Goal: Information Seeking & Learning: Learn about a topic

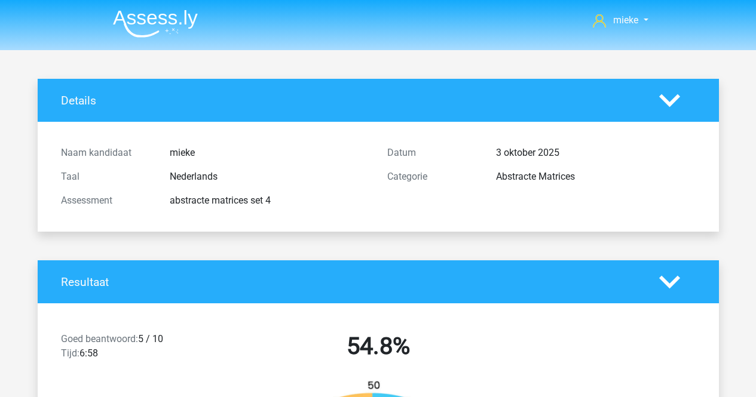
scroll to position [6033, 0]
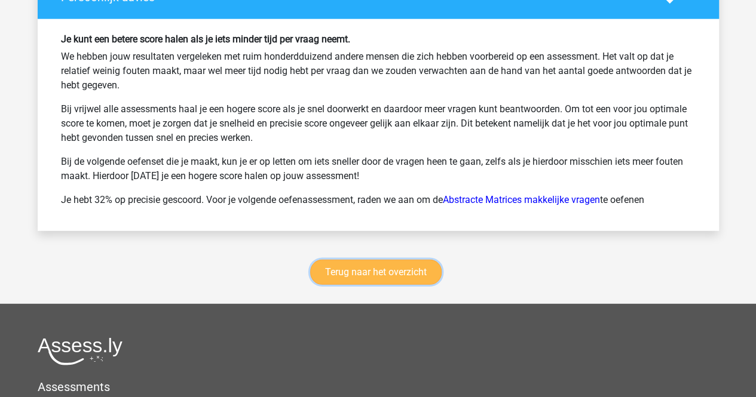
click at [351, 266] on link "Terug naar het overzicht" at bounding box center [375, 272] width 131 height 25
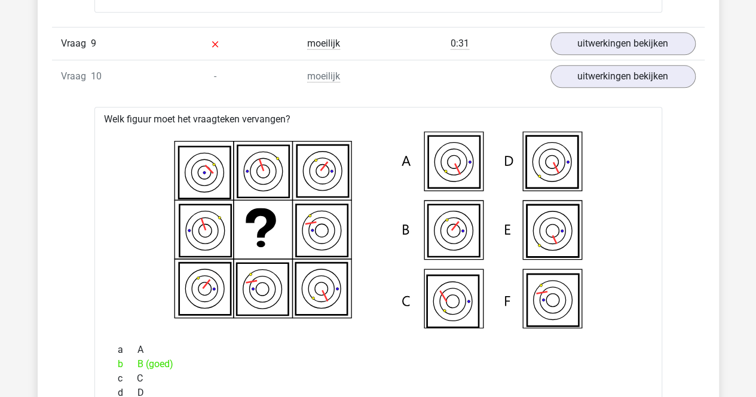
scroll to position [4898, 0]
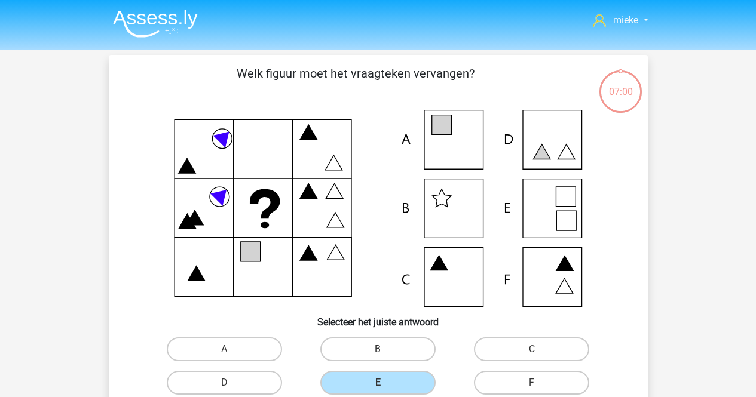
scroll to position [55, 0]
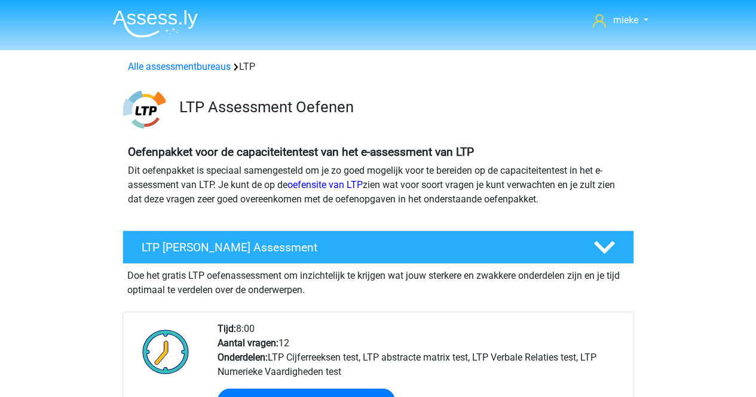
scroll to position [836, 0]
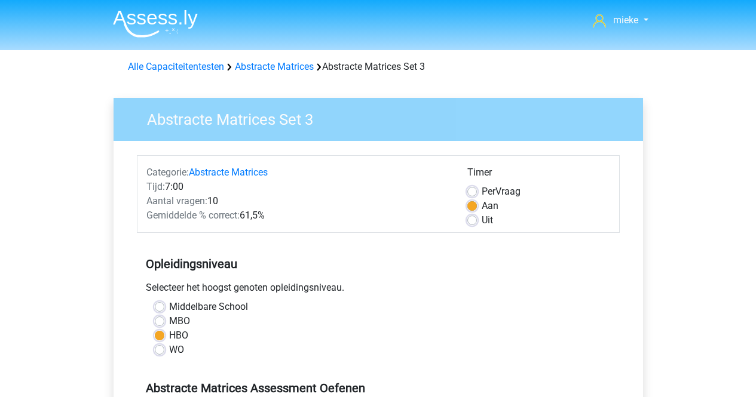
scroll to position [358, 0]
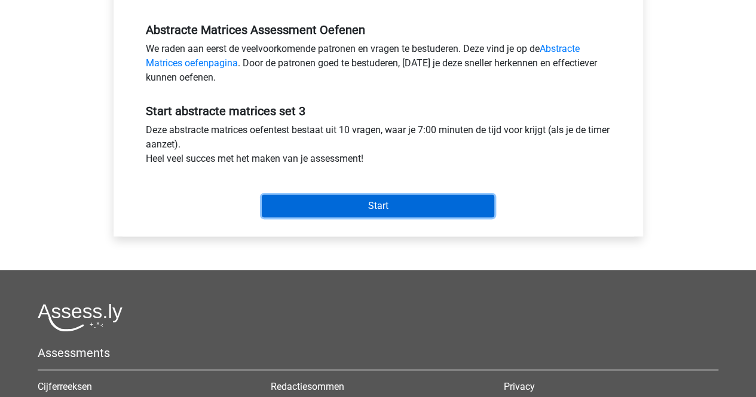
click at [320, 209] on input "Start" at bounding box center [378, 206] width 232 height 23
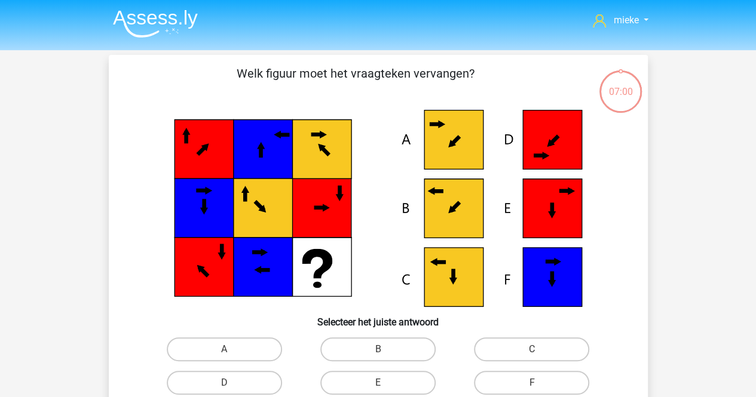
scroll to position [60, 0]
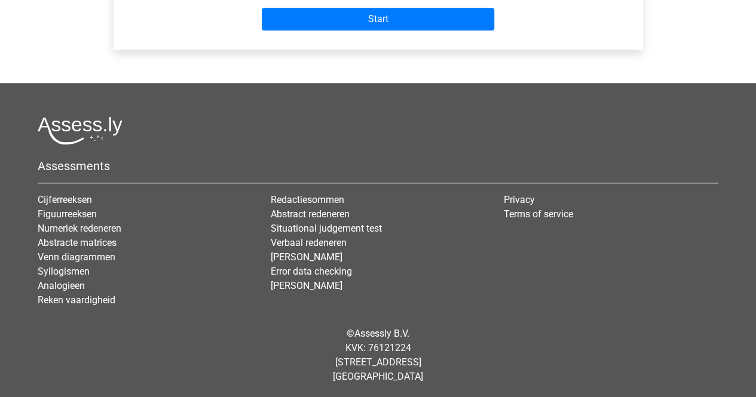
scroll to position [127, 0]
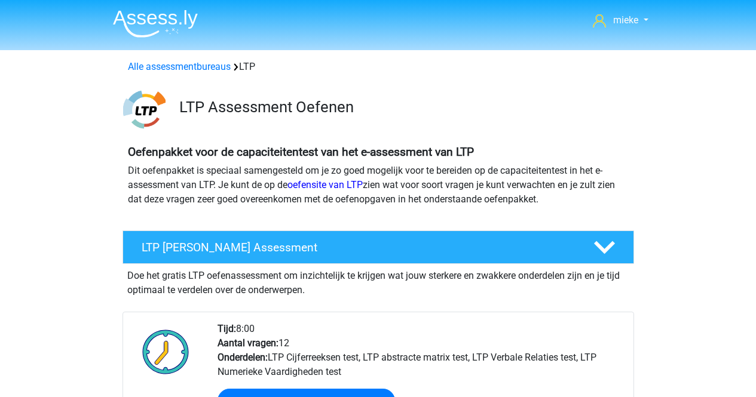
scroll to position [777, 0]
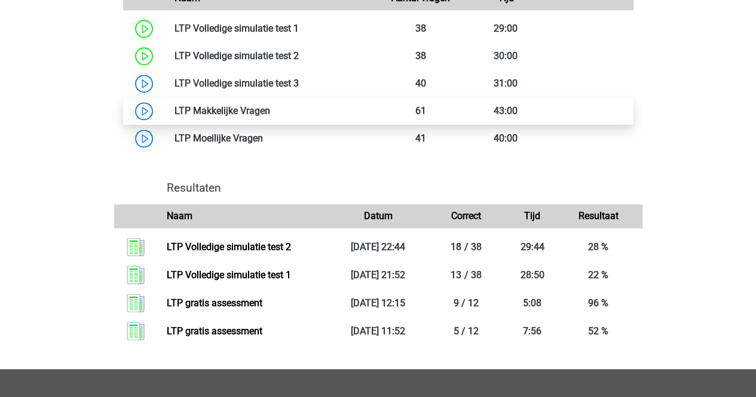
click at [270, 109] on link at bounding box center [270, 110] width 0 height 11
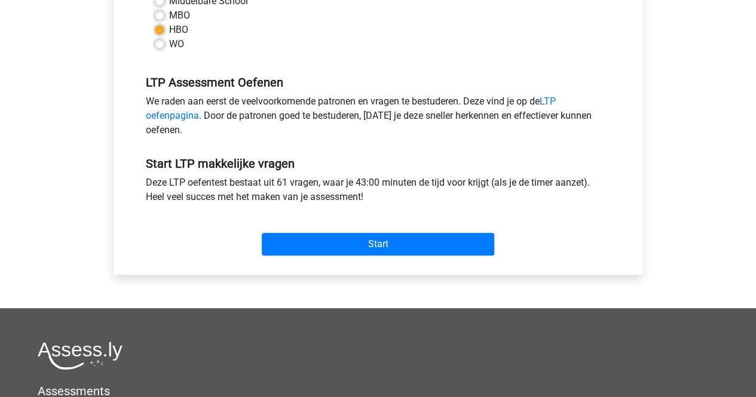
scroll to position [358, 0]
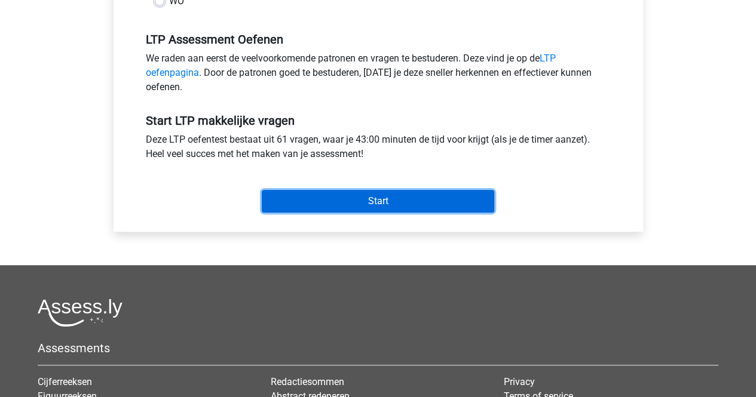
click at [375, 198] on input "Start" at bounding box center [378, 201] width 232 height 23
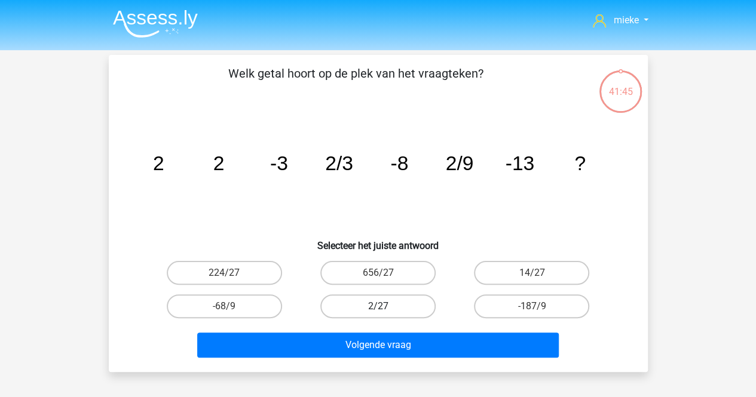
click at [384, 301] on label "2/27" at bounding box center [377, 307] width 115 height 24
click at [384, 306] on input "2/27" at bounding box center [382, 310] width 8 height 8
radio input "true"
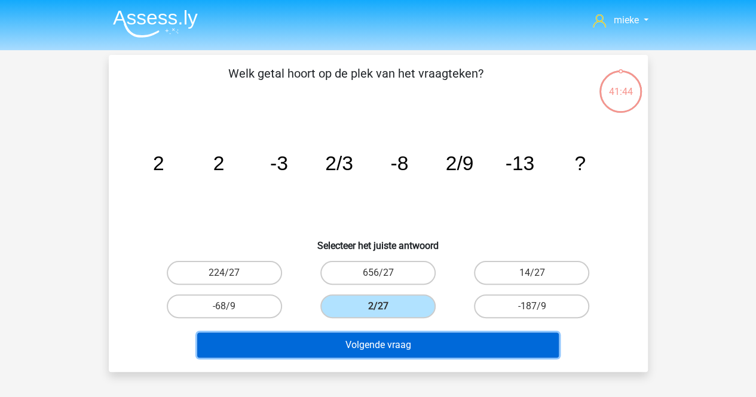
click at [386, 340] on button "Volgende vraag" at bounding box center [377, 345] width 361 height 25
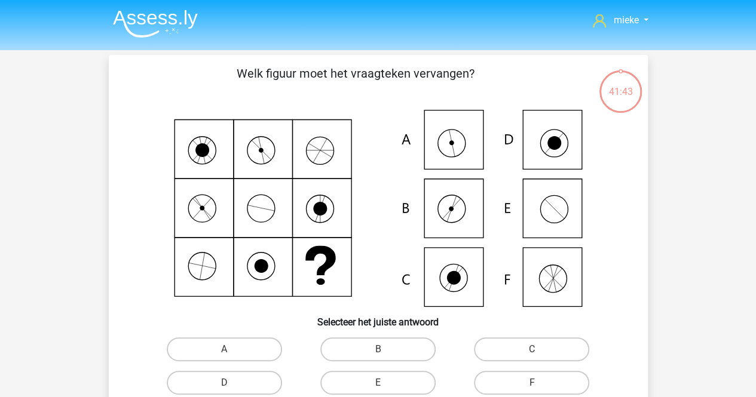
scroll to position [55, 0]
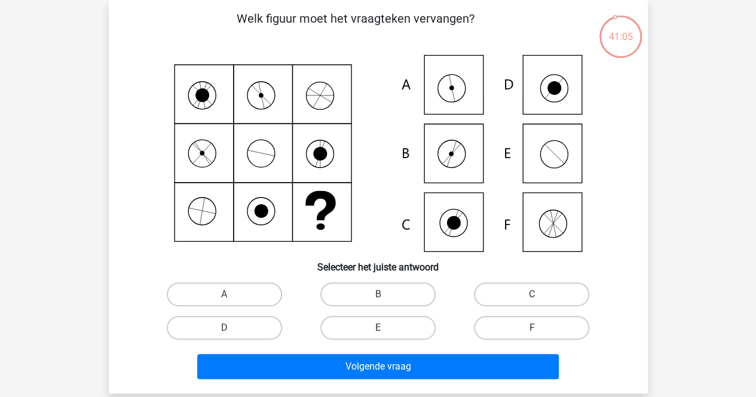
click at [450, 92] on icon at bounding box center [377, 153] width 481 height 197
click at [241, 293] on label "A" at bounding box center [224, 295] width 115 height 24
click at [232, 295] on input "A" at bounding box center [228, 299] width 8 height 8
radio input "true"
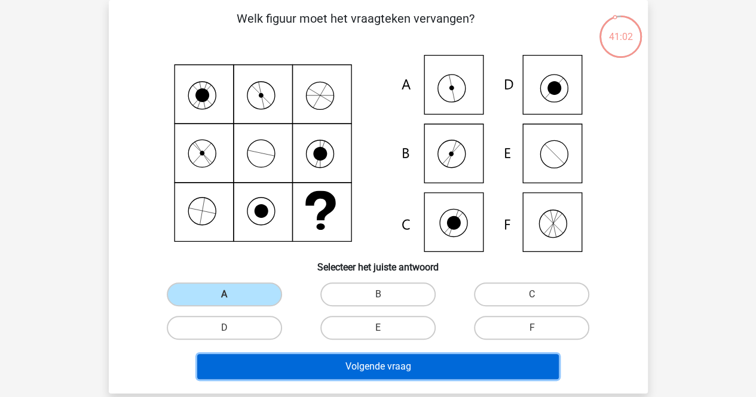
click at [377, 368] on button "Volgende vraag" at bounding box center [377, 366] width 361 height 25
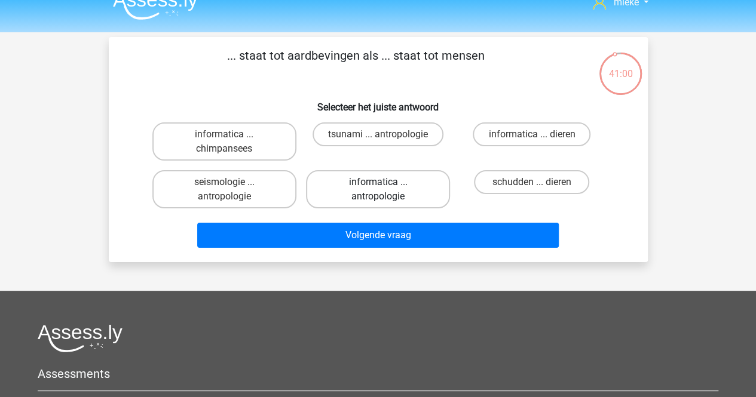
scroll to position [0, 0]
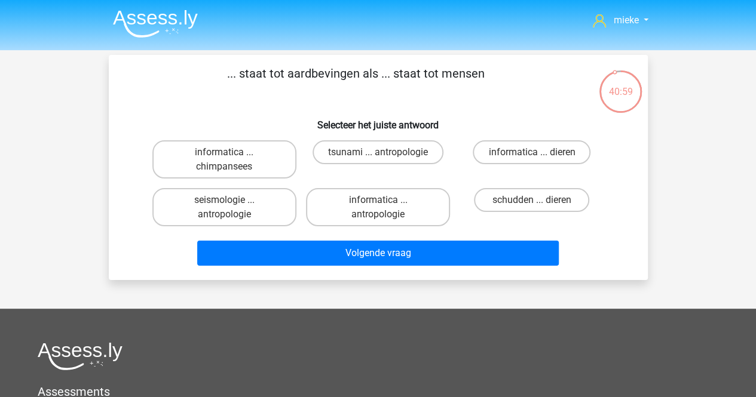
click at [230, 90] on p "... staat tot aardbevingen als ... staat tot mensen" at bounding box center [356, 83] width 456 height 36
drag, startPoint x: 235, startPoint y: 75, endPoint x: 571, endPoint y: 178, distance: 351.3
click at [581, 204] on div "... staat tot aardbevingen als ... staat tot mensen Selecteer het juiste antwoo…" at bounding box center [377, 168] width 529 height 206
drag, startPoint x: 514, startPoint y: 122, endPoint x: 455, endPoint y: 101, distance: 62.2
click at [513, 121] on h6 "Selecteer het juiste antwoord" at bounding box center [378, 120] width 501 height 21
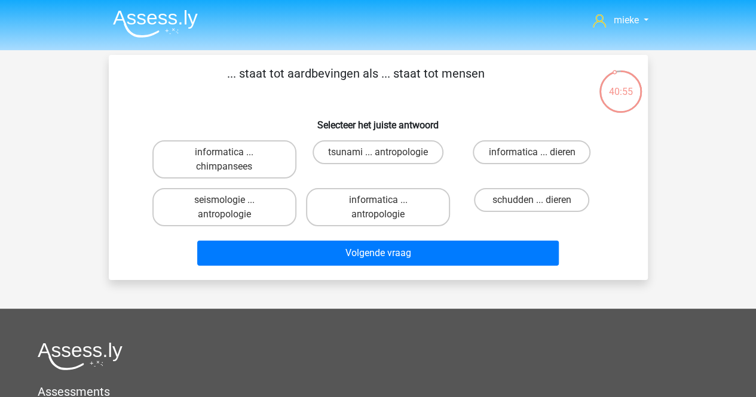
click at [234, 79] on p "... staat tot aardbevingen als ... staat tot mensen" at bounding box center [356, 83] width 456 height 36
drag, startPoint x: 189, startPoint y: 148, endPoint x: 224, endPoint y: 157, distance: 35.8
click at [224, 157] on div "informatica ... chimpansees" at bounding box center [224, 159] width 144 height 38
drag, startPoint x: 245, startPoint y: 159, endPoint x: 251, endPoint y: 161, distance: 6.4
click at [251, 161] on label "informatica ... chimpansees" at bounding box center [224, 159] width 144 height 38
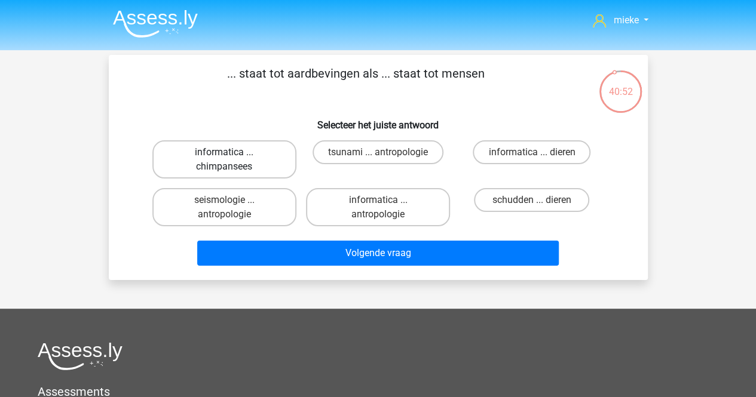
click at [232, 160] on input "informatica ... chimpansees" at bounding box center [228, 156] width 8 height 8
radio input "true"
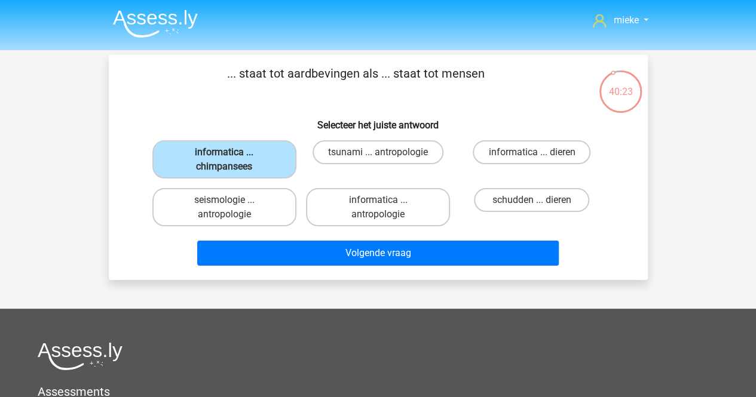
click at [320, 94] on p "... staat tot aardbevingen als ... staat tot mensen" at bounding box center [356, 83] width 456 height 36
click at [345, 151] on label "tsunami ... antropologie" at bounding box center [377, 152] width 131 height 24
click at [378, 152] on input "tsunami ... antropologie" at bounding box center [382, 156] width 8 height 8
radio input "true"
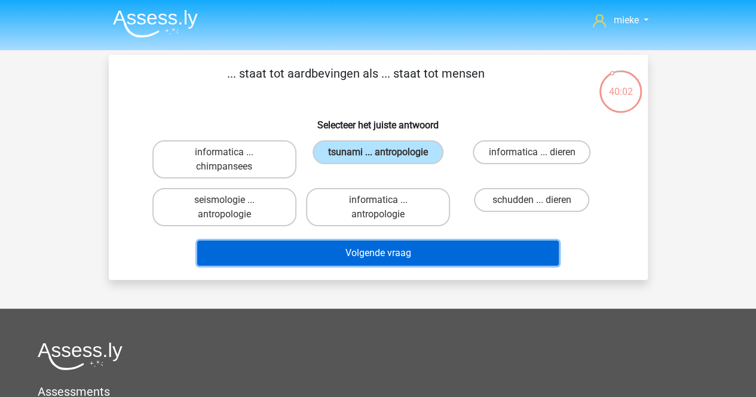
click at [365, 254] on button "Volgende vraag" at bounding box center [377, 253] width 361 height 25
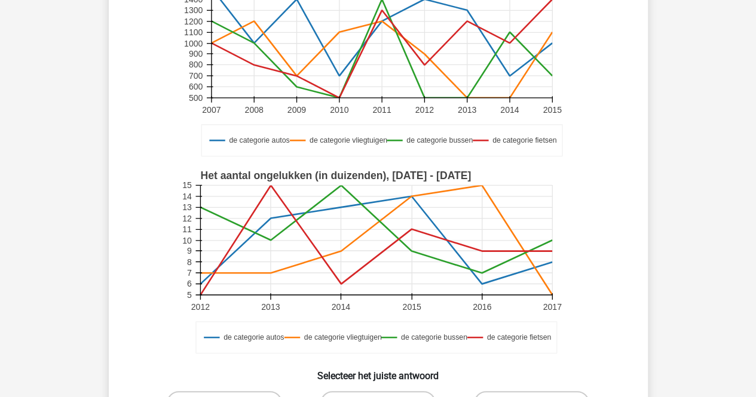
scroll to position [179, 0]
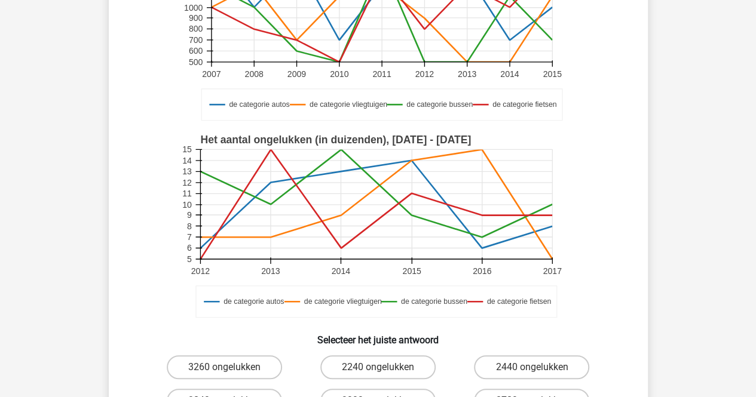
click at [270, 205] on icon at bounding box center [376, 193] width 352 height 88
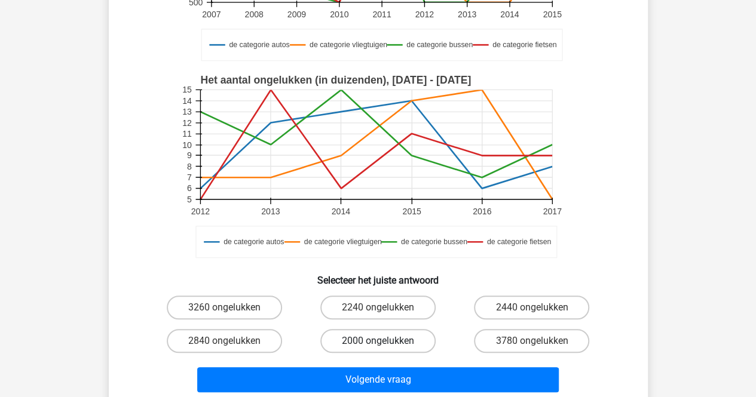
click at [394, 345] on label "2000 ongelukken" at bounding box center [377, 341] width 115 height 24
click at [385, 345] on input "2000 ongelukken" at bounding box center [382, 345] width 8 height 8
radio input "true"
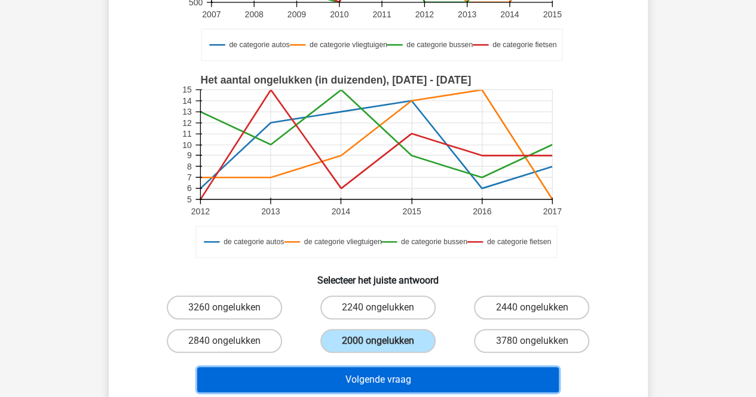
click at [380, 383] on button "Volgende vraag" at bounding box center [377, 379] width 361 height 25
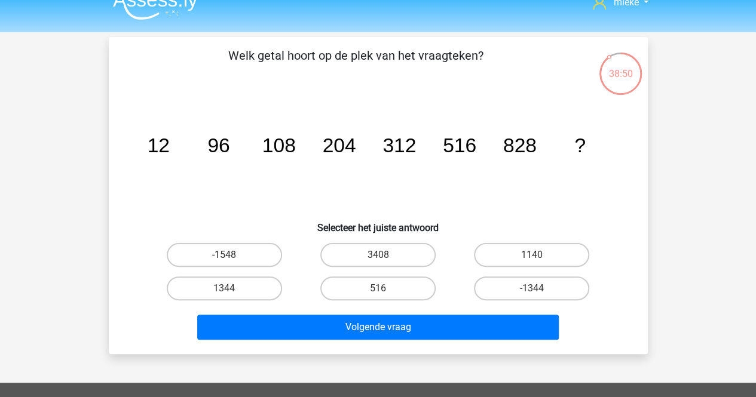
scroll to position [0, 0]
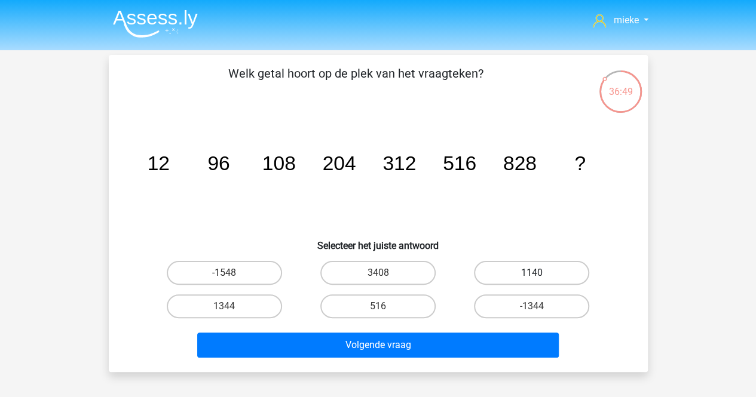
click at [557, 271] on label "1140" at bounding box center [531, 273] width 115 height 24
click at [539, 273] on input "1140" at bounding box center [536, 277] width 8 height 8
radio input "true"
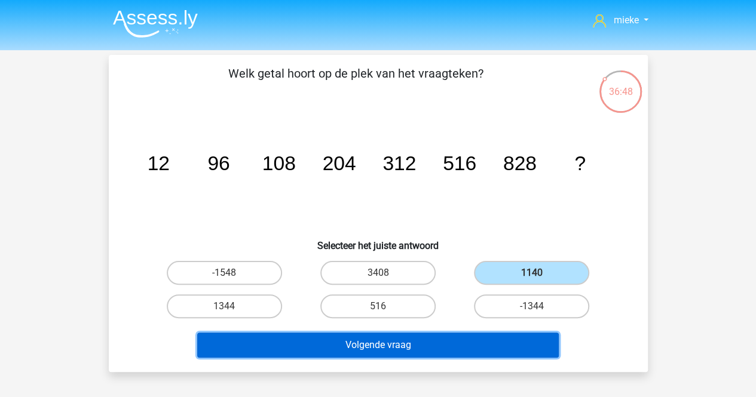
click at [383, 341] on button "Volgende vraag" at bounding box center [377, 345] width 361 height 25
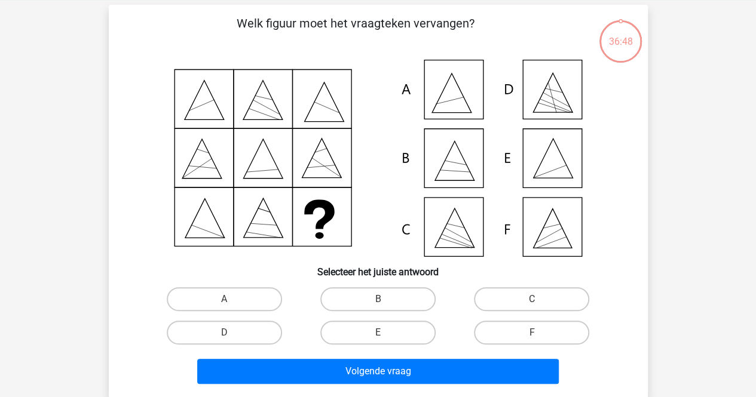
scroll to position [55, 0]
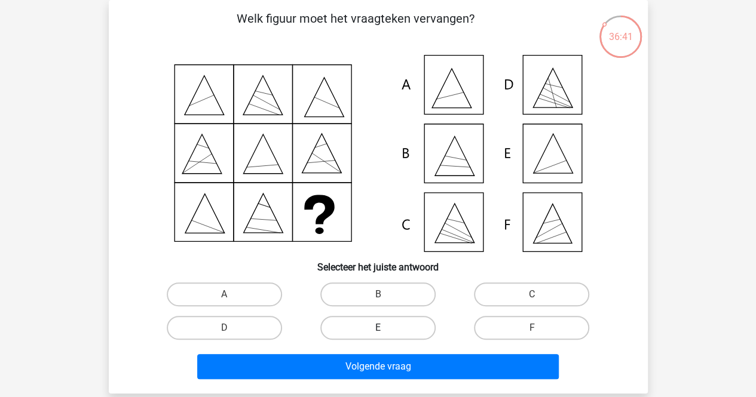
click at [400, 326] on label "E" at bounding box center [377, 328] width 115 height 24
click at [385, 328] on input "E" at bounding box center [382, 332] width 8 height 8
radio input "true"
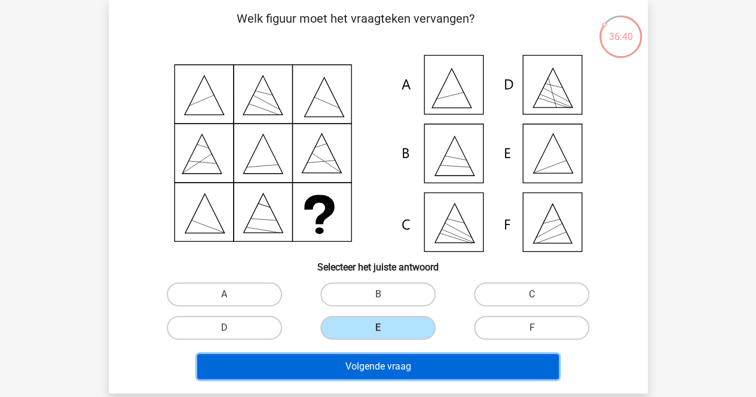
click at [385, 364] on button "Volgende vraag" at bounding box center [377, 366] width 361 height 25
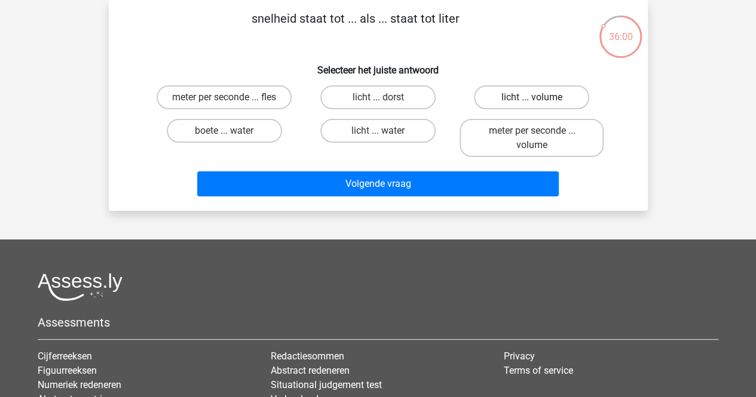
click at [496, 93] on label "licht ... volume" at bounding box center [531, 97] width 115 height 24
click at [532, 97] on input "licht ... volume" at bounding box center [536, 101] width 8 height 8
radio input "true"
click at [487, 131] on label "meter per seconde ... volume" at bounding box center [531, 138] width 144 height 38
click at [532, 131] on input "meter per seconde ... volume" at bounding box center [536, 135] width 8 height 8
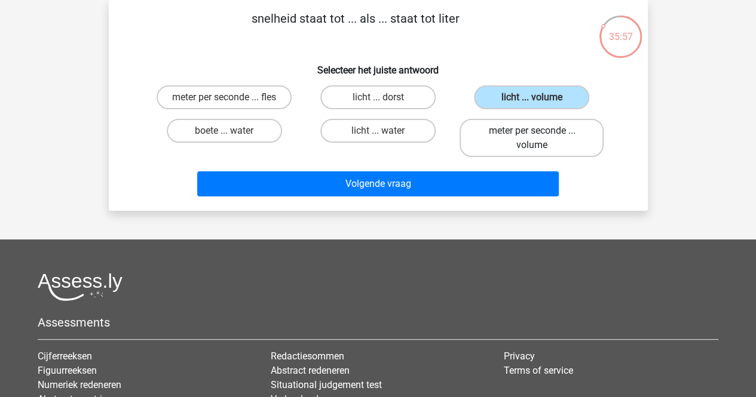
radio input "true"
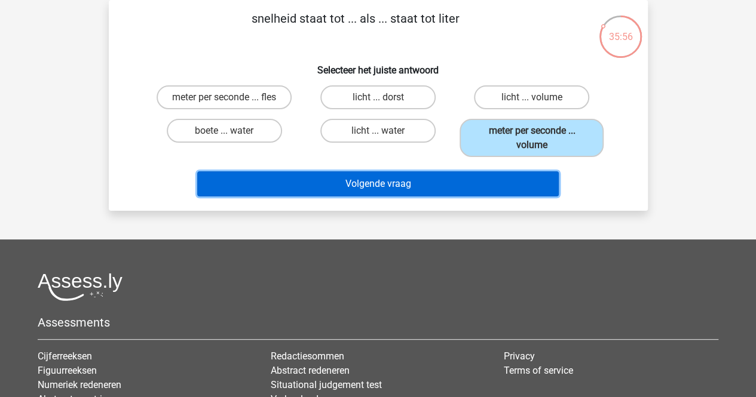
click at [376, 178] on button "Volgende vraag" at bounding box center [377, 183] width 361 height 25
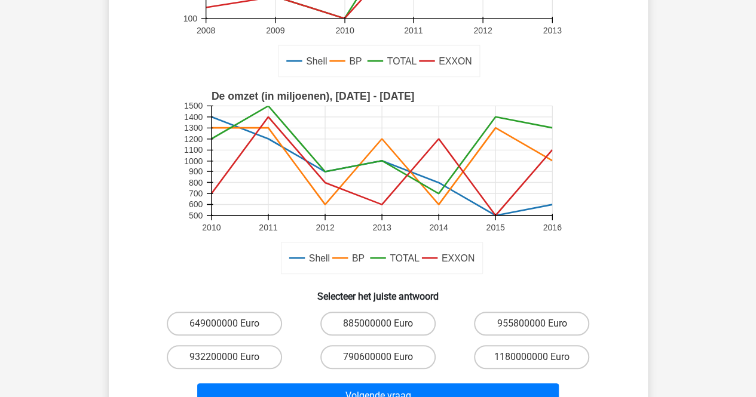
scroll to position [234, 0]
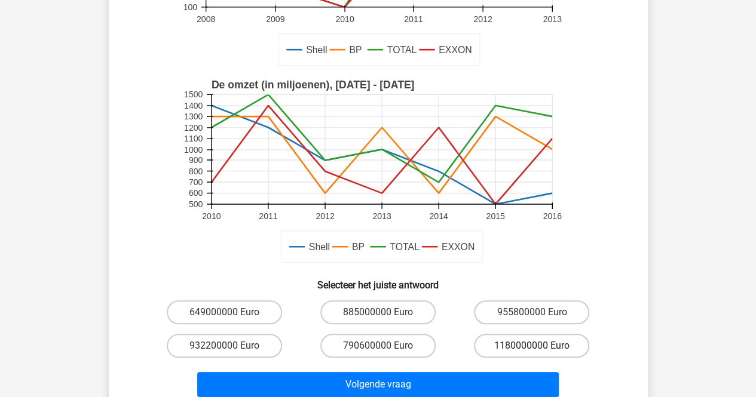
click at [515, 343] on label "1180000000 Euro" at bounding box center [531, 346] width 115 height 24
click at [532, 346] on input "1180000000 Euro" at bounding box center [536, 350] width 8 height 8
radio input "true"
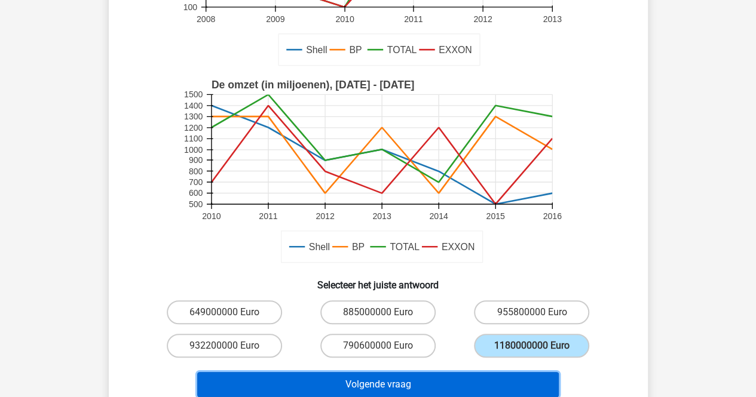
click at [434, 388] on button "Volgende vraag" at bounding box center [377, 384] width 361 height 25
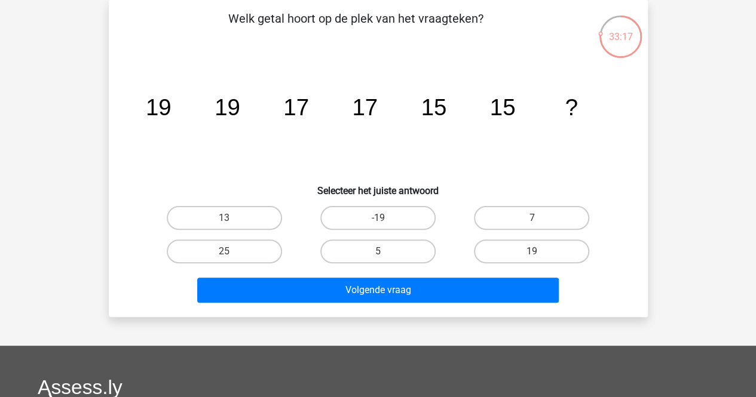
scroll to position [0, 0]
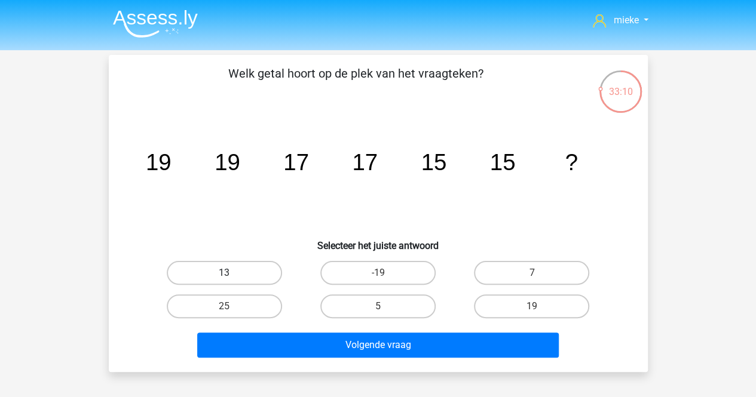
click at [231, 267] on label "13" at bounding box center [224, 273] width 115 height 24
click at [231, 273] on input "13" at bounding box center [228, 277] width 8 height 8
radio input "true"
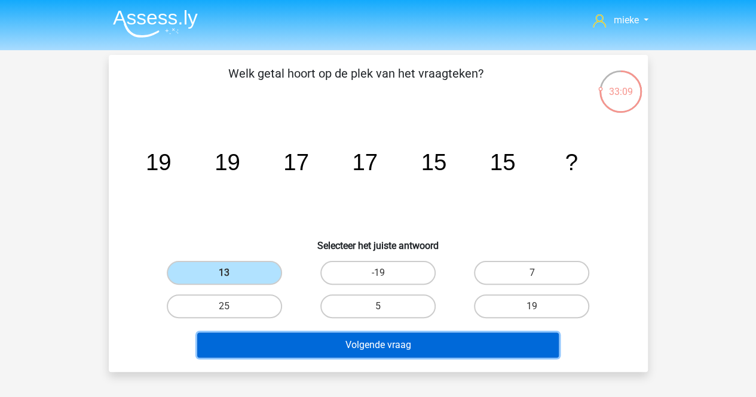
click at [290, 340] on button "Volgende vraag" at bounding box center [377, 345] width 361 height 25
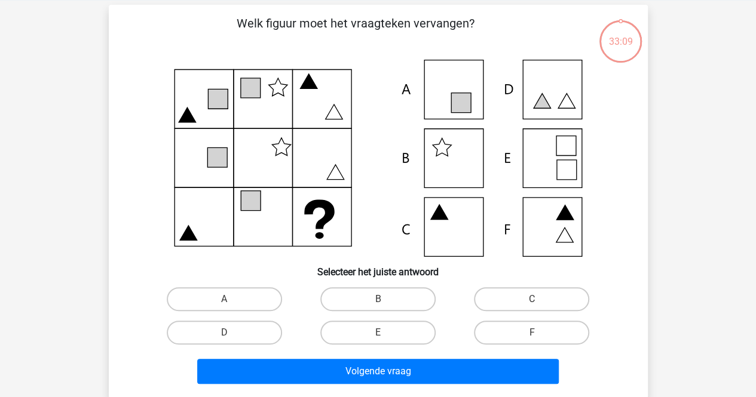
scroll to position [55, 0]
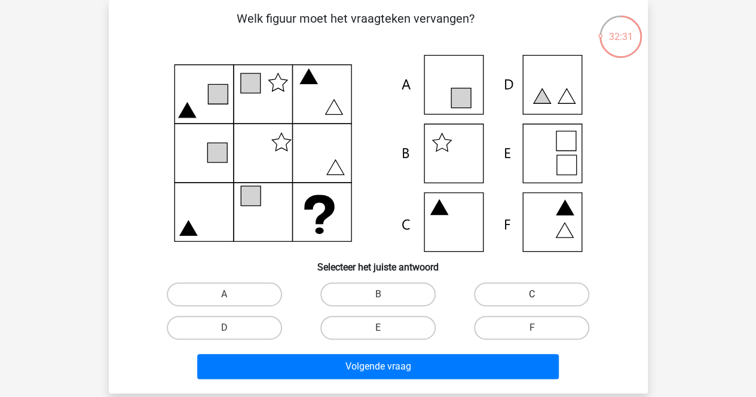
click at [507, 294] on label "C" at bounding box center [531, 295] width 115 height 24
click at [532, 295] on input "C" at bounding box center [536, 299] width 8 height 8
radio input "true"
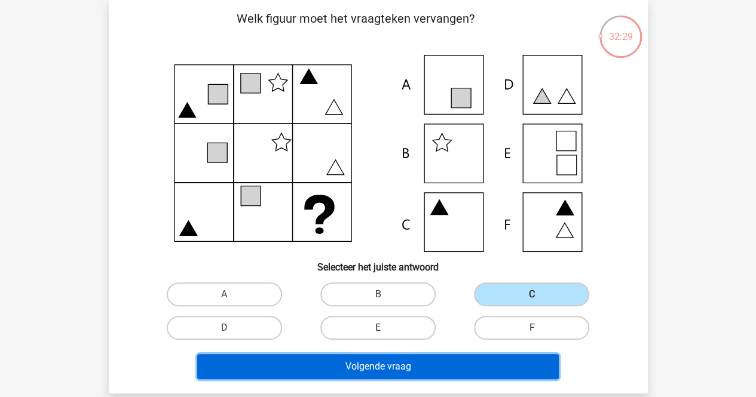
click at [394, 364] on button "Volgende vraag" at bounding box center [377, 366] width 361 height 25
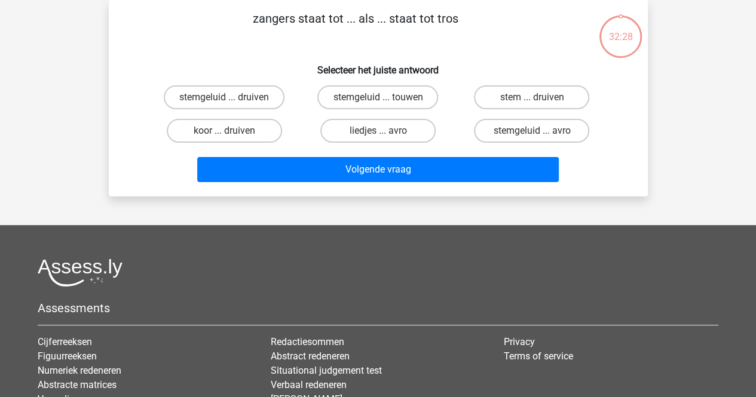
scroll to position [0, 0]
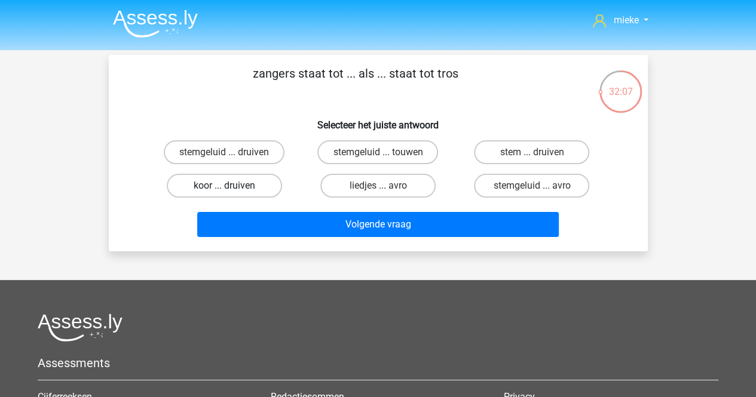
click at [210, 183] on label "koor ... druiven" at bounding box center [224, 186] width 115 height 24
click at [224, 186] on input "koor ... druiven" at bounding box center [228, 190] width 8 height 8
radio input "true"
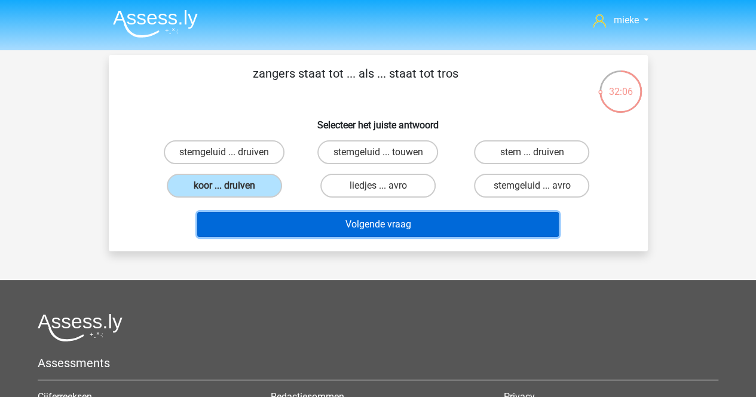
click at [376, 222] on button "Volgende vraag" at bounding box center [377, 224] width 361 height 25
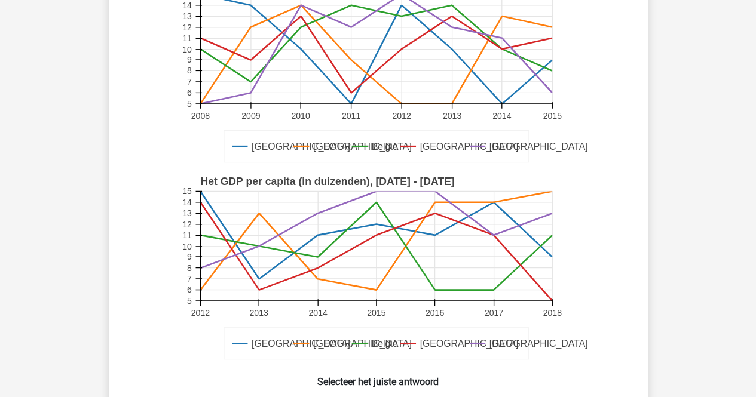
scroll to position [239, 0]
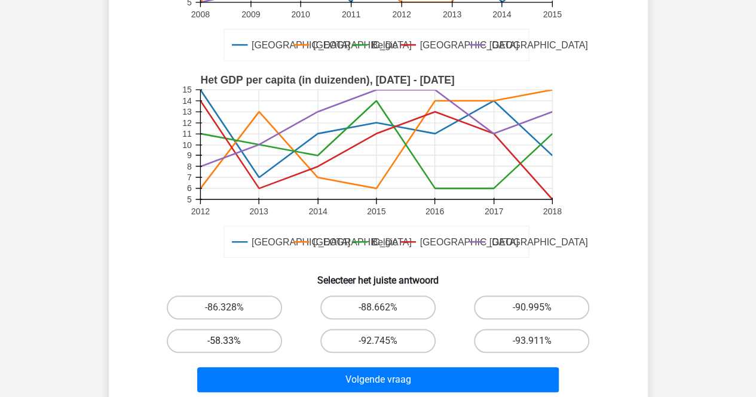
click at [218, 335] on label "-58.33%" at bounding box center [224, 341] width 115 height 24
click at [224, 341] on input "-58.33%" at bounding box center [228, 345] width 8 height 8
radio input "true"
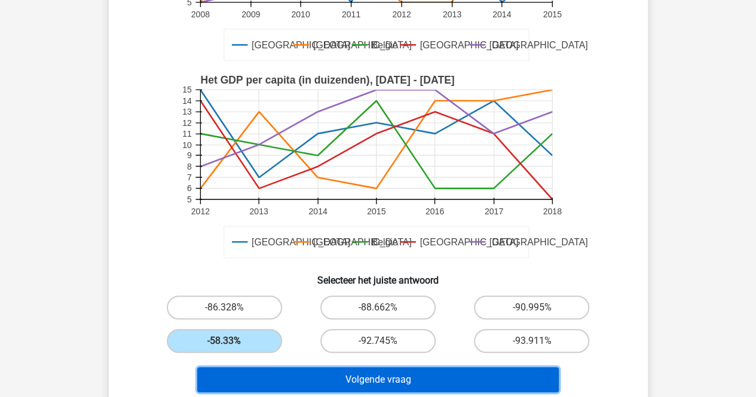
click at [333, 379] on button "Volgende vraag" at bounding box center [377, 379] width 361 height 25
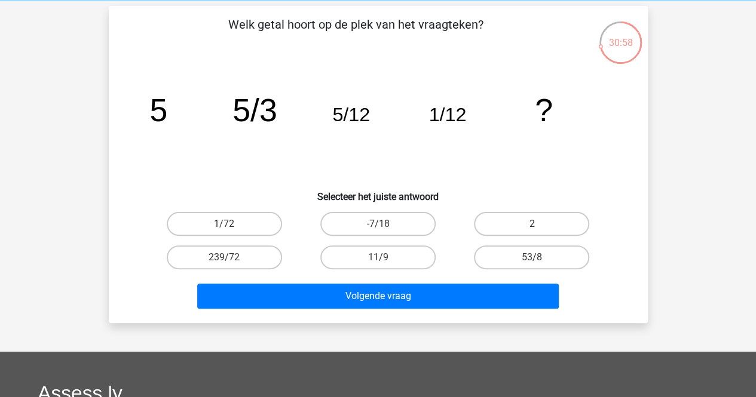
scroll to position [60, 0]
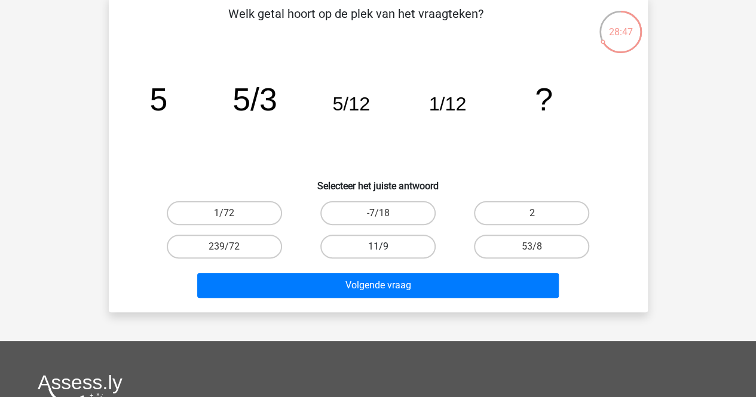
click at [358, 245] on label "11/9" at bounding box center [377, 247] width 115 height 24
click at [378, 247] on input "11/9" at bounding box center [382, 251] width 8 height 8
radio input "true"
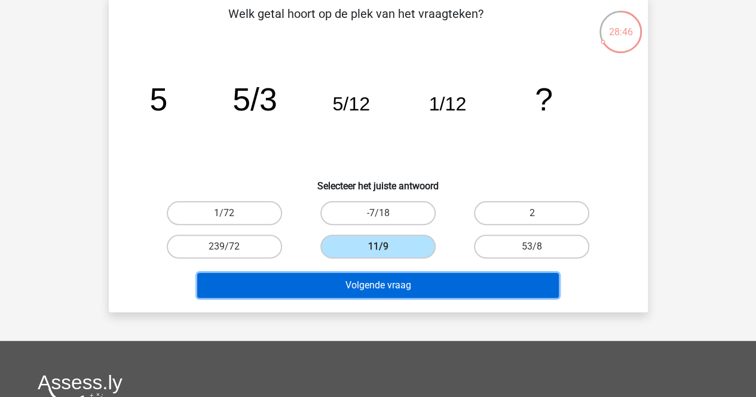
click at [363, 274] on button "Volgende vraag" at bounding box center [377, 285] width 361 height 25
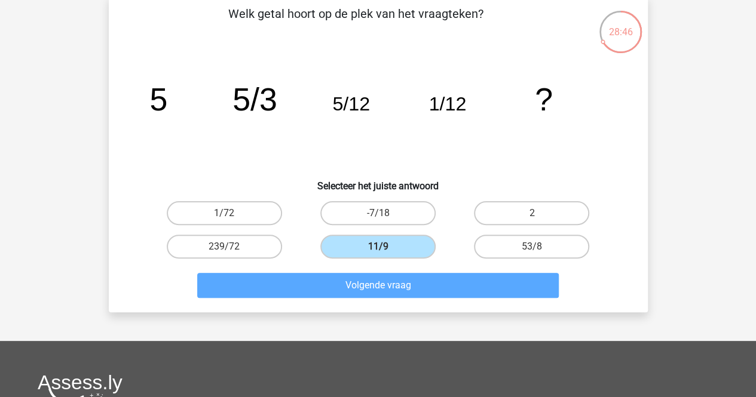
scroll to position [55, 0]
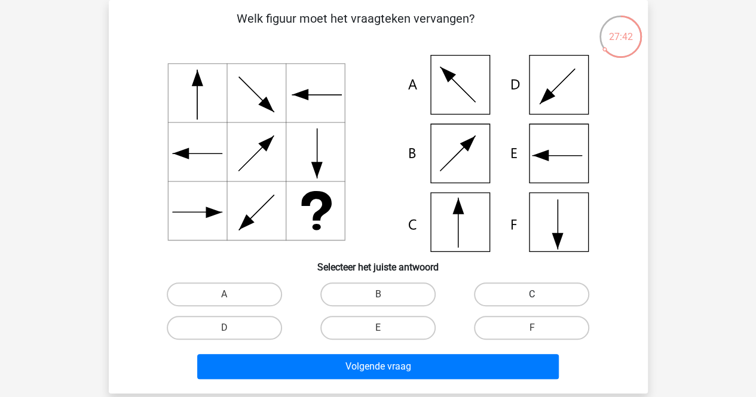
click at [514, 296] on label "C" at bounding box center [531, 295] width 115 height 24
click at [532, 296] on input "C" at bounding box center [536, 299] width 8 height 8
radio input "true"
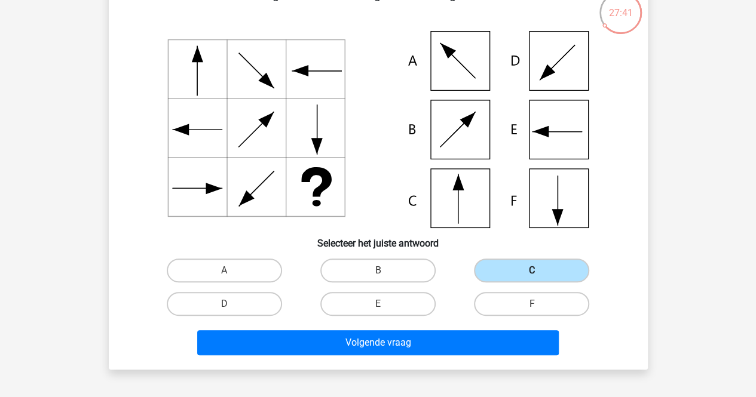
scroll to position [174, 0]
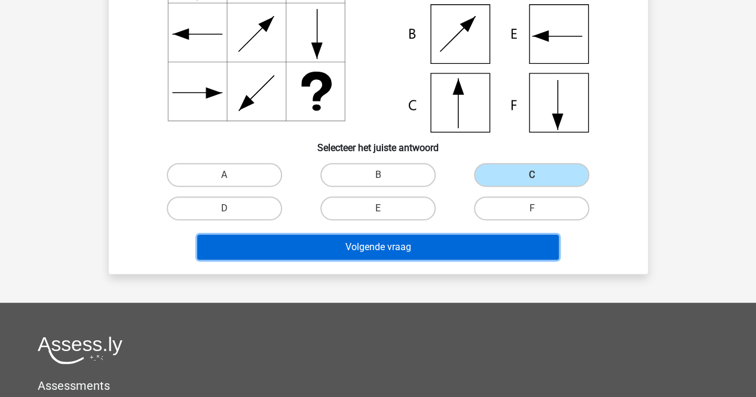
click at [400, 245] on button "Volgende vraag" at bounding box center [377, 247] width 361 height 25
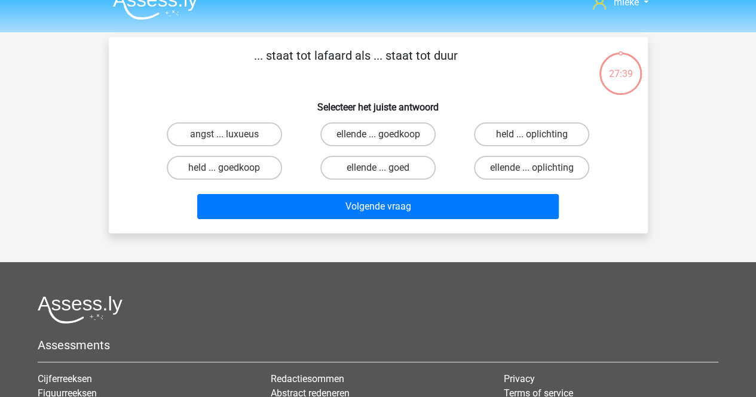
scroll to position [0, 0]
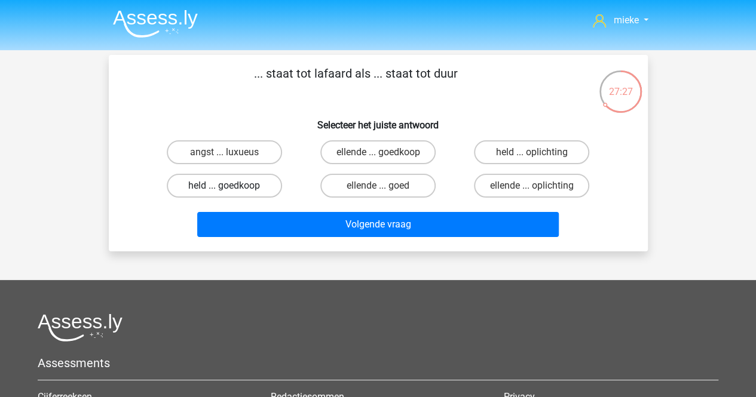
click at [252, 186] on label "held ... goedkoop" at bounding box center [224, 186] width 115 height 24
click at [232, 186] on input "held ... goedkoop" at bounding box center [228, 190] width 8 height 8
radio input "true"
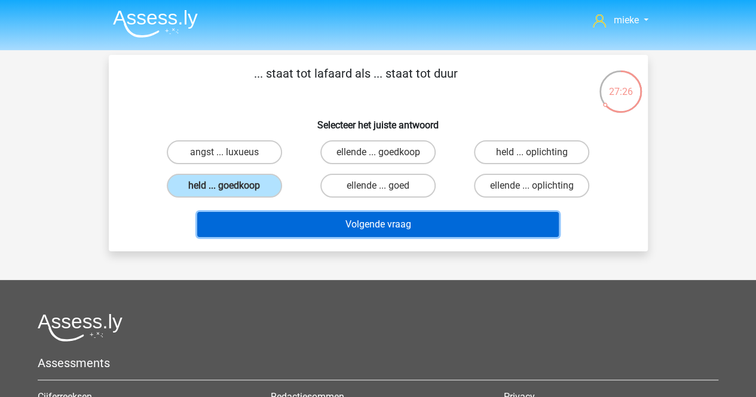
click at [339, 230] on button "Volgende vraag" at bounding box center [377, 224] width 361 height 25
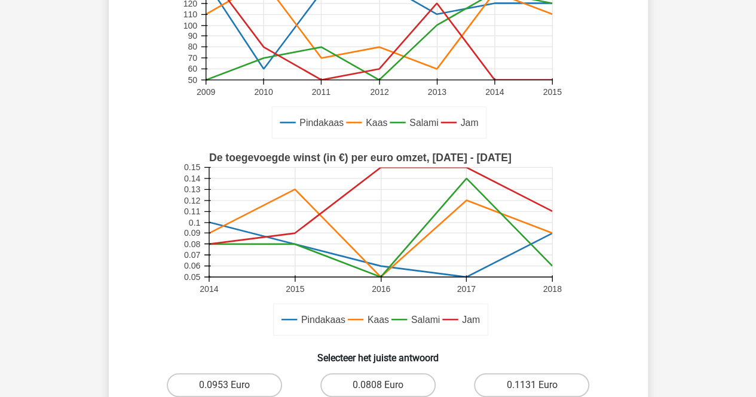
scroll to position [239, 0]
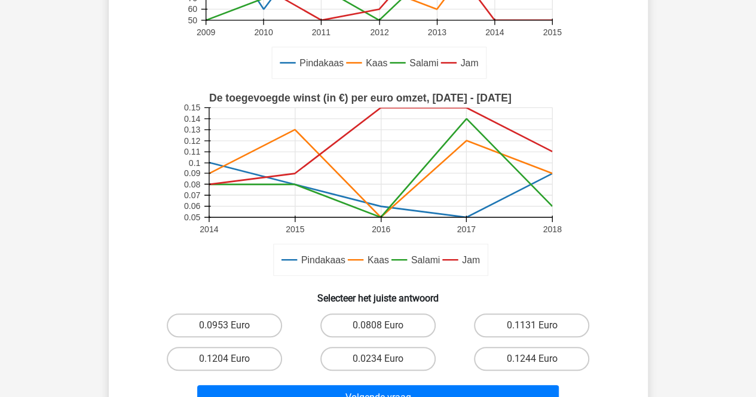
click at [208, 185] on icon at bounding box center [207, 185] width 7 height 0
click at [354, 327] on label "0.0808 Euro" at bounding box center [377, 326] width 115 height 24
click at [378, 327] on input "0.0808 Euro" at bounding box center [382, 330] width 8 height 8
radio input "true"
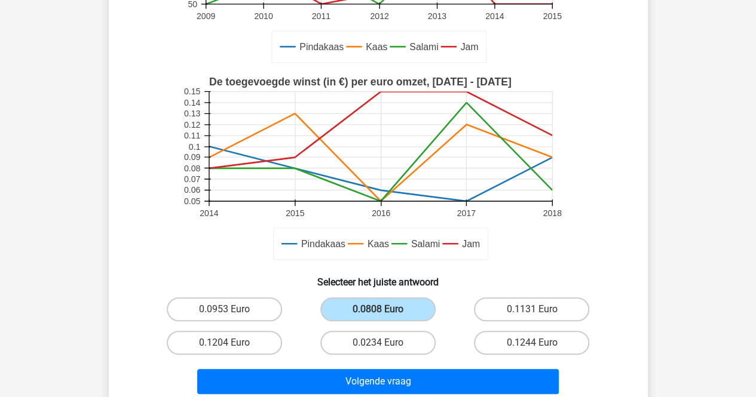
scroll to position [358, 0]
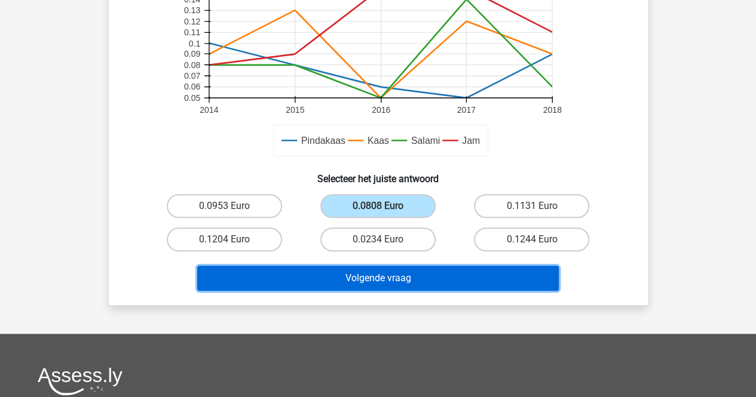
click at [363, 279] on button "Volgende vraag" at bounding box center [377, 278] width 361 height 25
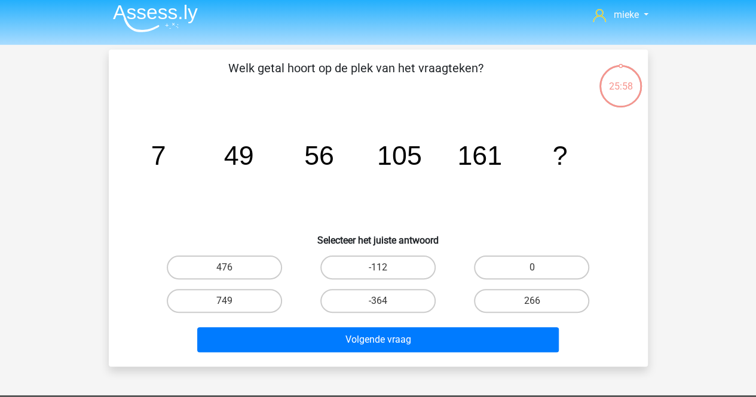
scroll to position [0, 0]
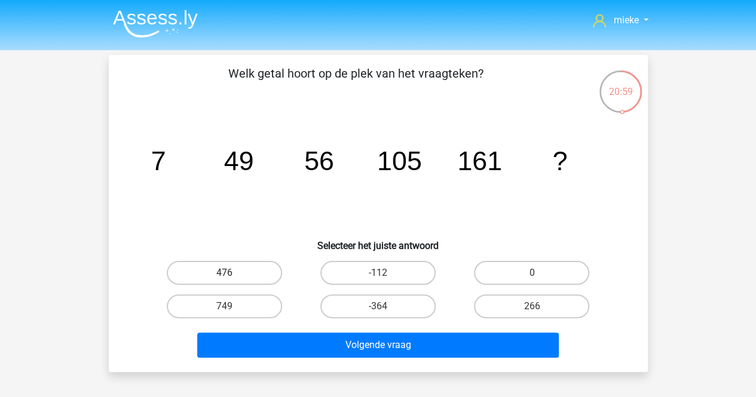
click at [252, 272] on label "476" at bounding box center [224, 273] width 115 height 24
click at [232, 273] on input "476" at bounding box center [228, 277] width 8 height 8
radio input "true"
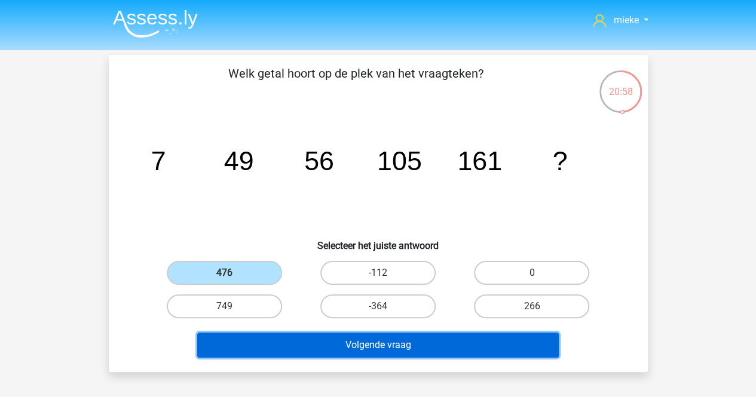
click at [365, 346] on button "Volgende vraag" at bounding box center [377, 345] width 361 height 25
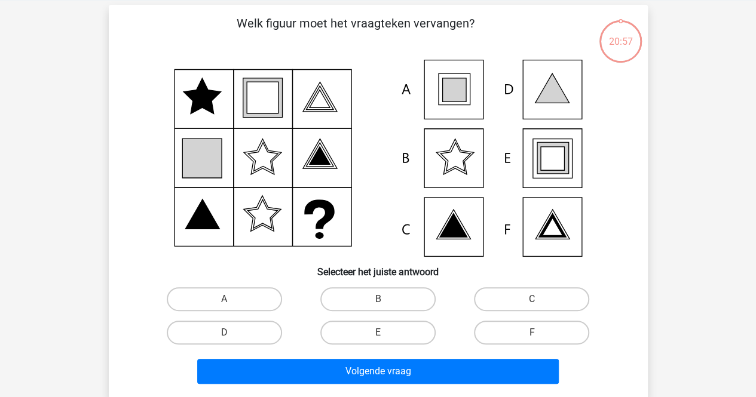
scroll to position [55, 0]
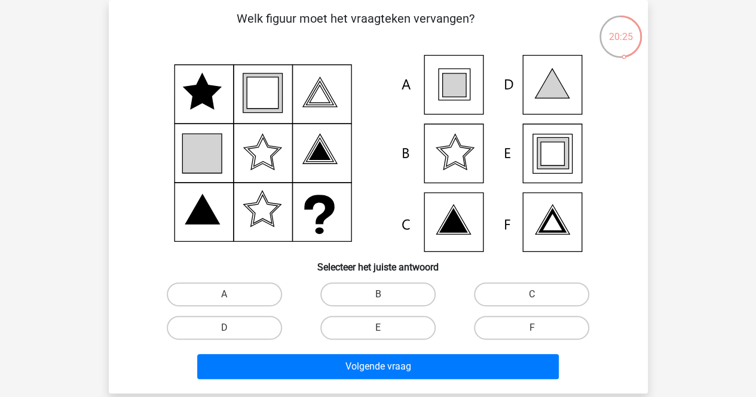
click at [551, 144] on icon at bounding box center [551, 153] width 23 height 23
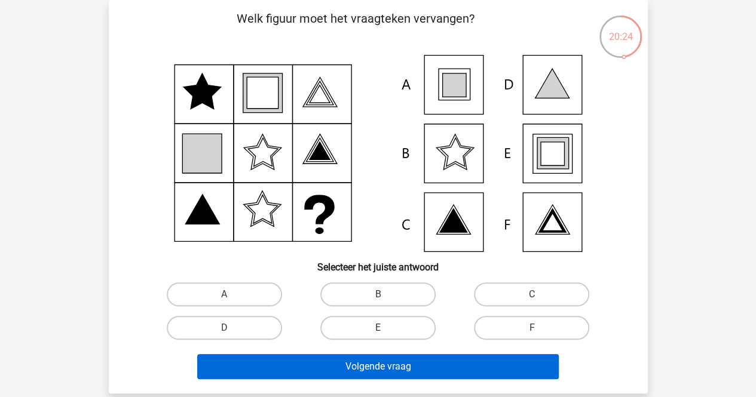
drag, startPoint x: 366, startPoint y: 324, endPoint x: 370, endPoint y: 359, distance: 35.0
click at [366, 329] on label "E" at bounding box center [377, 328] width 115 height 24
click at [378, 329] on input "E" at bounding box center [382, 332] width 8 height 8
radio input "true"
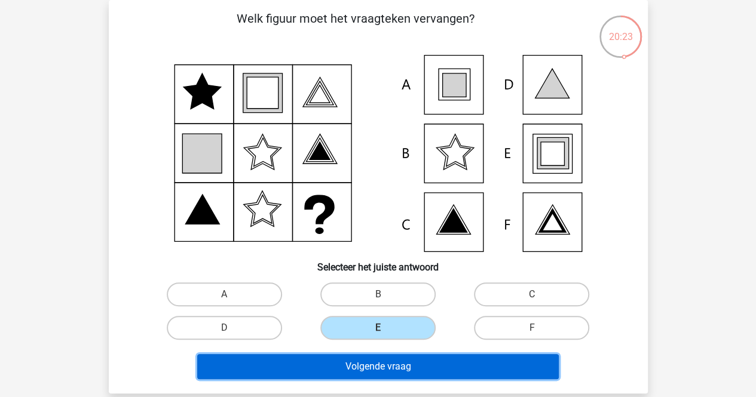
click at [370, 361] on button "Volgende vraag" at bounding box center [377, 366] width 361 height 25
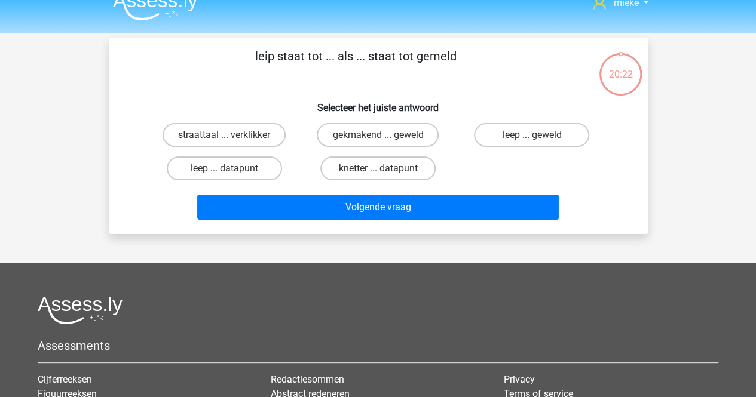
scroll to position [0, 0]
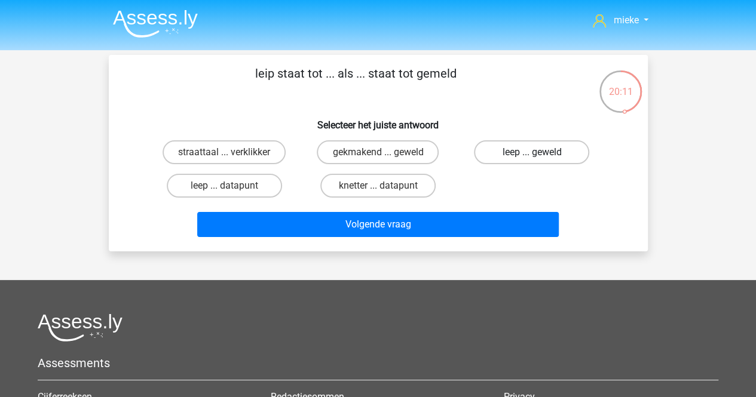
click at [507, 152] on label "leep ... geweld" at bounding box center [531, 152] width 115 height 24
click at [532, 152] on input "leep ... geweld" at bounding box center [536, 156] width 8 height 8
radio input "true"
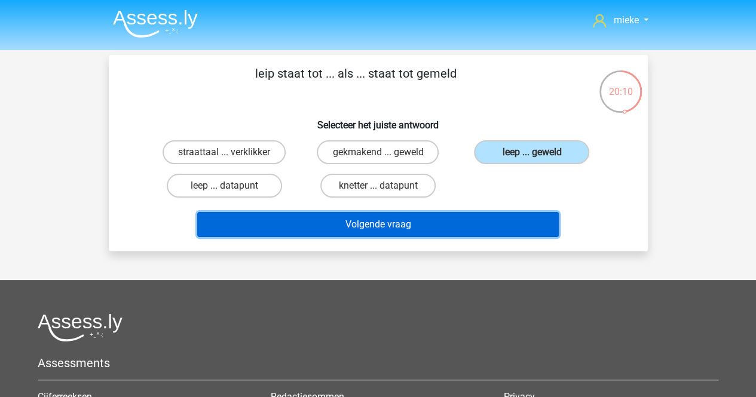
click at [376, 226] on button "Volgende vraag" at bounding box center [377, 224] width 361 height 25
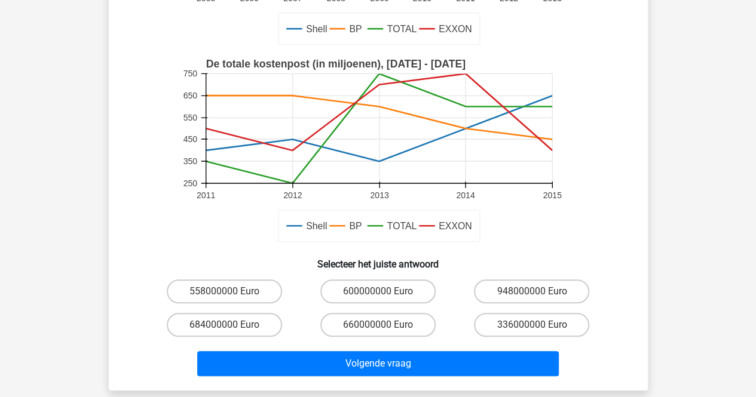
scroll to position [299, 0]
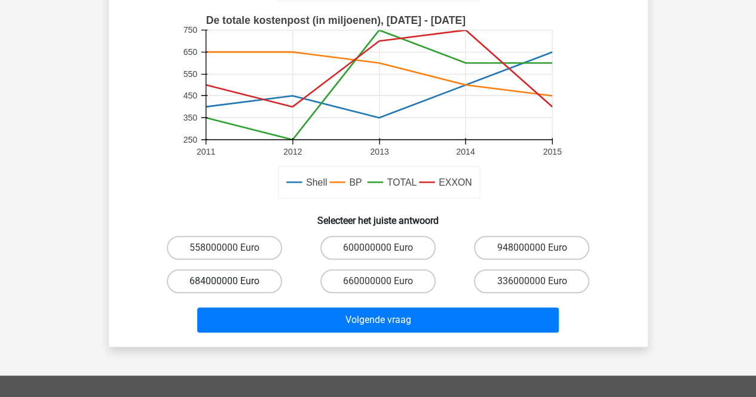
drag, startPoint x: 225, startPoint y: 247, endPoint x: 269, endPoint y: 273, distance: 51.4
click at [229, 248] on div "558000000 Euro" at bounding box center [224, 248] width 144 height 24
drag, startPoint x: 265, startPoint y: 250, endPoint x: 276, endPoint y: 268, distance: 21.4
click at [265, 249] on label "558000000 Euro" at bounding box center [224, 248] width 115 height 24
click at [232, 249] on input "558000000 Euro" at bounding box center [228, 252] width 8 height 8
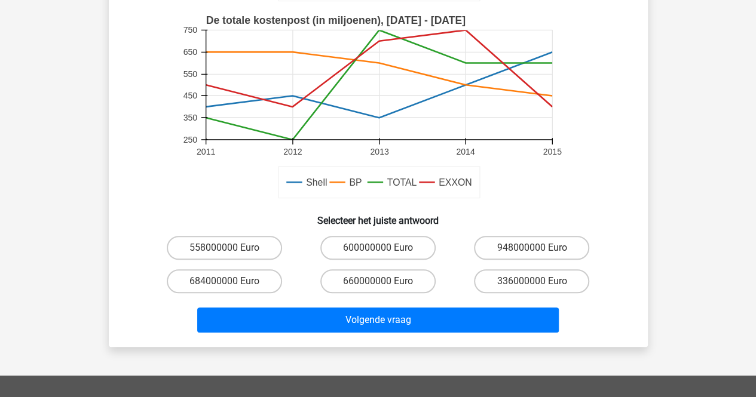
radio input "true"
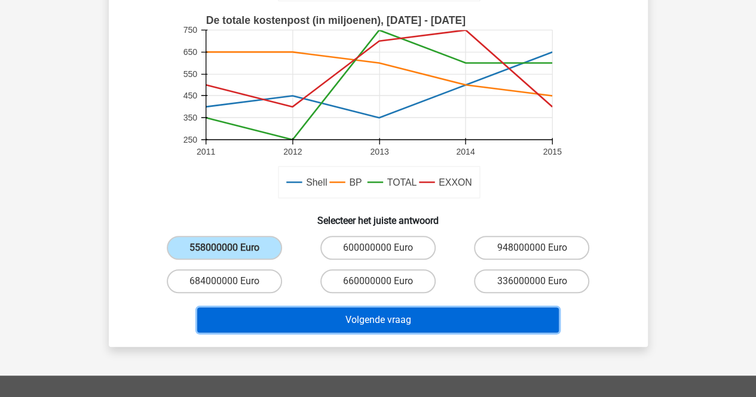
click at [367, 318] on button "Volgende vraag" at bounding box center [377, 320] width 361 height 25
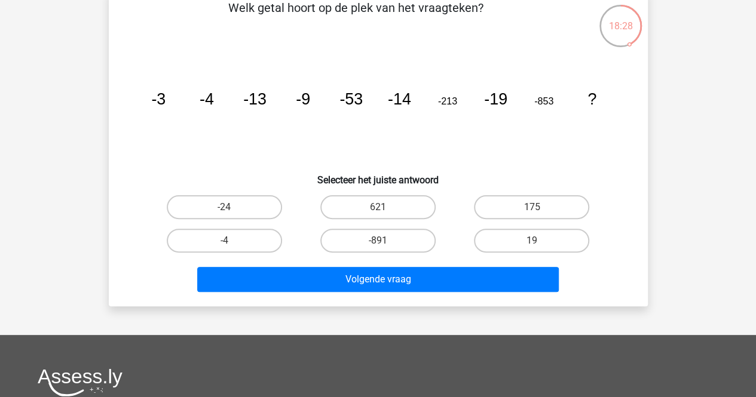
scroll to position [0, 0]
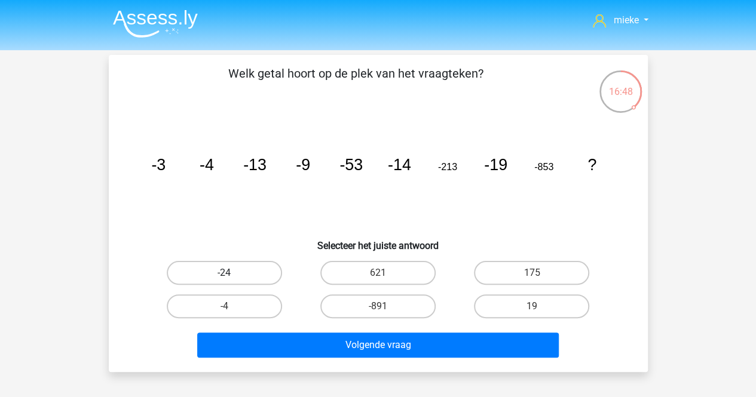
click at [229, 267] on label "-24" at bounding box center [224, 273] width 115 height 24
click at [229, 273] on input "-24" at bounding box center [228, 277] width 8 height 8
radio input "true"
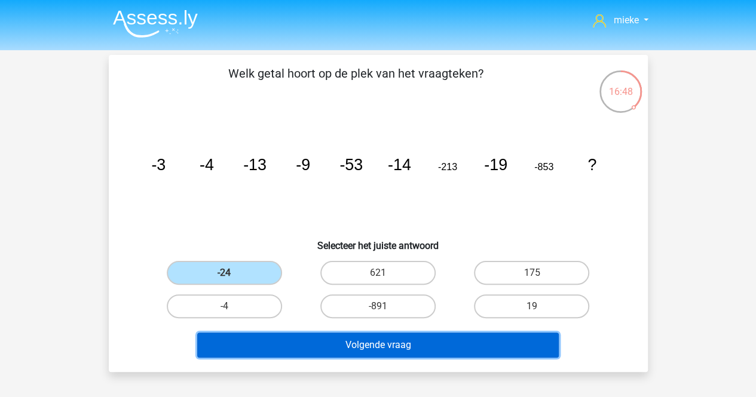
click at [373, 345] on button "Volgende vraag" at bounding box center [377, 345] width 361 height 25
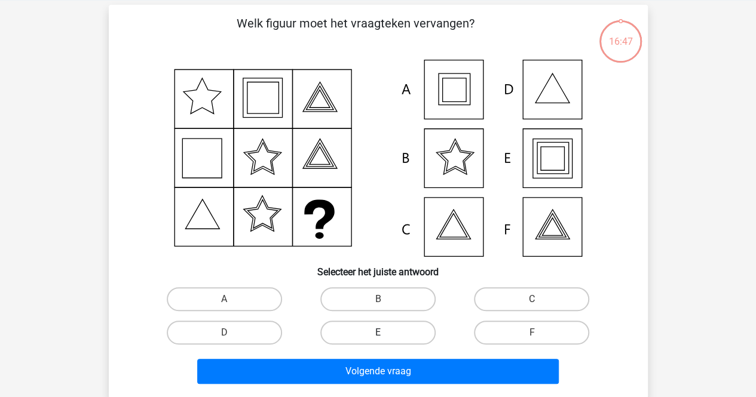
scroll to position [55, 0]
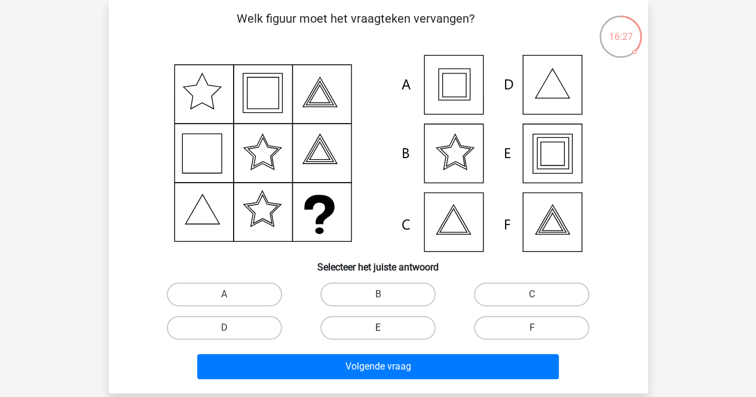
click at [383, 324] on label "E" at bounding box center [377, 328] width 115 height 24
click at [383, 328] on input "E" at bounding box center [382, 332] width 8 height 8
radio input "true"
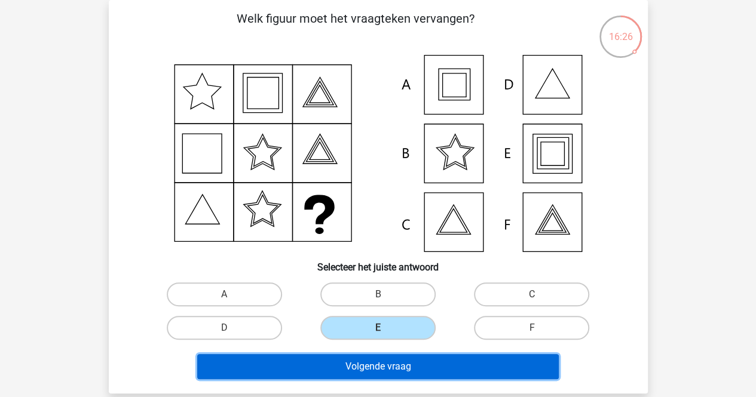
drag, startPoint x: 380, startPoint y: 360, endPoint x: 381, endPoint y: 334, distance: 26.3
click at [378, 360] on button "Volgende vraag" at bounding box center [377, 366] width 361 height 25
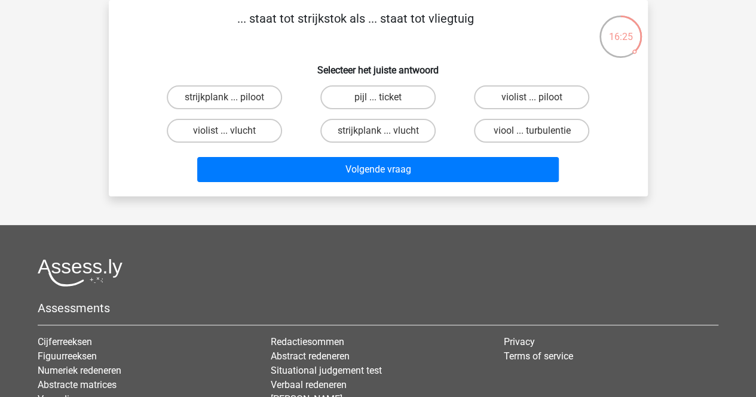
scroll to position [0, 0]
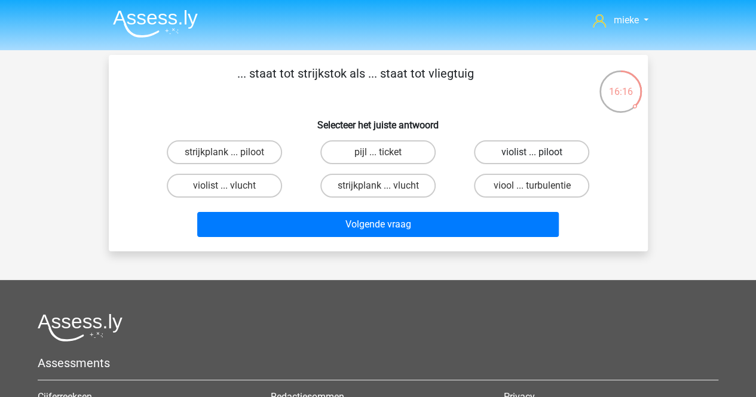
click at [558, 151] on label "violist ... piloot" at bounding box center [531, 152] width 115 height 24
click at [539, 152] on input "violist ... piloot" at bounding box center [536, 156] width 8 height 8
radio input "true"
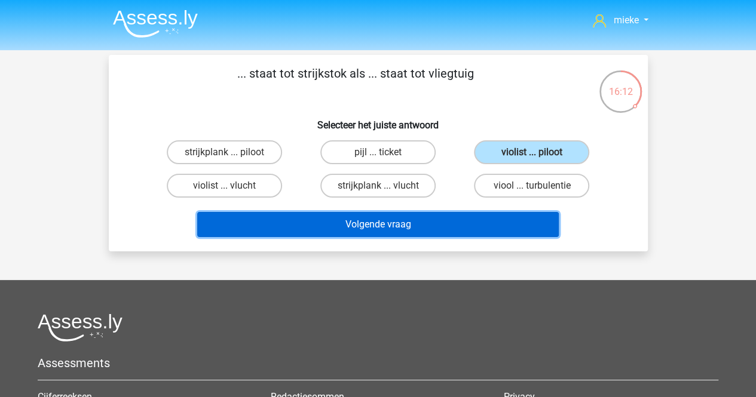
click at [425, 221] on button "Volgende vraag" at bounding box center [377, 224] width 361 height 25
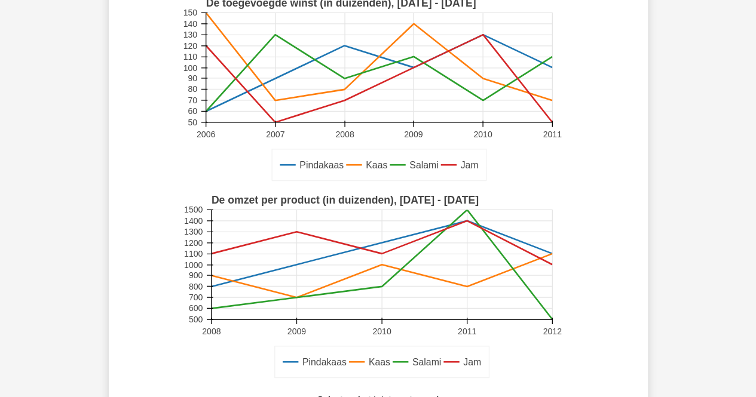
scroll to position [239, 0]
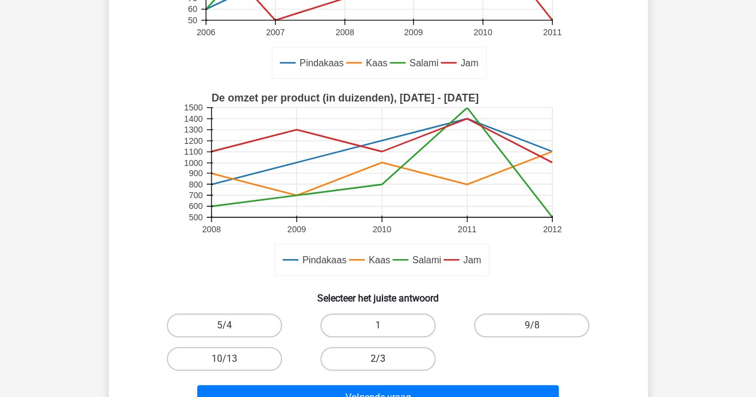
drag, startPoint x: 370, startPoint y: 328, endPoint x: 381, endPoint y: 348, distance: 22.7
click at [370, 328] on label "1" at bounding box center [377, 326] width 115 height 24
click at [378, 328] on input "1" at bounding box center [382, 330] width 8 height 8
radio input "true"
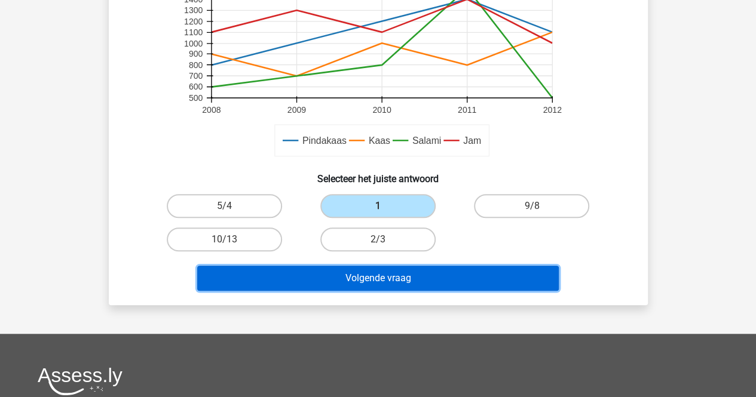
click at [394, 277] on button "Volgende vraag" at bounding box center [377, 278] width 361 height 25
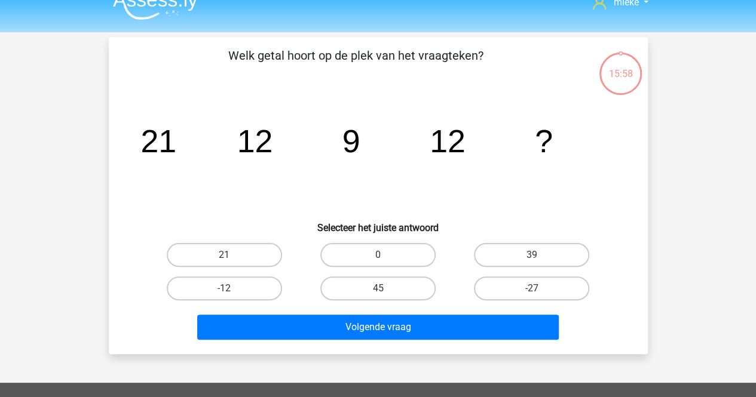
scroll to position [0, 0]
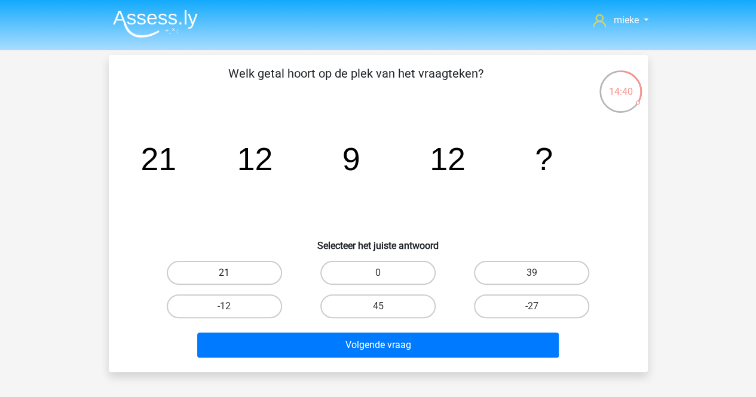
click at [234, 268] on label "21" at bounding box center [224, 273] width 115 height 24
click at [232, 273] on input "21" at bounding box center [228, 277] width 8 height 8
radio input "true"
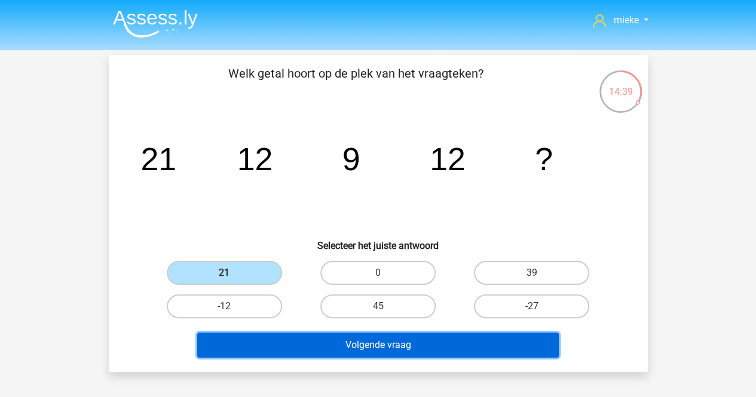
click at [333, 342] on button "Volgende vraag" at bounding box center [377, 345] width 361 height 25
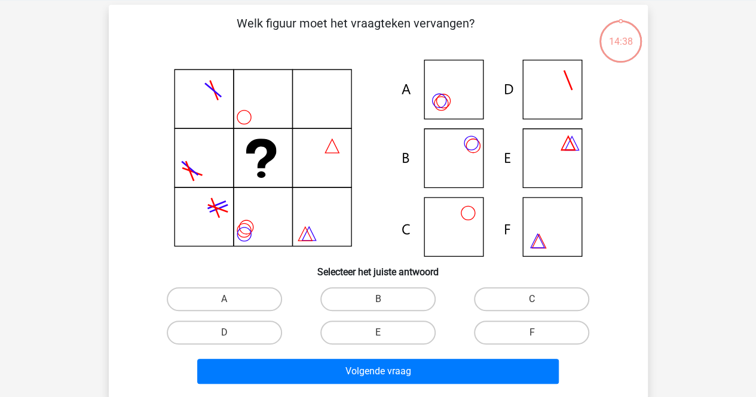
scroll to position [55, 0]
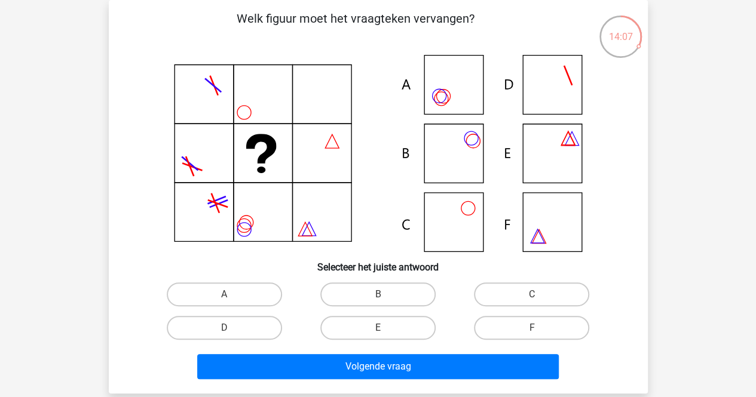
click at [474, 137] on icon at bounding box center [377, 153] width 481 height 197
click at [385, 290] on label "B" at bounding box center [377, 295] width 115 height 24
click at [385, 295] on input "B" at bounding box center [382, 299] width 8 height 8
radio input "true"
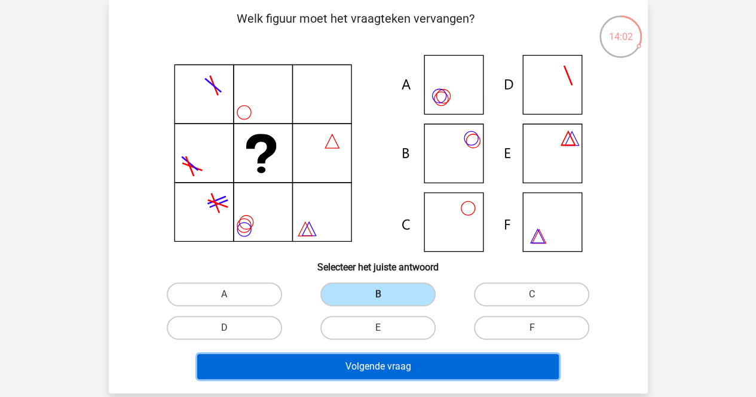
click at [369, 359] on button "Volgende vraag" at bounding box center [377, 366] width 361 height 25
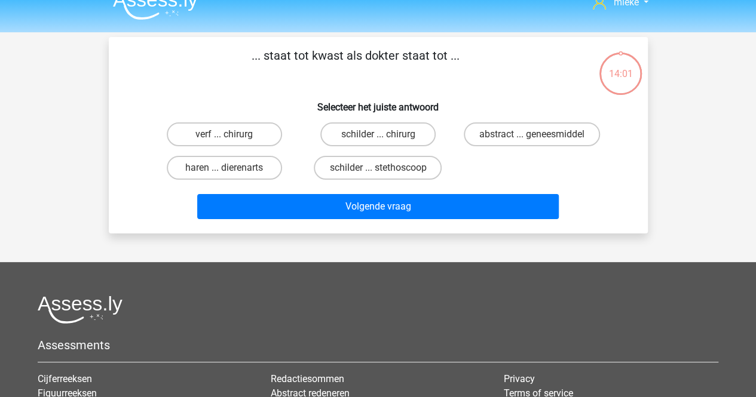
scroll to position [0, 0]
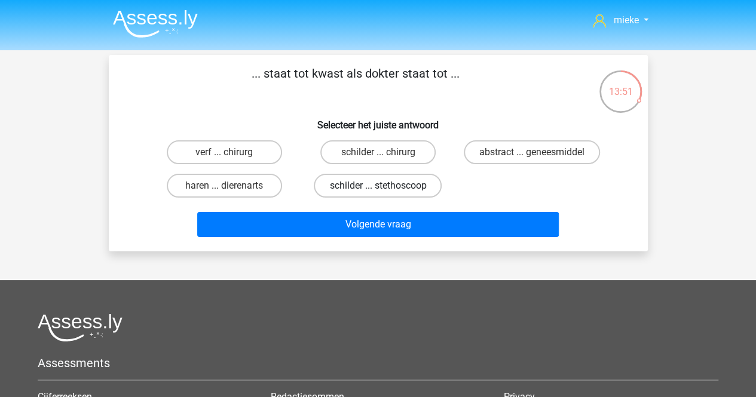
click at [362, 186] on label "schilder ... stethoscoop" at bounding box center [378, 186] width 128 height 24
click at [378, 186] on input "schilder ... stethoscoop" at bounding box center [382, 190] width 8 height 8
radio input "true"
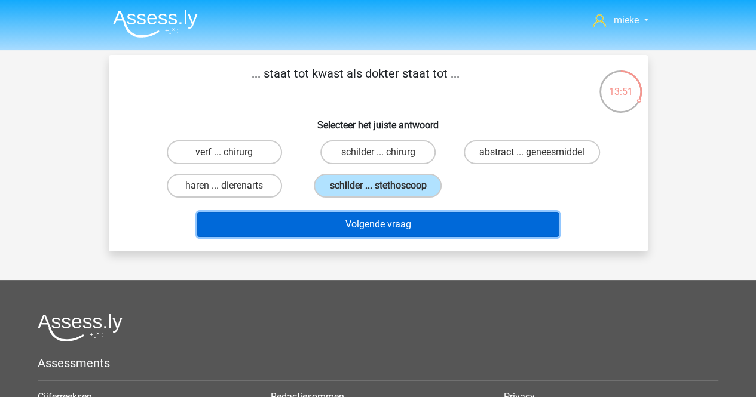
click at [361, 223] on button "Volgende vraag" at bounding box center [377, 224] width 361 height 25
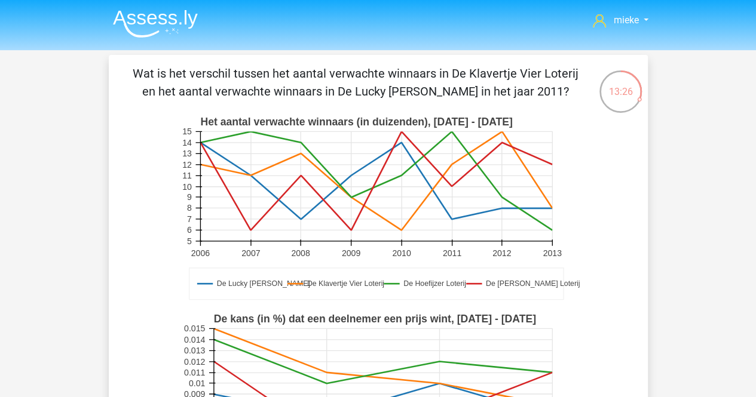
click at [452, 165] on icon at bounding box center [452, 185] width 0 height 109
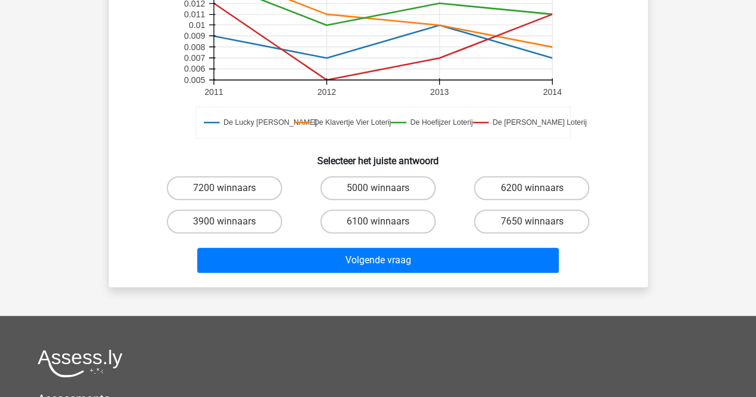
scroll to position [299, 0]
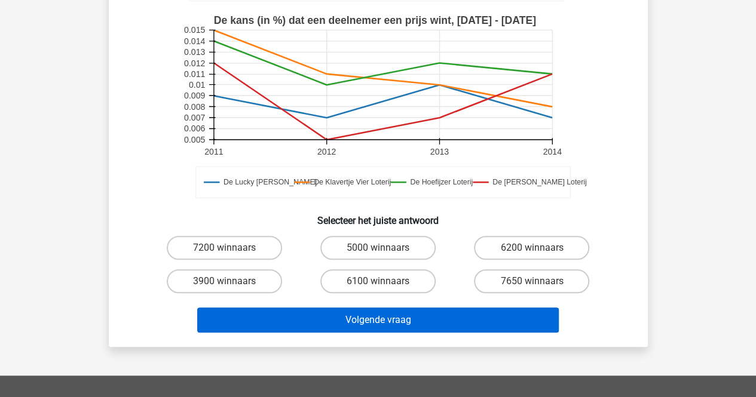
drag, startPoint x: 223, startPoint y: 245, endPoint x: 296, endPoint y: 328, distance: 110.5
click at [229, 253] on div "7200 winnaars" at bounding box center [224, 248] width 144 height 24
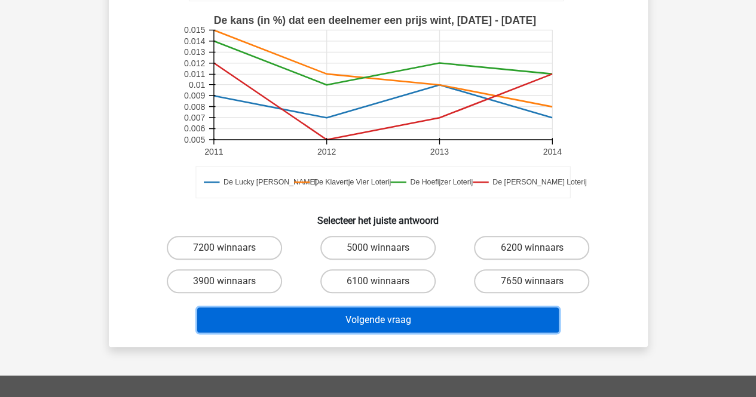
click at [317, 311] on button "Volgende vraag" at bounding box center [377, 320] width 361 height 25
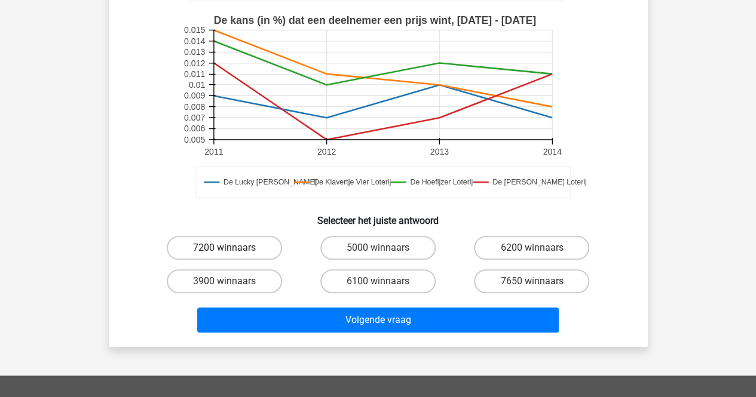
click at [198, 250] on label "7200 winnaars" at bounding box center [224, 248] width 115 height 24
click at [224, 250] on input "7200 winnaars" at bounding box center [228, 252] width 8 height 8
radio input "true"
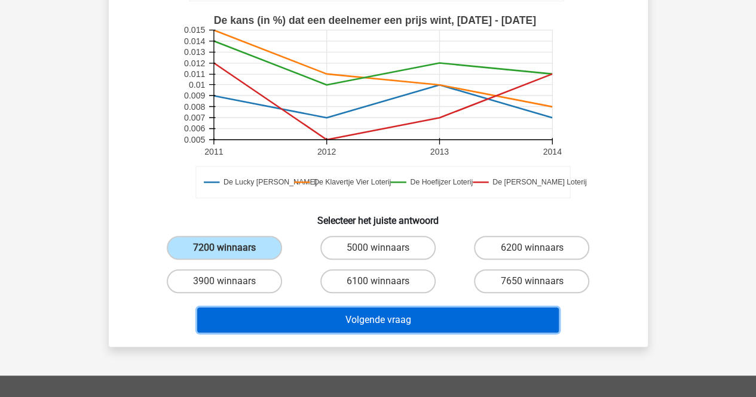
click at [319, 310] on button "Volgende vraag" at bounding box center [377, 320] width 361 height 25
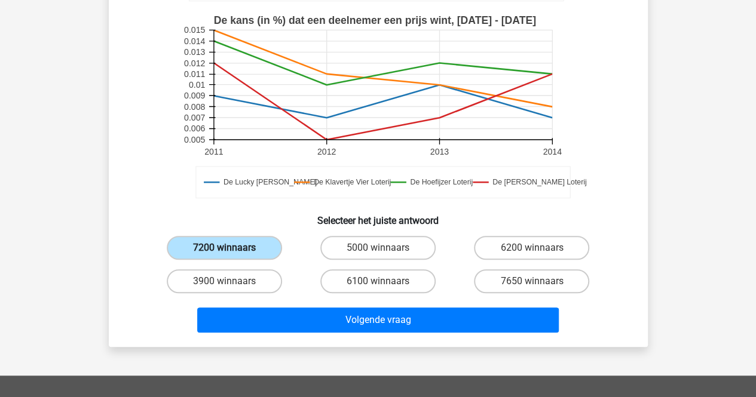
drag, startPoint x: 231, startPoint y: 250, endPoint x: 231, endPoint y: 257, distance: 7.8
click at [231, 251] on input "7200 winnaars" at bounding box center [228, 252] width 8 height 8
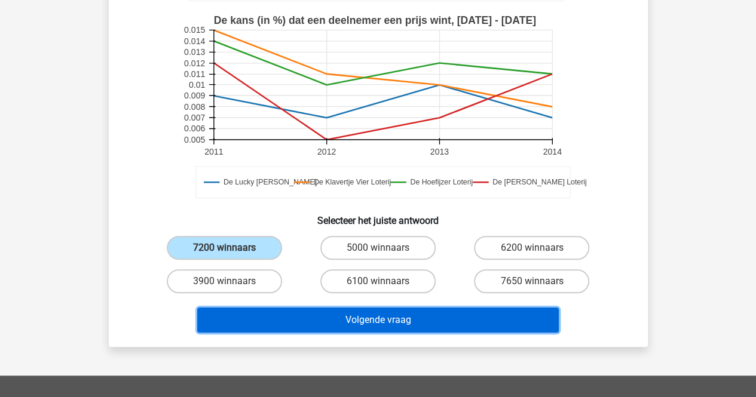
click at [370, 316] on button "Volgende vraag" at bounding box center [377, 320] width 361 height 25
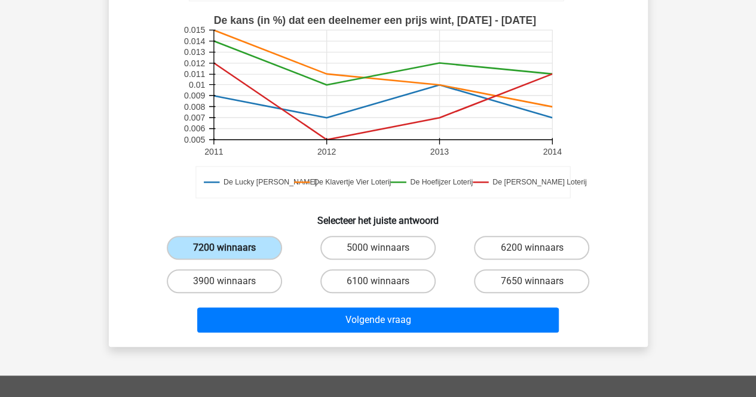
click at [237, 243] on label "7200 winnaars" at bounding box center [224, 248] width 115 height 24
click at [232, 248] on input "7200 winnaars" at bounding box center [228, 252] width 8 height 8
click at [234, 277] on label "3900 winnaars" at bounding box center [224, 281] width 115 height 24
click at [232, 281] on input "3900 winnaars" at bounding box center [228, 285] width 8 height 8
radio input "true"
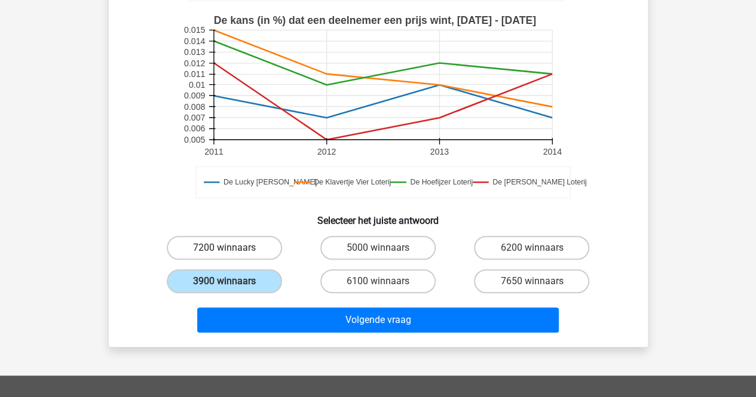
click at [230, 246] on label "7200 winnaars" at bounding box center [224, 248] width 115 height 24
click at [230, 248] on input "7200 winnaars" at bounding box center [228, 252] width 8 height 8
radio input "true"
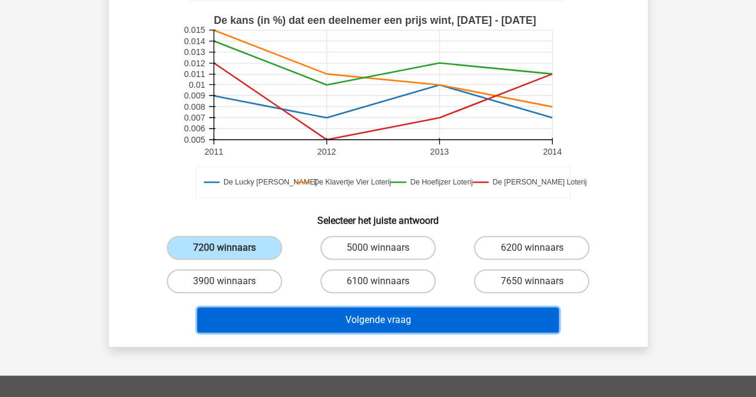
click at [372, 319] on button "Volgende vraag" at bounding box center [377, 320] width 361 height 25
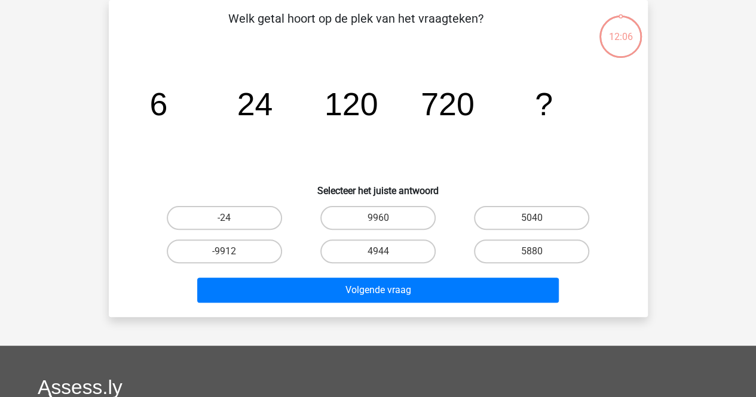
scroll to position [0, 0]
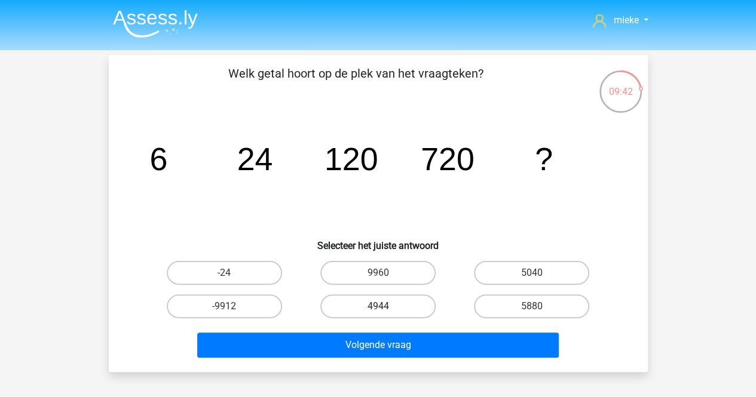
click at [386, 308] on label "4944" at bounding box center [377, 307] width 115 height 24
click at [385, 308] on input "4944" at bounding box center [382, 310] width 8 height 8
radio input "true"
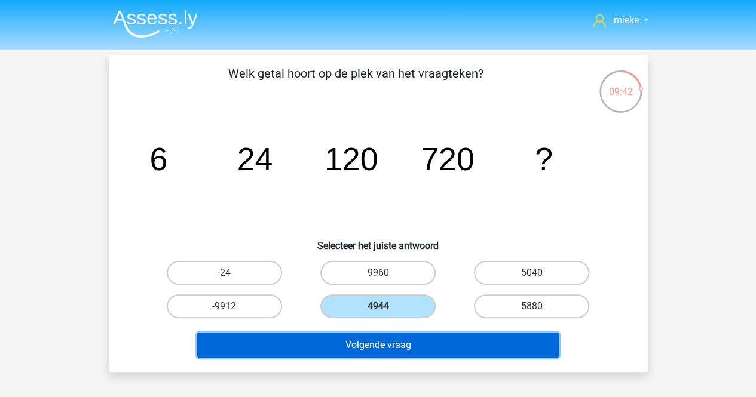
click at [381, 345] on button "Volgende vraag" at bounding box center [377, 345] width 361 height 25
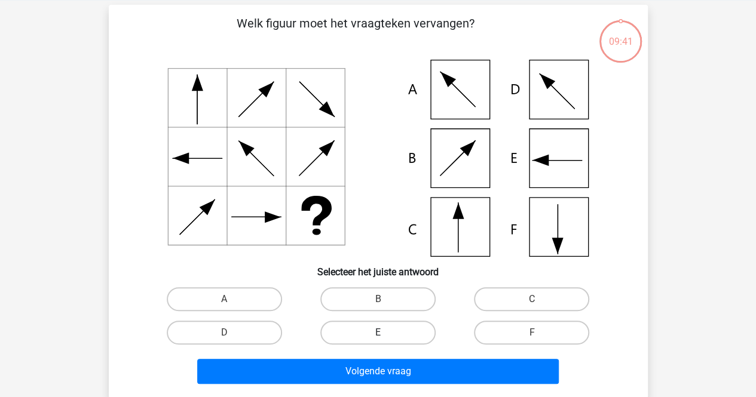
scroll to position [55, 0]
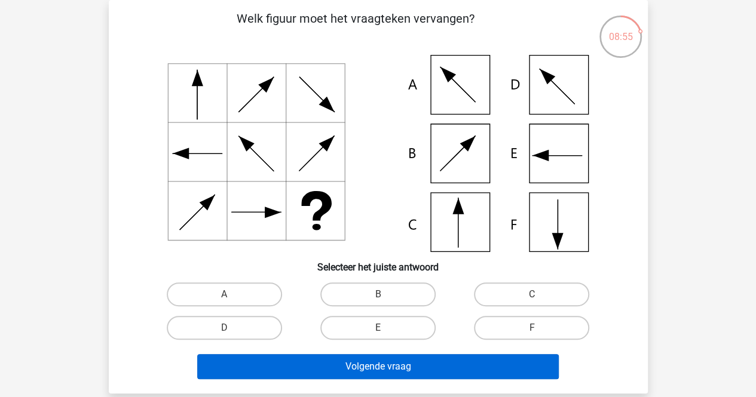
drag, startPoint x: 526, startPoint y: 324, endPoint x: 501, endPoint y: 358, distance: 41.8
click at [523, 326] on label "F" at bounding box center [531, 328] width 115 height 24
click at [532, 328] on input "F" at bounding box center [536, 332] width 8 height 8
radio input "true"
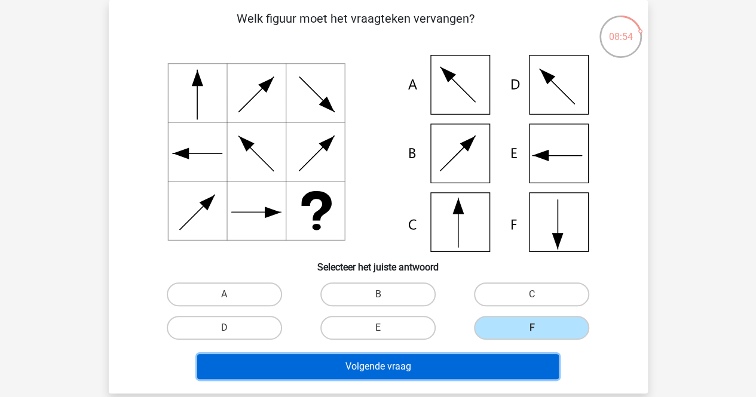
drag, startPoint x: 479, startPoint y: 363, endPoint x: 480, endPoint y: 357, distance: 6.0
click at [478, 361] on button "Volgende vraag" at bounding box center [377, 366] width 361 height 25
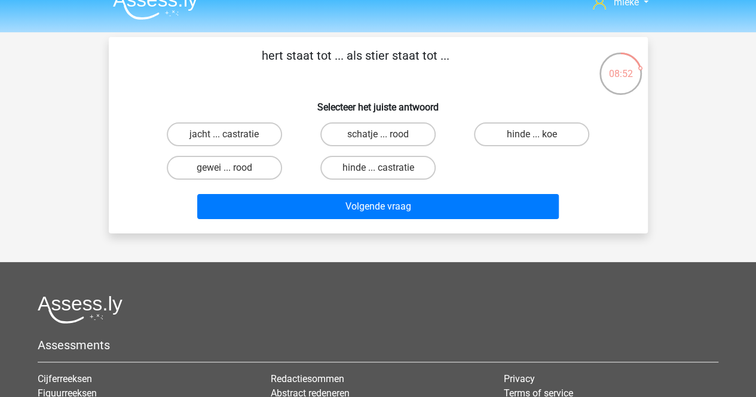
scroll to position [0, 0]
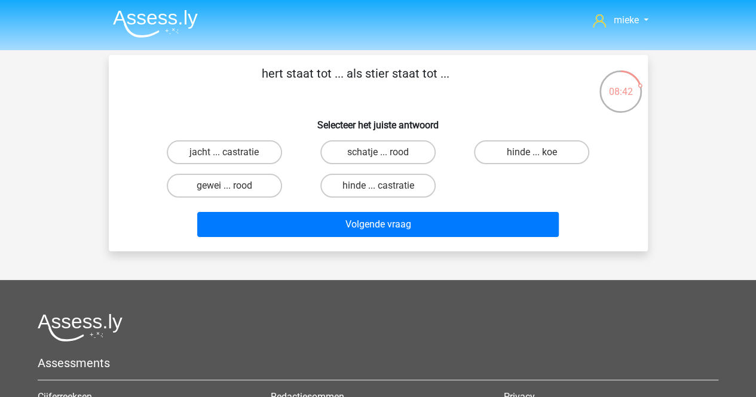
drag, startPoint x: 529, startPoint y: 149, endPoint x: 438, endPoint y: 191, distance: 100.0
click at [527, 149] on label "hinde ... koe" at bounding box center [531, 152] width 115 height 24
click at [532, 152] on input "hinde ... koe" at bounding box center [536, 156] width 8 height 8
radio input "true"
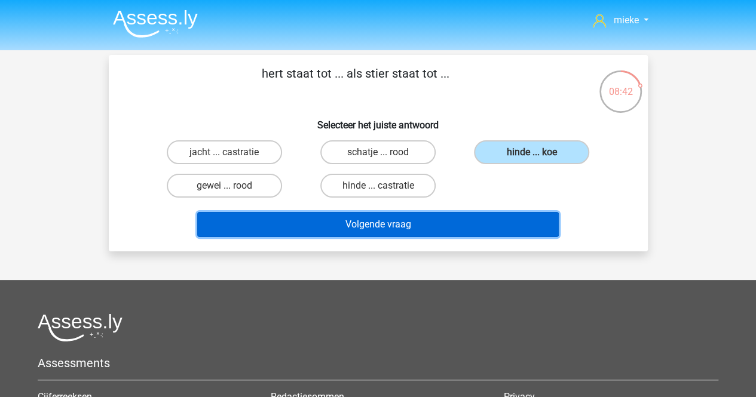
click at [375, 223] on button "Volgende vraag" at bounding box center [377, 224] width 361 height 25
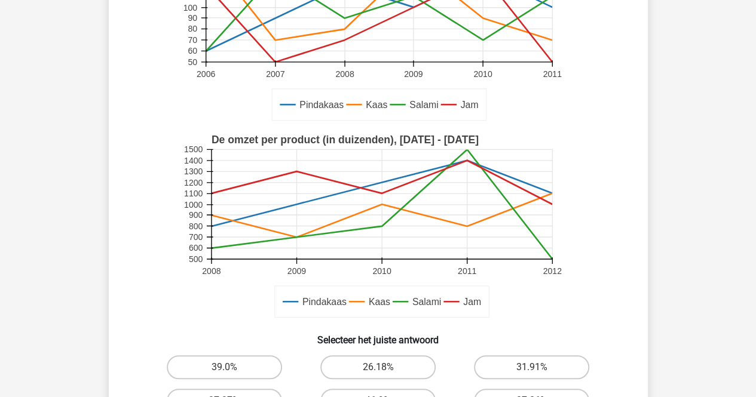
scroll to position [299, 0]
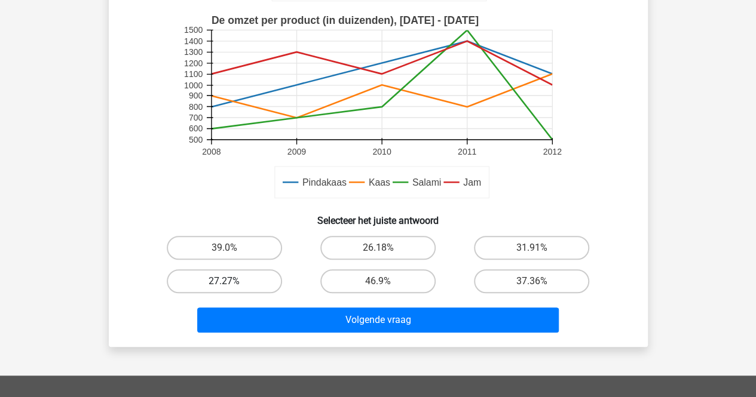
drag, startPoint x: 208, startPoint y: 283, endPoint x: 222, endPoint y: 286, distance: 14.2
click at [210, 283] on label "27.27%" at bounding box center [224, 281] width 115 height 24
click at [224, 283] on input "27.27%" at bounding box center [228, 285] width 8 height 8
radio input "true"
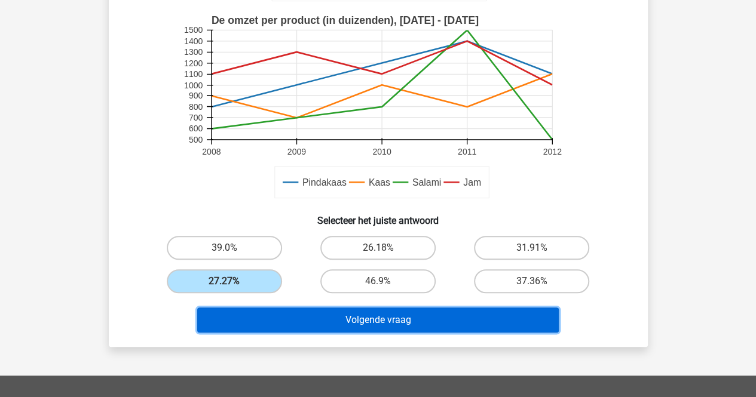
click at [378, 318] on button "Volgende vraag" at bounding box center [377, 320] width 361 height 25
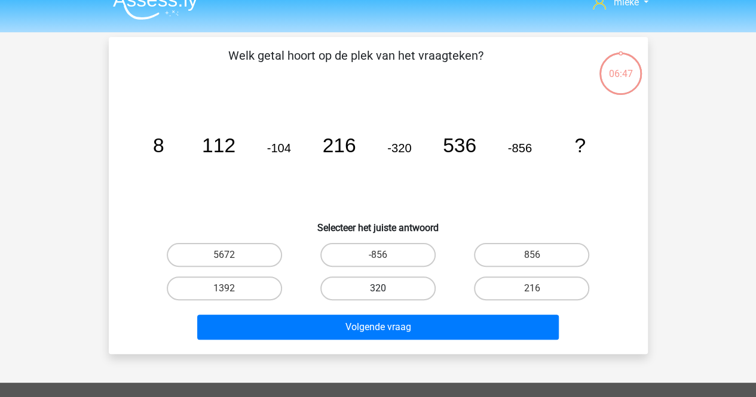
scroll to position [0, 0]
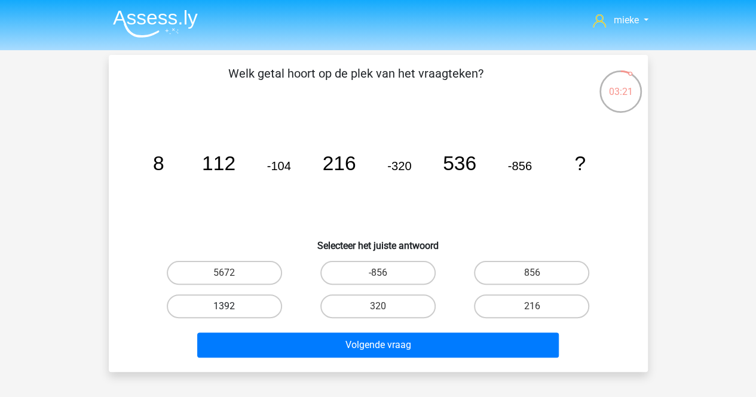
click at [223, 300] on label "1392" at bounding box center [224, 307] width 115 height 24
click at [224, 306] on input "1392" at bounding box center [228, 310] width 8 height 8
radio input "true"
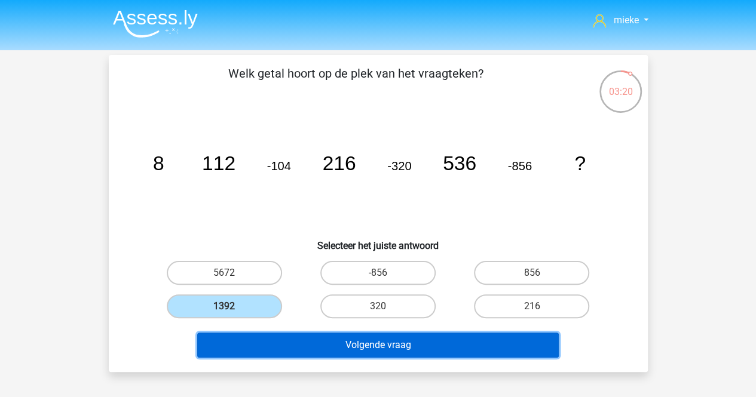
click at [292, 350] on button "Volgende vraag" at bounding box center [377, 345] width 361 height 25
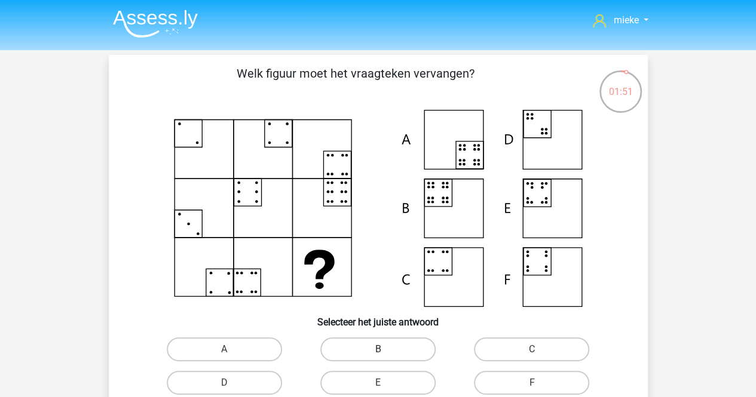
click at [369, 338] on label "B" at bounding box center [377, 350] width 115 height 24
click at [378, 349] on input "B" at bounding box center [382, 353] width 8 height 8
radio input "true"
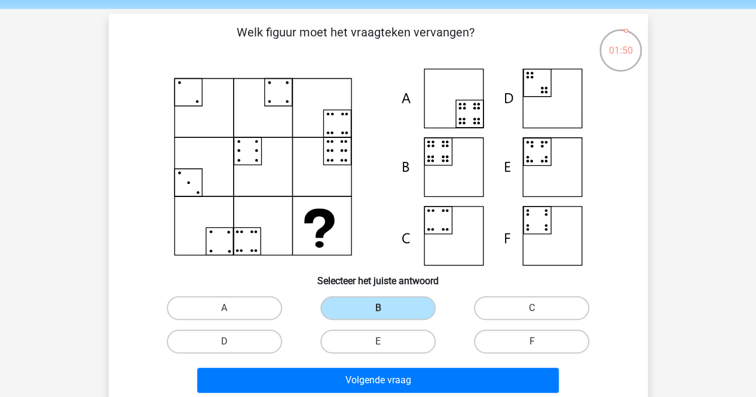
scroll to position [60, 0]
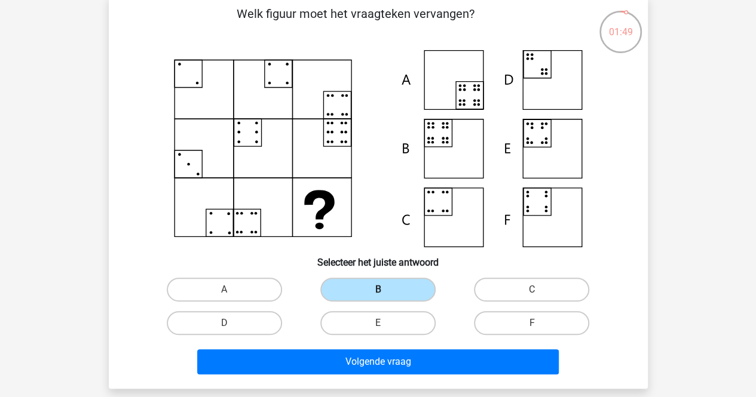
drag, startPoint x: 382, startPoint y: 287, endPoint x: 368, endPoint y: 297, distance: 16.7
click at [381, 289] on label "B" at bounding box center [377, 290] width 115 height 24
click at [381, 290] on input "B" at bounding box center [382, 294] width 8 height 8
drag, startPoint x: 375, startPoint y: 289, endPoint x: 368, endPoint y: 296, distance: 9.7
click at [372, 293] on label "B" at bounding box center [377, 290] width 115 height 24
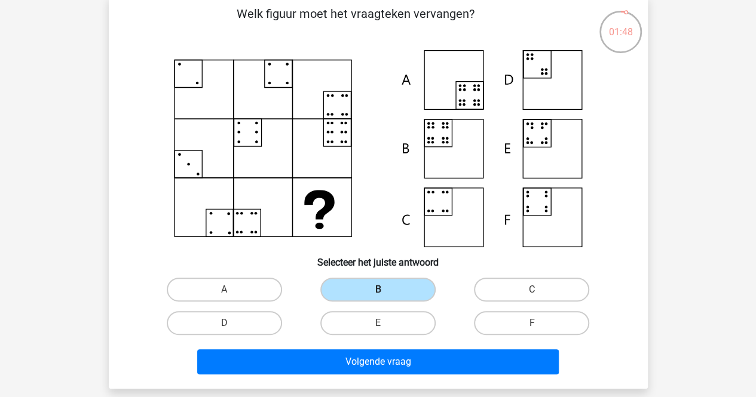
click at [378, 293] on input "B" at bounding box center [382, 294] width 8 height 8
click at [296, 281] on div "A" at bounding box center [225, 289] width 154 height 33
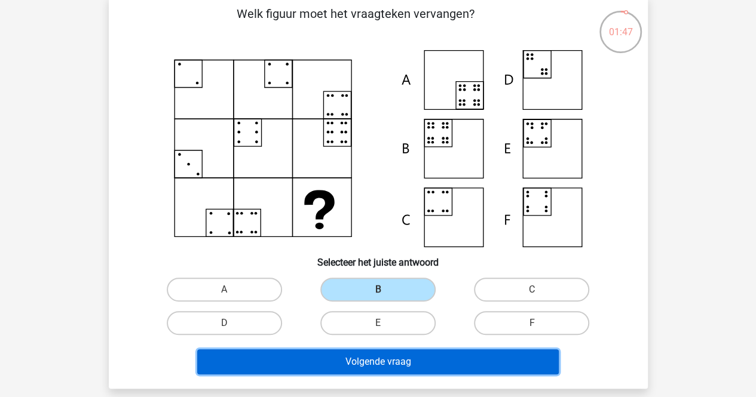
click at [367, 365] on button "Volgende vraag" at bounding box center [377, 361] width 361 height 25
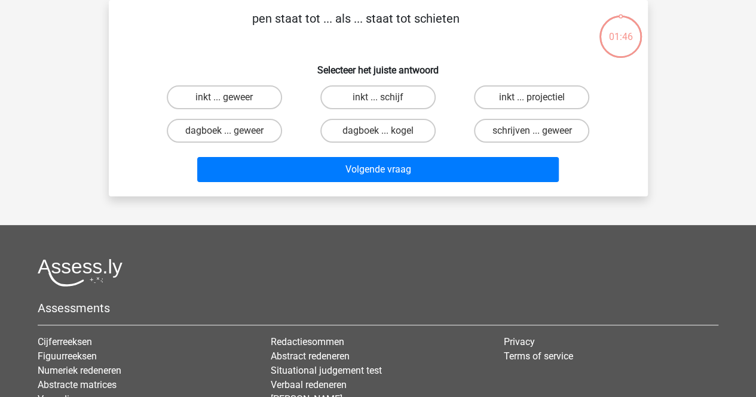
scroll to position [0, 0]
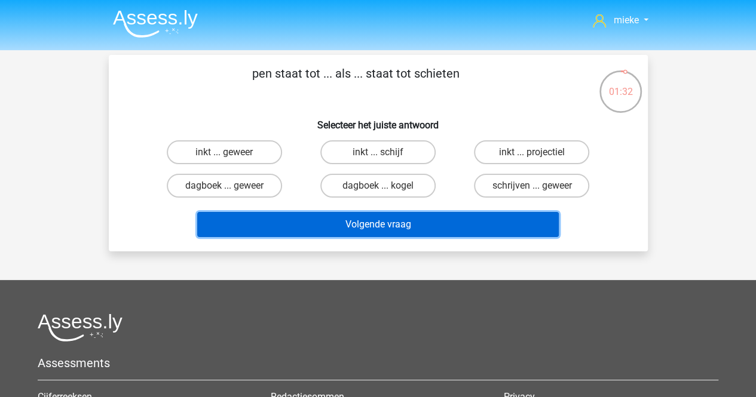
click at [458, 220] on button "Volgende vraag" at bounding box center [377, 224] width 361 height 25
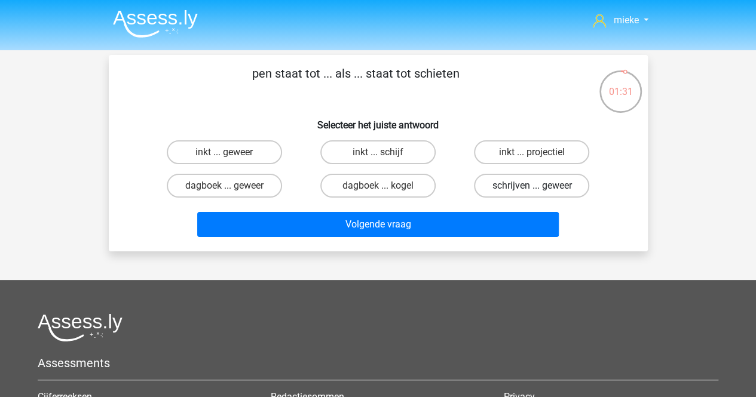
click at [500, 186] on label "schrijven ... geweer" at bounding box center [531, 186] width 115 height 24
click at [532, 186] on input "schrijven ... geweer" at bounding box center [536, 190] width 8 height 8
radio input "true"
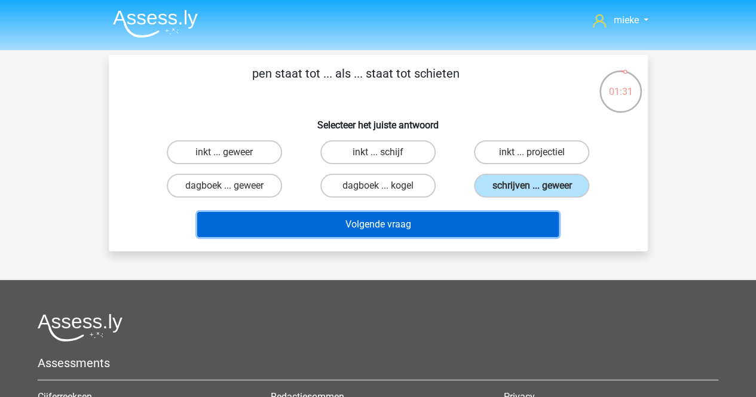
click at [406, 220] on button "Volgende vraag" at bounding box center [377, 224] width 361 height 25
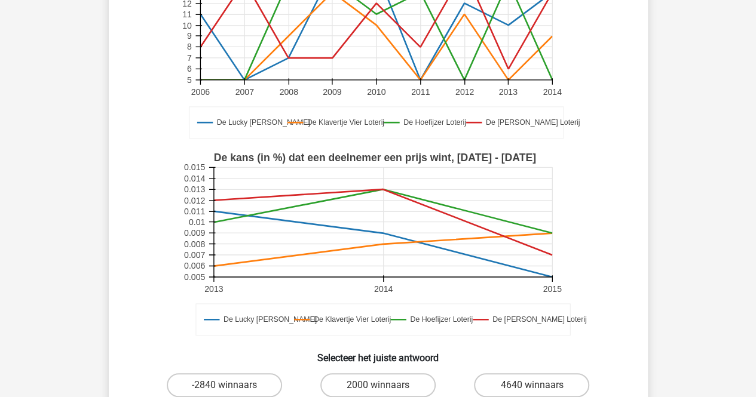
scroll to position [239, 0]
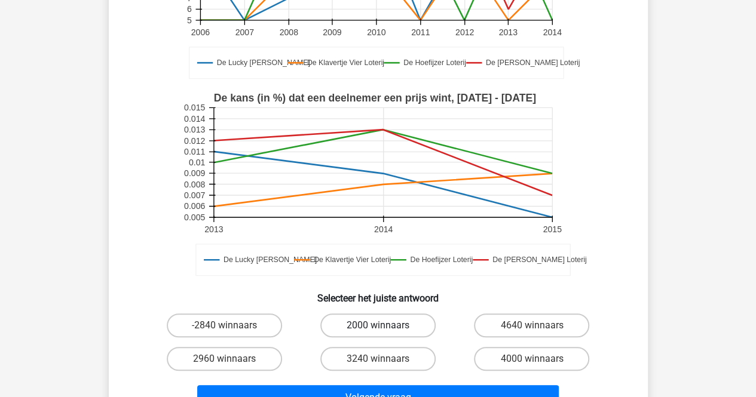
click at [358, 314] on label "2000 winnaars" at bounding box center [377, 326] width 115 height 24
click at [378, 326] on input "2000 winnaars" at bounding box center [382, 330] width 8 height 8
radio input "true"
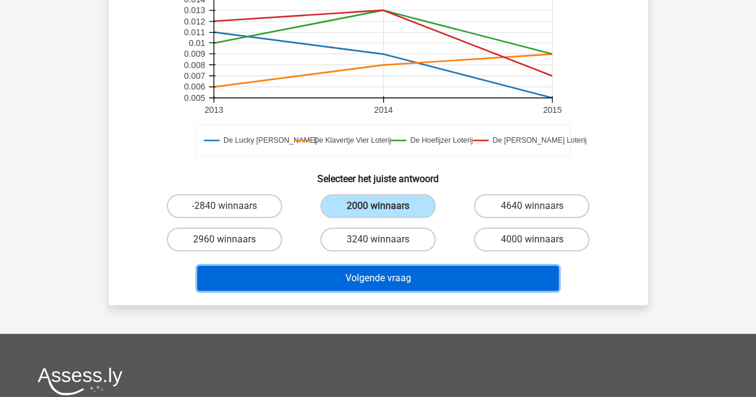
click at [385, 266] on button "Volgende vraag" at bounding box center [377, 278] width 361 height 25
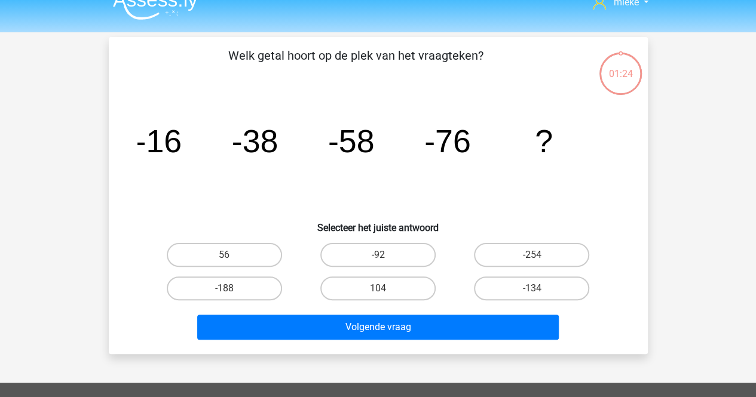
scroll to position [0, 0]
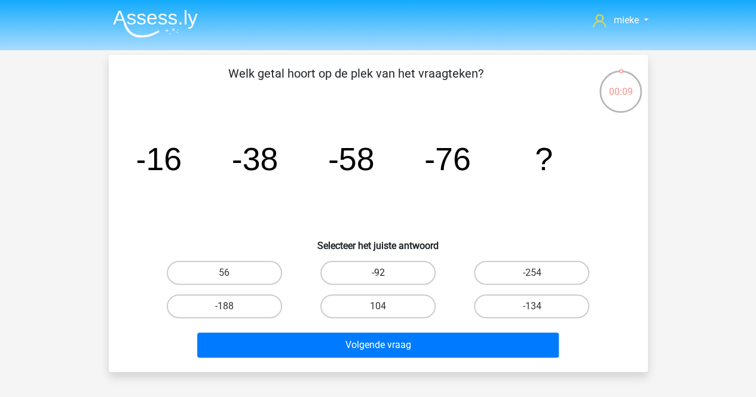
click at [385, 266] on label "-92" at bounding box center [377, 273] width 115 height 24
click at [385, 273] on input "-92" at bounding box center [382, 277] width 8 height 8
radio input "true"
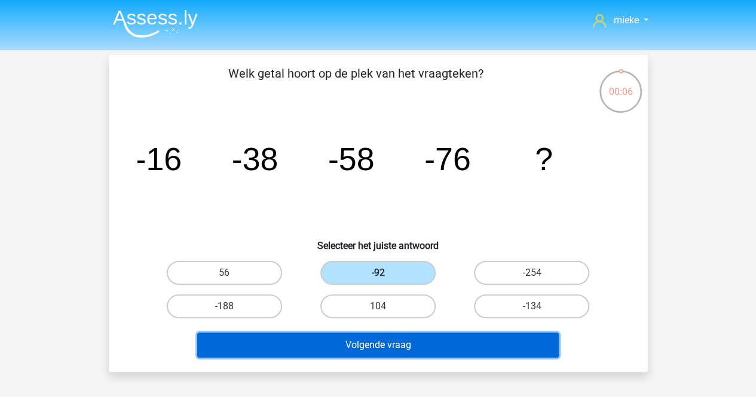
click at [388, 346] on button "Volgende vraag" at bounding box center [377, 345] width 361 height 25
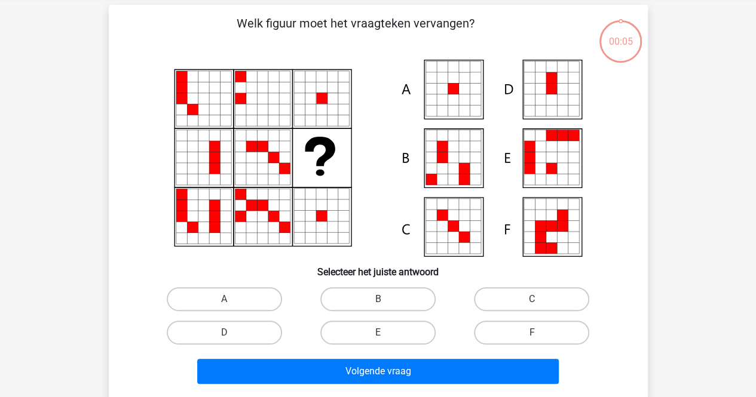
scroll to position [55, 0]
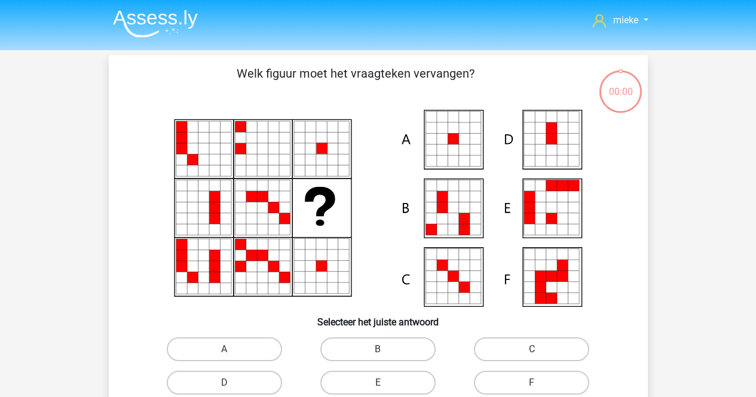
scroll to position [55, 0]
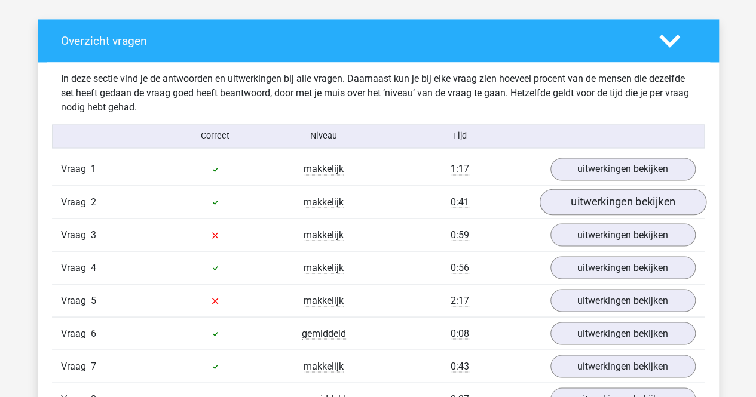
scroll to position [956, 0]
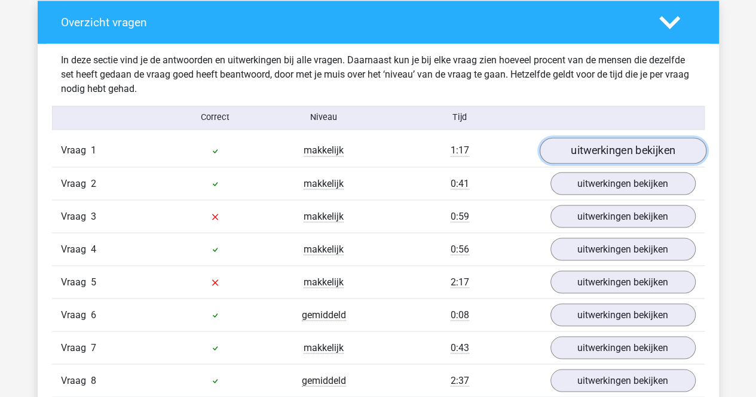
click at [646, 144] on link "uitwerkingen bekijken" at bounding box center [622, 150] width 167 height 26
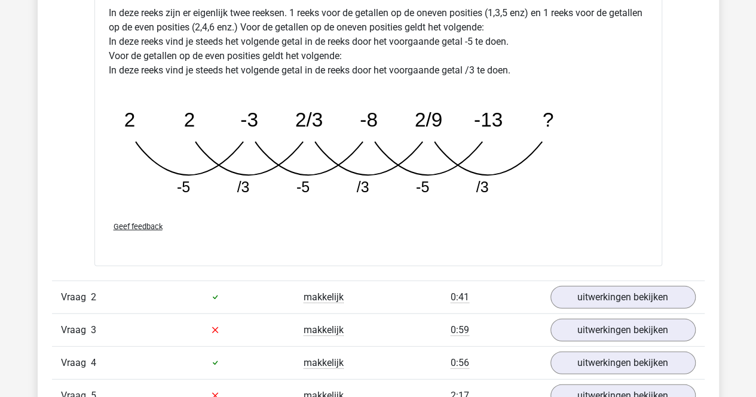
scroll to position [1493, 0]
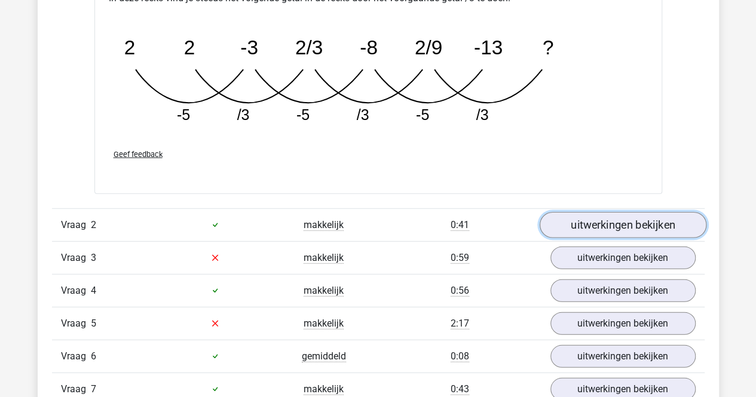
click at [584, 228] on link "uitwerkingen bekijken" at bounding box center [622, 225] width 167 height 26
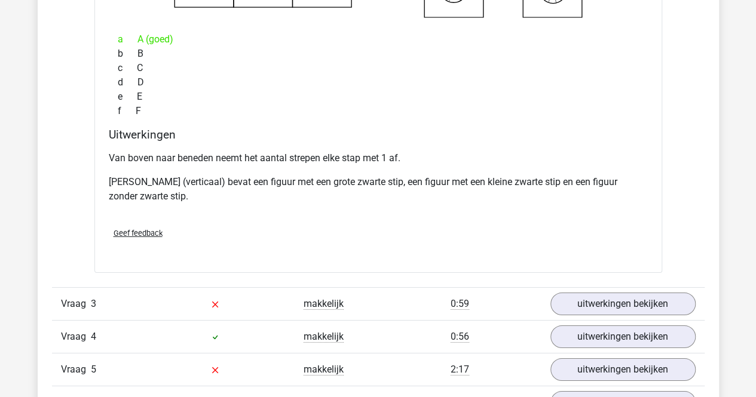
scroll to position [1971, 0]
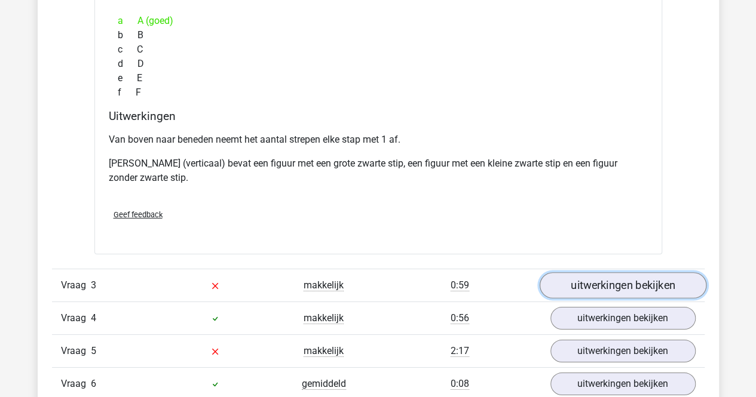
click at [581, 273] on link "uitwerkingen bekijken" at bounding box center [622, 285] width 167 height 26
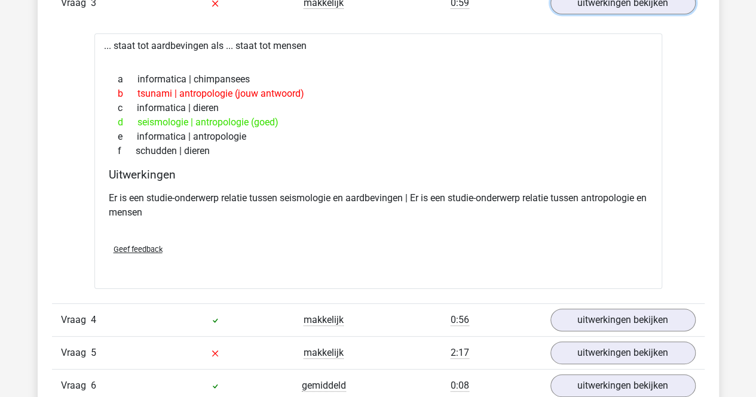
scroll to position [2270, 0]
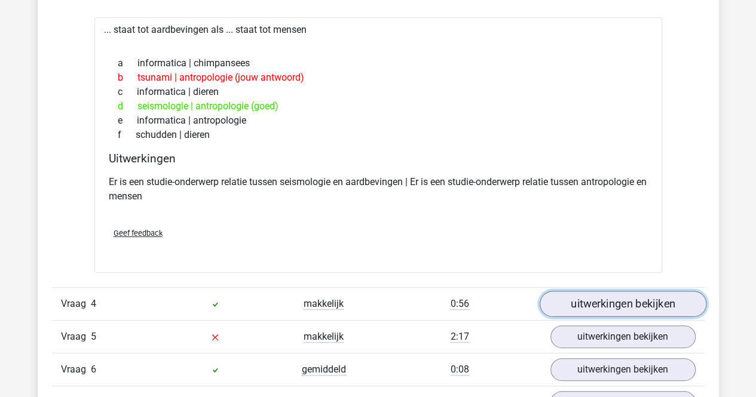
click at [575, 306] on link "uitwerkingen bekijken" at bounding box center [622, 304] width 167 height 26
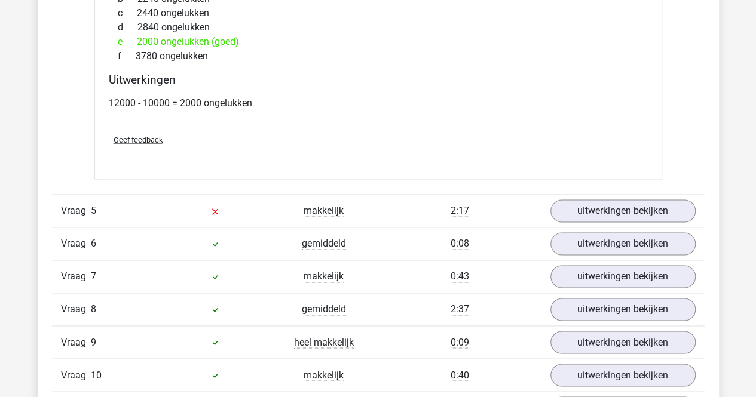
scroll to position [3106, 0]
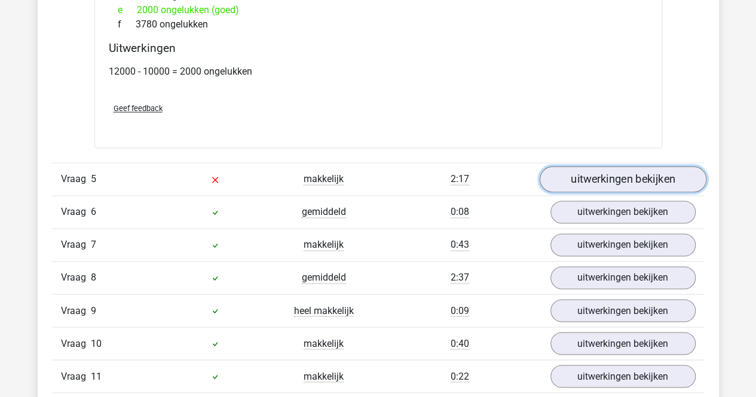
click at [608, 179] on link "uitwerkingen bekijken" at bounding box center [622, 180] width 167 height 26
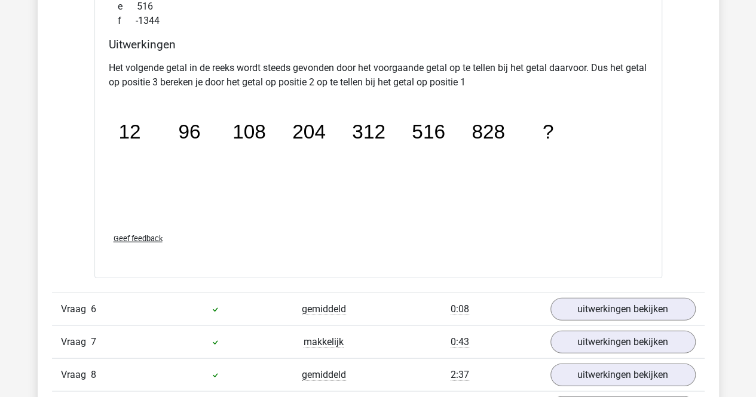
scroll to position [3584, 0]
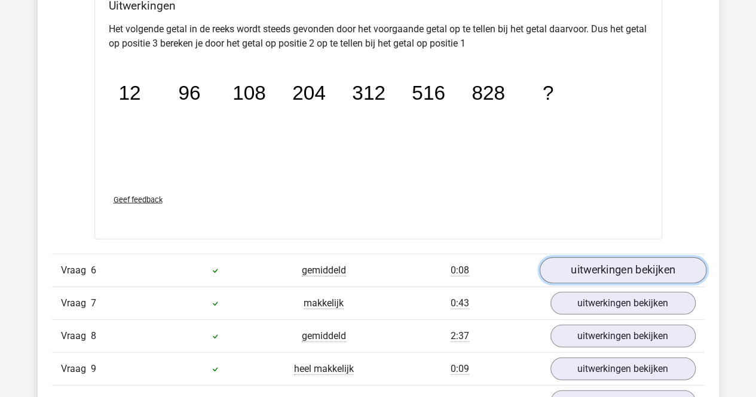
click at [584, 267] on link "uitwerkingen bekijken" at bounding box center [622, 270] width 167 height 26
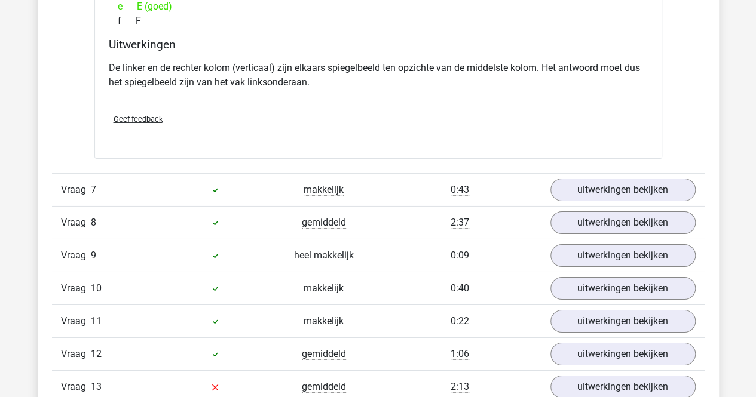
scroll to position [4182, 0]
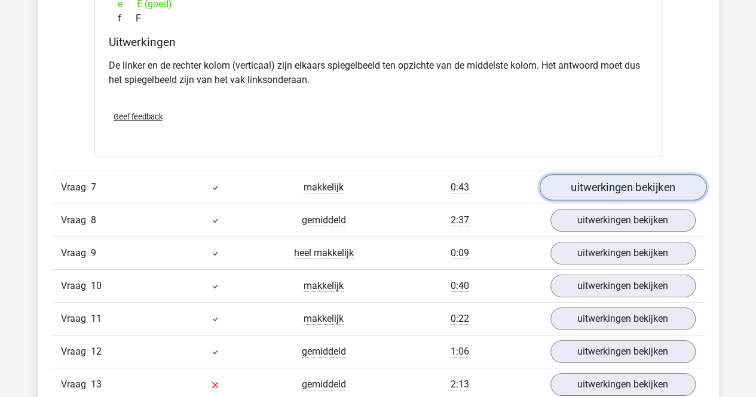
click at [608, 175] on link "uitwerkingen bekijken" at bounding box center [622, 187] width 167 height 26
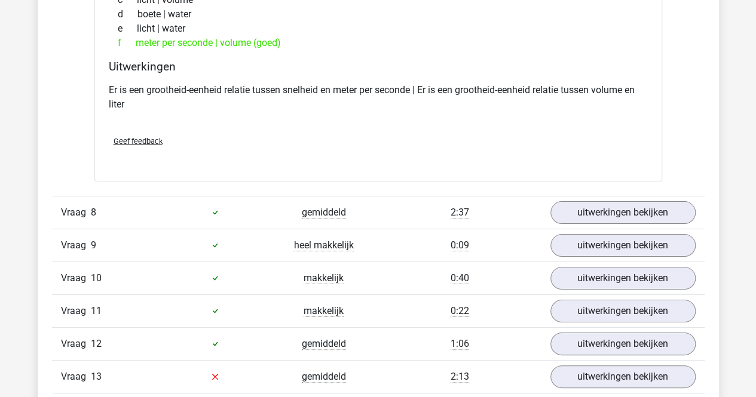
scroll to position [4480, 0]
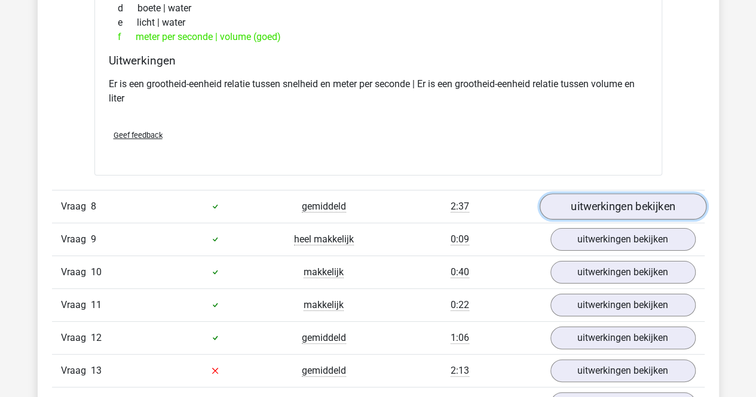
click at [604, 194] on link "uitwerkingen bekijken" at bounding box center [622, 207] width 167 height 26
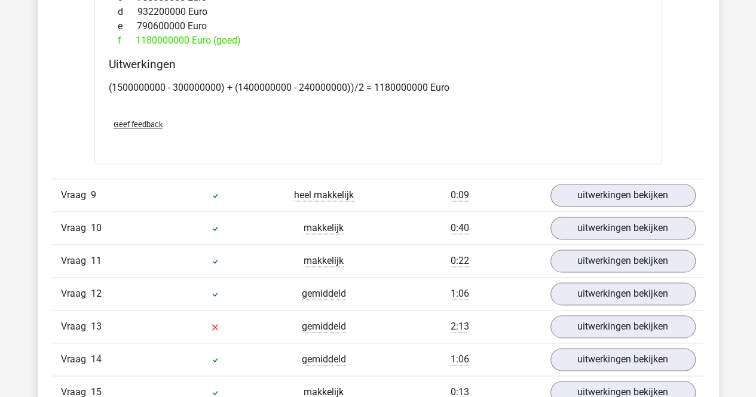
scroll to position [5197, 0]
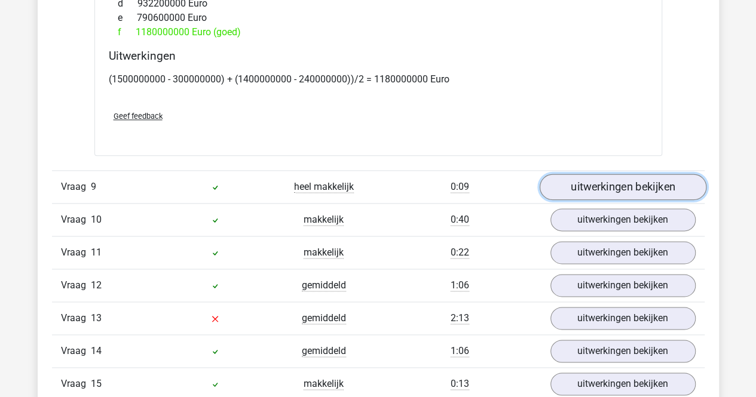
click at [608, 177] on link "uitwerkingen bekijken" at bounding box center [622, 187] width 167 height 26
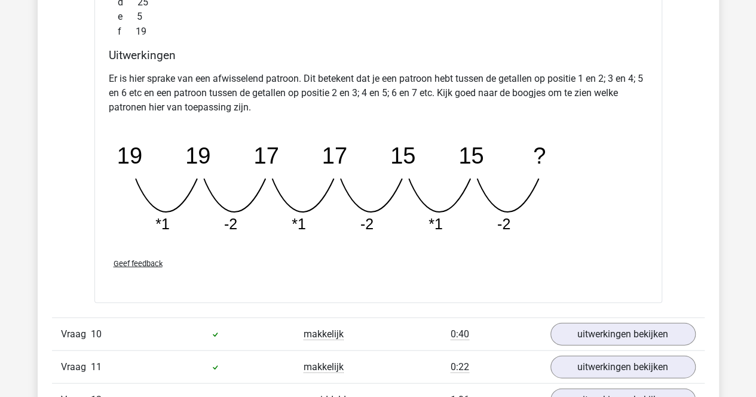
scroll to position [5675, 0]
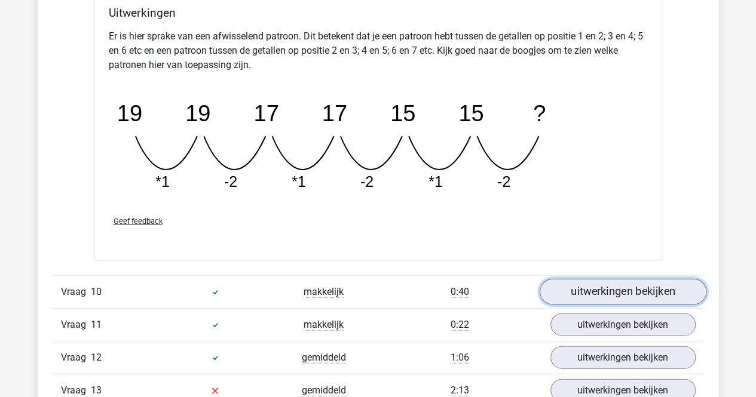
click at [585, 280] on link "uitwerkingen bekijken" at bounding box center [622, 293] width 167 height 26
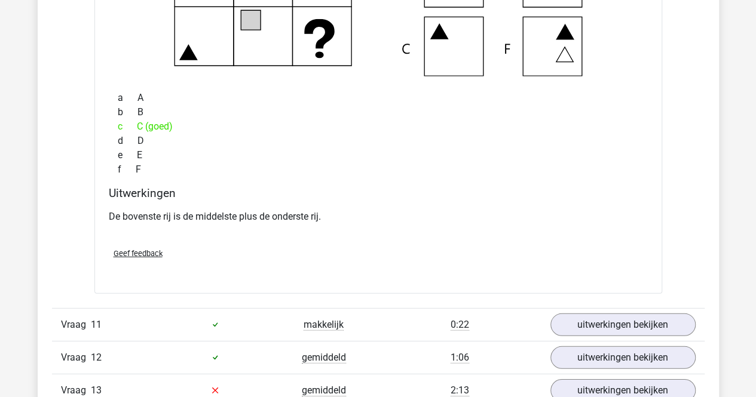
scroll to position [6153, 0]
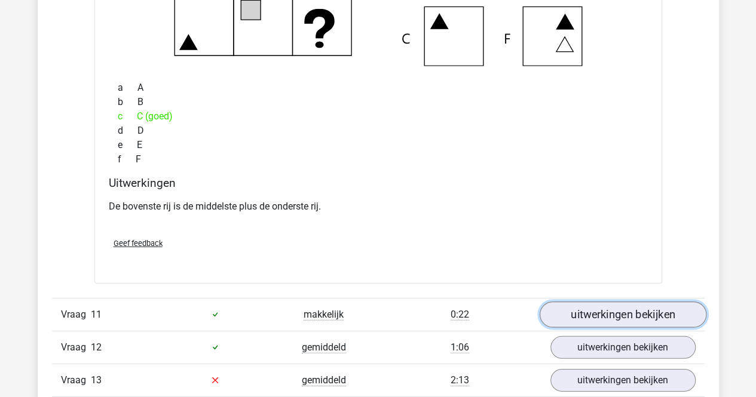
click at [587, 302] on link "uitwerkingen bekijken" at bounding box center [622, 315] width 167 height 26
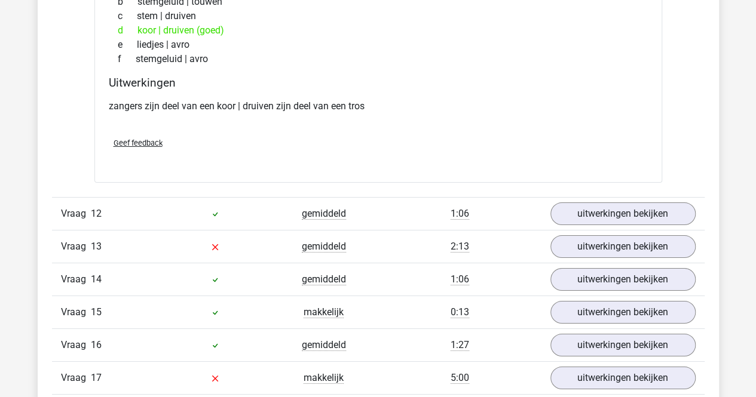
scroll to position [6571, 0]
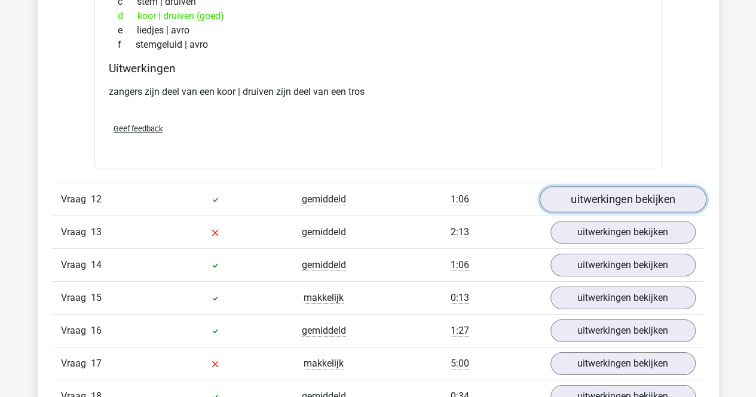
click at [594, 186] on link "uitwerkingen bekijken" at bounding box center [622, 199] width 167 height 26
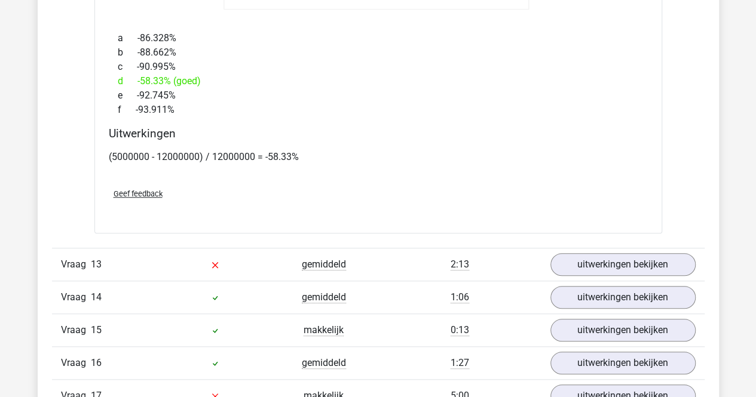
scroll to position [7228, 0]
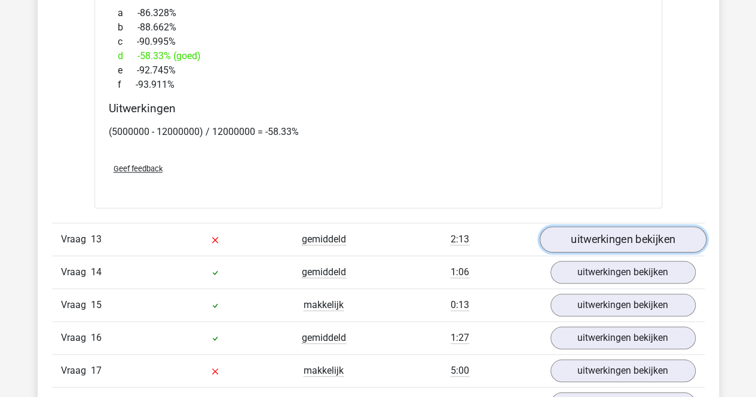
click at [593, 226] on link "uitwerkingen bekijken" at bounding box center [622, 239] width 167 height 26
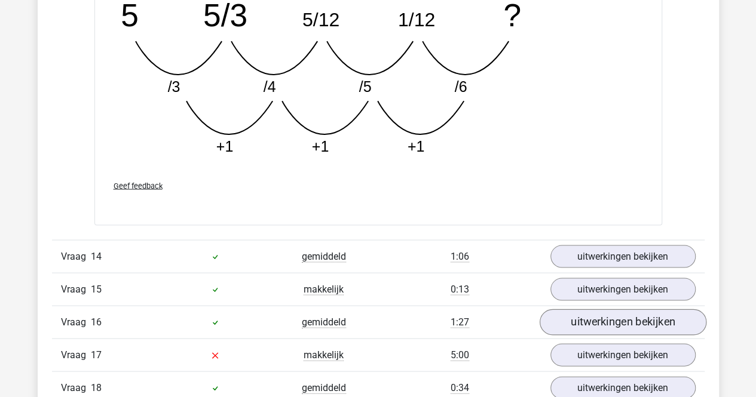
scroll to position [7945, 0]
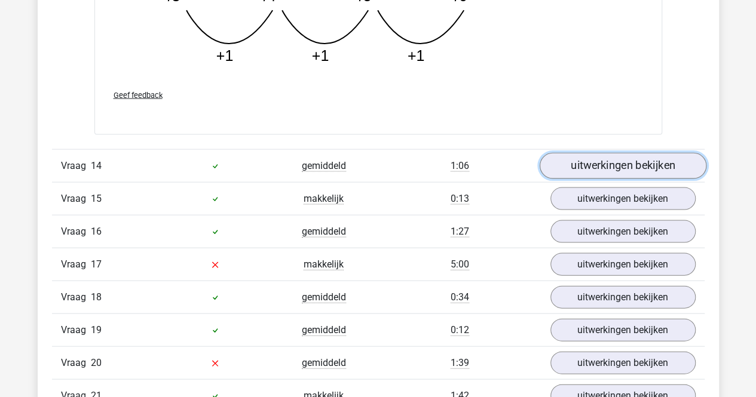
click at [606, 155] on link "uitwerkingen bekijken" at bounding box center [622, 166] width 167 height 26
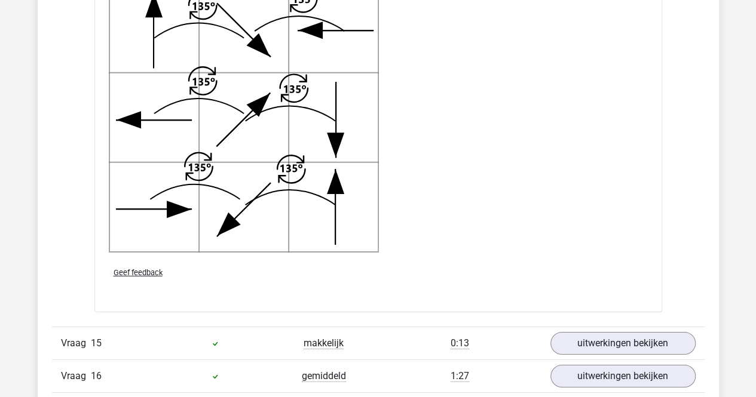
scroll to position [8602, 0]
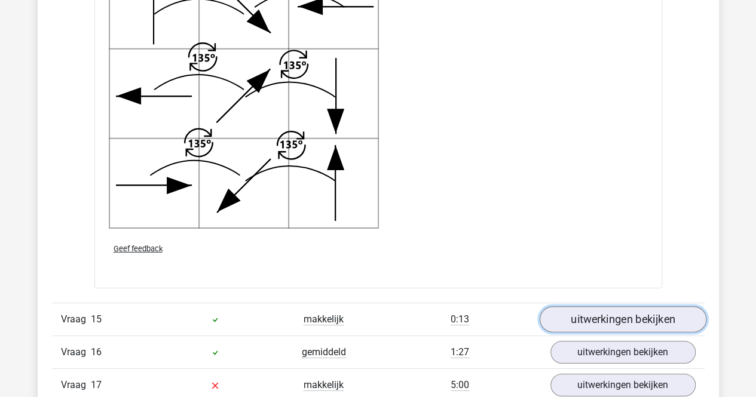
click at [627, 306] on link "uitwerkingen bekijken" at bounding box center [622, 319] width 167 height 26
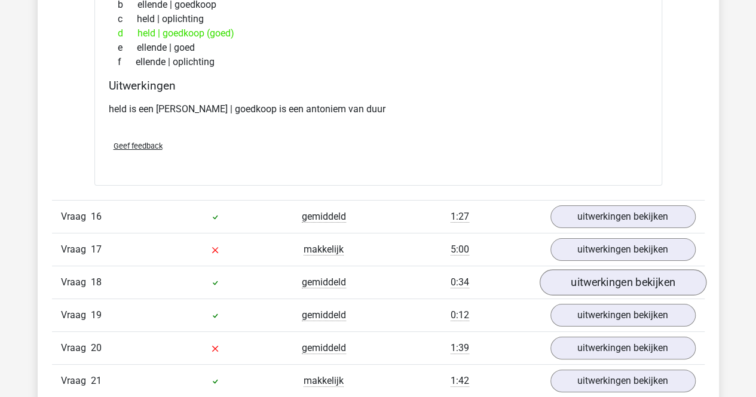
scroll to position [9020, 0]
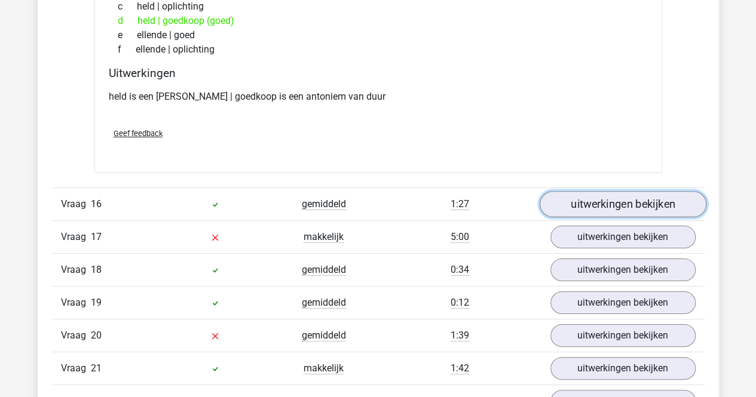
click at [645, 191] on link "uitwerkingen bekijken" at bounding box center [622, 204] width 167 height 26
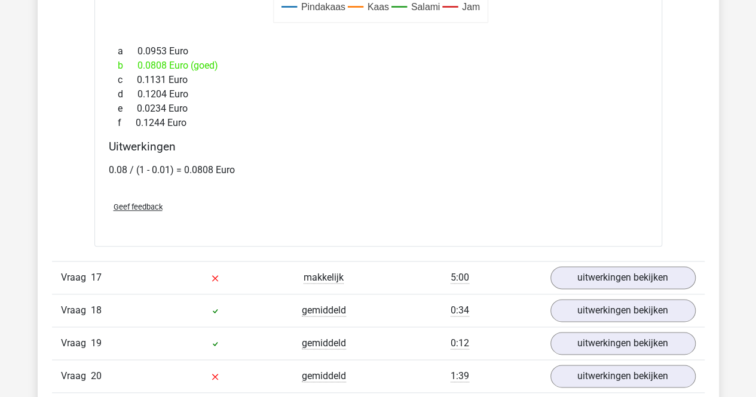
scroll to position [9677, 0]
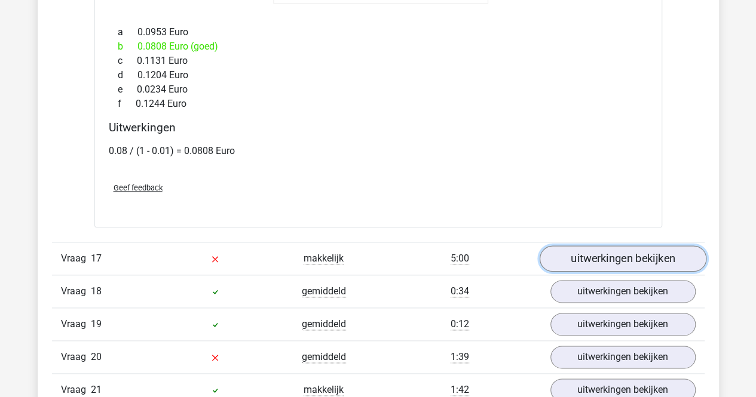
click at [622, 246] on link "uitwerkingen bekijken" at bounding box center [622, 259] width 167 height 26
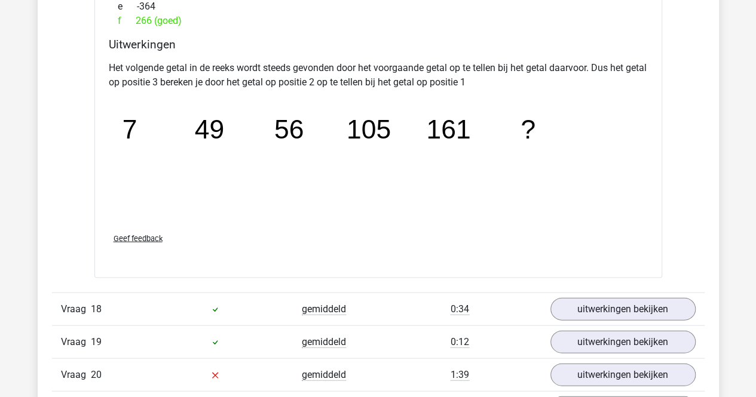
scroll to position [10215, 0]
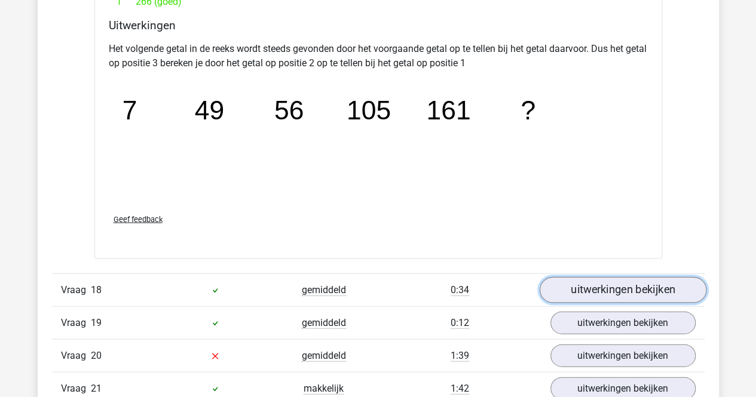
click at [564, 277] on link "uitwerkingen bekijken" at bounding box center [622, 290] width 167 height 26
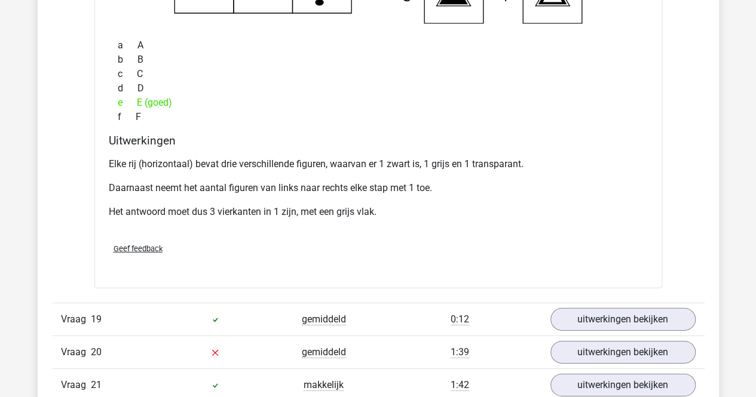
scroll to position [10753, 0]
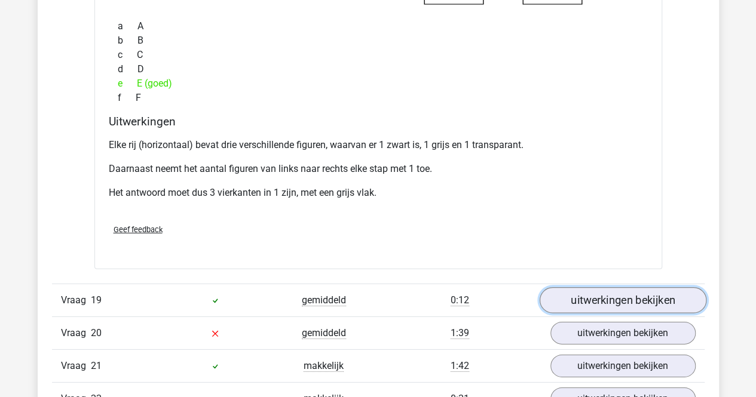
click at [587, 288] on link "uitwerkingen bekijken" at bounding box center [622, 301] width 167 height 26
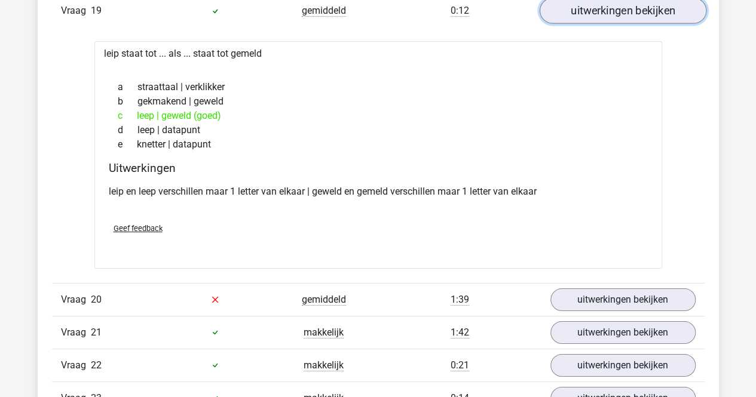
scroll to position [11051, 0]
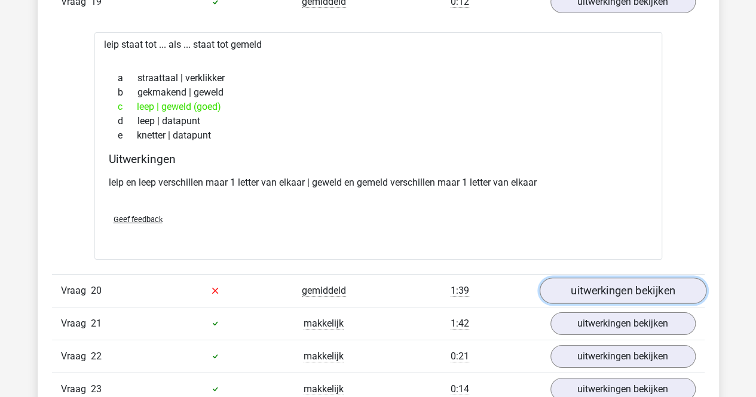
click at [584, 278] on link "uitwerkingen bekijken" at bounding box center [622, 291] width 167 height 26
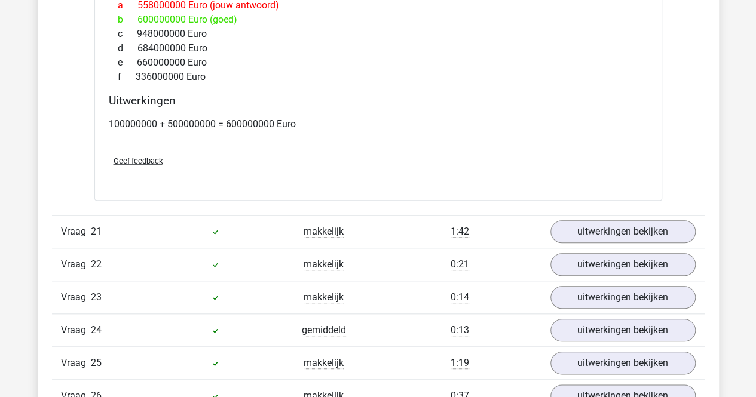
scroll to position [11828, 0]
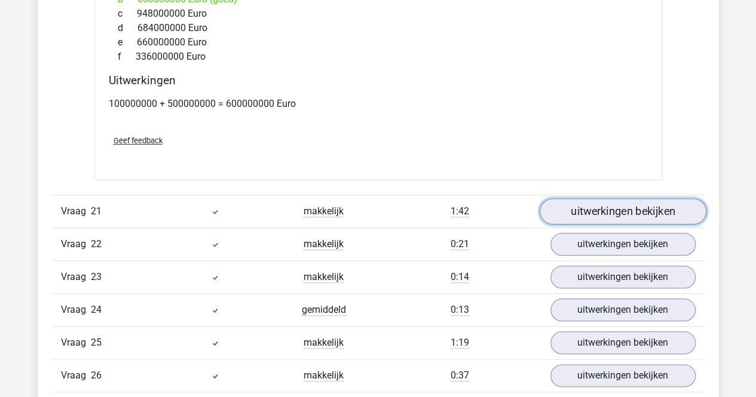
click at [588, 198] on link "uitwerkingen bekijken" at bounding box center [622, 211] width 167 height 26
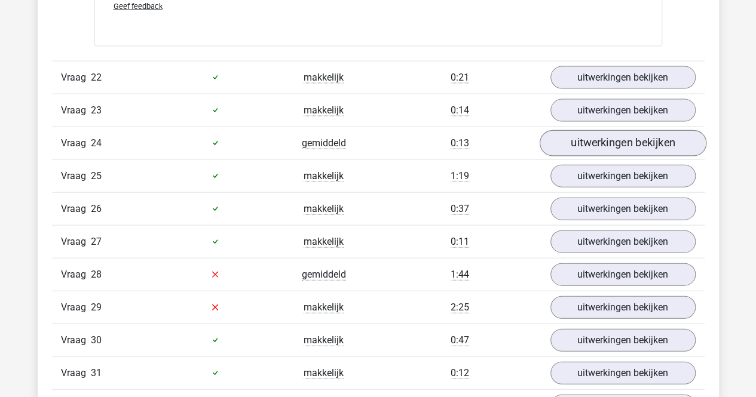
scroll to position [12604, 0]
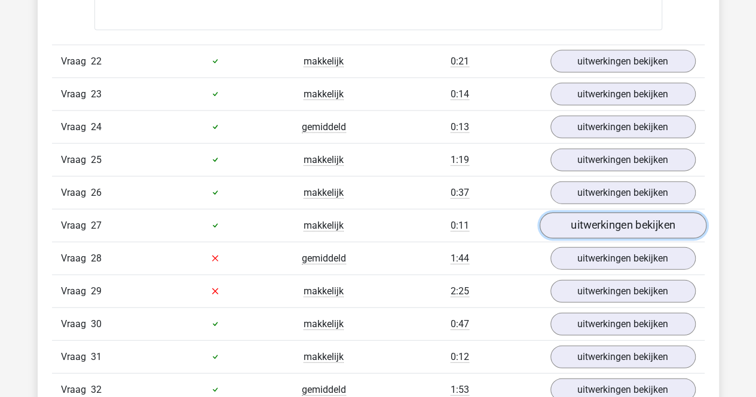
click at [605, 213] on link "uitwerkingen bekijken" at bounding box center [622, 226] width 167 height 26
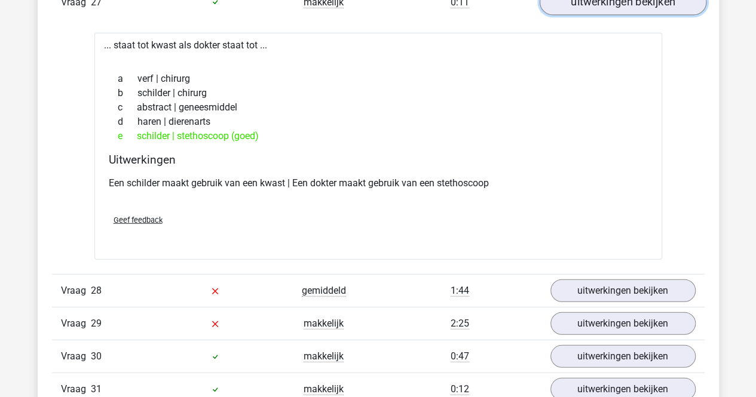
scroll to position [12843, 0]
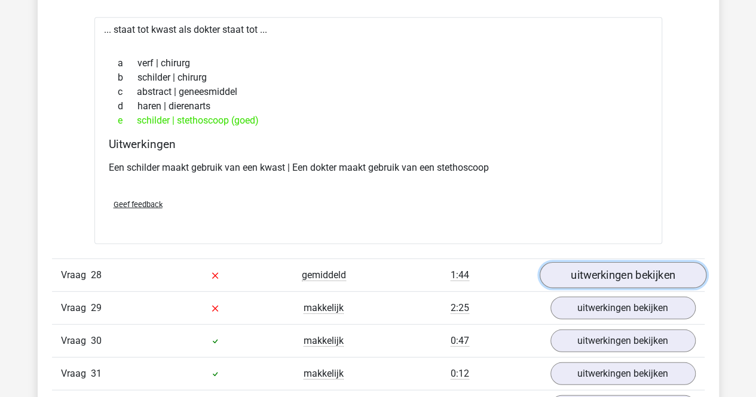
click at [603, 262] on link "uitwerkingen bekijken" at bounding box center [622, 275] width 167 height 26
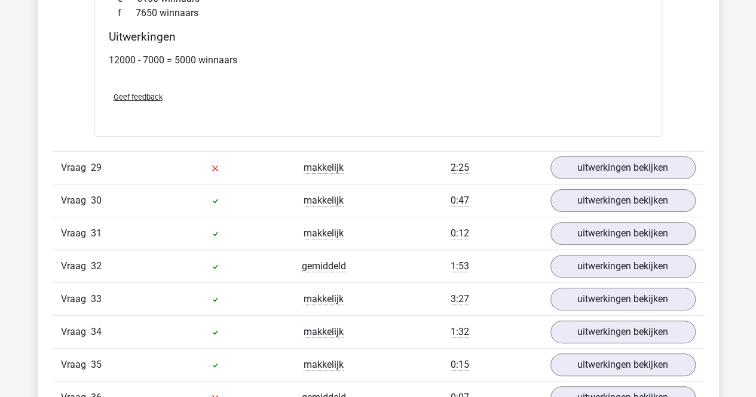
scroll to position [13680, 0]
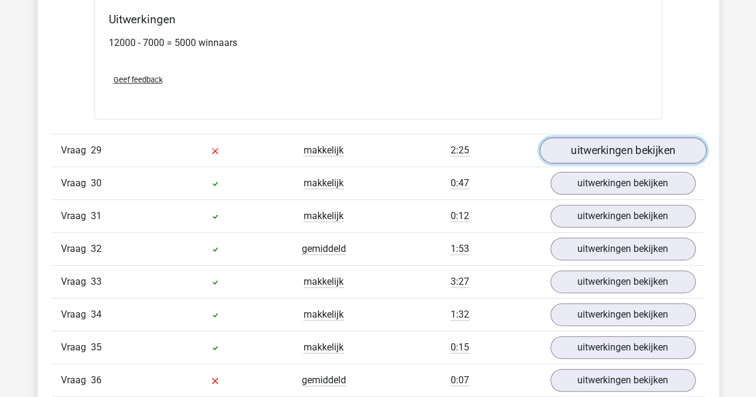
click at [573, 137] on link "uitwerkingen bekijken" at bounding box center [622, 150] width 167 height 26
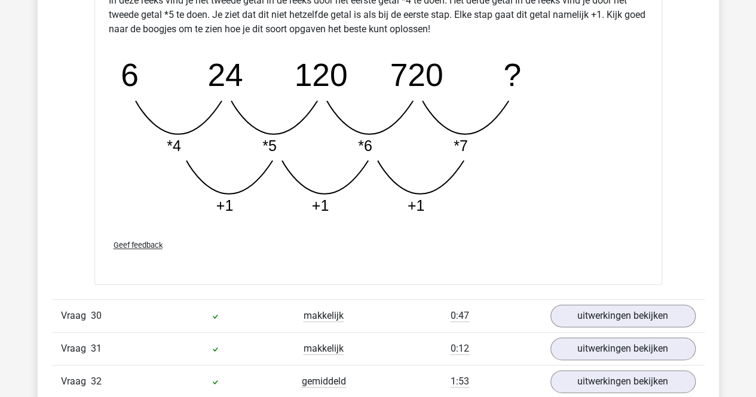
scroll to position [14217, 0]
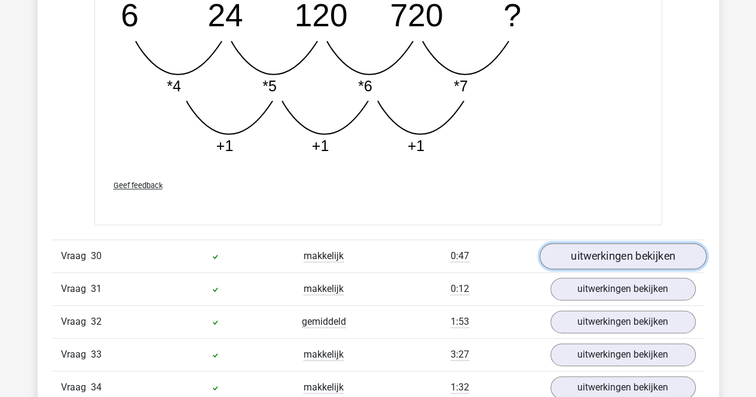
click at [601, 243] on link "uitwerkingen bekijken" at bounding box center [622, 256] width 167 height 26
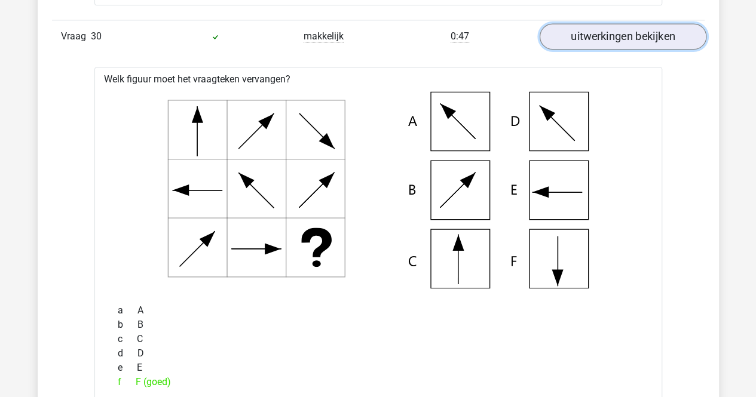
scroll to position [14456, 0]
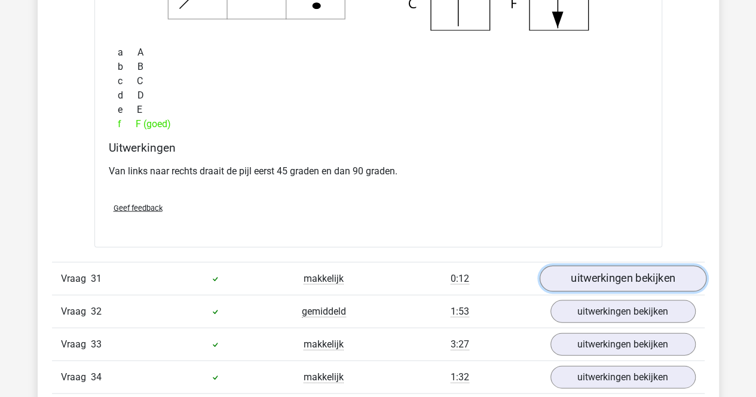
click at [596, 265] on link "uitwerkingen bekijken" at bounding box center [622, 278] width 167 height 26
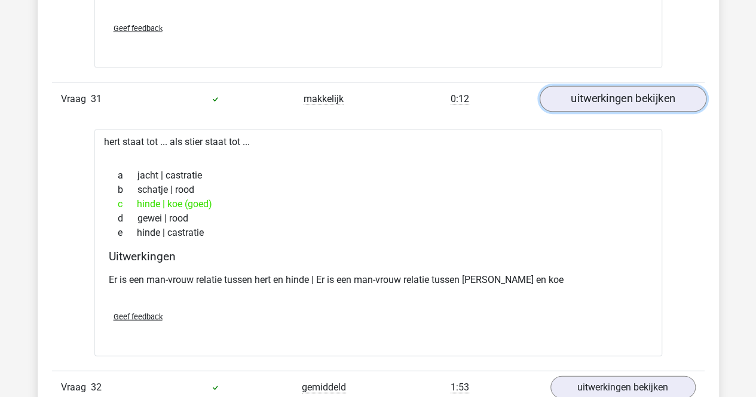
scroll to position [14934, 0]
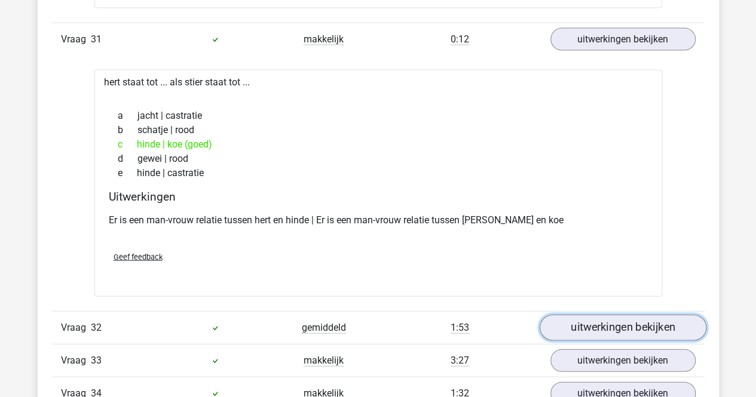
click at [583, 315] on link "uitwerkingen bekijken" at bounding box center [622, 328] width 167 height 26
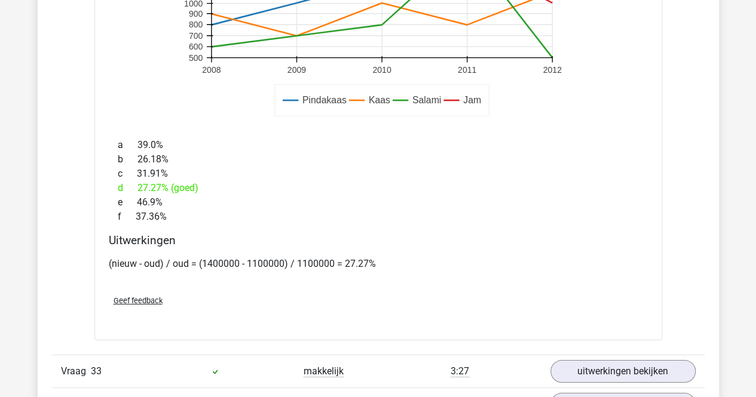
scroll to position [15591, 0]
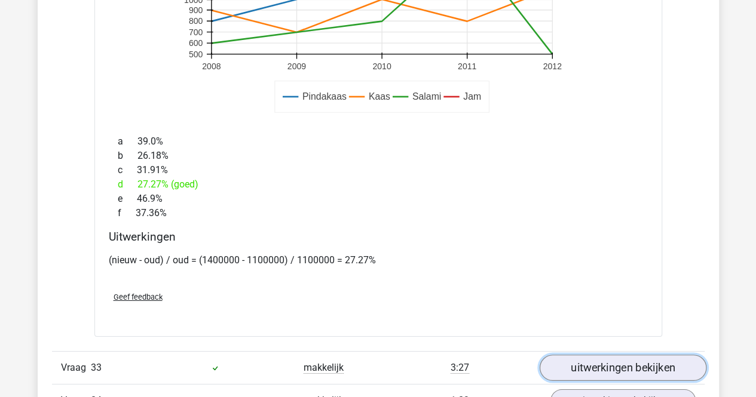
click at [590, 355] on link "uitwerkingen bekijken" at bounding box center [622, 368] width 167 height 26
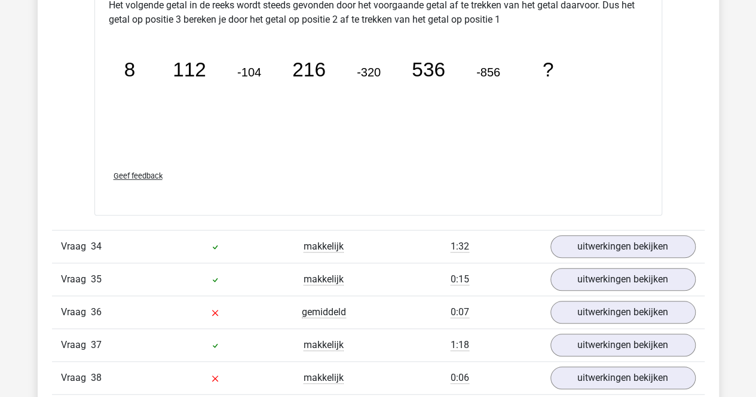
scroll to position [16308, 0]
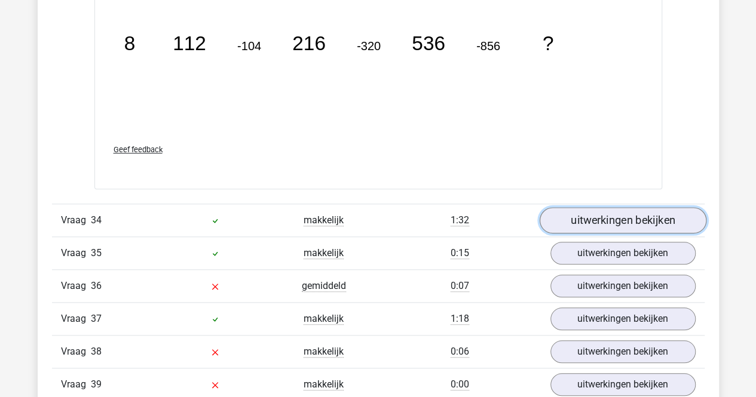
click at [592, 207] on link "uitwerkingen bekijken" at bounding box center [622, 220] width 167 height 26
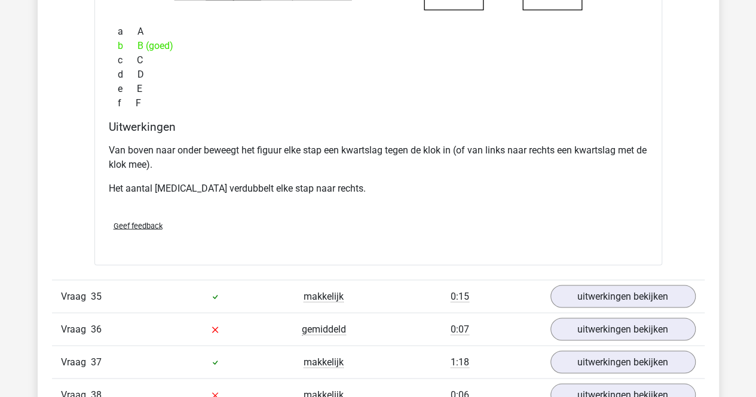
scroll to position [16786, 0]
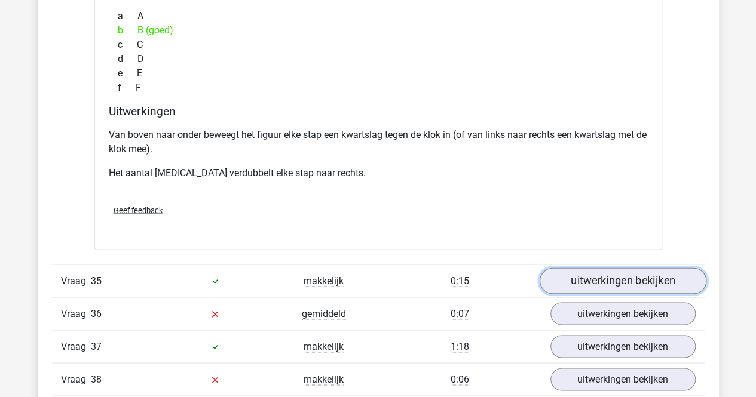
click at [583, 268] on link "uitwerkingen bekijken" at bounding box center [622, 281] width 167 height 26
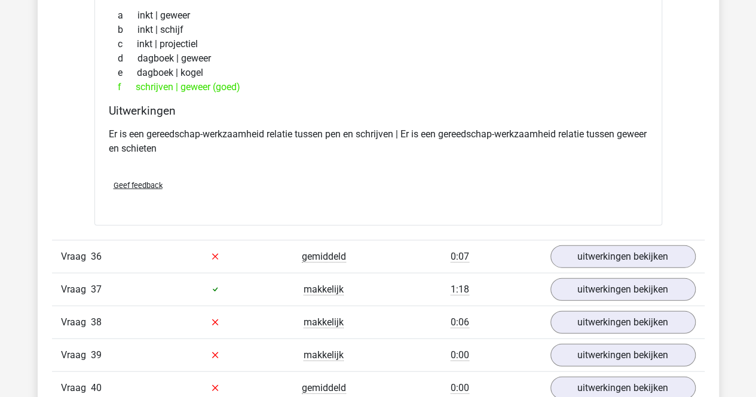
scroll to position [17144, 0]
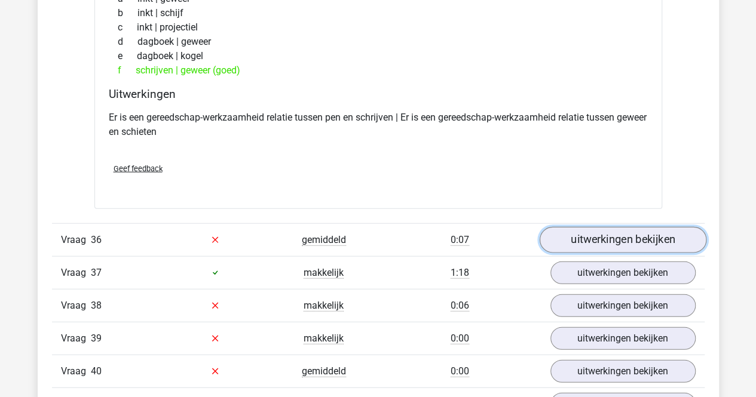
click at [594, 227] on link "uitwerkingen bekijken" at bounding box center [622, 240] width 167 height 26
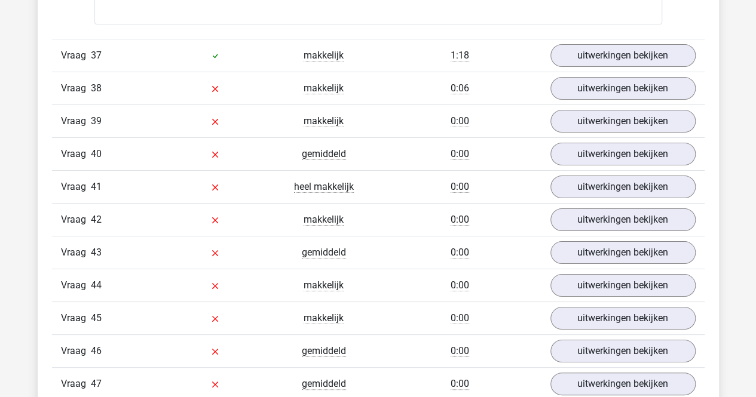
scroll to position [17981, 0]
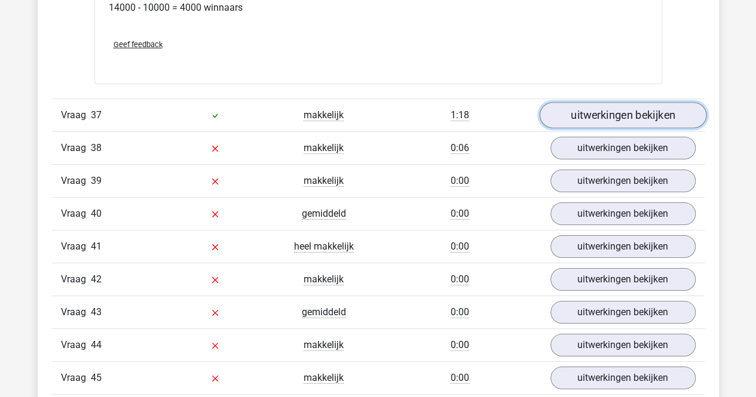
click at [612, 102] on link "uitwerkingen bekijken" at bounding box center [622, 115] width 167 height 26
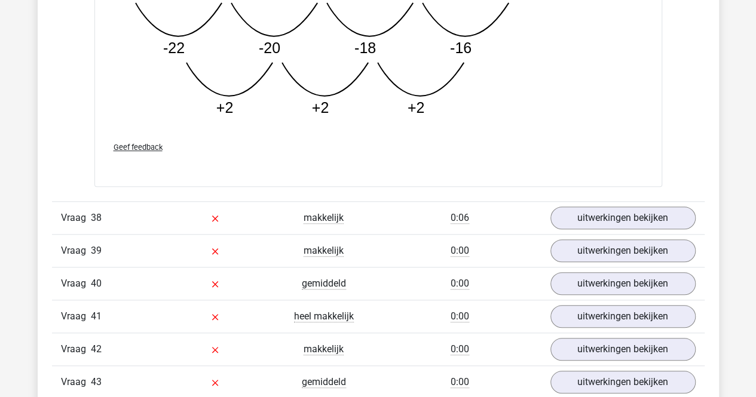
scroll to position [18518, 0]
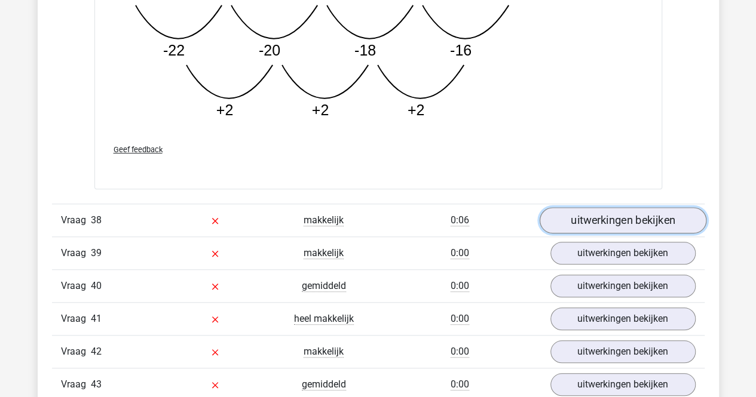
click at [588, 208] on link "uitwerkingen bekijken" at bounding box center [622, 221] width 167 height 26
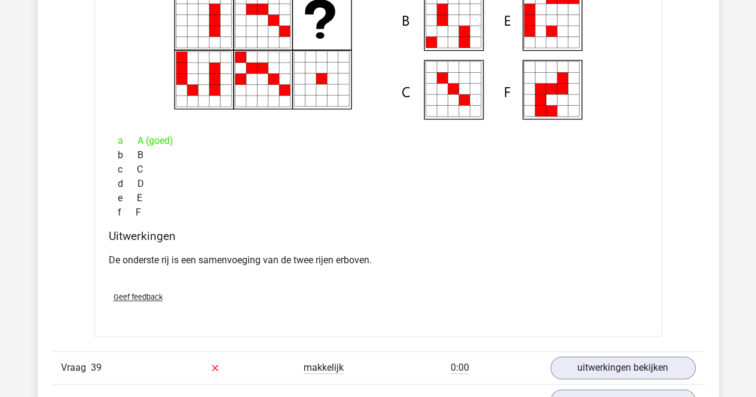
scroll to position [18937, 0]
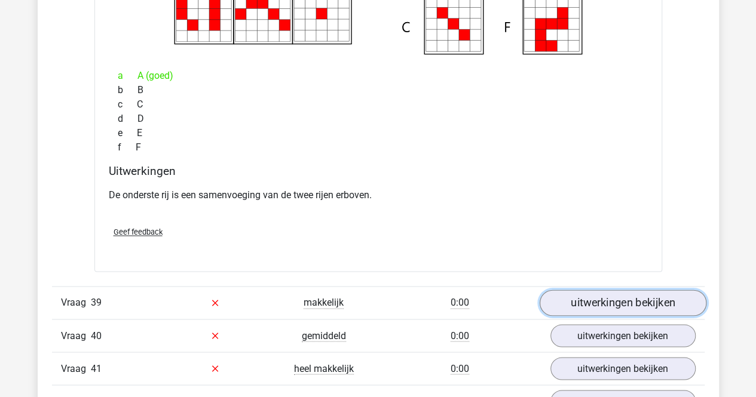
click at [633, 290] on link "uitwerkingen bekijken" at bounding box center [622, 303] width 167 height 26
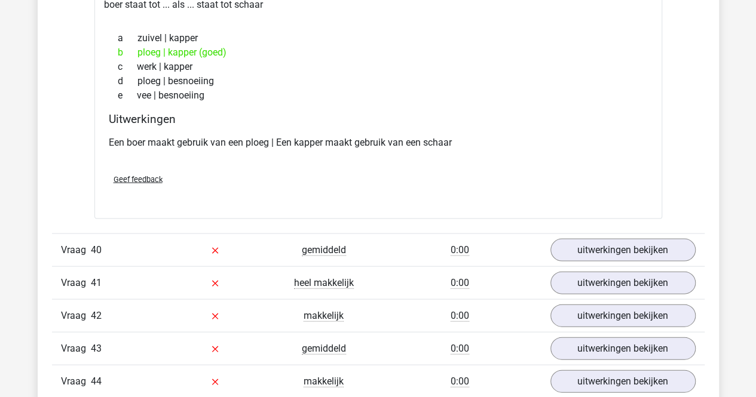
scroll to position [19295, 0]
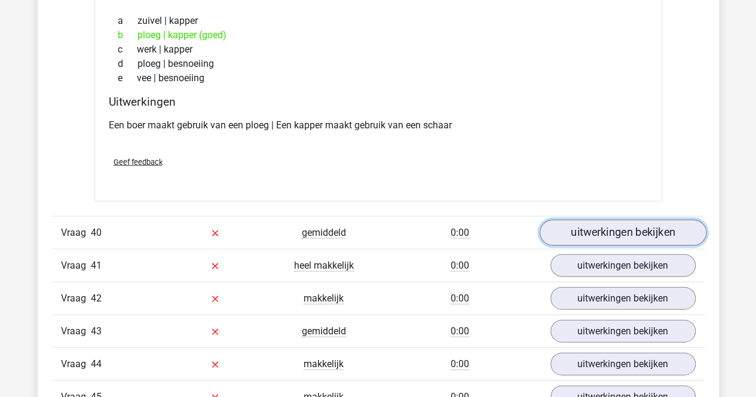
click at [616, 220] on link "uitwerkingen bekijken" at bounding box center [622, 233] width 167 height 26
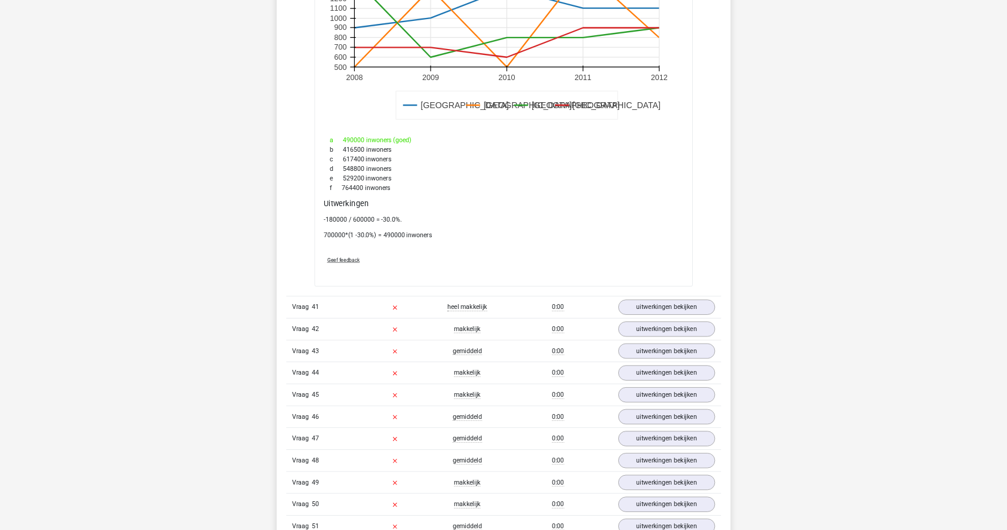
scroll to position [21625, 0]
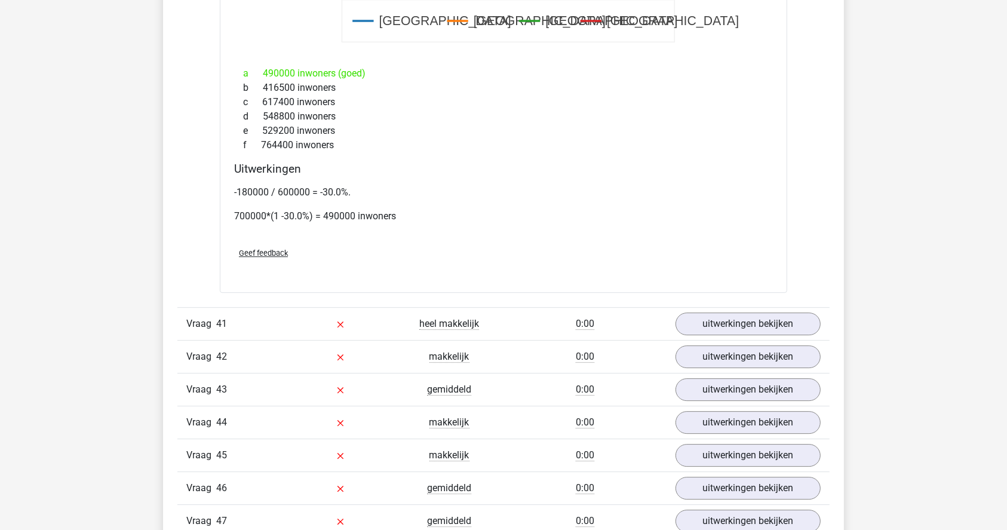
click at [667, 138] on div "f 764400 inwoners" at bounding box center [503, 145] width 539 height 14
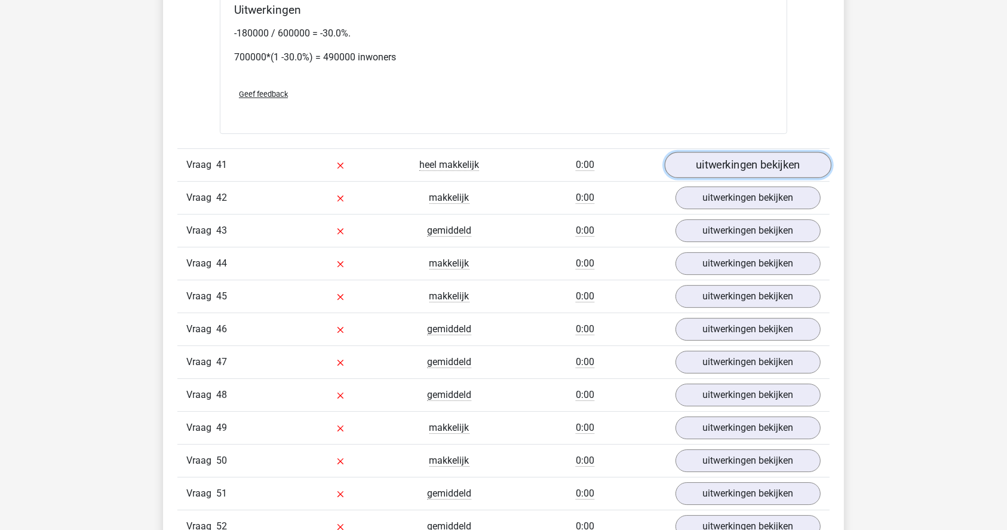
click at [716, 152] on link "uitwerkingen bekijken" at bounding box center [748, 165] width 167 height 26
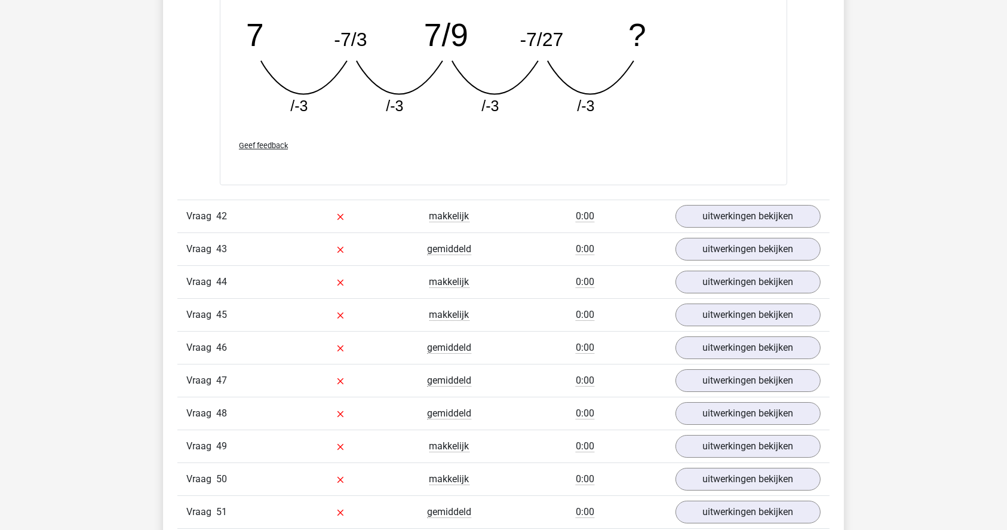
scroll to position [22342, 0]
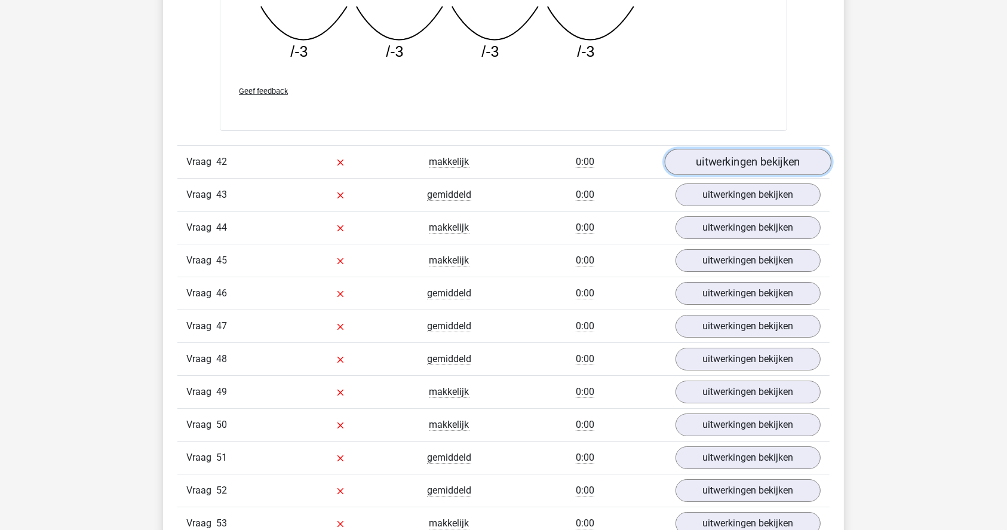
click at [724, 149] on link "uitwerkingen bekijken" at bounding box center [748, 162] width 167 height 26
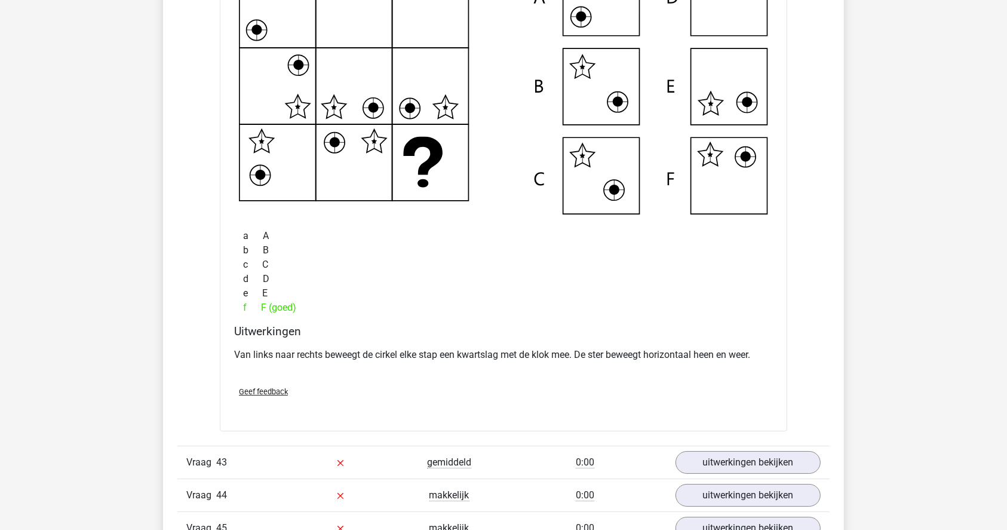
scroll to position [22739, 0]
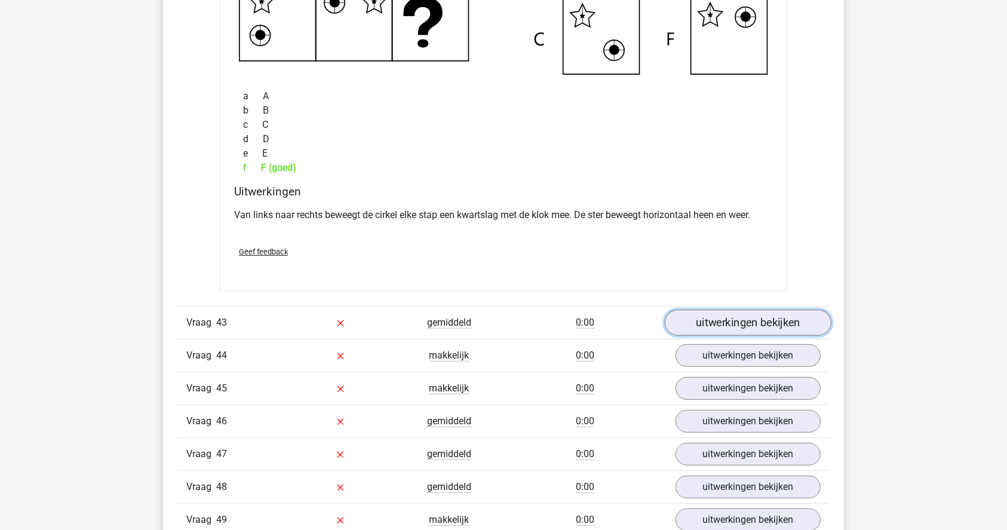
click at [755, 309] on link "uitwerkingen bekijken" at bounding box center [748, 322] width 167 height 26
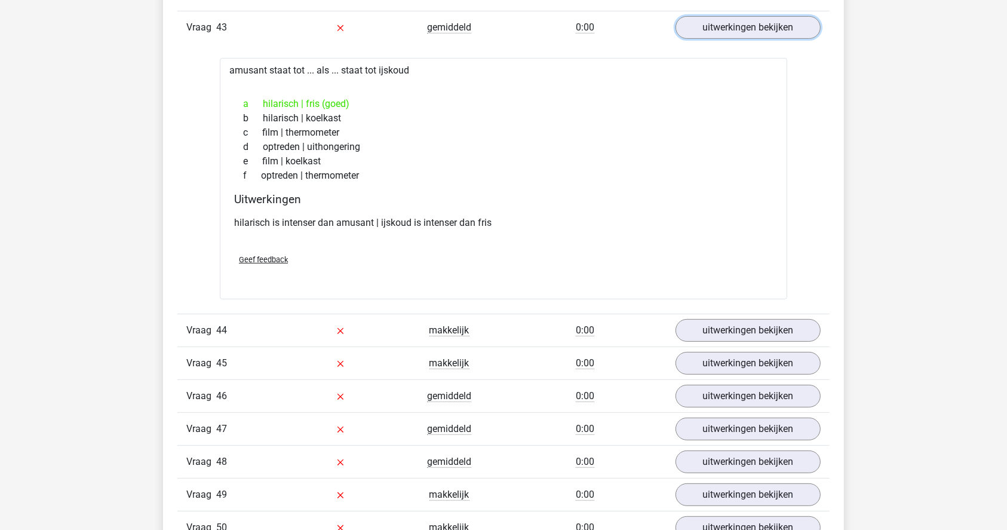
scroll to position [23058, 0]
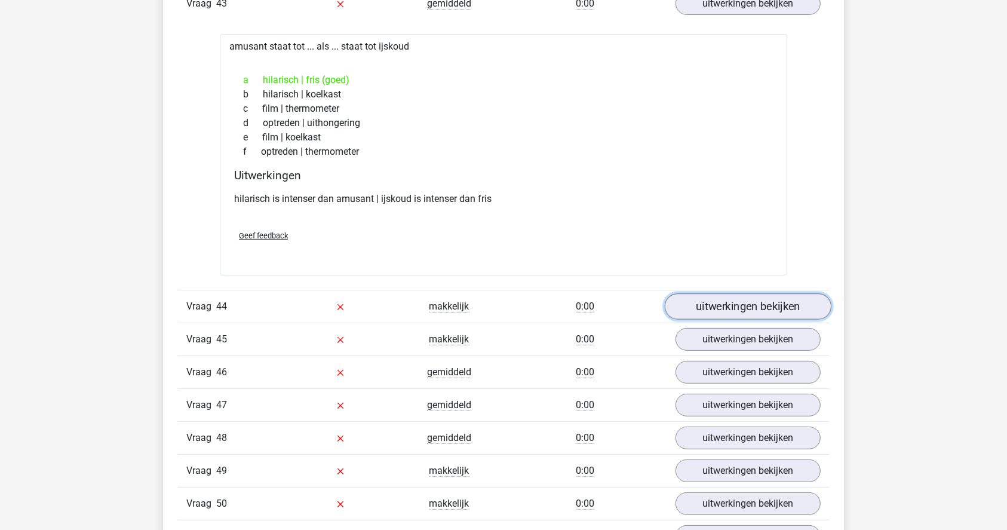
click at [702, 294] on link "uitwerkingen bekijken" at bounding box center [748, 307] width 167 height 26
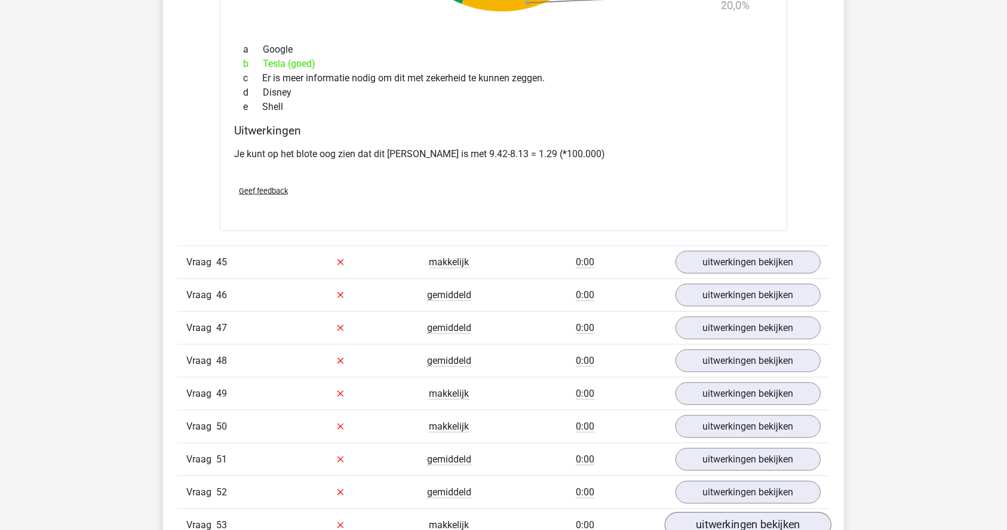
scroll to position [24014, 0]
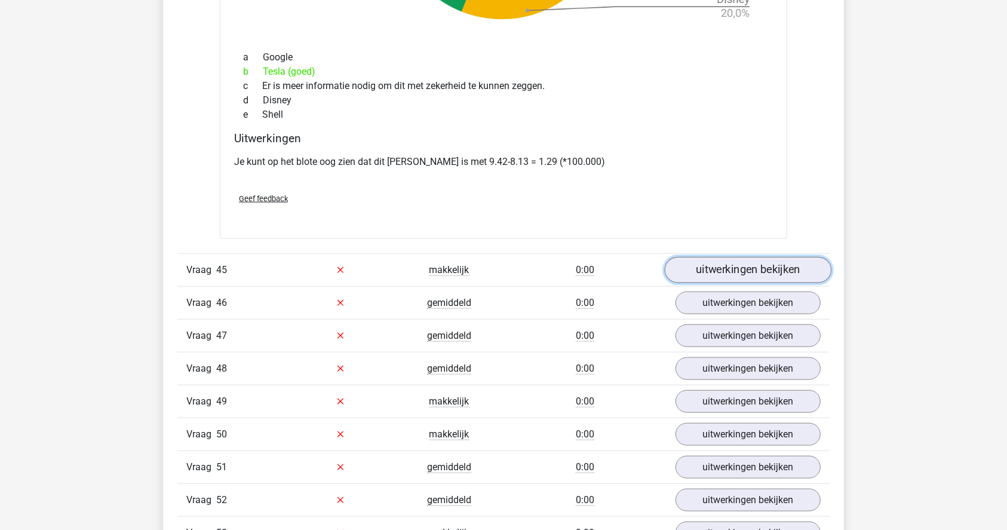
click at [707, 257] on link "uitwerkingen bekijken" at bounding box center [748, 270] width 167 height 26
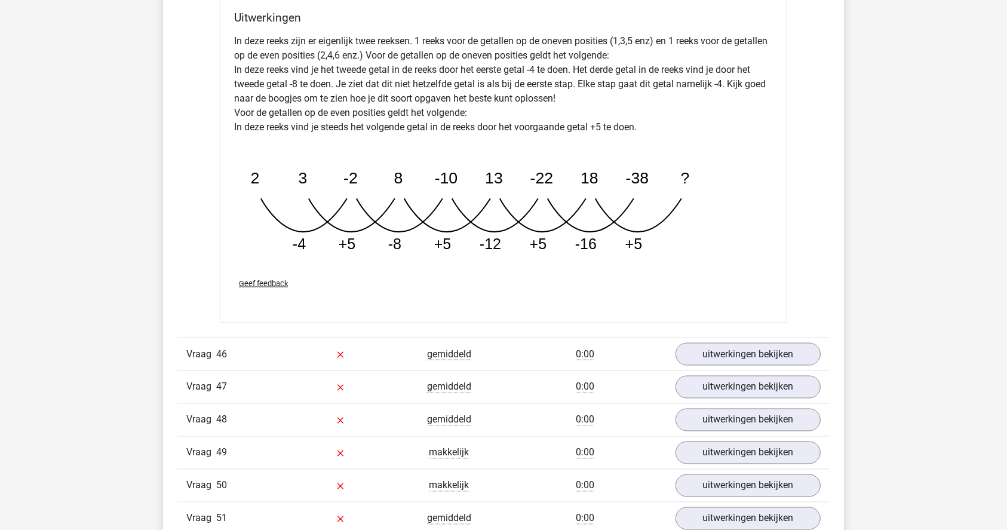
scroll to position [24572, 0]
click at [719, 340] on link "uitwerkingen bekijken" at bounding box center [748, 353] width 167 height 26
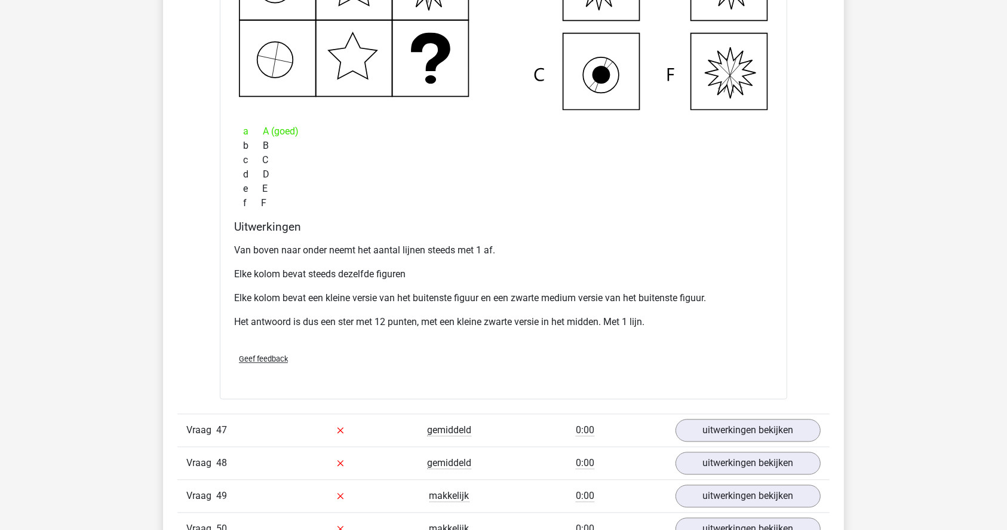
scroll to position [25209, 0]
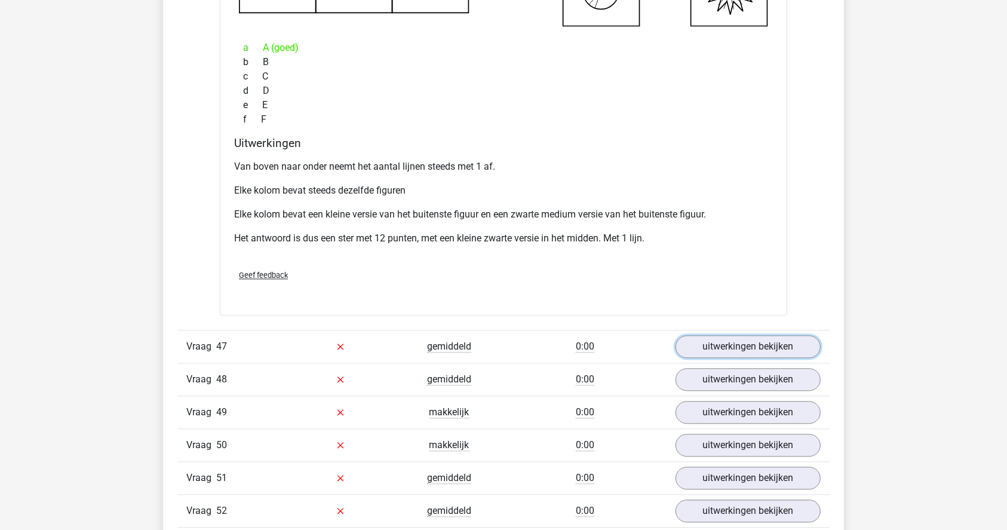
click at [719, 335] on link "uitwerkingen bekijken" at bounding box center [748, 346] width 145 height 23
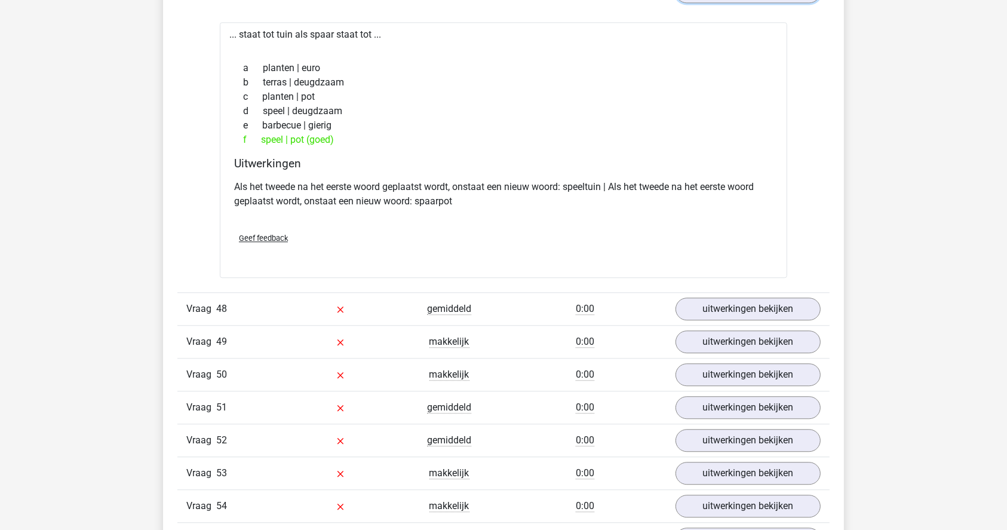
scroll to position [25607, 0]
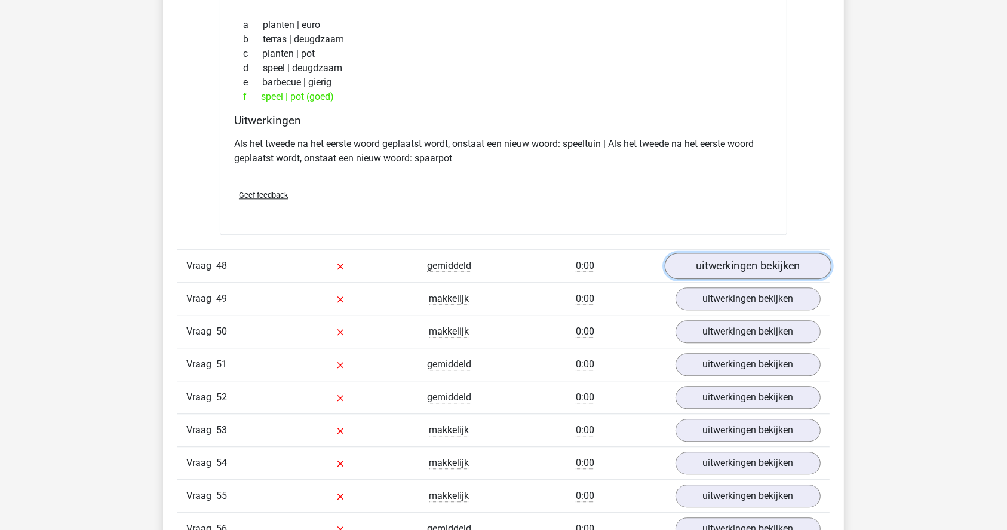
click at [717, 253] on link "uitwerkingen bekijken" at bounding box center [748, 266] width 167 height 26
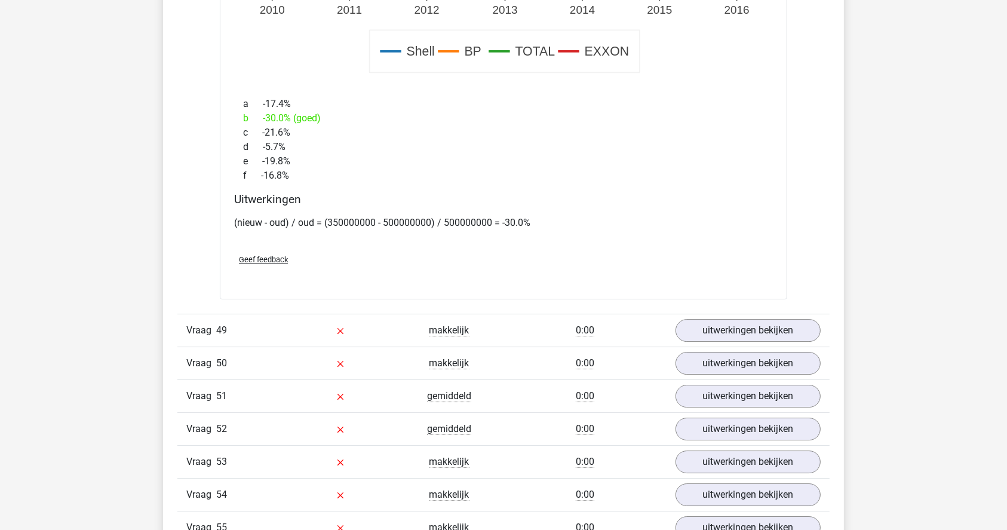
scroll to position [26404, 0]
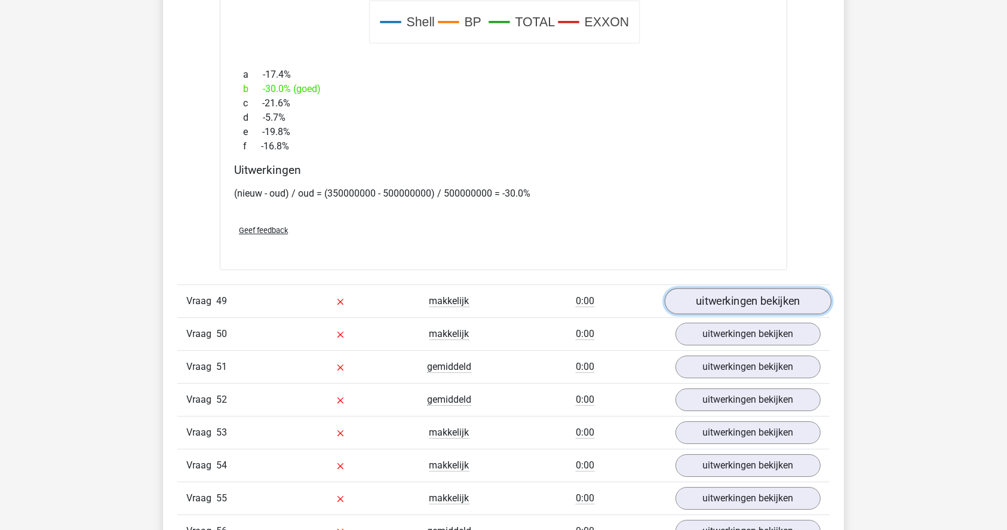
click at [755, 288] on link "uitwerkingen bekijken" at bounding box center [748, 301] width 167 height 26
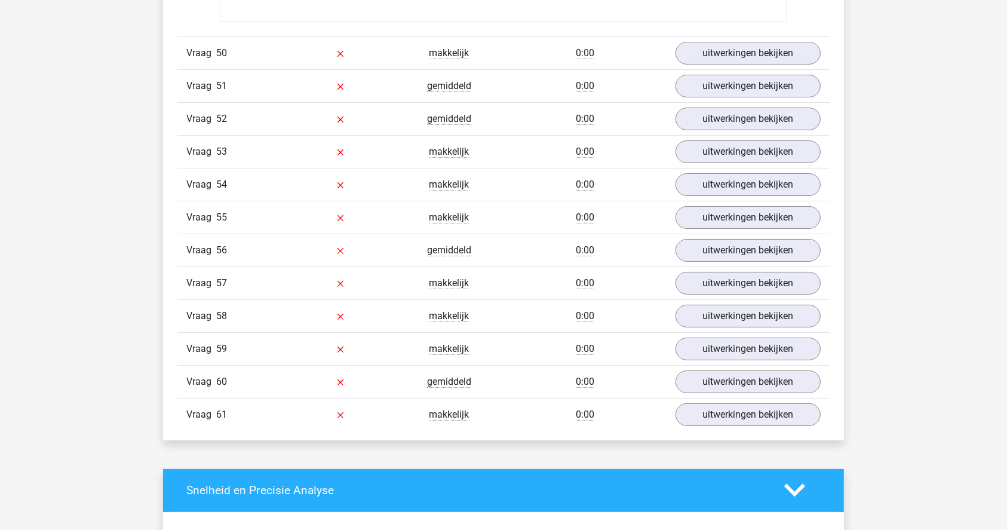
scroll to position [27279, 0]
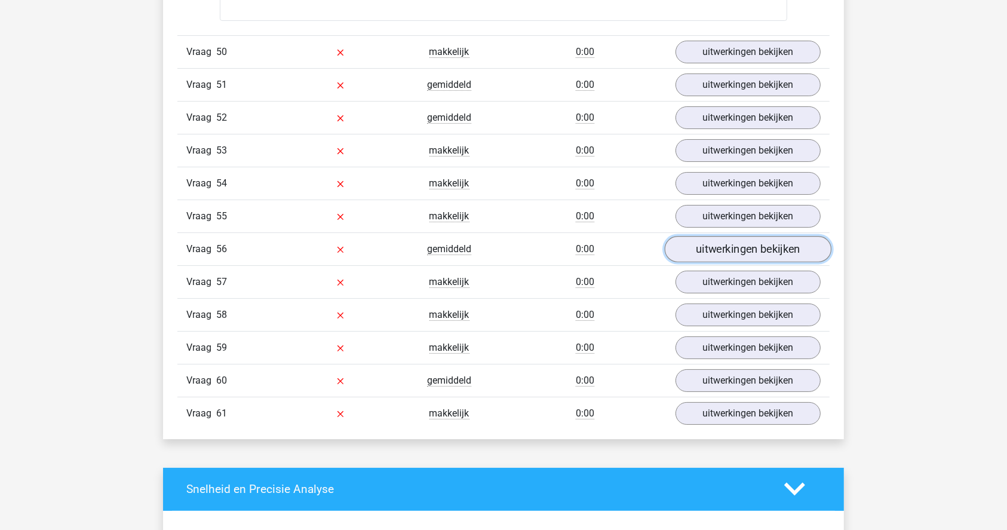
click at [755, 236] on link "uitwerkingen bekijken" at bounding box center [748, 249] width 167 height 26
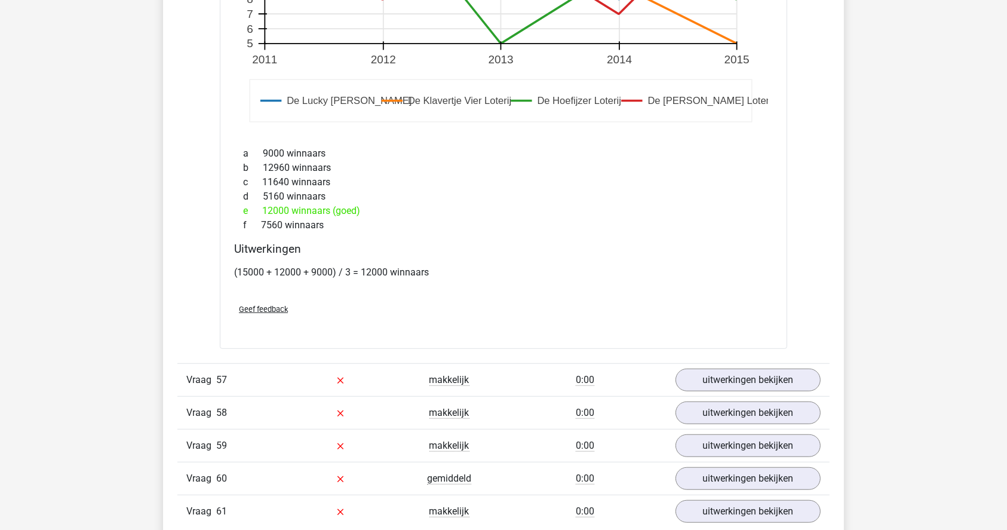
scroll to position [27996, 0]
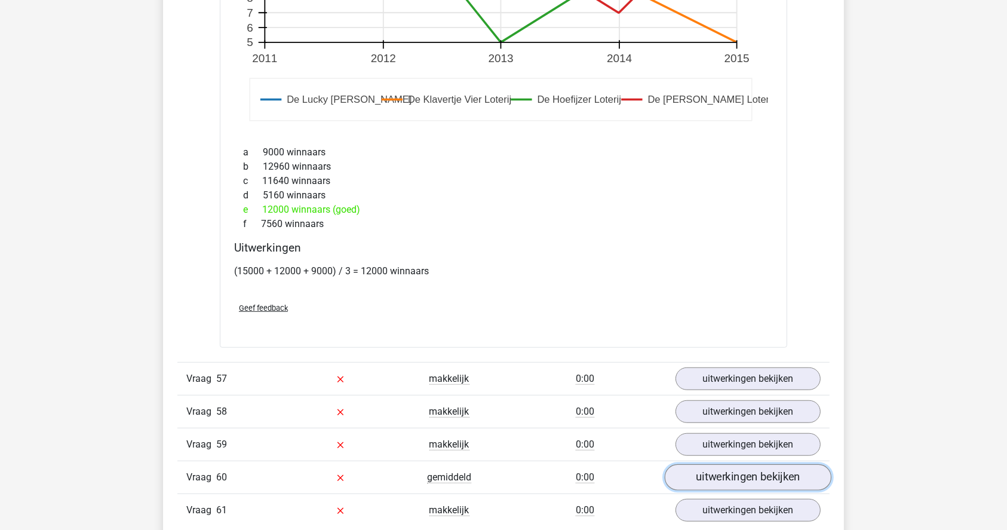
click at [714, 397] on link "uitwerkingen bekijken" at bounding box center [748, 477] width 167 height 26
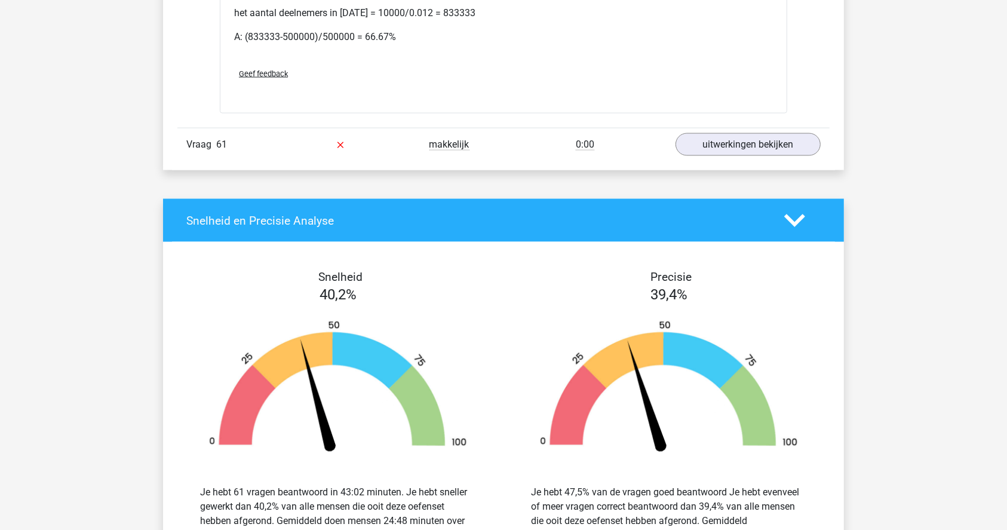
scroll to position [29191, 0]
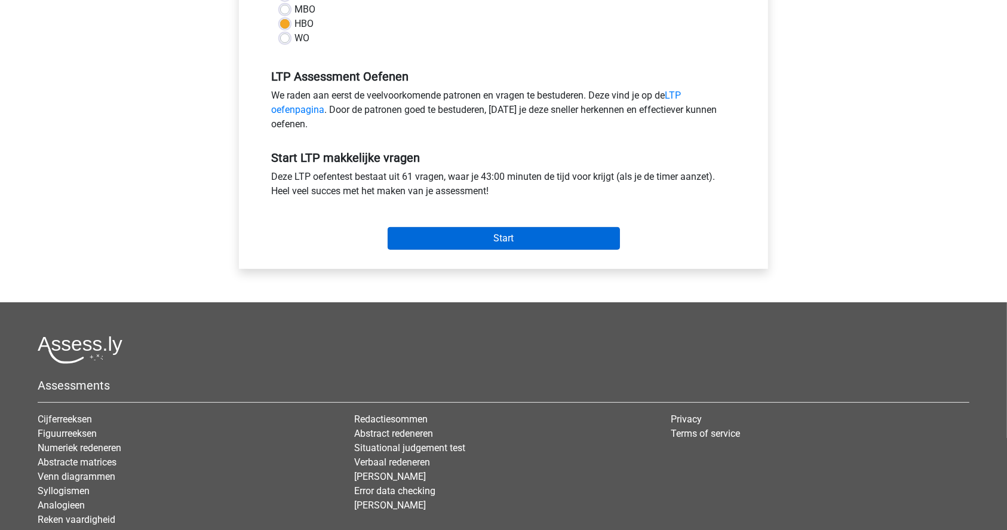
scroll to position [329, 0]
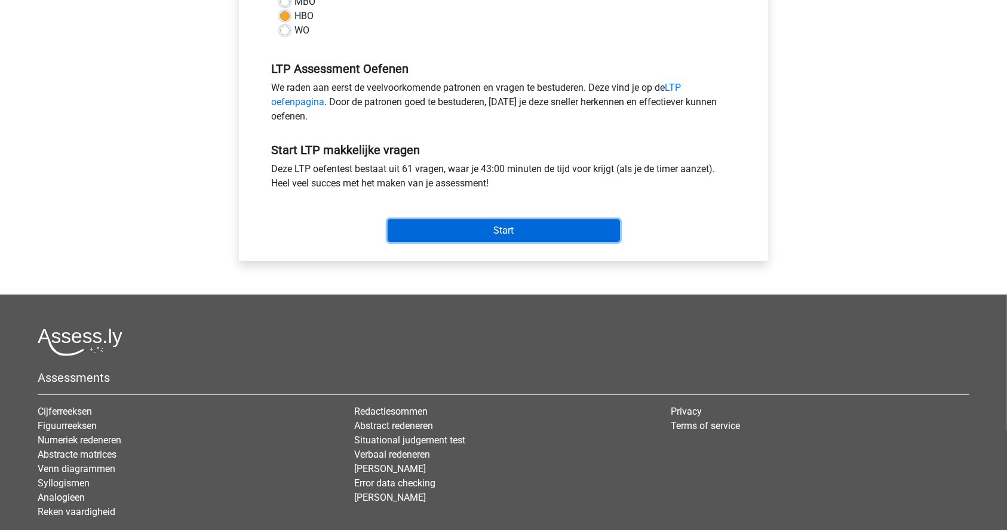
click at [469, 220] on input "Start" at bounding box center [504, 230] width 232 height 23
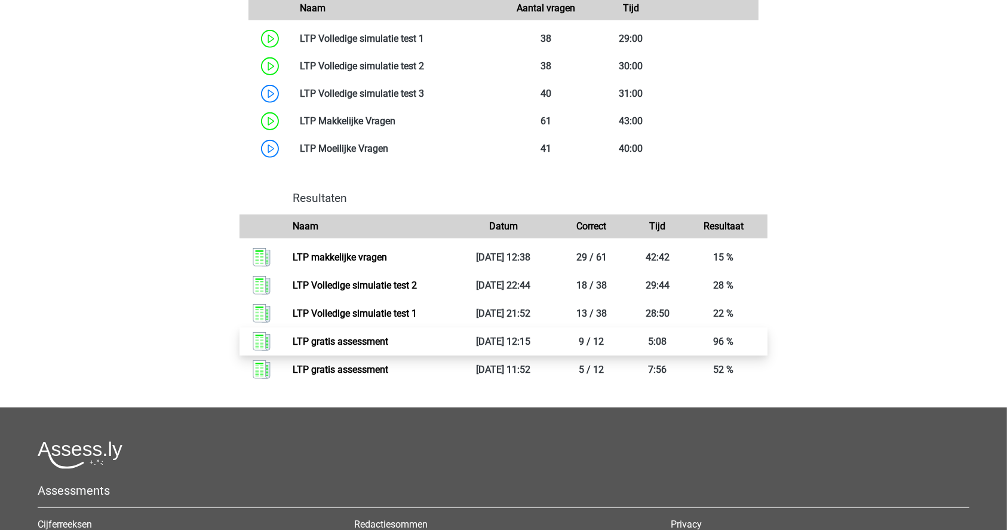
scroll to position [720, 0]
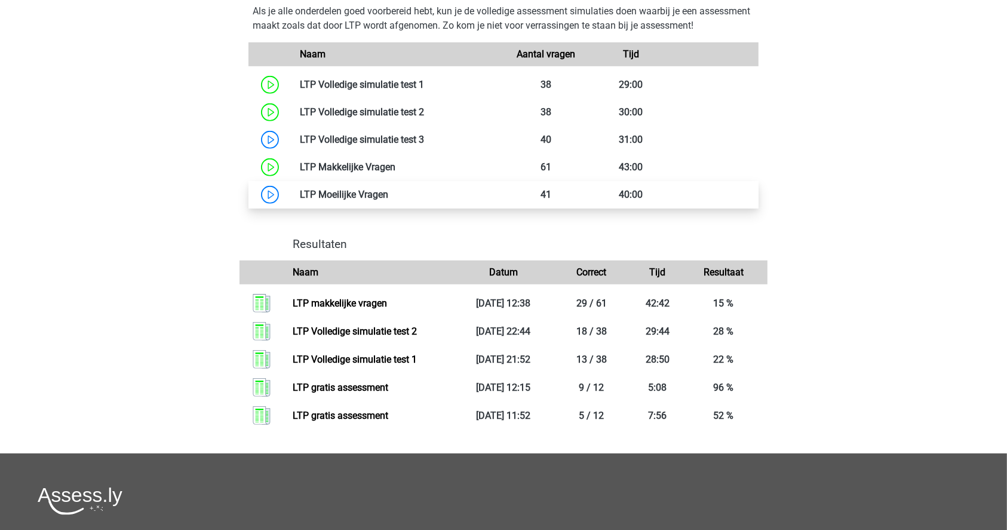
click at [388, 192] on link at bounding box center [388, 194] width 0 height 11
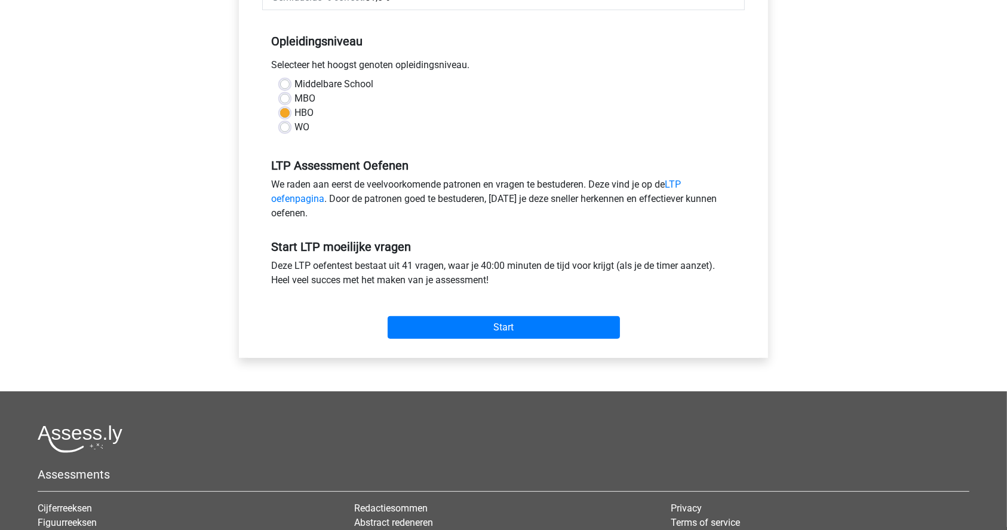
scroll to position [239, 0]
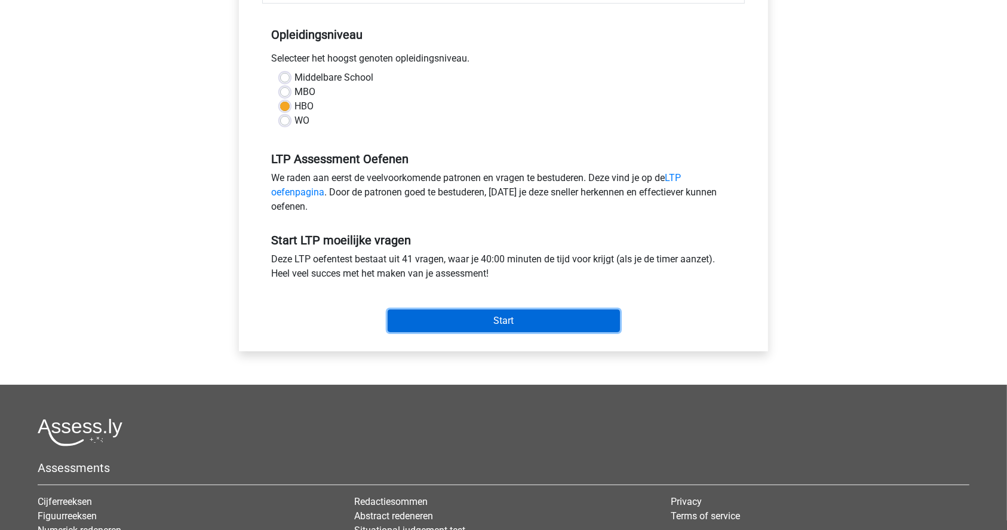
click at [492, 320] on input "Start" at bounding box center [504, 320] width 232 height 23
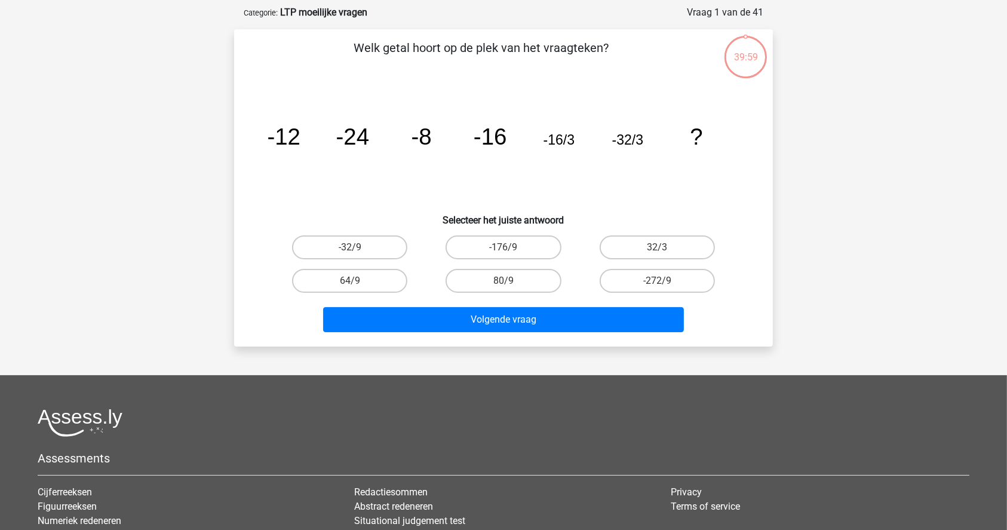
scroll to position [79, 0]
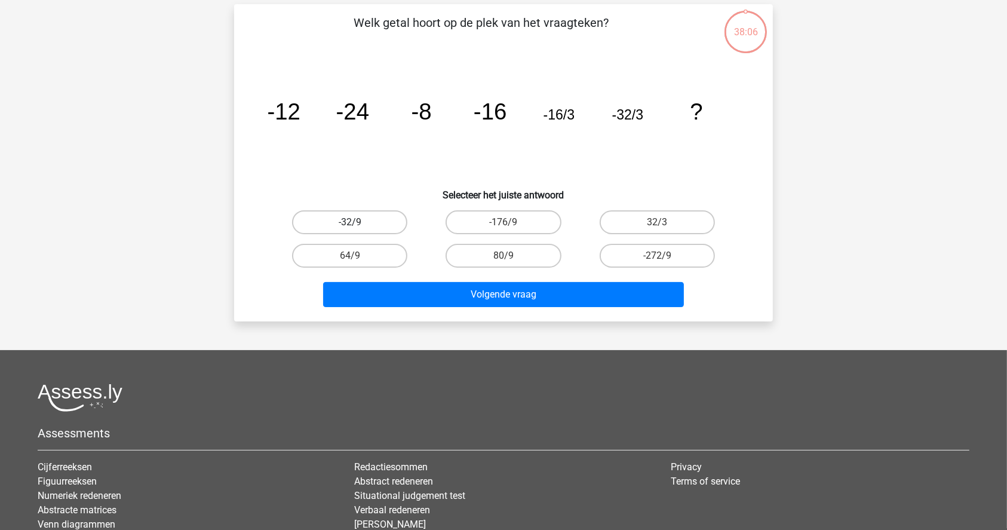
click at [368, 219] on label "-32/9" at bounding box center [349, 222] width 115 height 24
click at [358, 222] on input "-32/9" at bounding box center [354, 226] width 8 height 8
radio input "true"
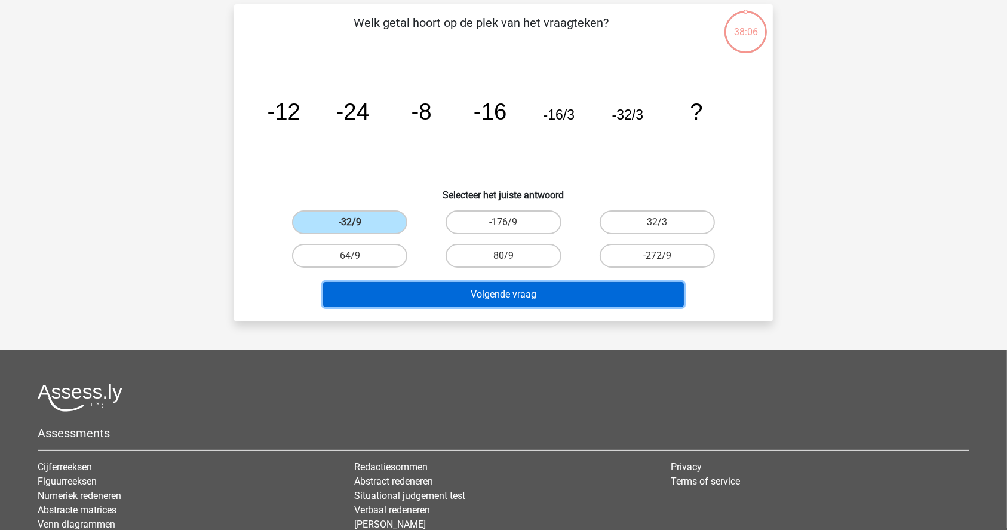
click at [472, 296] on button "Volgende vraag" at bounding box center [503, 294] width 361 height 25
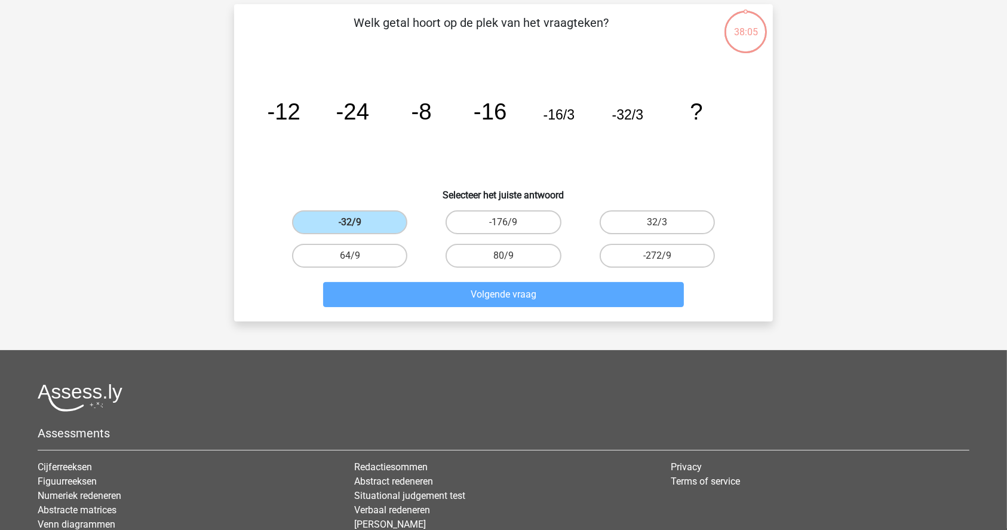
scroll to position [60, 0]
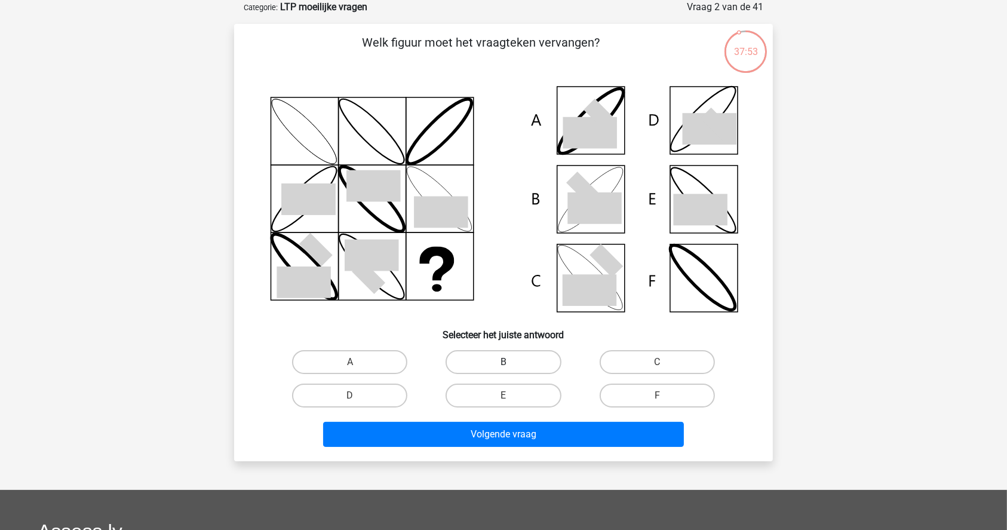
click at [514, 365] on label "B" at bounding box center [503, 362] width 115 height 24
click at [511, 365] on input "B" at bounding box center [508, 366] width 8 height 8
radio input "true"
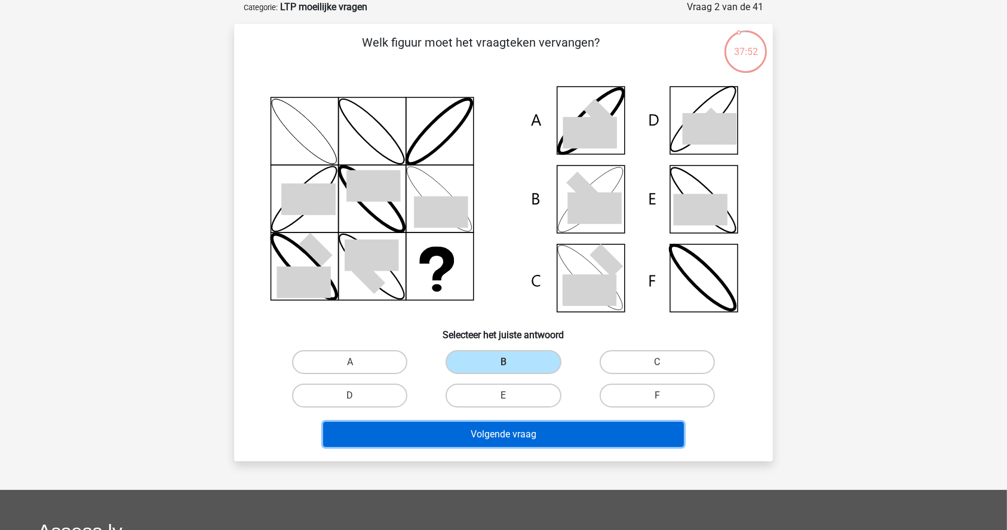
click at [501, 438] on button "Volgende vraag" at bounding box center [503, 434] width 361 height 25
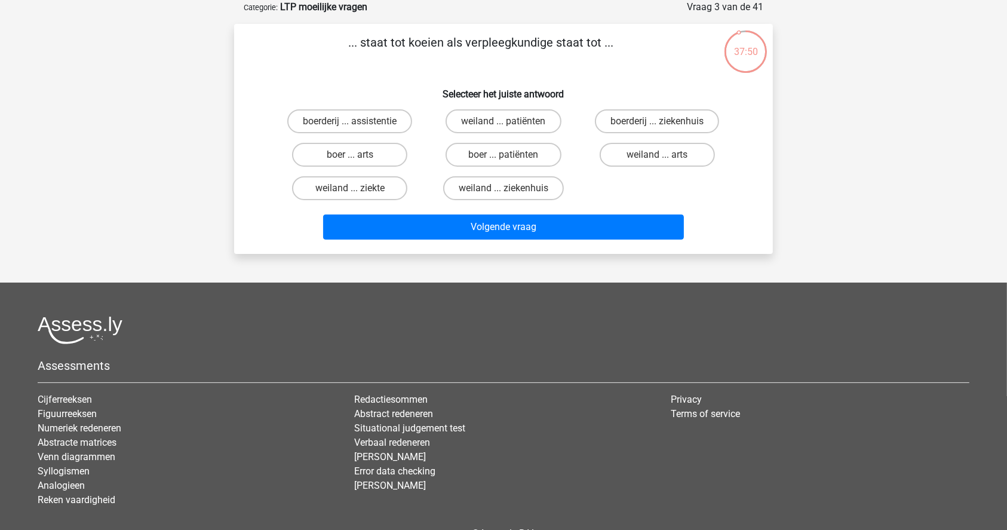
scroll to position [0, 0]
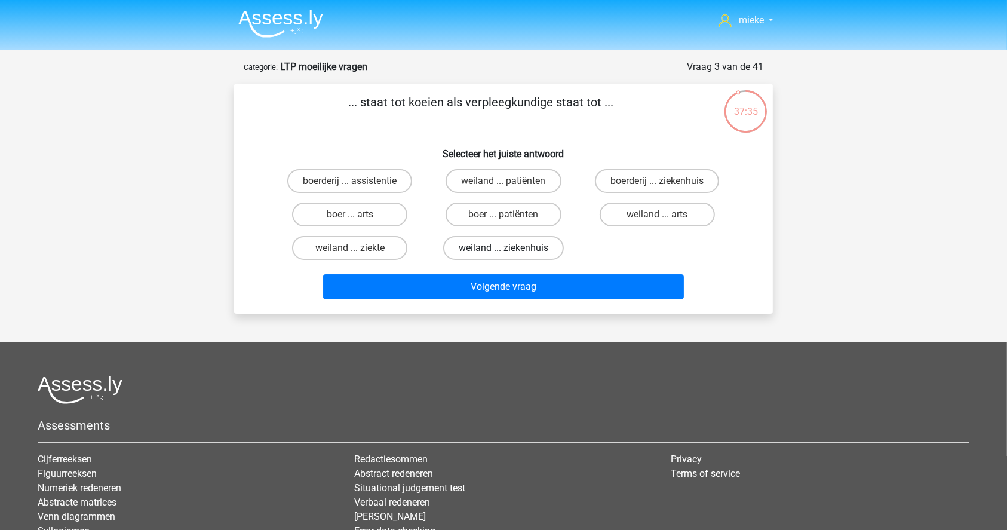
click at [481, 246] on label "weiland ... ziekenhuis" at bounding box center [503, 248] width 121 height 24
click at [504, 248] on input "weiland ... ziekenhuis" at bounding box center [508, 252] width 8 height 8
radio input "true"
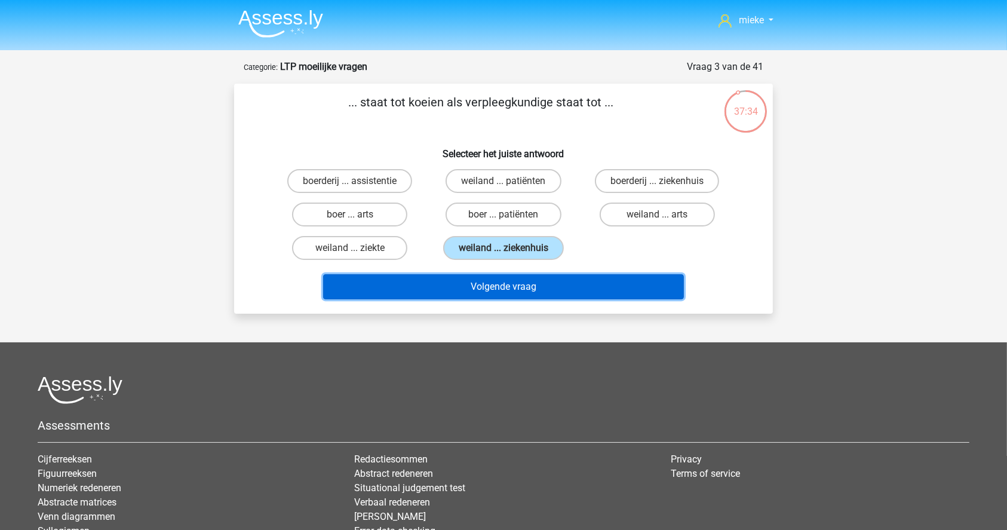
click at [484, 284] on button "Volgende vraag" at bounding box center [503, 286] width 361 height 25
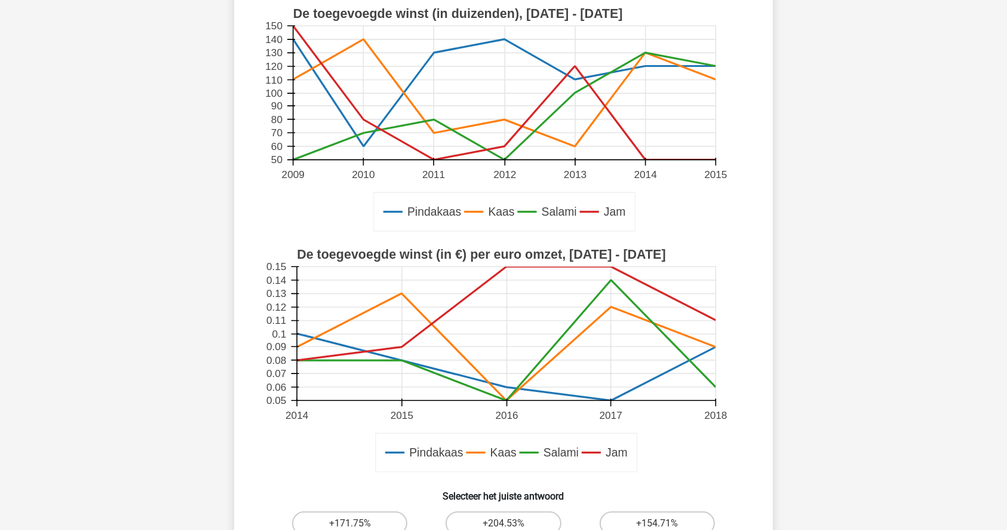
scroll to position [219, 0]
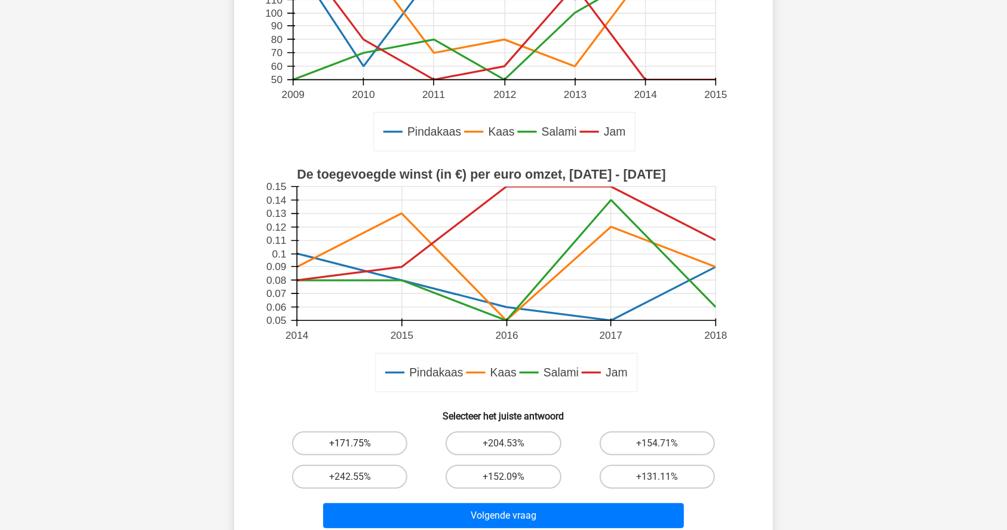
click at [392, 438] on label "+171.75%" at bounding box center [349, 443] width 115 height 24
click at [358, 443] on input "+171.75%" at bounding box center [354, 447] width 8 height 8
radio input "true"
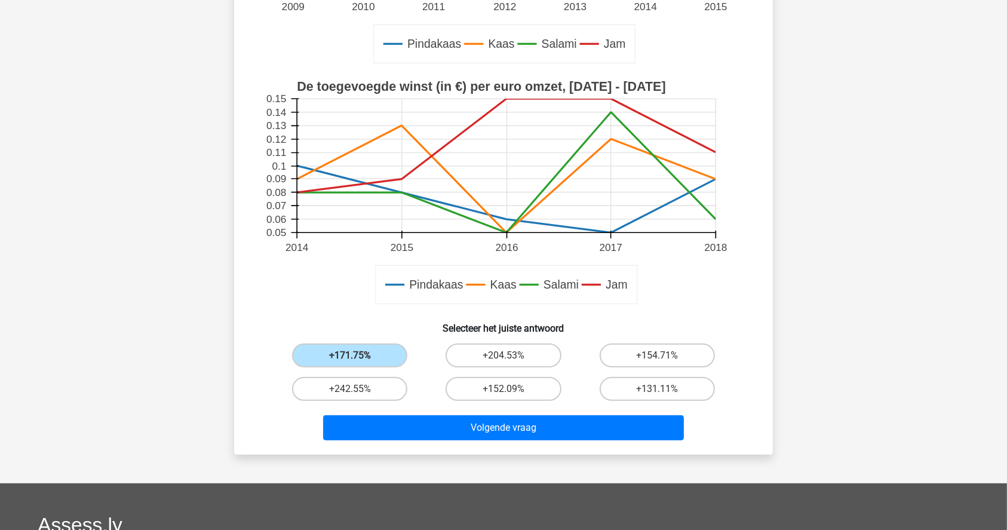
scroll to position [378, 0]
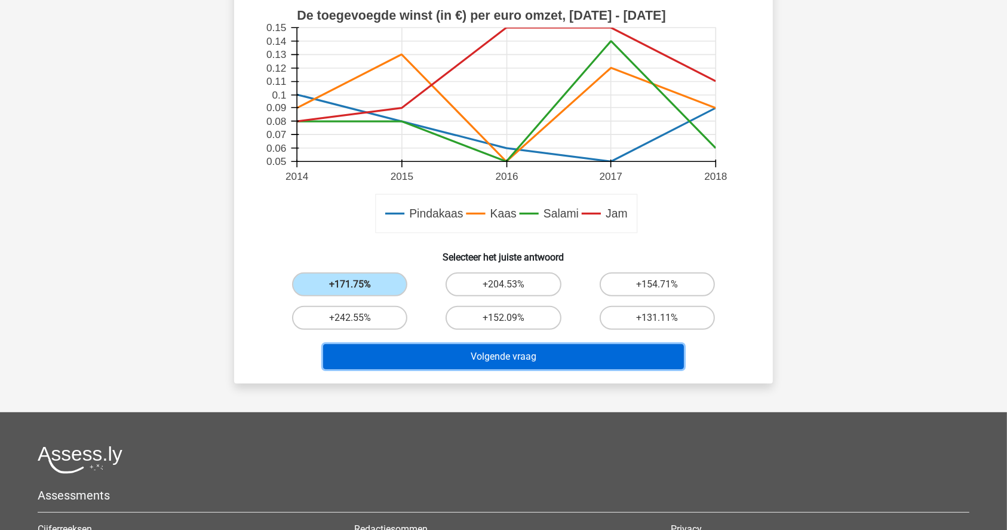
click at [481, 359] on button "Volgende vraag" at bounding box center [503, 356] width 361 height 25
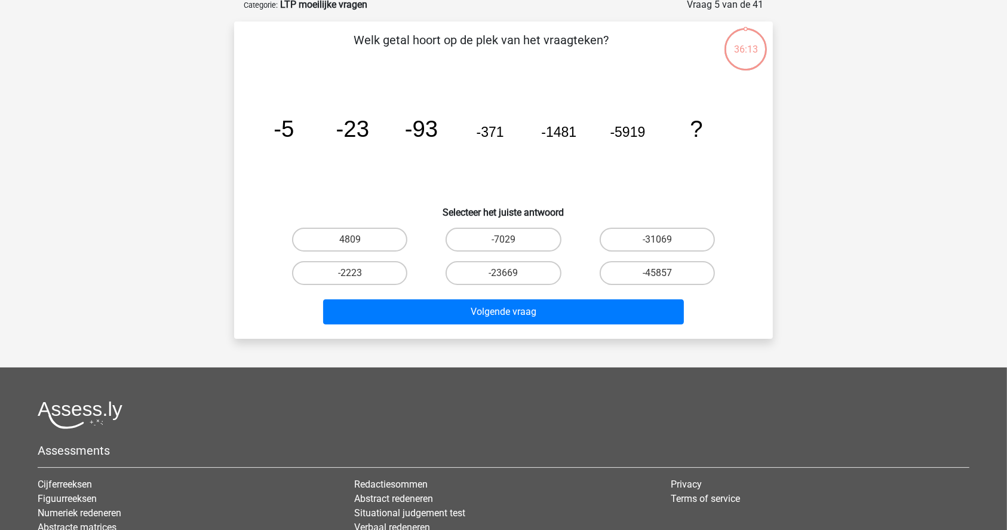
scroll to position [60, 0]
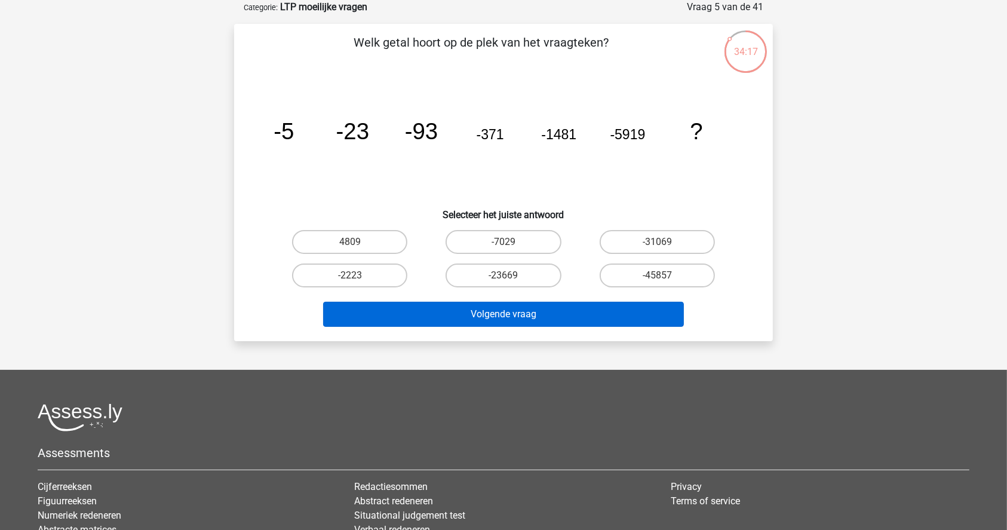
drag, startPoint x: 512, startPoint y: 266, endPoint x: 484, endPoint y: 306, distance: 48.1
click at [507, 276] on div "-23669" at bounding box center [503, 275] width 144 height 24
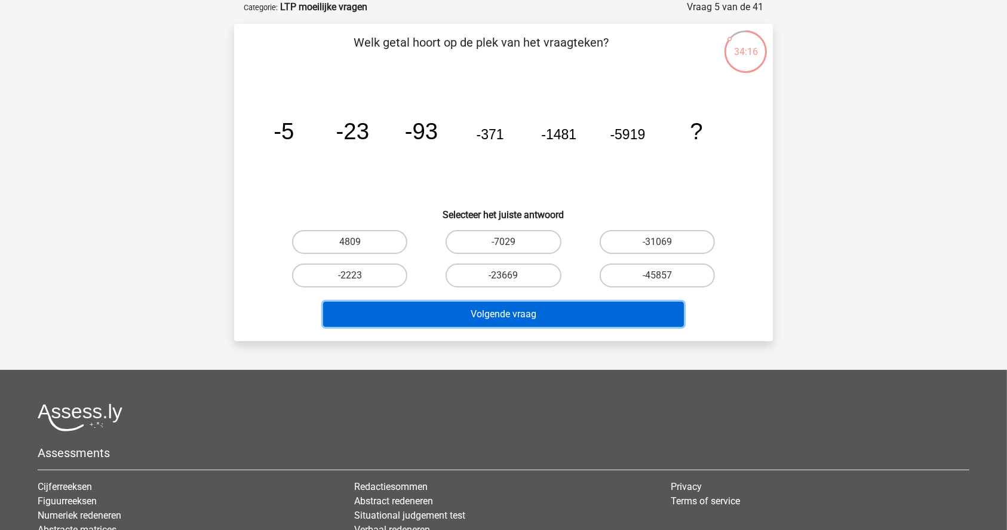
click at [484, 308] on button "Volgende vraag" at bounding box center [503, 314] width 361 height 25
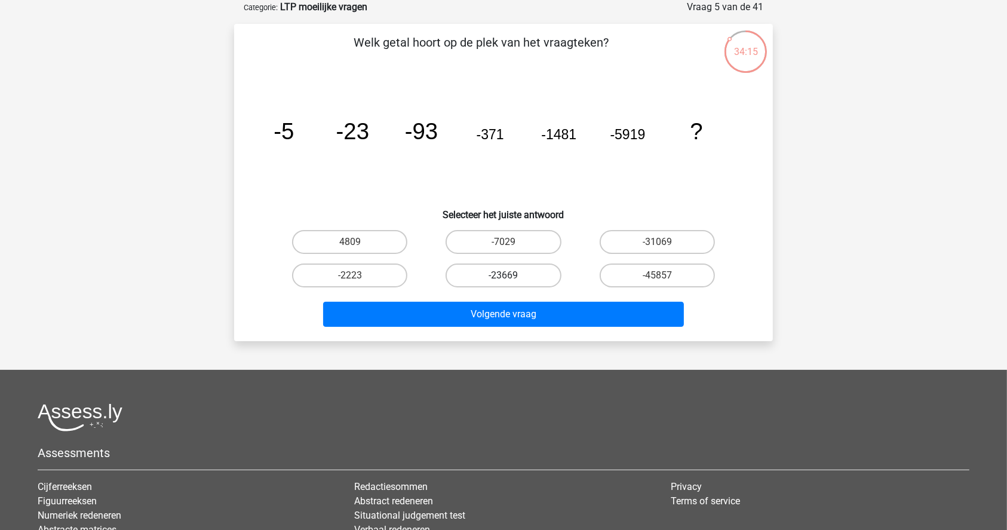
click at [495, 275] on label "-23669" at bounding box center [503, 275] width 115 height 24
click at [504, 275] on input "-23669" at bounding box center [508, 279] width 8 height 8
radio input "true"
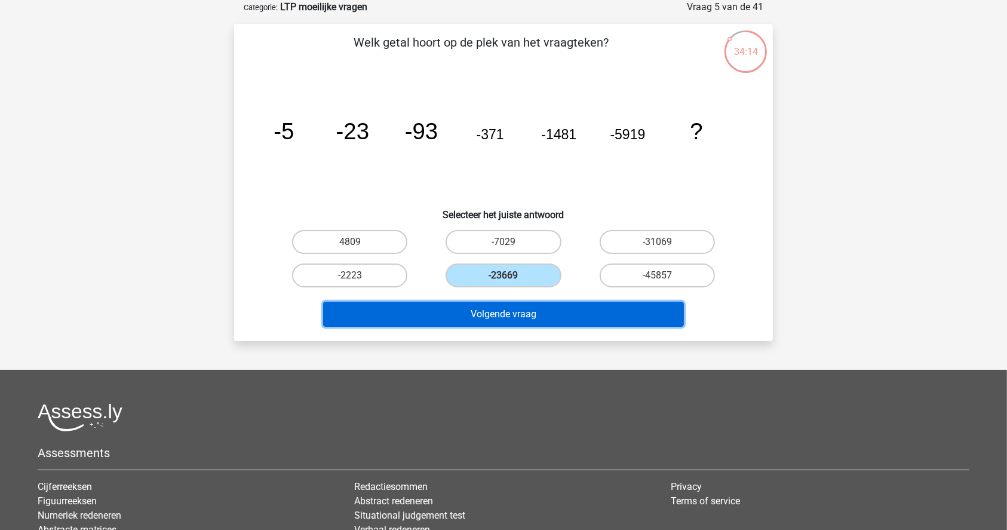
click at [489, 309] on button "Volgende vraag" at bounding box center [503, 314] width 361 height 25
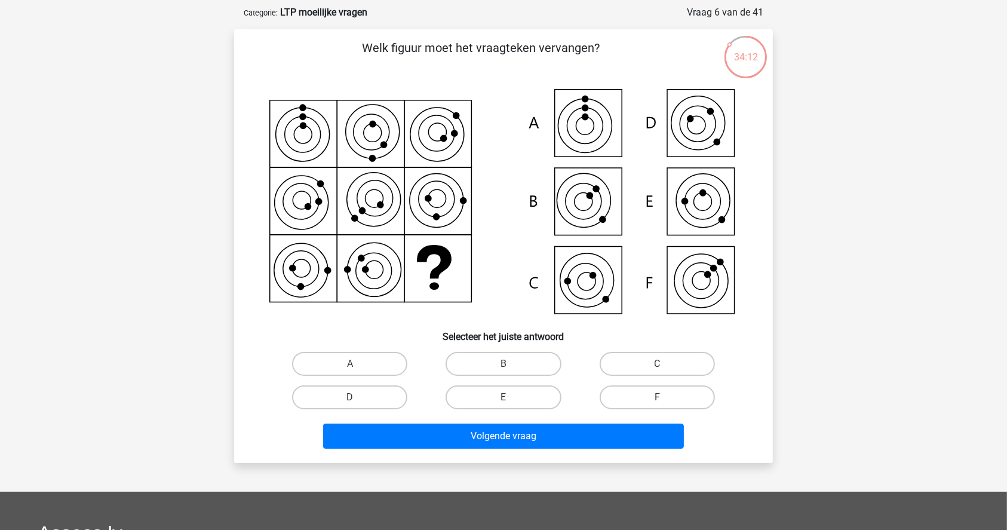
scroll to position [79, 0]
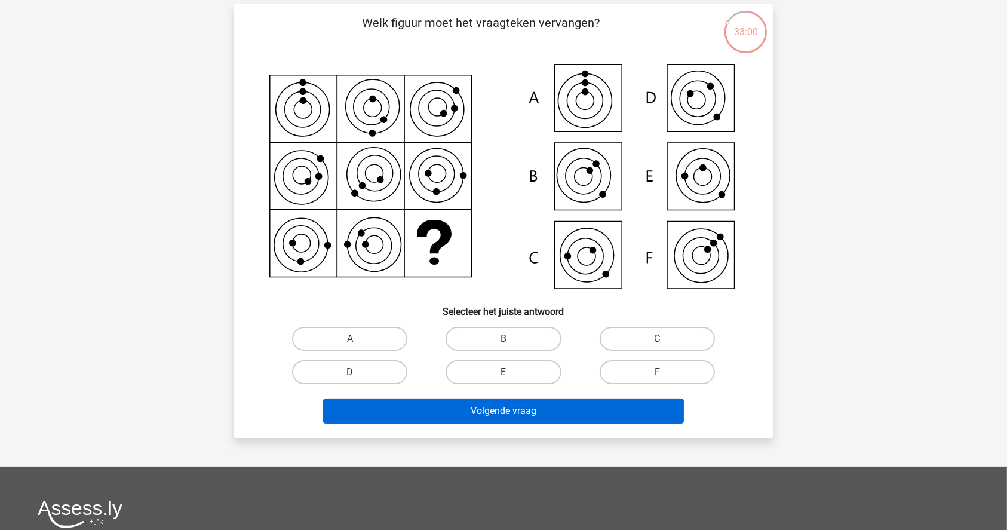
drag, startPoint x: 533, startPoint y: 367, endPoint x: 521, endPoint y: 398, distance: 32.9
click at [533, 368] on label "E" at bounding box center [503, 372] width 115 height 24
click at [511, 372] on input "E" at bounding box center [508, 376] width 8 height 8
radio input "true"
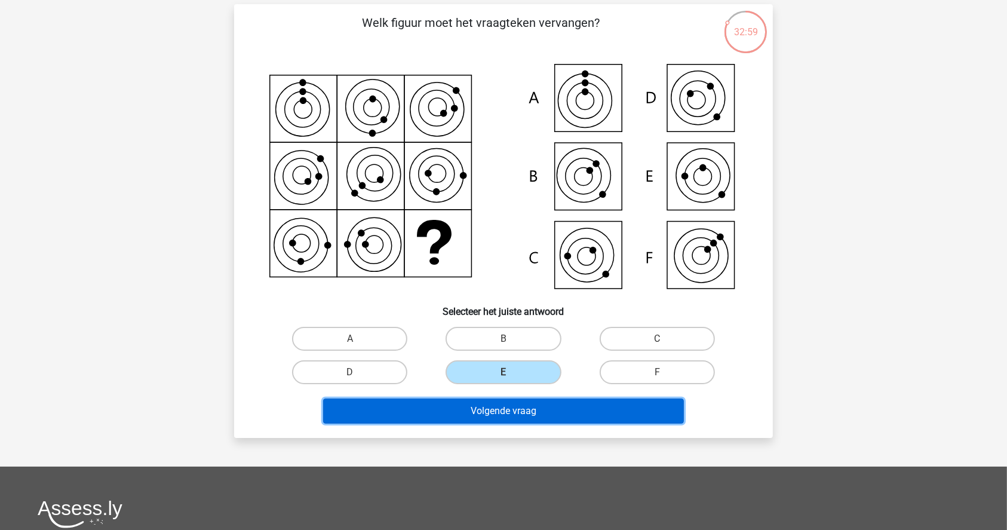
click at [510, 413] on button "Volgende vraag" at bounding box center [503, 410] width 361 height 25
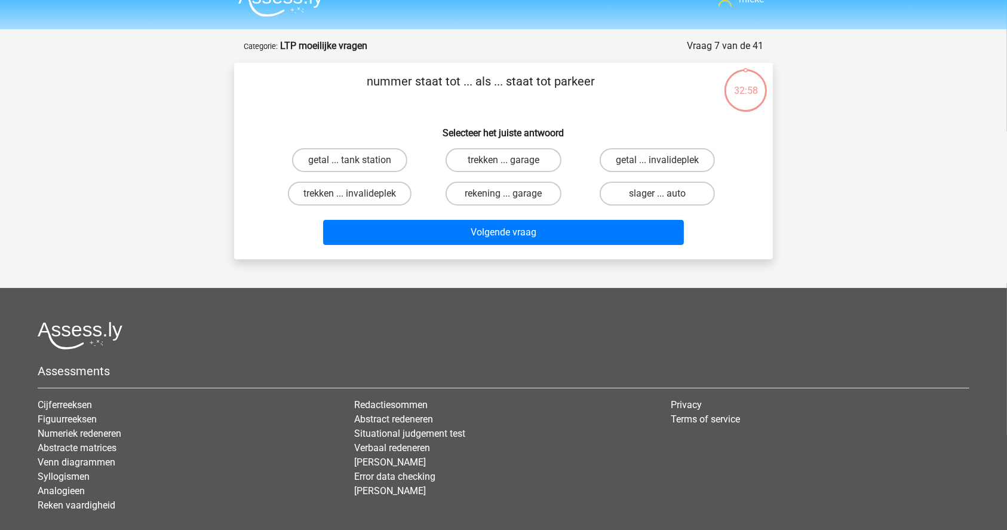
scroll to position [0, 0]
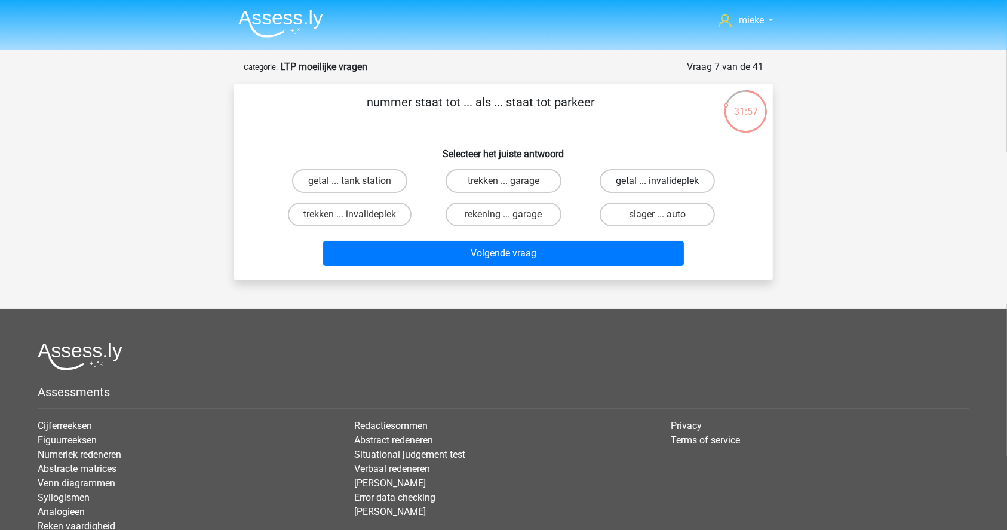
click at [621, 179] on label "getal ... invalideplek" at bounding box center [657, 181] width 115 height 24
click at [657, 181] on input "getal ... invalideplek" at bounding box center [661, 185] width 8 height 8
radio input "true"
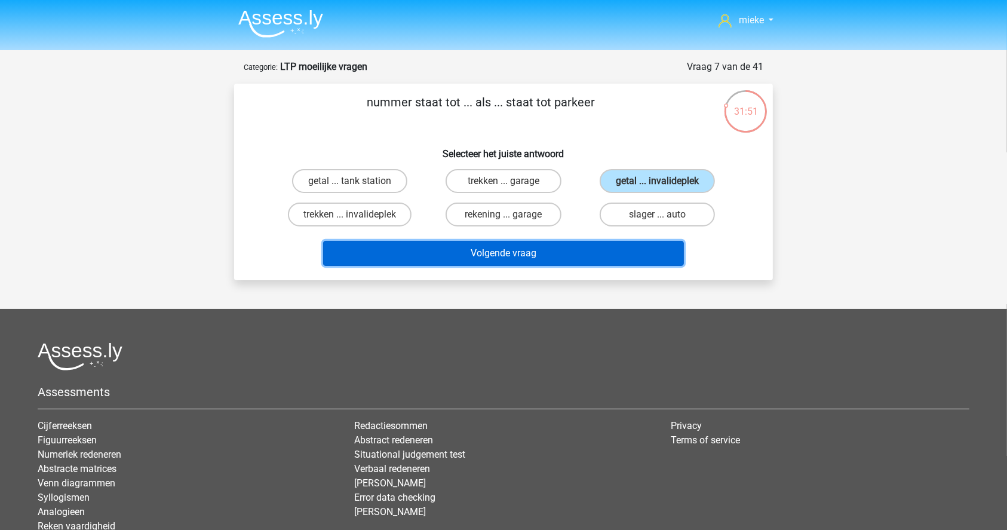
click at [524, 251] on button "Volgende vraag" at bounding box center [503, 253] width 361 height 25
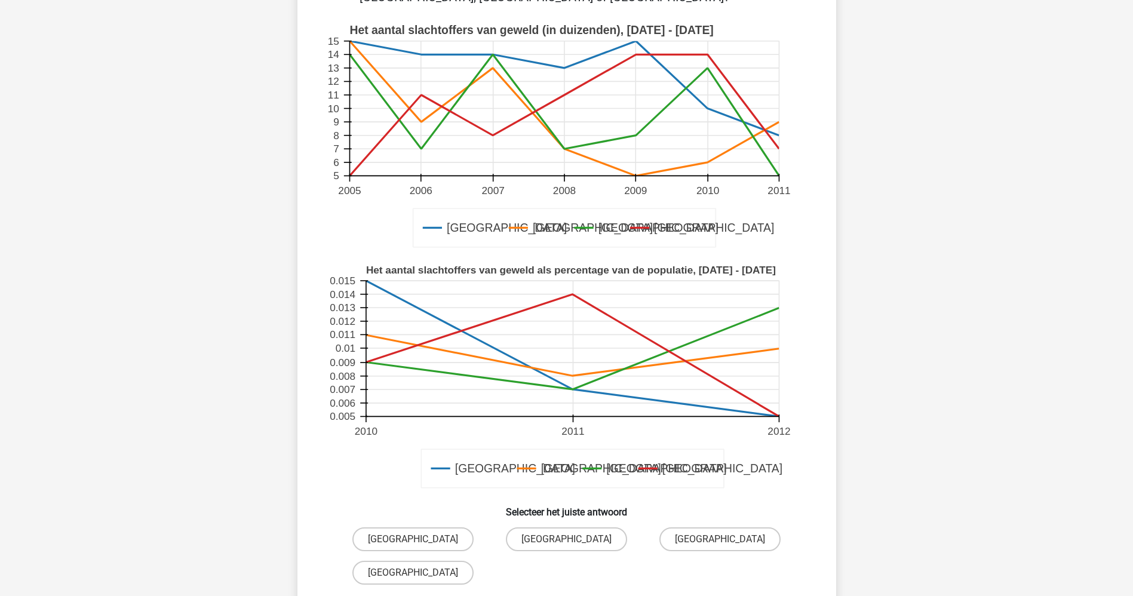
scroll to position [169, 0]
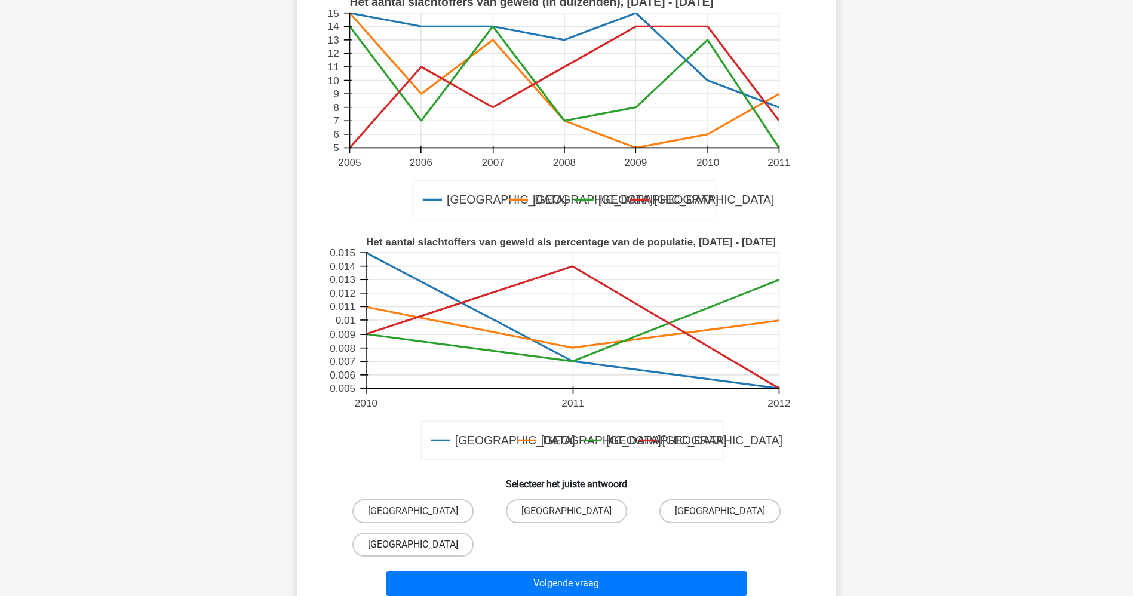
drag, startPoint x: 405, startPoint y: 508, endPoint x: 446, endPoint y: 541, distance: 52.6
click at [406, 507] on label "[GEOGRAPHIC_DATA]" at bounding box center [412, 511] width 121 height 24
click at [413, 511] on input "[GEOGRAPHIC_DATA]" at bounding box center [417, 515] width 8 height 8
radio input "true"
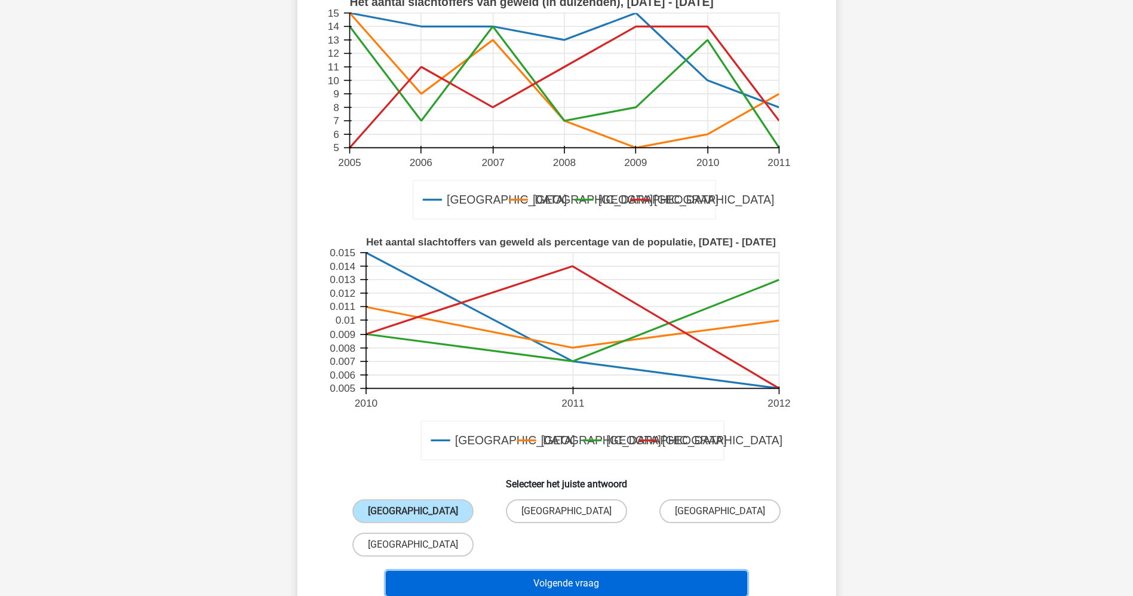
drag, startPoint x: 566, startPoint y: 587, endPoint x: 582, endPoint y: 567, distance: 25.9
click at [567, 529] on button "Volgende vraag" at bounding box center [566, 583] width 361 height 25
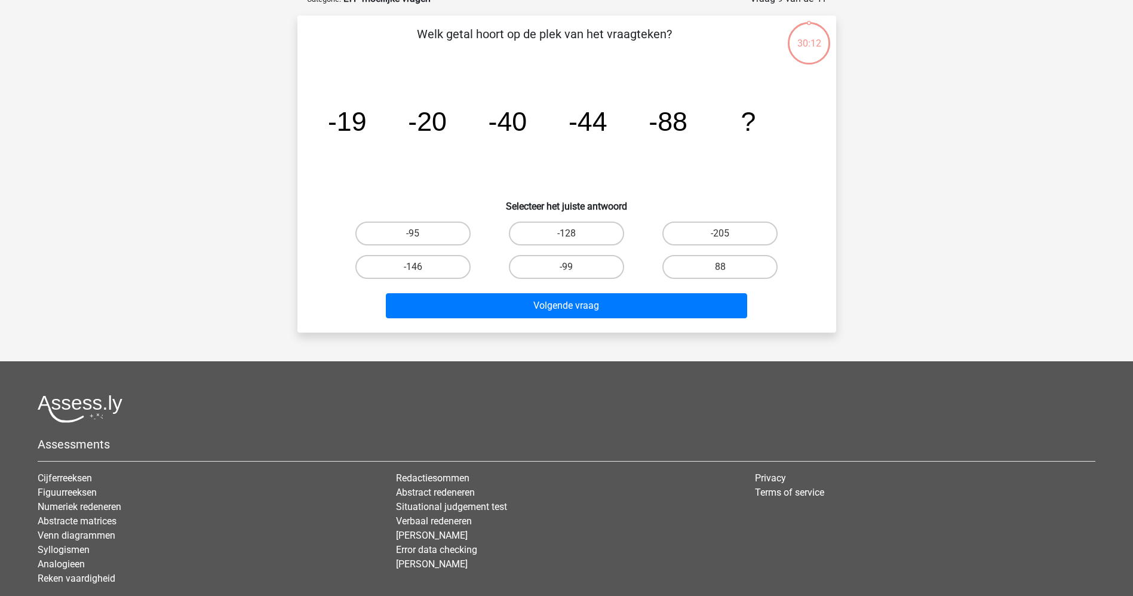
scroll to position [0, 0]
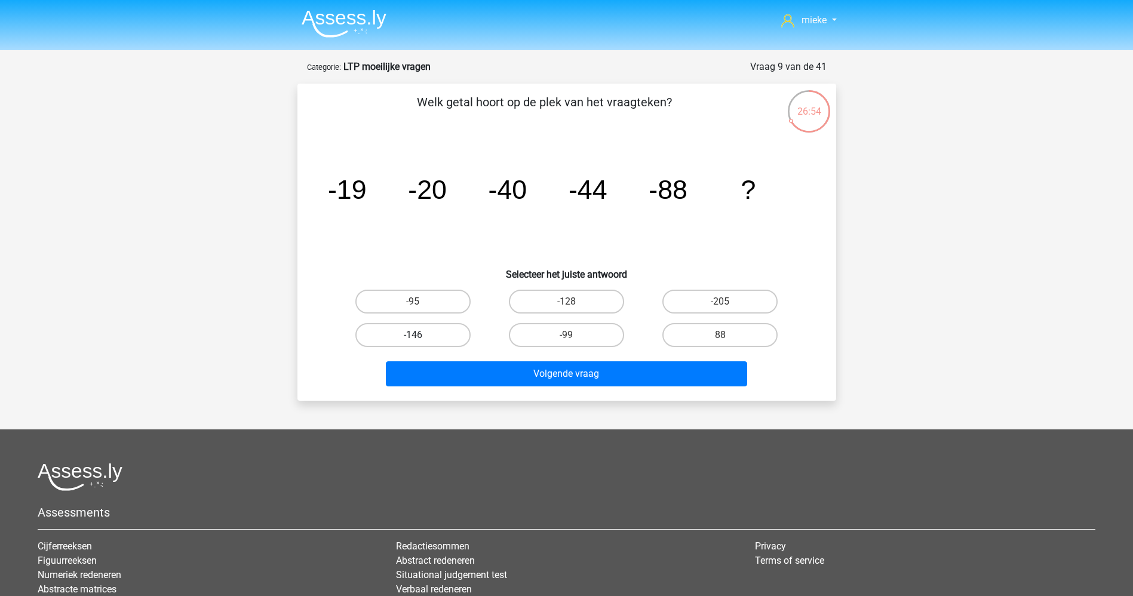
click at [427, 331] on label "-146" at bounding box center [412, 335] width 115 height 24
click at [421, 335] on input "-146" at bounding box center [417, 339] width 8 height 8
radio input "true"
click at [532, 358] on div "Volgende vraag" at bounding box center [567, 371] width 501 height 39
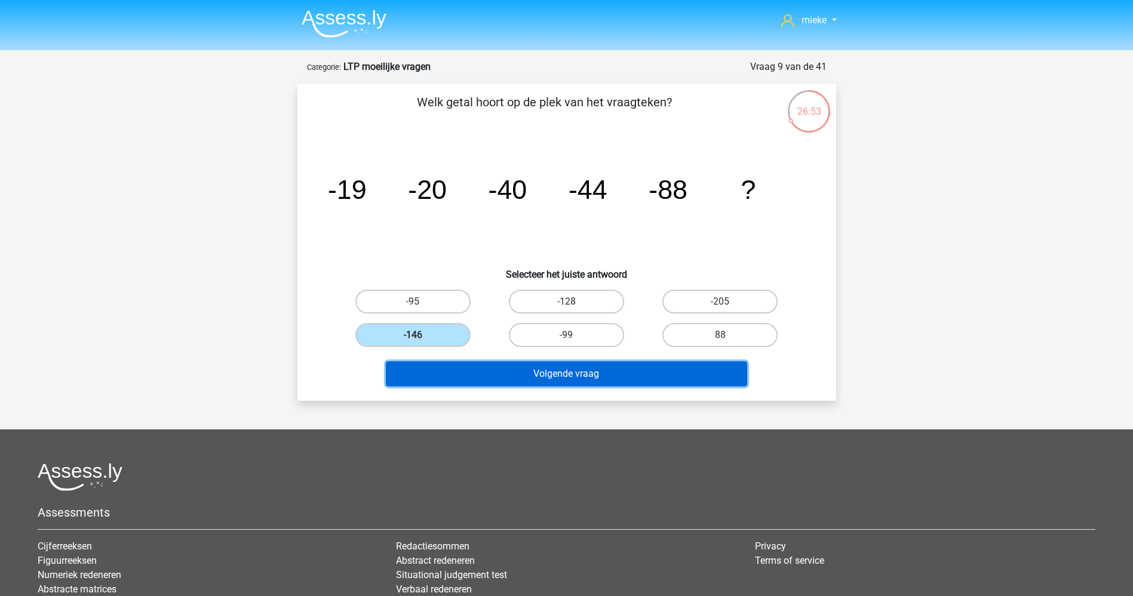
click at [535, 369] on button "Volgende vraag" at bounding box center [566, 373] width 361 height 25
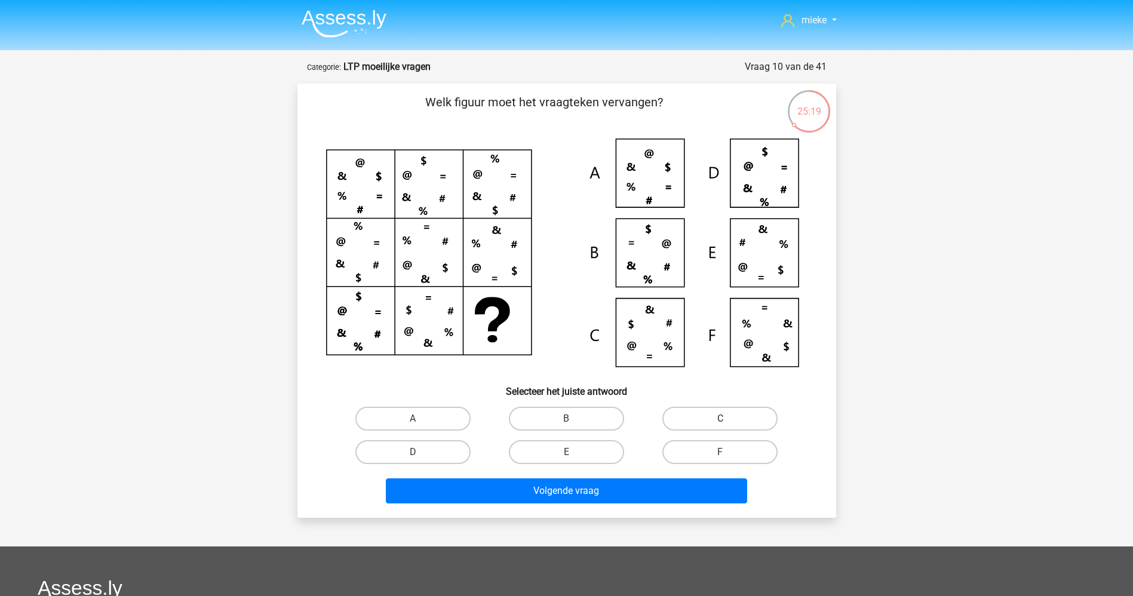
click at [689, 416] on label "C" at bounding box center [719, 419] width 115 height 24
click at [720, 419] on input "C" at bounding box center [724, 423] width 8 height 8
radio input "true"
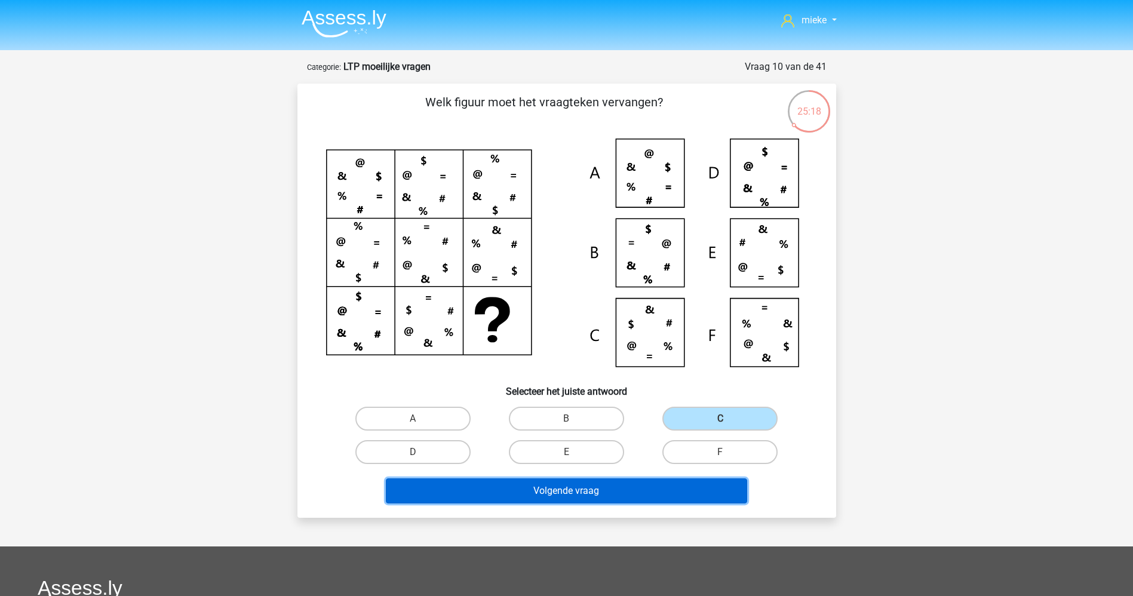
click at [553, 484] on button "Volgende vraag" at bounding box center [566, 490] width 361 height 25
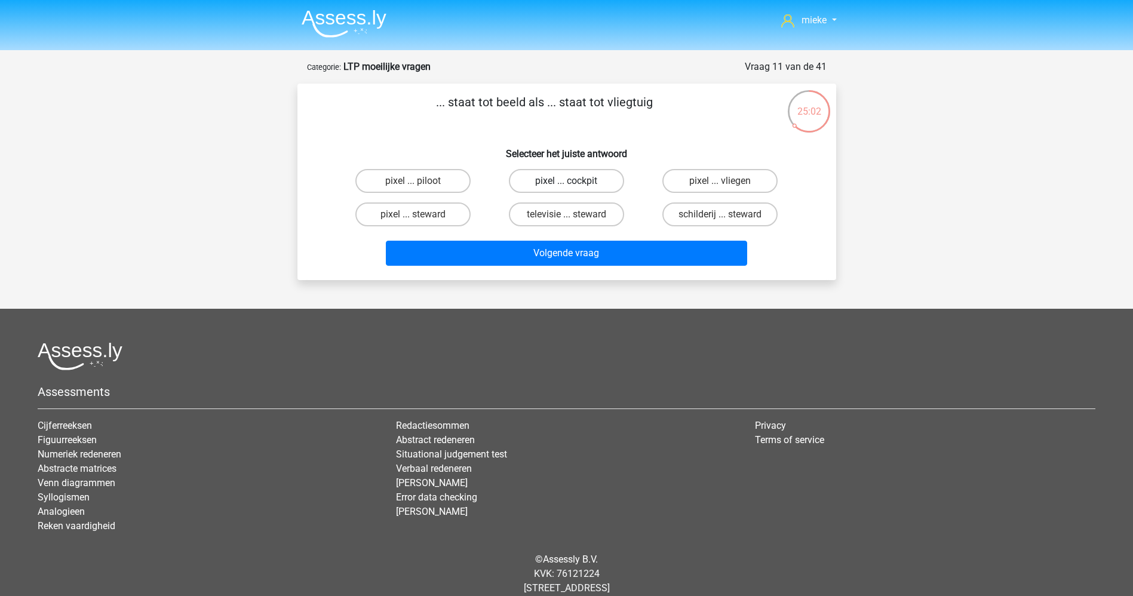
click at [561, 175] on label "pixel ... cockpit" at bounding box center [566, 181] width 115 height 24
click at [566, 181] on input "pixel ... cockpit" at bounding box center [570, 185] width 8 height 8
radio input "true"
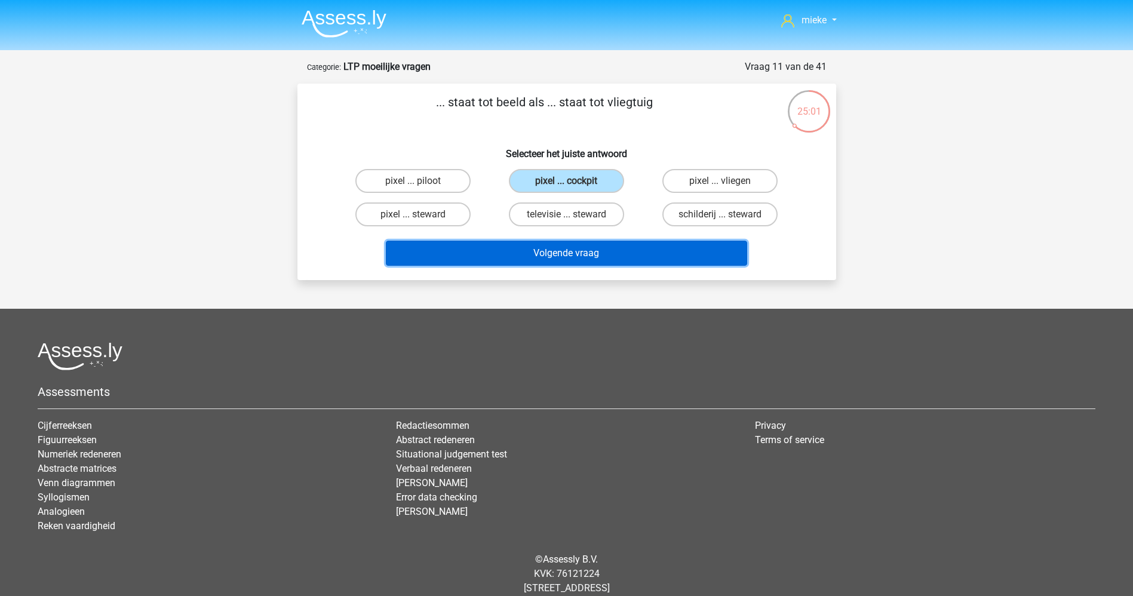
click at [551, 254] on button "Volgende vraag" at bounding box center [566, 253] width 361 height 25
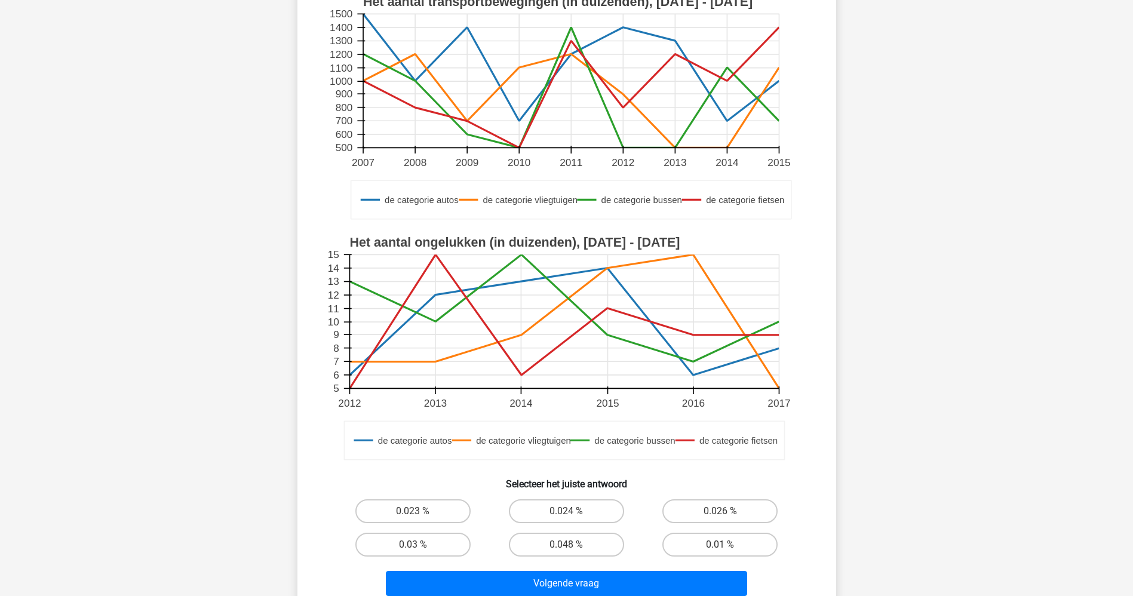
scroll to position [179, 0]
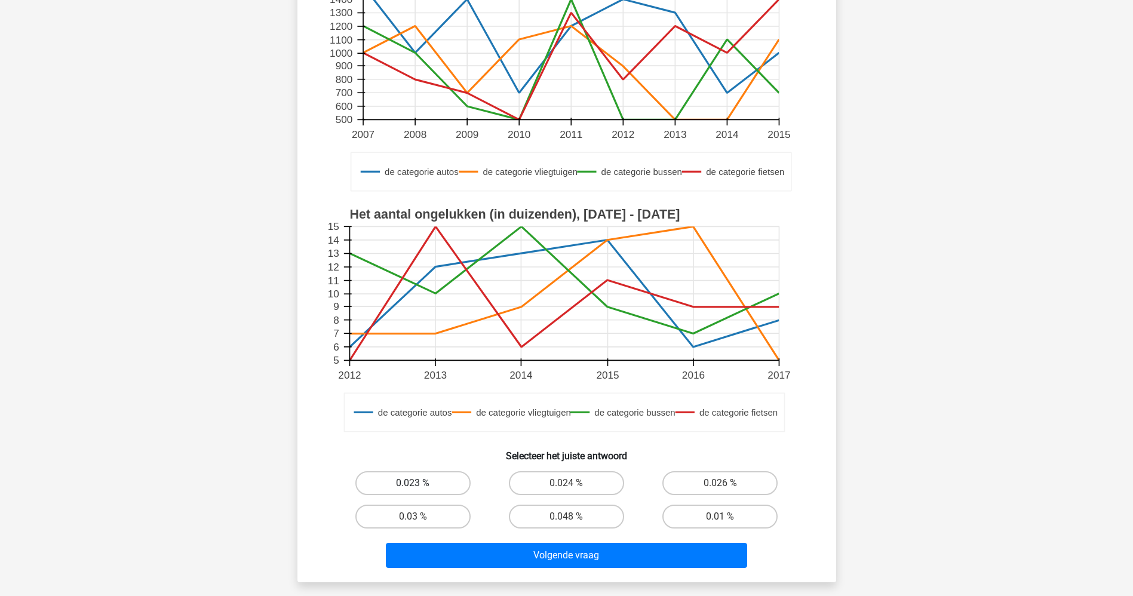
click at [440, 475] on label "0.023 %" at bounding box center [412, 483] width 115 height 24
click at [421, 483] on input "0.023 %" at bounding box center [417, 487] width 8 height 8
radio input "true"
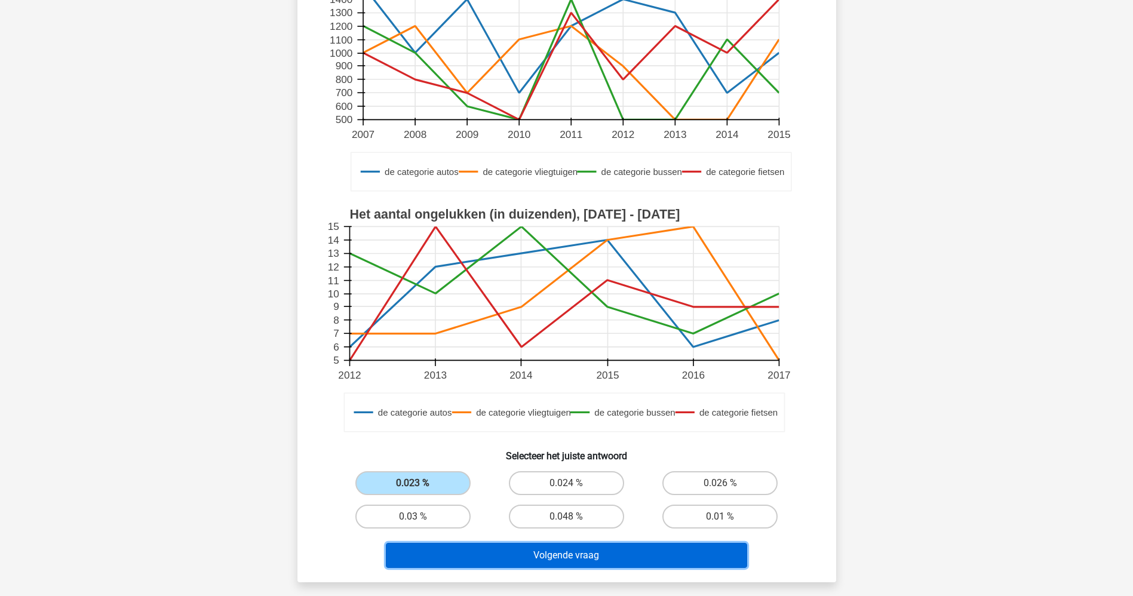
click at [580, 529] on button "Volgende vraag" at bounding box center [566, 555] width 361 height 25
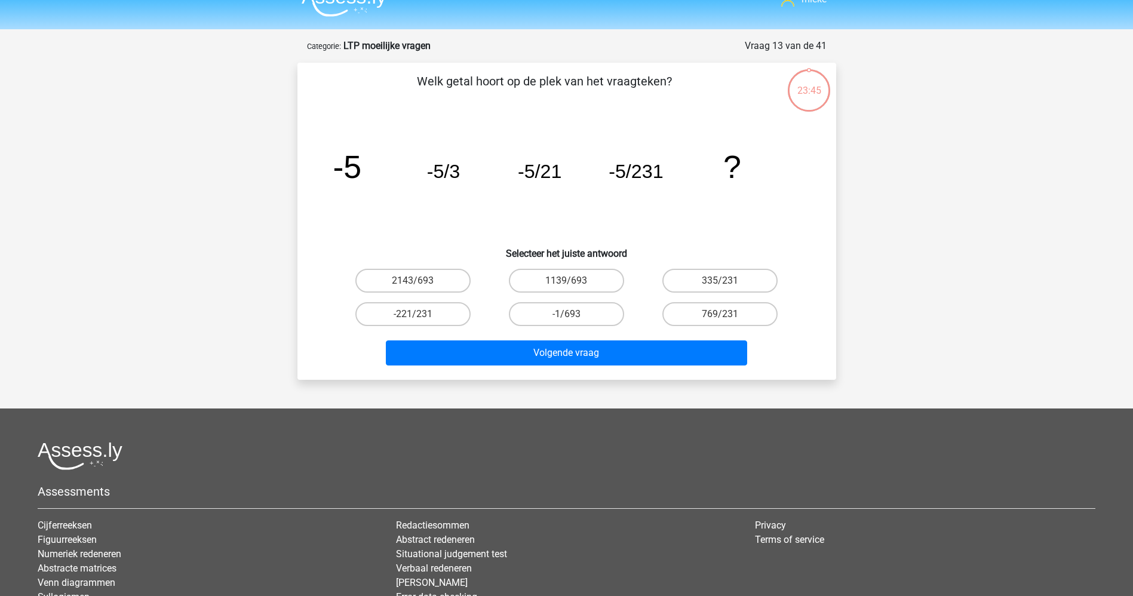
scroll to position [0, 0]
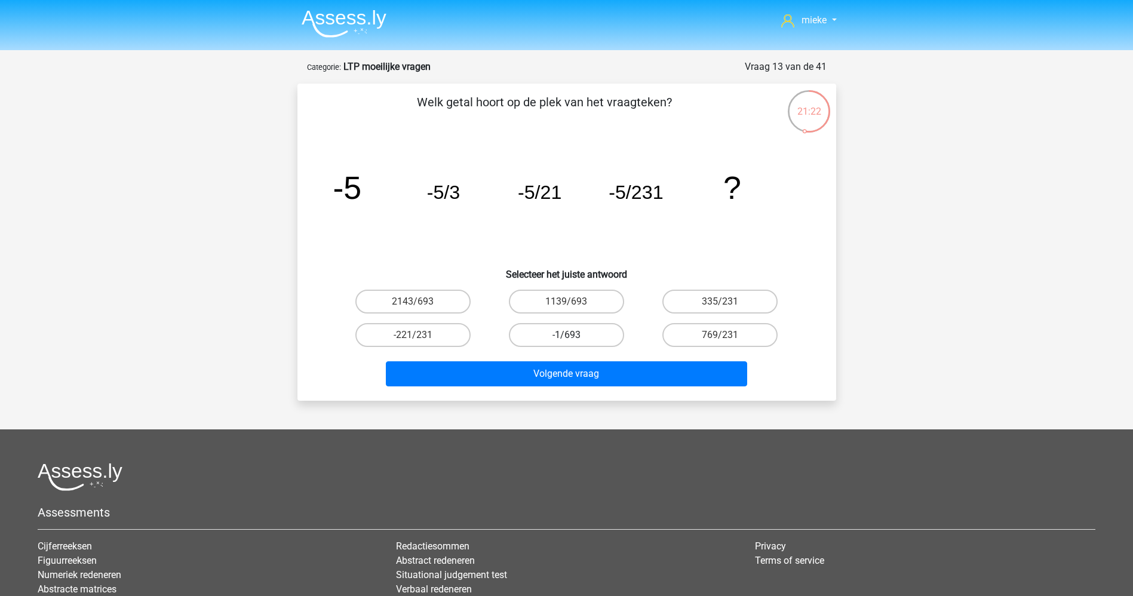
drag, startPoint x: 540, startPoint y: 330, endPoint x: 532, endPoint y: 342, distance: 14.6
click at [537, 332] on label "-1/693" at bounding box center [566, 335] width 115 height 24
click at [566, 335] on input "-1/693" at bounding box center [570, 339] width 8 height 8
radio input "true"
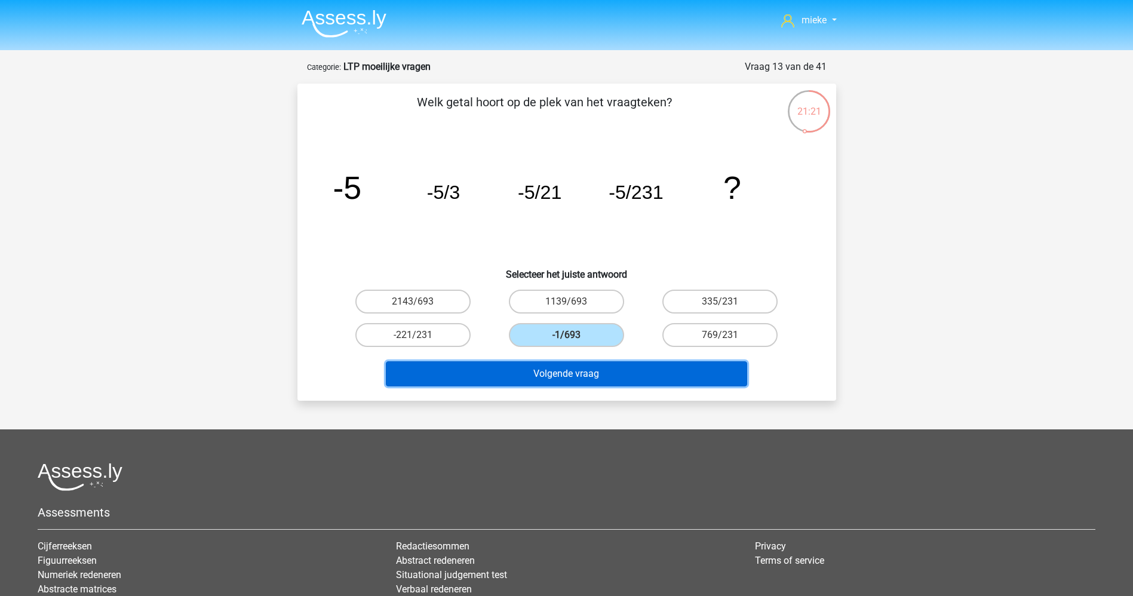
click at [528, 364] on button "Volgende vraag" at bounding box center [566, 373] width 361 height 25
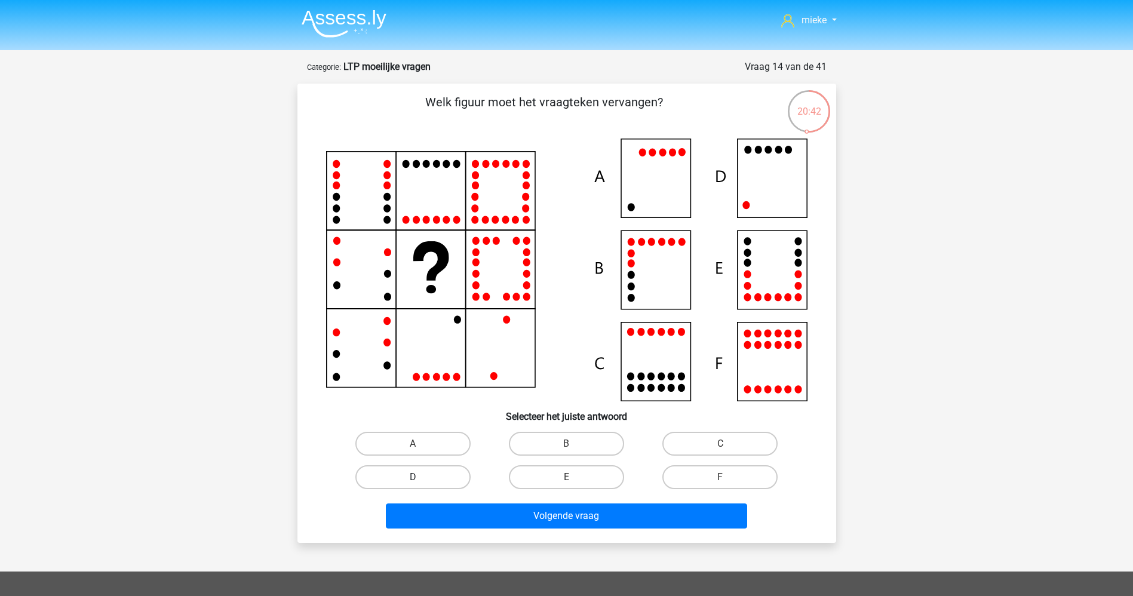
drag, startPoint x: 440, startPoint y: 478, endPoint x: 445, endPoint y: 483, distance: 6.8
click at [441, 480] on label "D" at bounding box center [412, 477] width 115 height 24
click at [421, 480] on input "D" at bounding box center [417, 481] width 8 height 8
radio input "true"
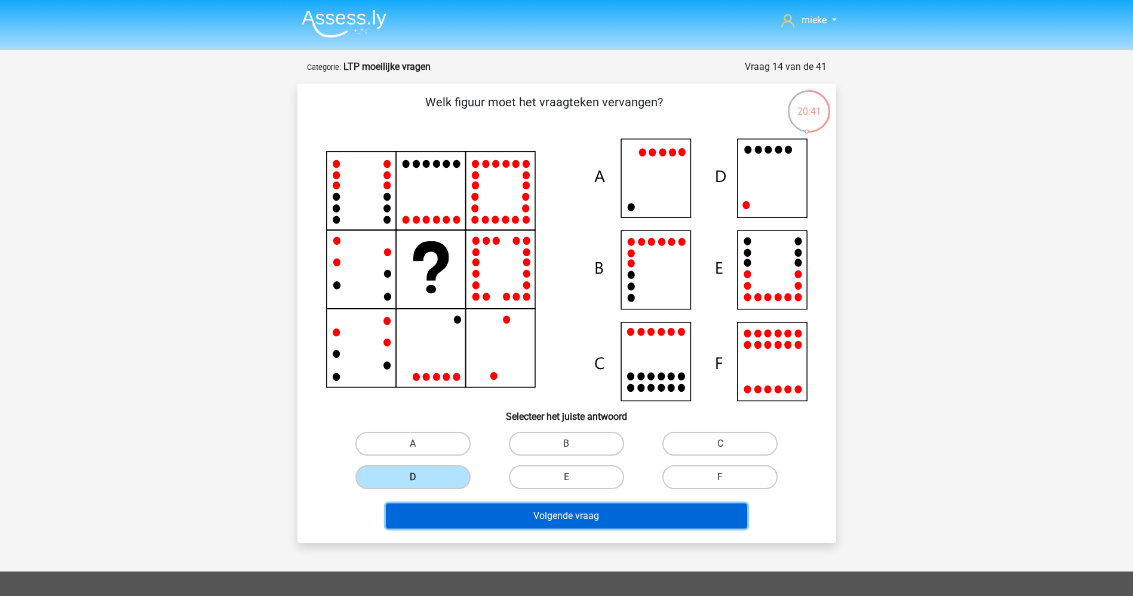
drag, startPoint x: 477, startPoint y: 511, endPoint x: 497, endPoint y: 511, distance: 20.3
click at [477, 511] on button "Volgende vraag" at bounding box center [566, 516] width 361 height 25
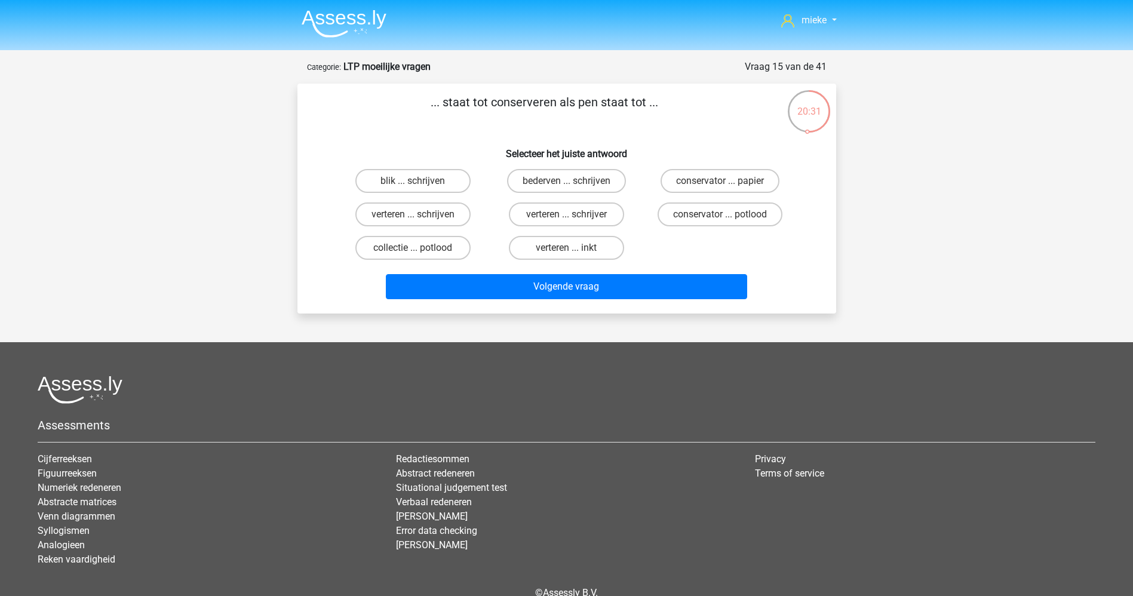
drag, startPoint x: 387, startPoint y: 180, endPoint x: 476, endPoint y: 249, distance: 112.4
click at [389, 181] on label "blik ... schrijven" at bounding box center [412, 181] width 115 height 24
click at [413, 181] on input "blik ... schrijven" at bounding box center [417, 185] width 8 height 8
radio input "true"
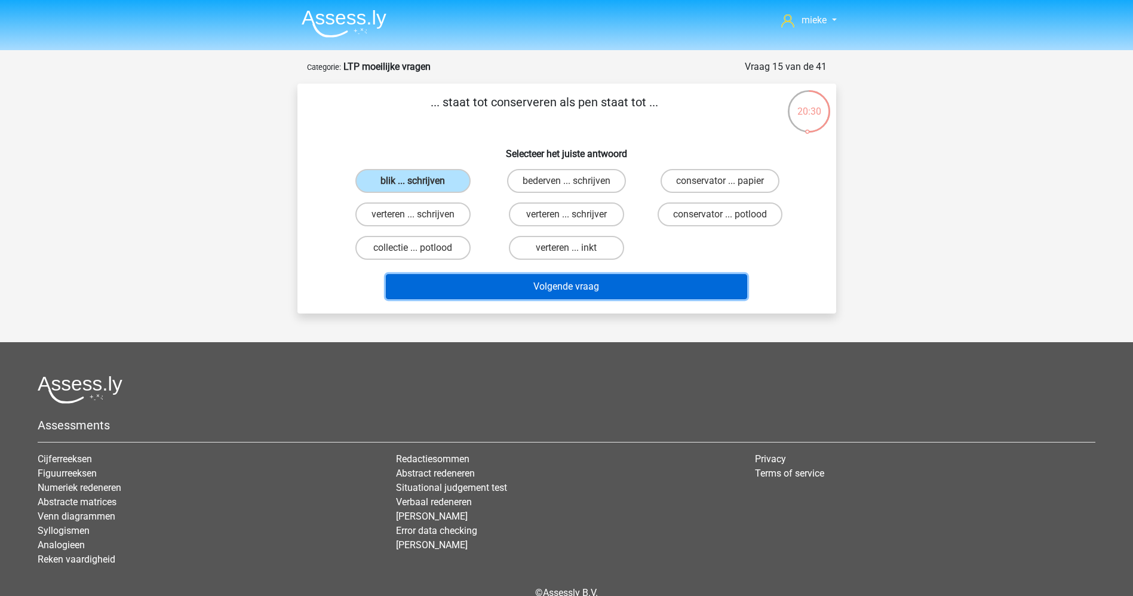
click at [548, 286] on button "Volgende vraag" at bounding box center [566, 286] width 361 height 25
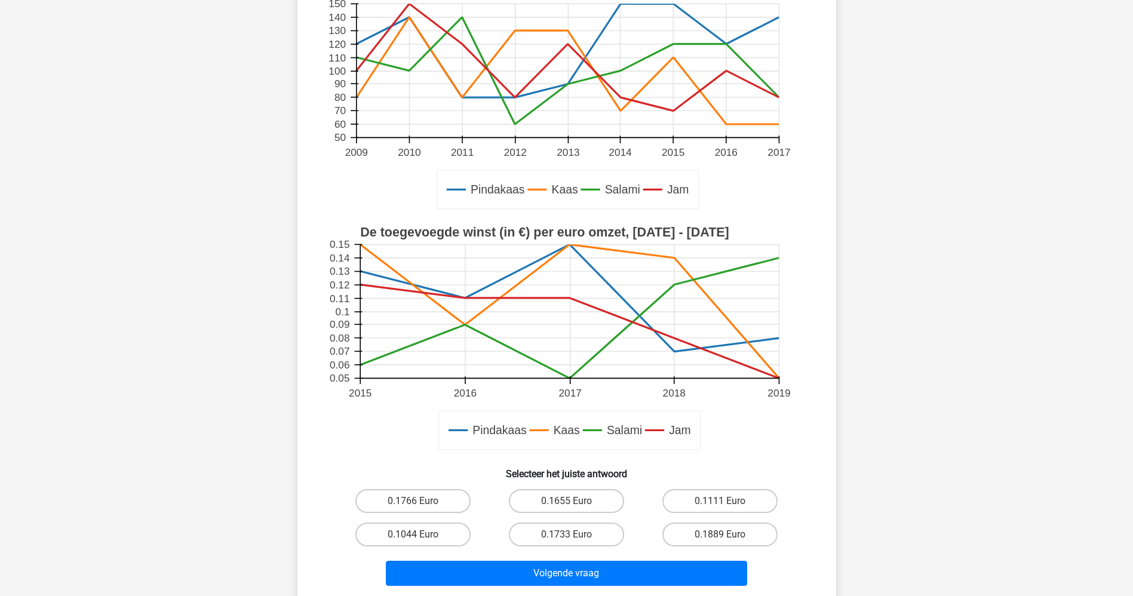
scroll to position [269, 0]
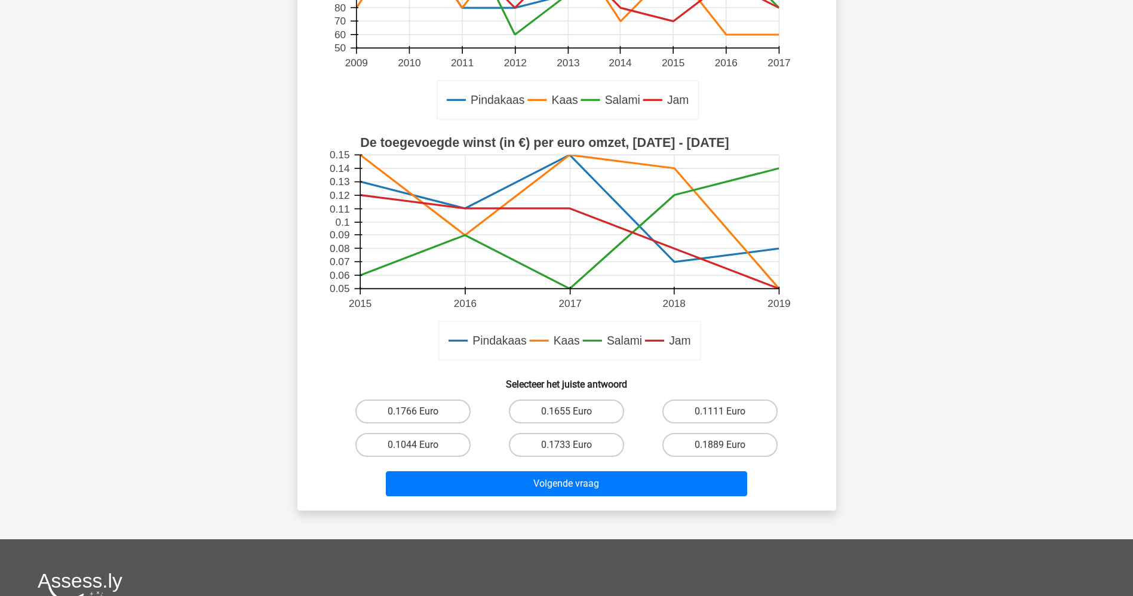
drag, startPoint x: 547, startPoint y: 415, endPoint x: 547, endPoint y: 458, distance: 42.4
click at [547, 425] on div "0.1655 Euro" at bounding box center [567, 411] width 154 height 33
click at [556, 415] on label "0.1655 Euro" at bounding box center [566, 412] width 115 height 24
click at [566, 415] on input "0.1655 Euro" at bounding box center [570, 416] width 8 height 8
radio input "true"
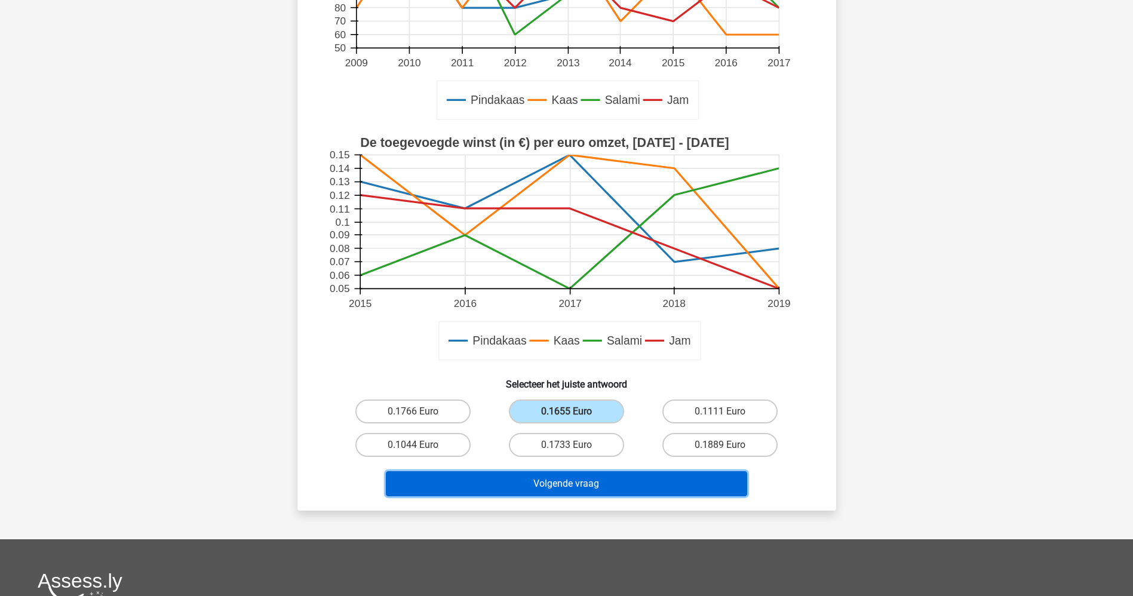
click at [549, 477] on button "Volgende vraag" at bounding box center [566, 483] width 361 height 25
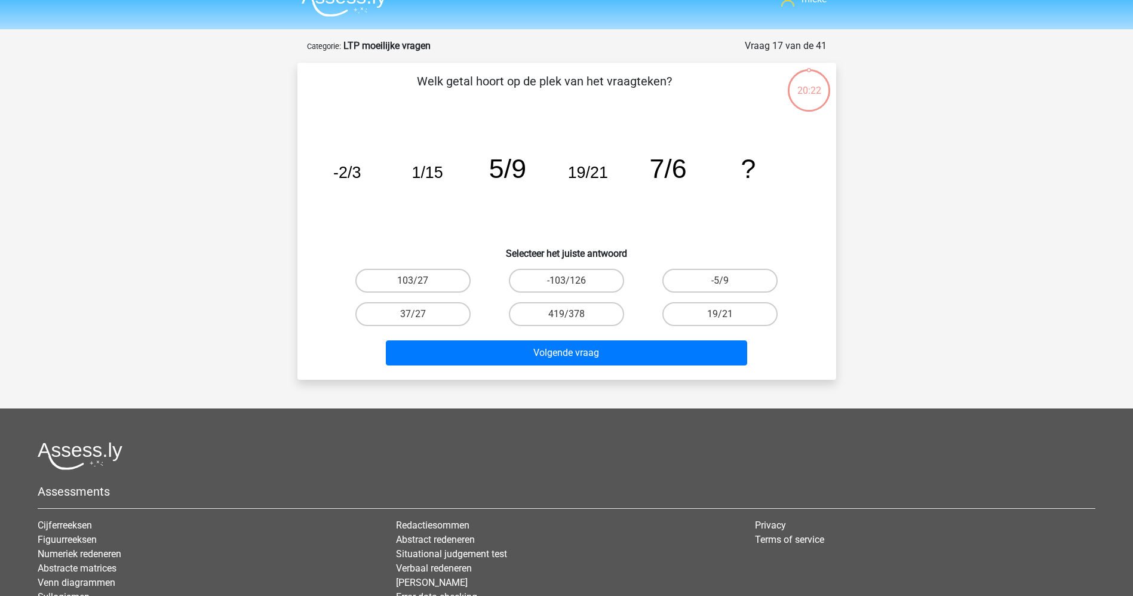
scroll to position [0, 0]
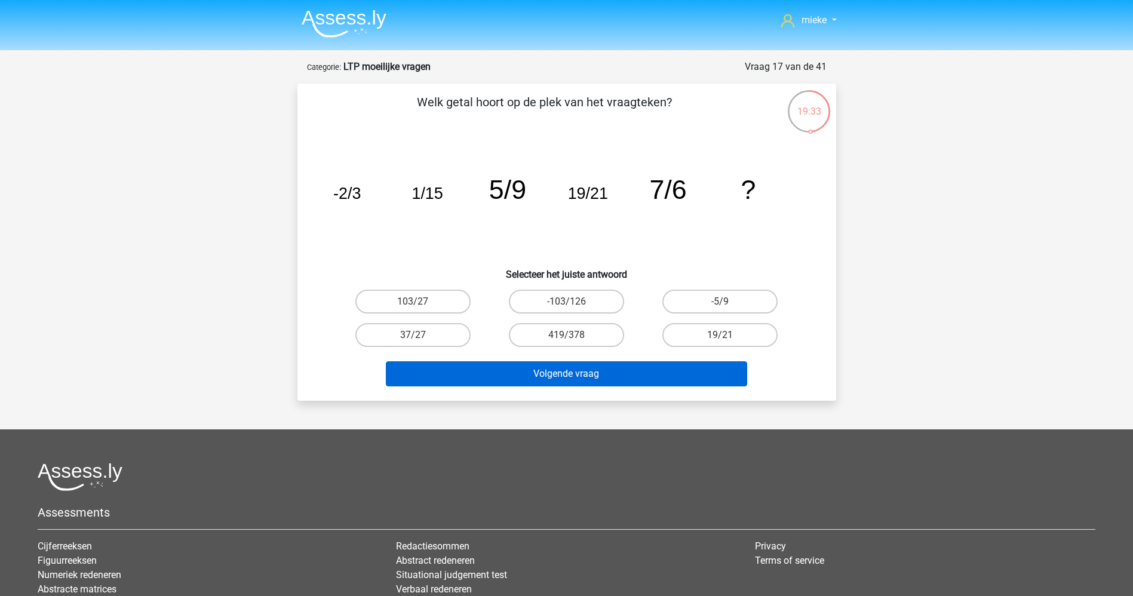
drag, startPoint x: 569, startPoint y: 333, endPoint x: 548, endPoint y: 366, distance: 39.8
click at [563, 346] on label "419/378" at bounding box center [566, 335] width 115 height 24
click at [566, 343] on input "419/378" at bounding box center [570, 339] width 8 height 8
radio input "true"
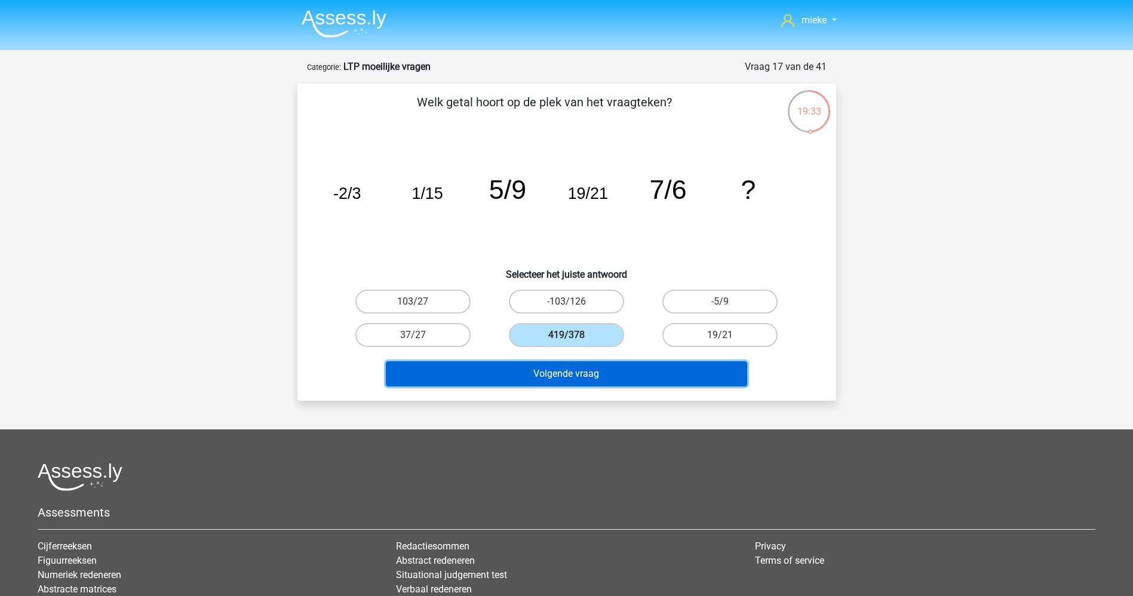
click at [548, 366] on button "Volgende vraag" at bounding box center [566, 373] width 361 height 25
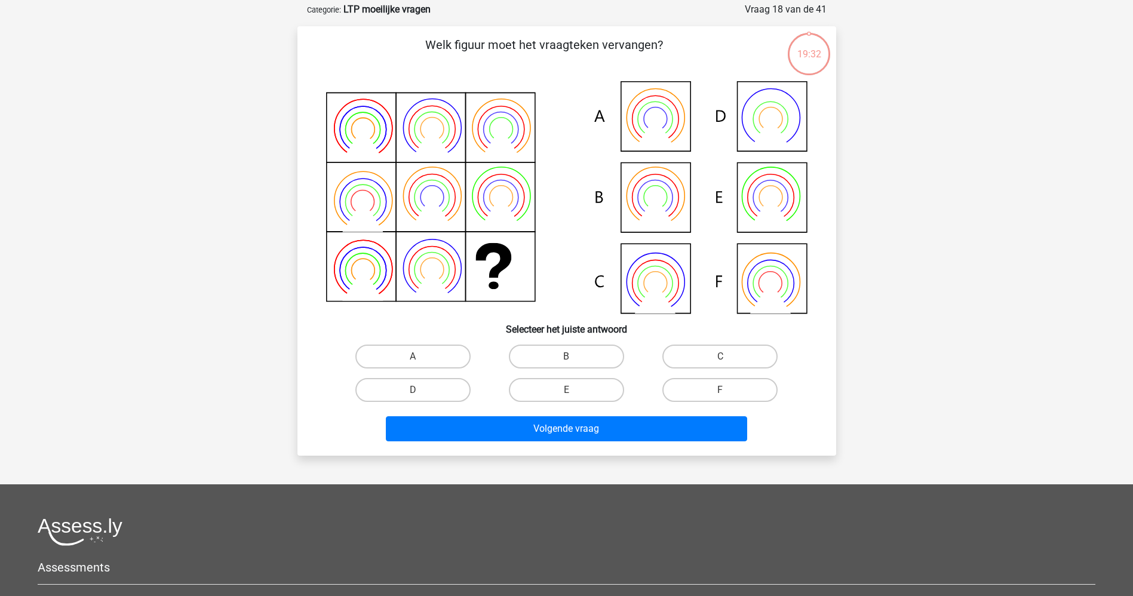
scroll to position [60, 0]
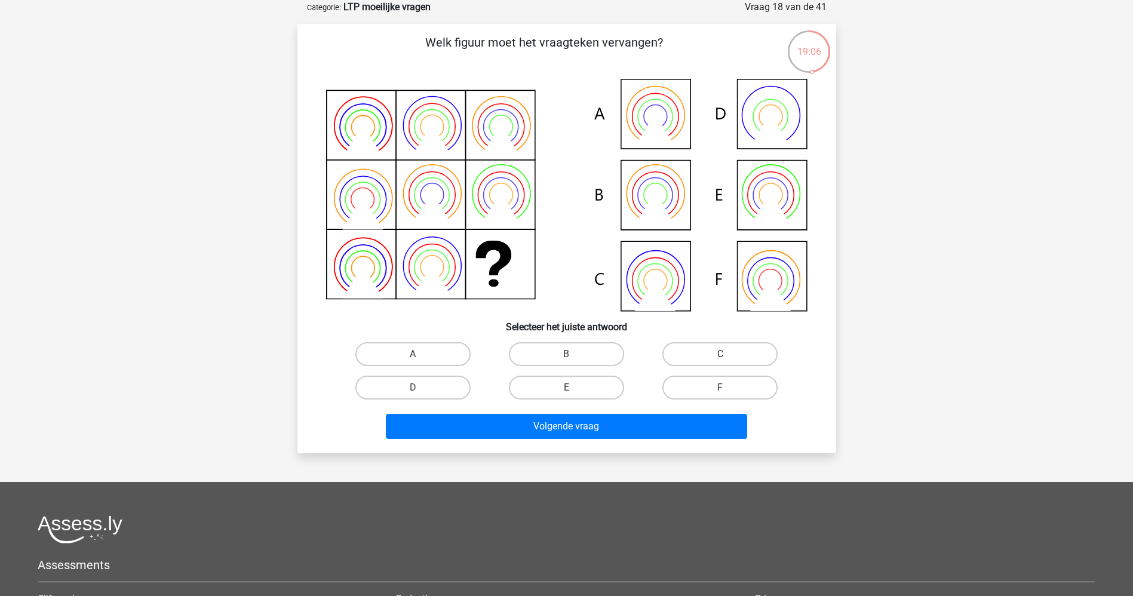
click at [569, 354] on input "B" at bounding box center [570, 358] width 8 height 8
radio input "true"
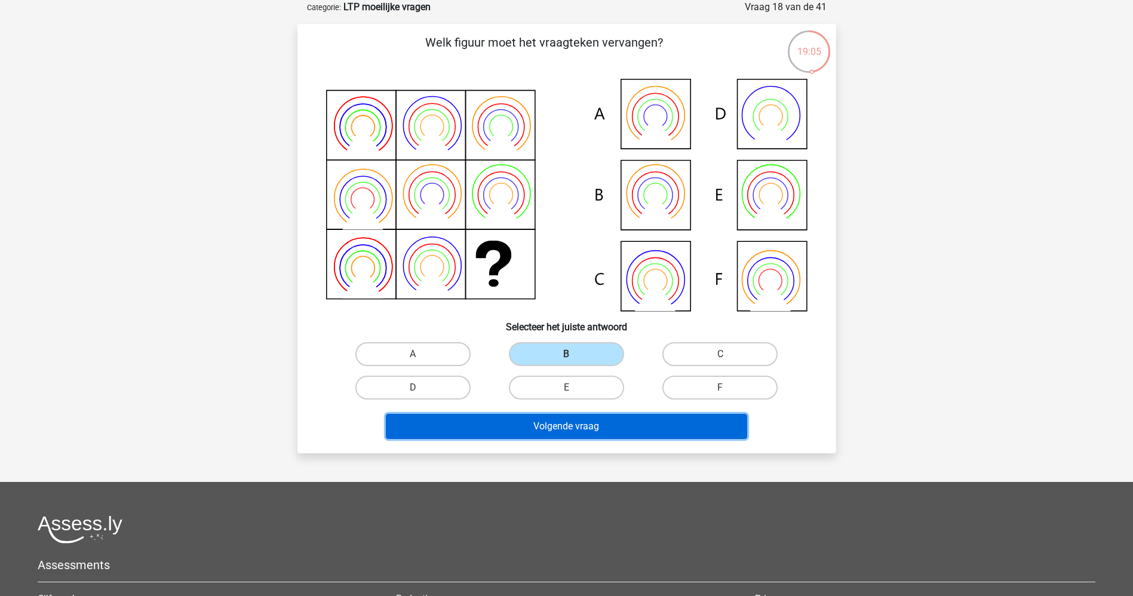
click at [545, 422] on button "Volgende vraag" at bounding box center [566, 426] width 361 height 25
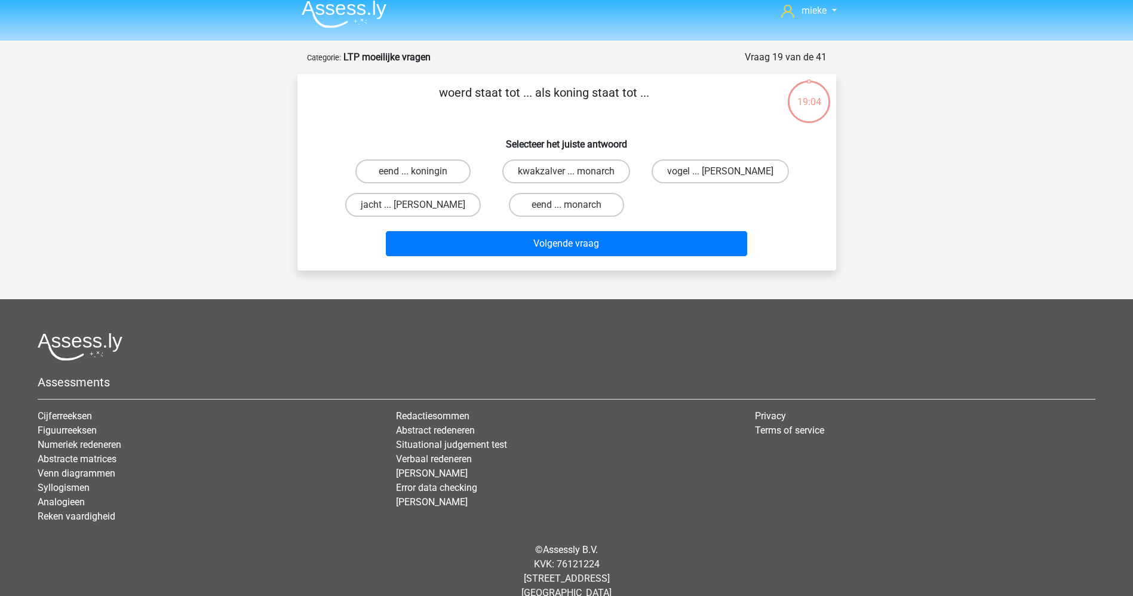
scroll to position [0, 0]
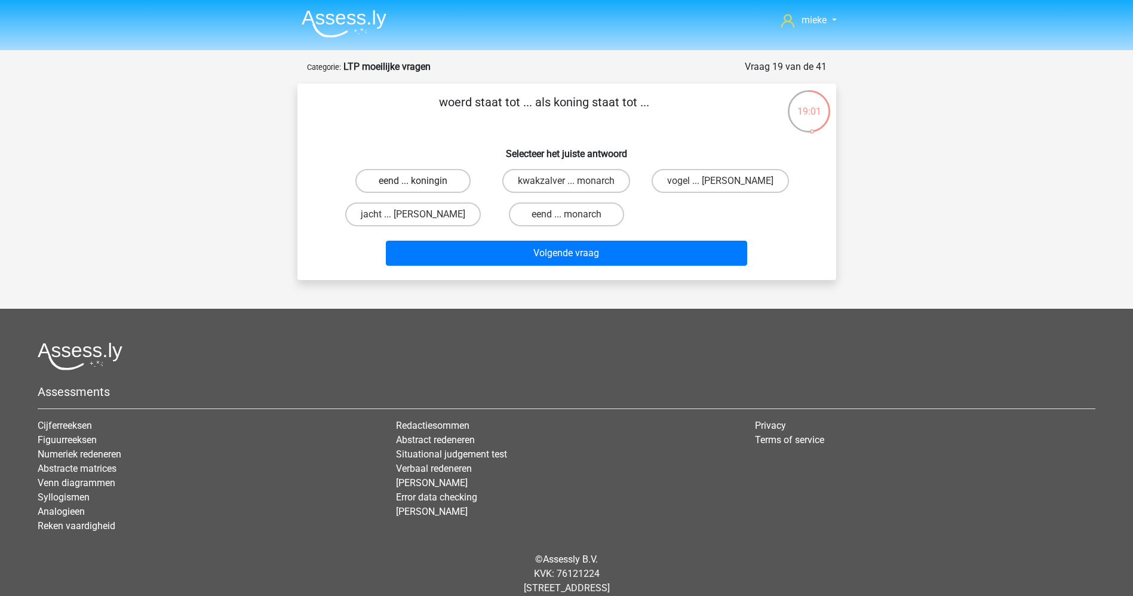
click at [421, 180] on label "eend ... koningin" at bounding box center [412, 181] width 115 height 24
click at [421, 181] on input "eend ... koningin" at bounding box center [417, 185] width 8 height 8
radio input "true"
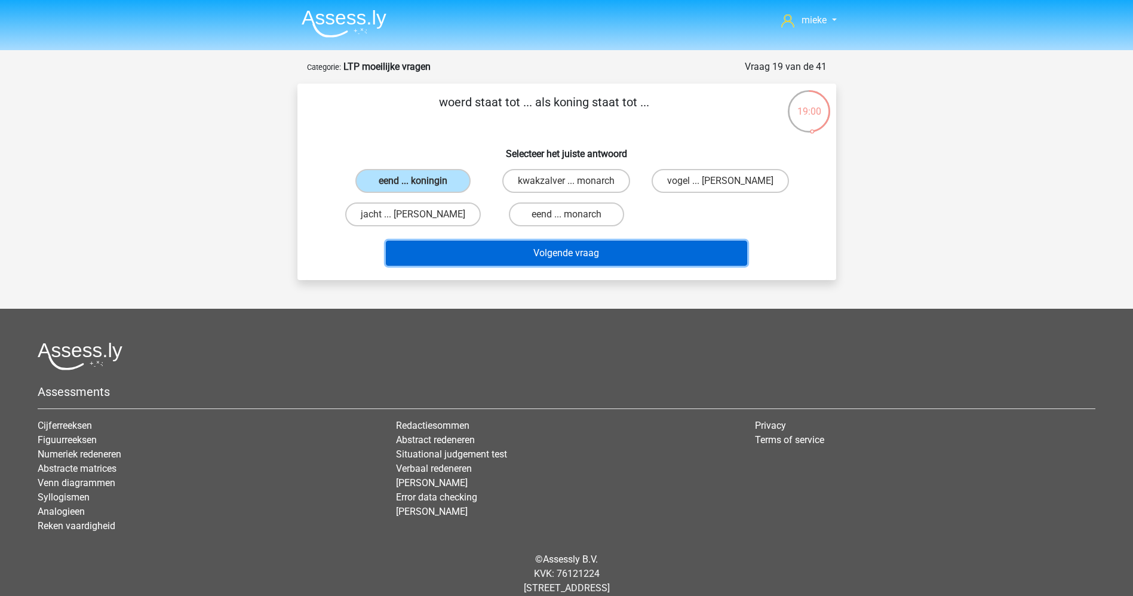
click at [581, 254] on button "Volgende vraag" at bounding box center [566, 253] width 361 height 25
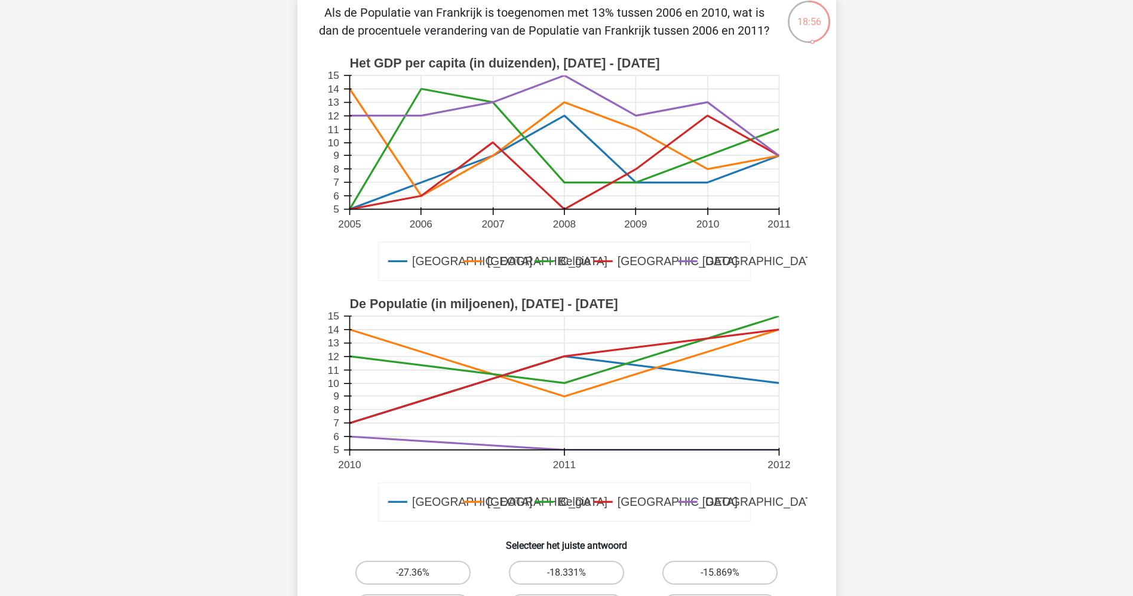
scroll to position [179, 0]
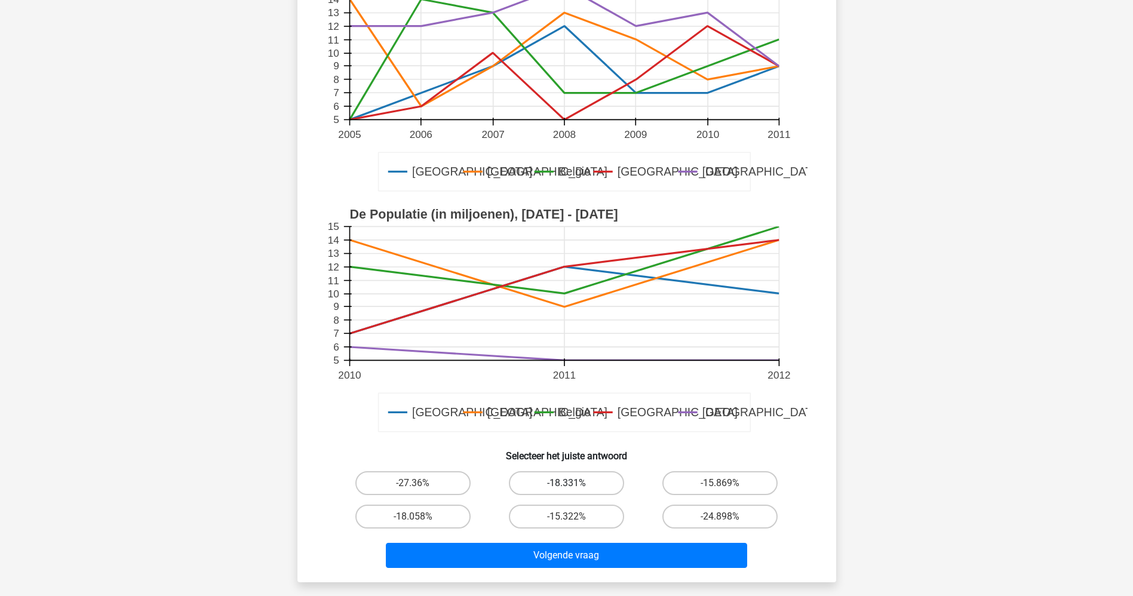
click at [544, 492] on label "-18.331%" at bounding box center [566, 483] width 115 height 24
click at [566, 491] on input "-18.331%" at bounding box center [570, 487] width 8 height 8
radio input "true"
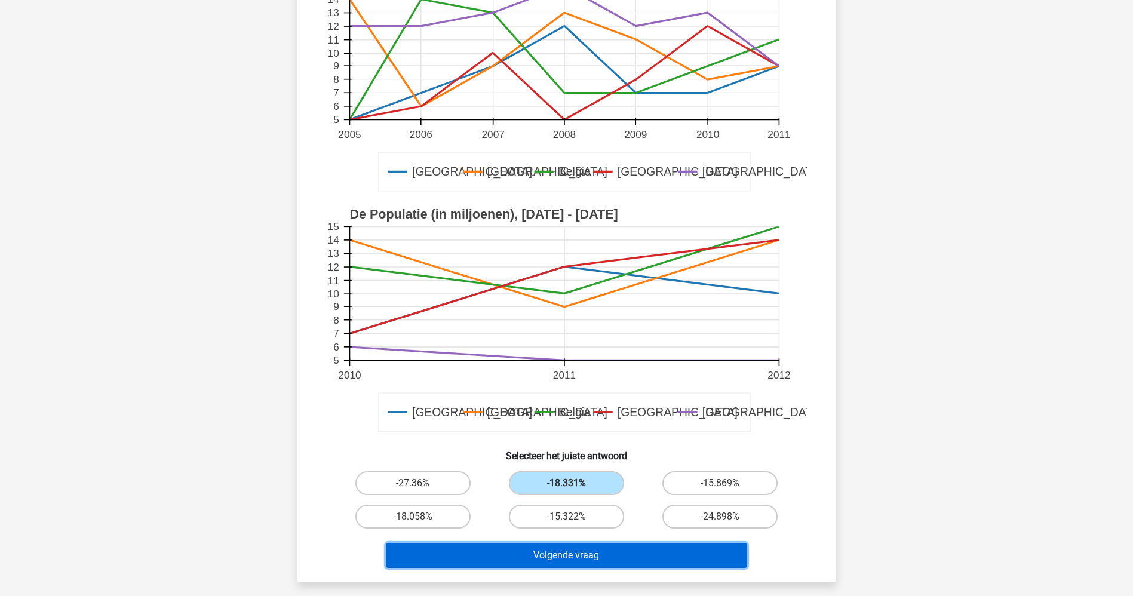
click at [548, 529] on button "Volgende vraag" at bounding box center [566, 555] width 361 height 25
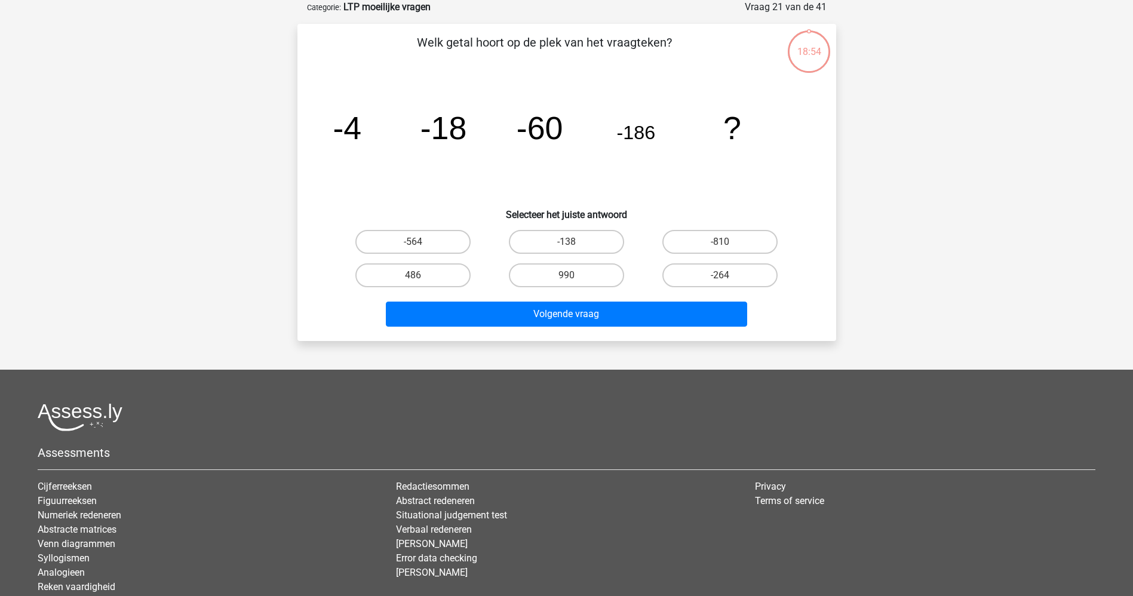
scroll to position [0, 0]
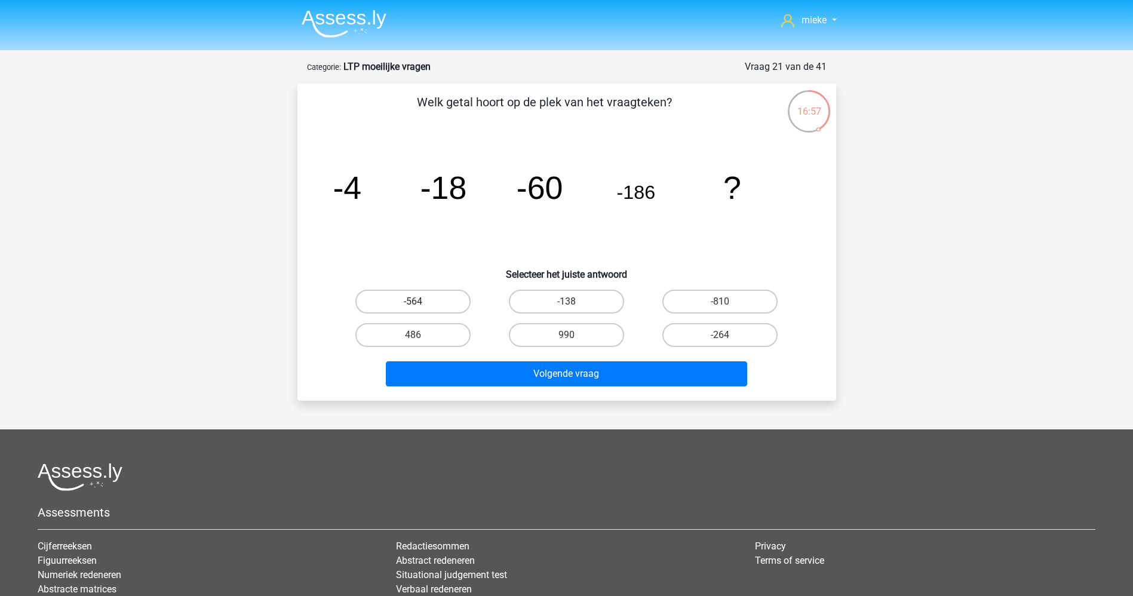
click at [428, 300] on label "-564" at bounding box center [412, 302] width 115 height 24
click at [421, 302] on input "-564" at bounding box center [417, 306] width 8 height 8
radio input "true"
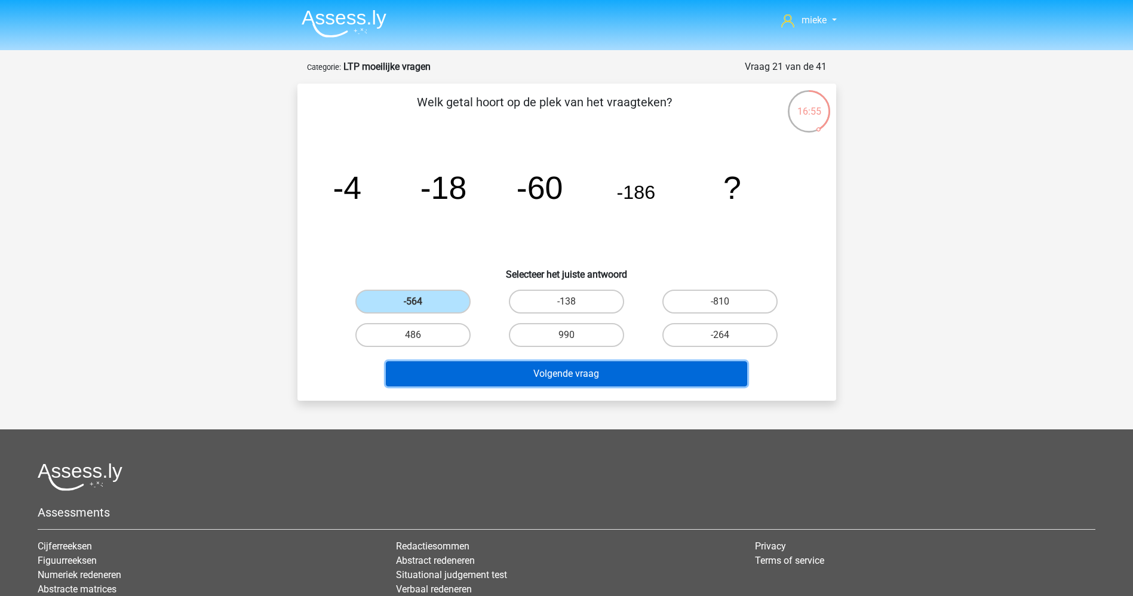
click at [572, 373] on button "Volgende vraag" at bounding box center [566, 373] width 361 height 25
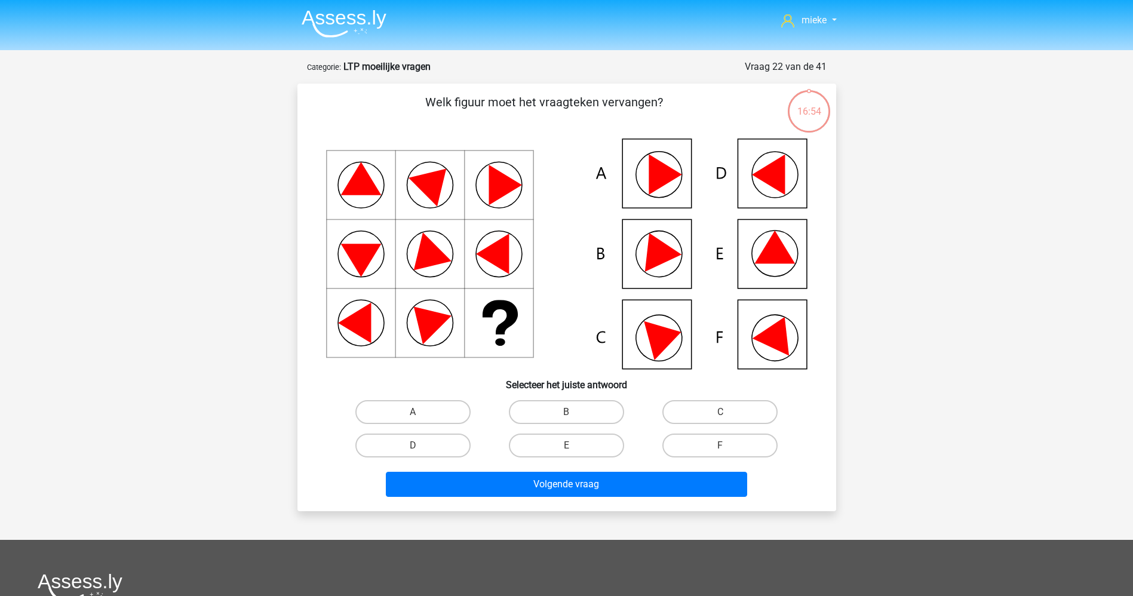
scroll to position [60, 0]
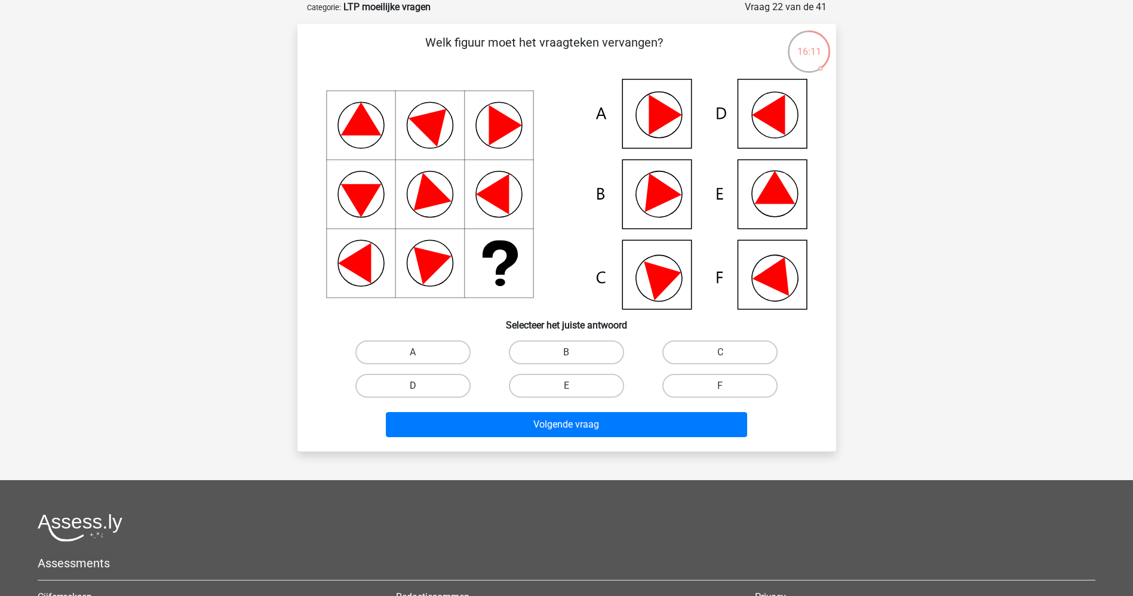
drag, startPoint x: 423, startPoint y: 384, endPoint x: 440, endPoint y: 390, distance: 18.0
click at [425, 384] on label "D" at bounding box center [412, 386] width 115 height 24
click at [421, 386] on input "D" at bounding box center [417, 390] width 8 height 8
radio input "true"
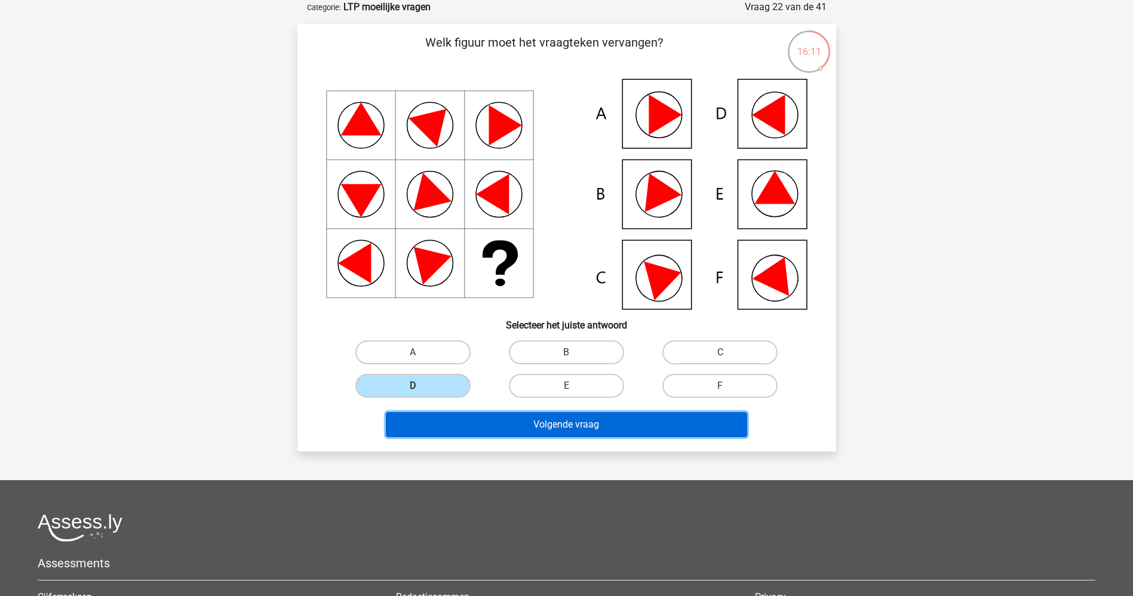
click at [544, 419] on button "Volgende vraag" at bounding box center [566, 424] width 361 height 25
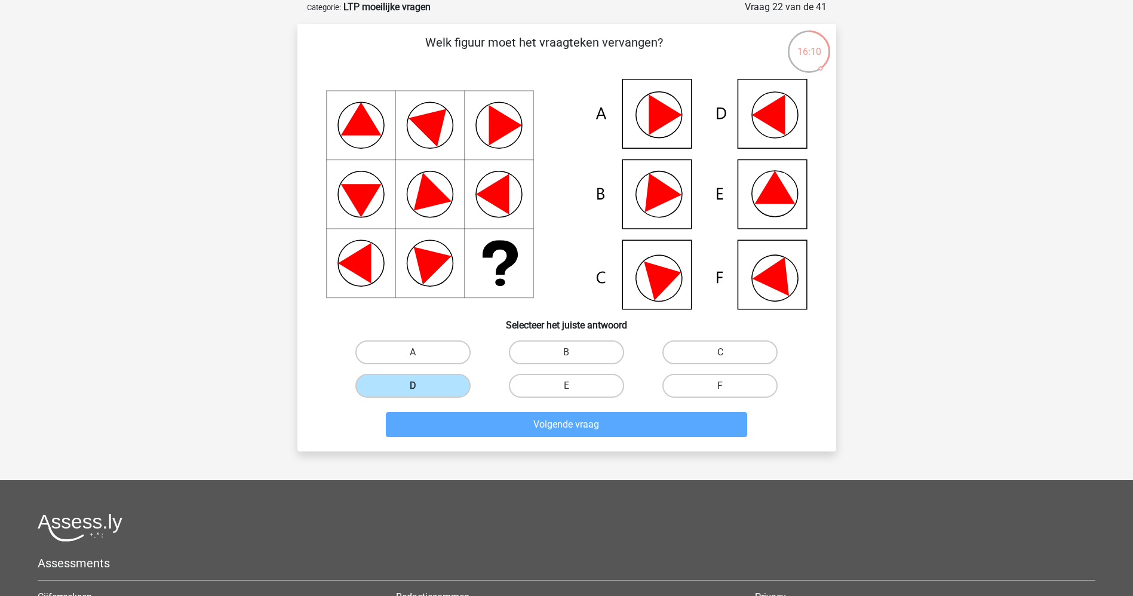
scroll to position [28, 0]
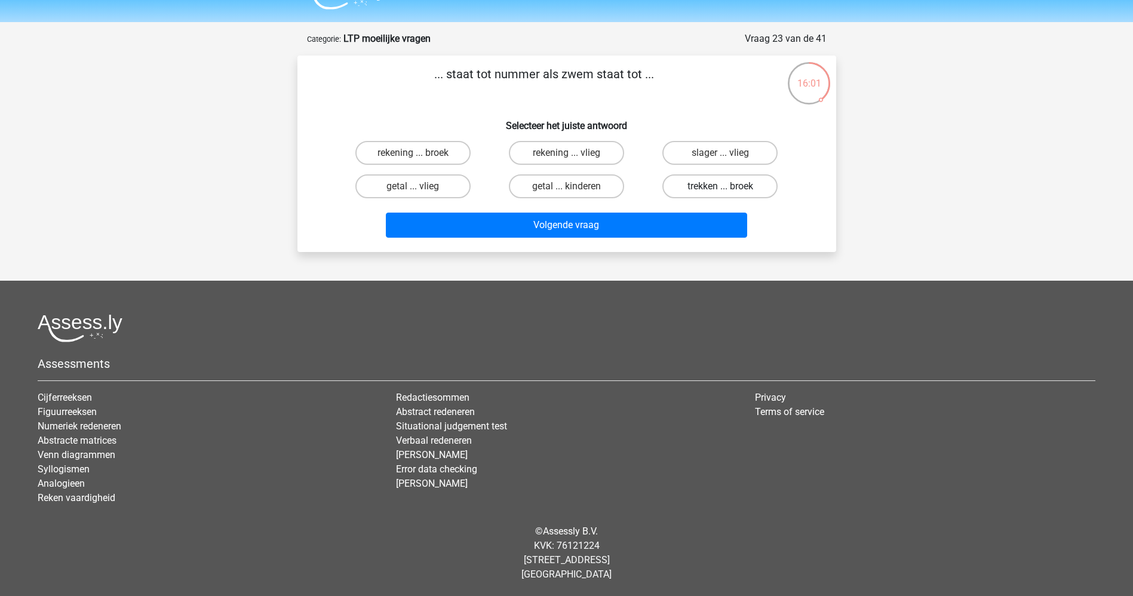
click at [682, 177] on label "trekken ... broek" at bounding box center [719, 186] width 115 height 24
click at [720, 186] on input "trekken ... broek" at bounding box center [724, 190] width 8 height 8
radio input "true"
click at [392, 151] on label "rekening ... broek" at bounding box center [412, 153] width 115 height 24
click at [413, 153] on input "rekening ... broek" at bounding box center [417, 157] width 8 height 8
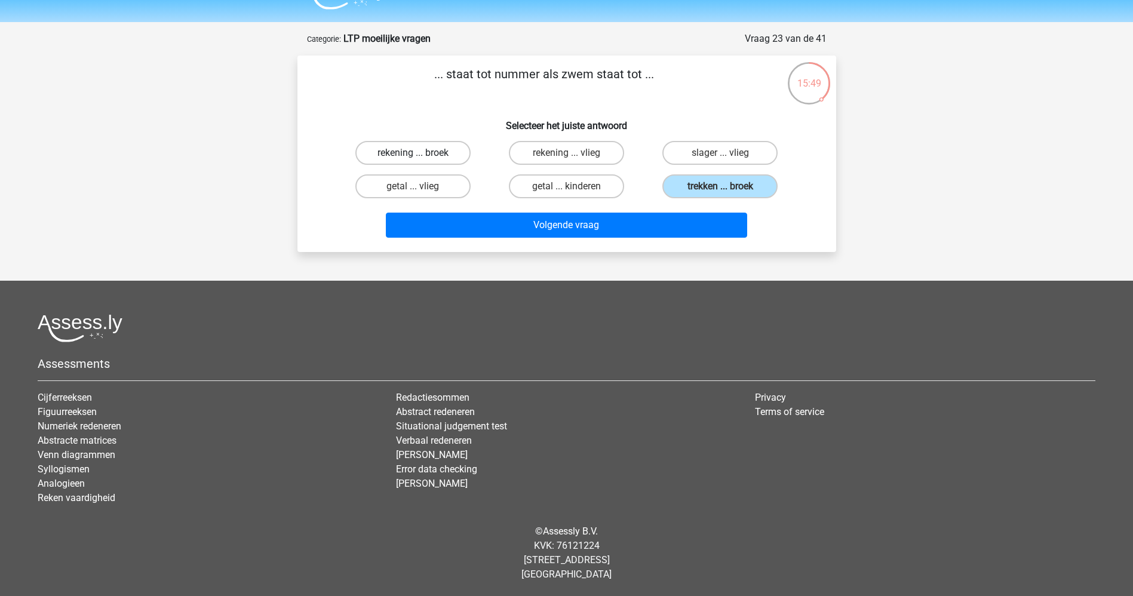
radio input "true"
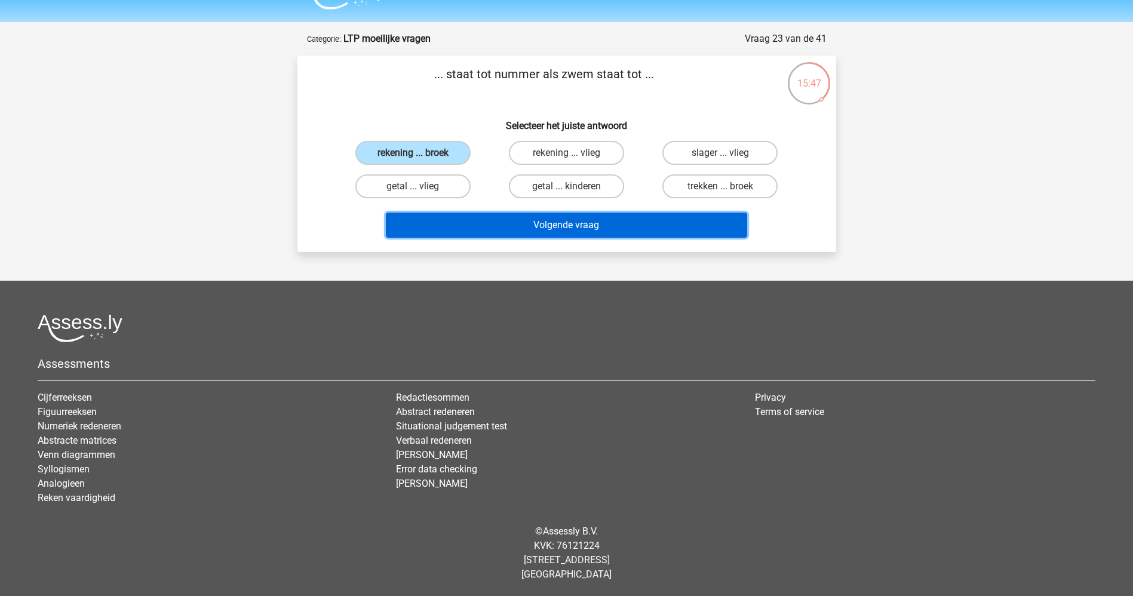
click at [536, 217] on button "Volgende vraag" at bounding box center [566, 225] width 361 height 25
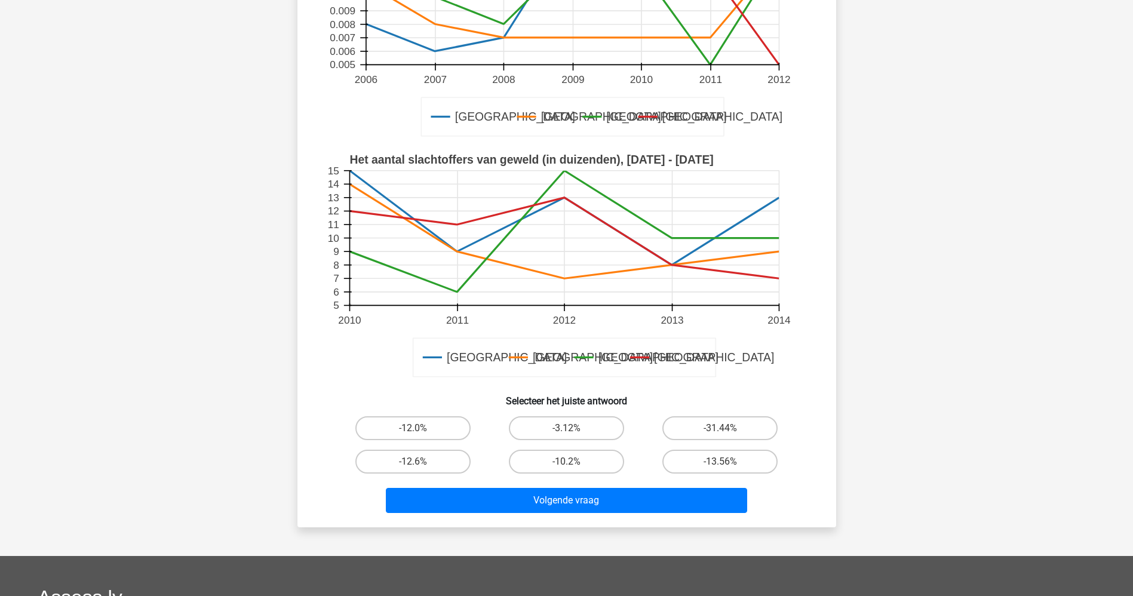
scroll to position [329, 0]
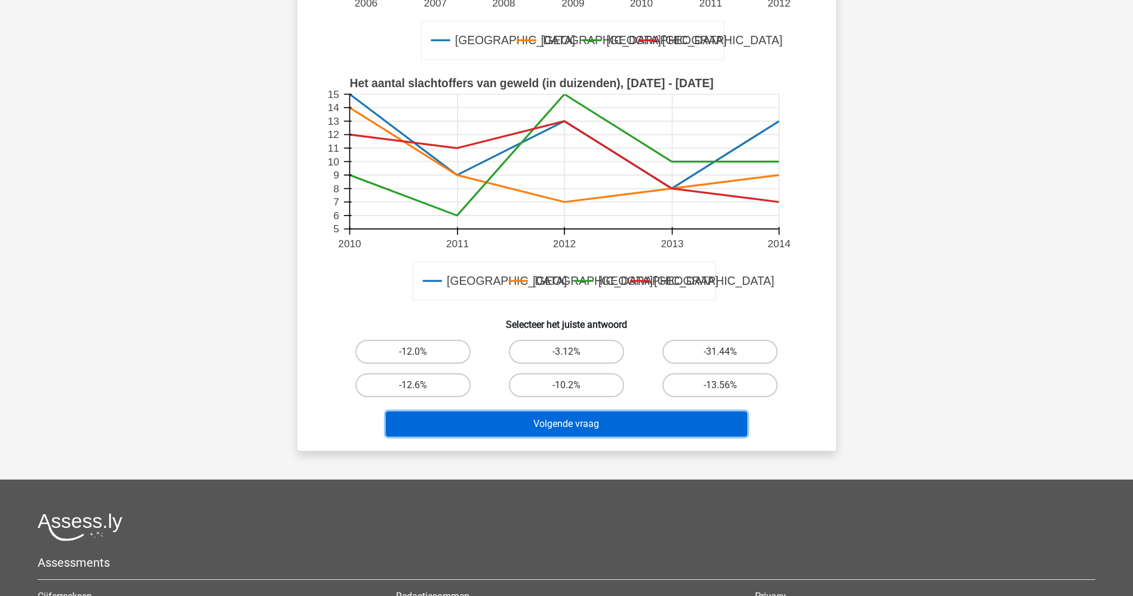
click at [566, 422] on button "Volgende vraag" at bounding box center [566, 424] width 361 height 25
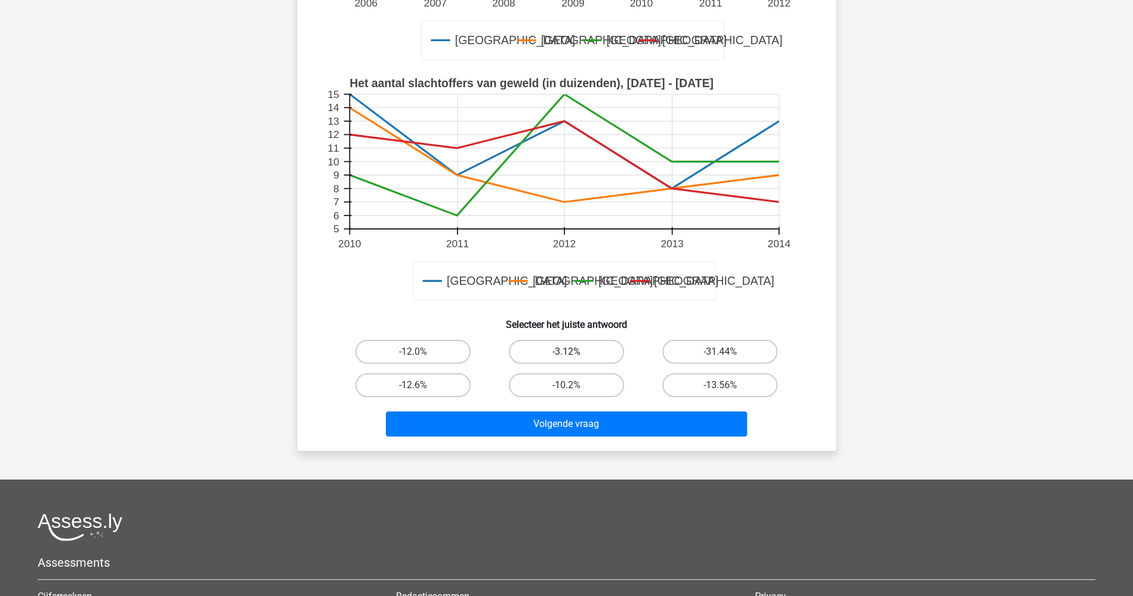
click at [567, 349] on label "-3.12%" at bounding box center [566, 352] width 115 height 24
click at [567, 352] on input "-3.12%" at bounding box center [570, 356] width 8 height 8
radio input "true"
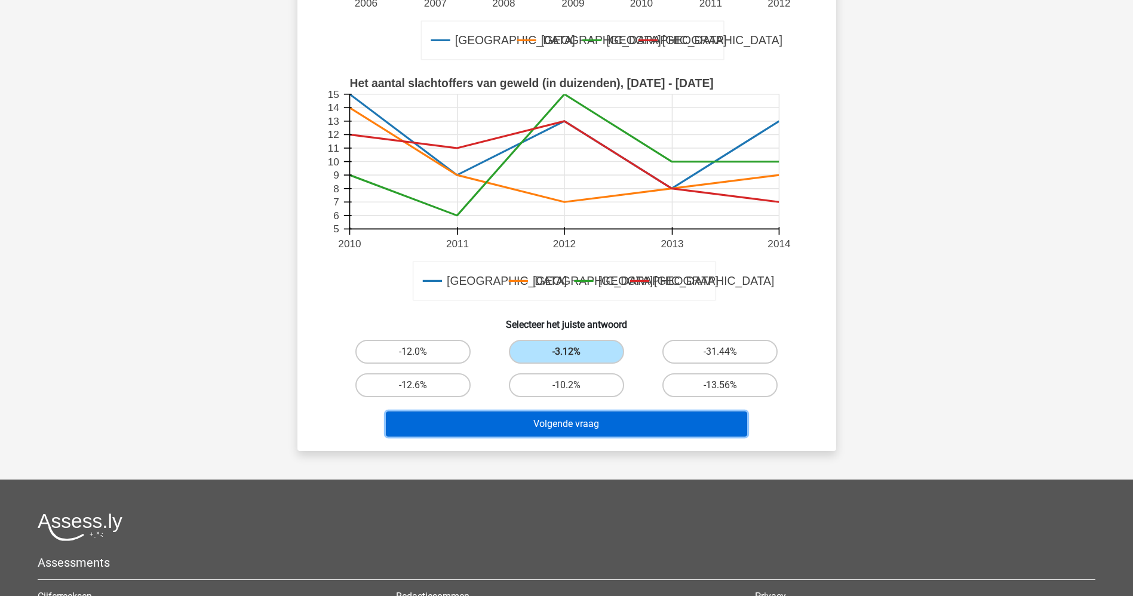
click at [556, 420] on button "Volgende vraag" at bounding box center [566, 424] width 361 height 25
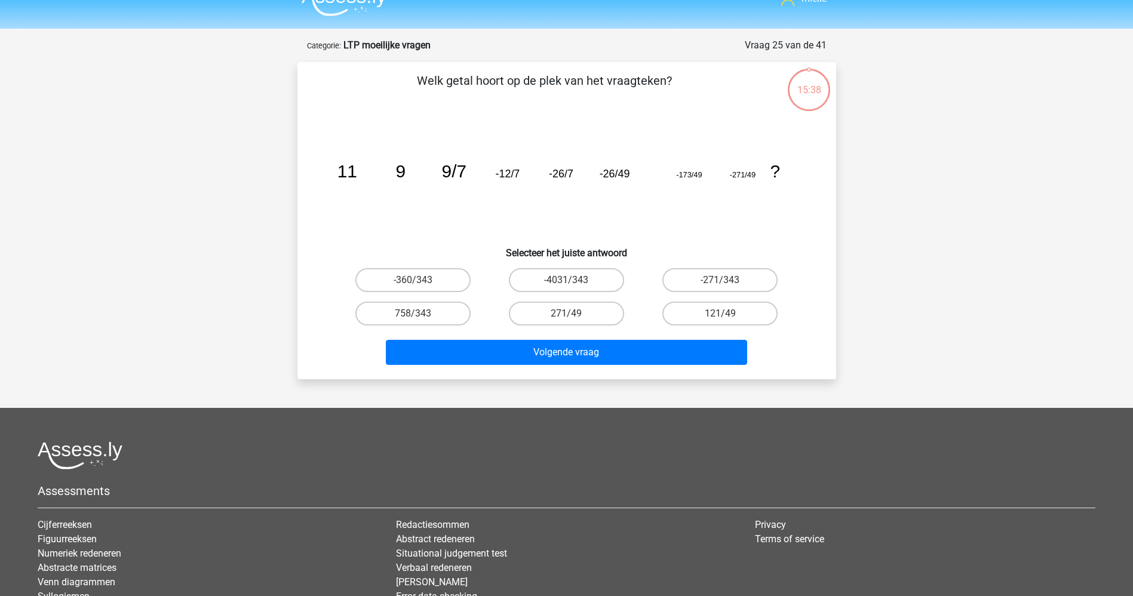
scroll to position [0, 0]
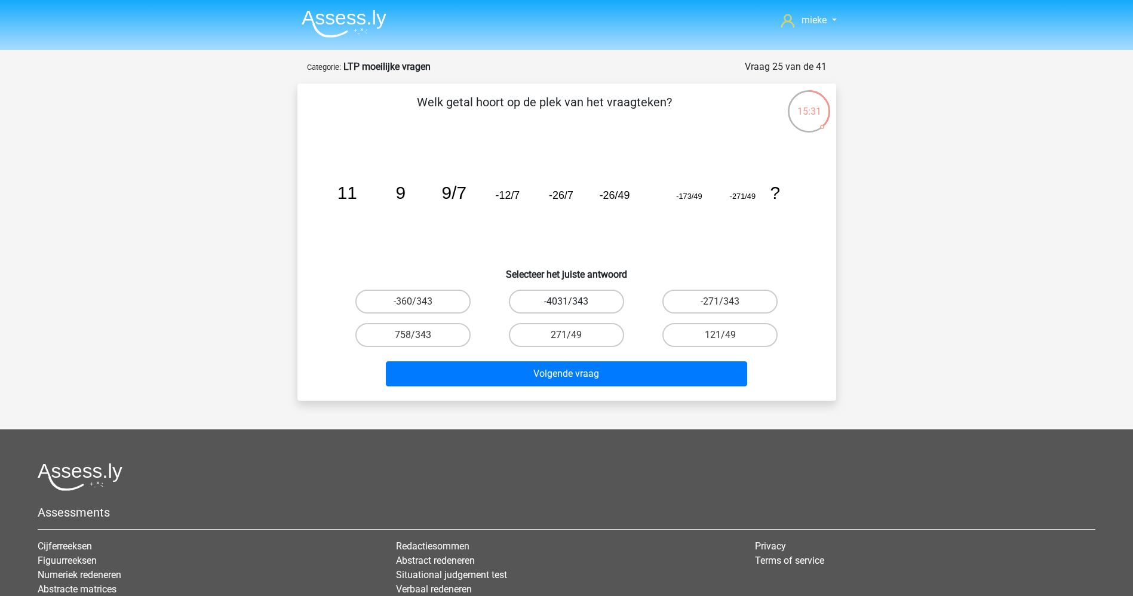
click at [563, 306] on label "-4031/343" at bounding box center [566, 302] width 115 height 24
click at [566, 306] on input "-4031/343" at bounding box center [570, 306] width 8 height 8
radio input "true"
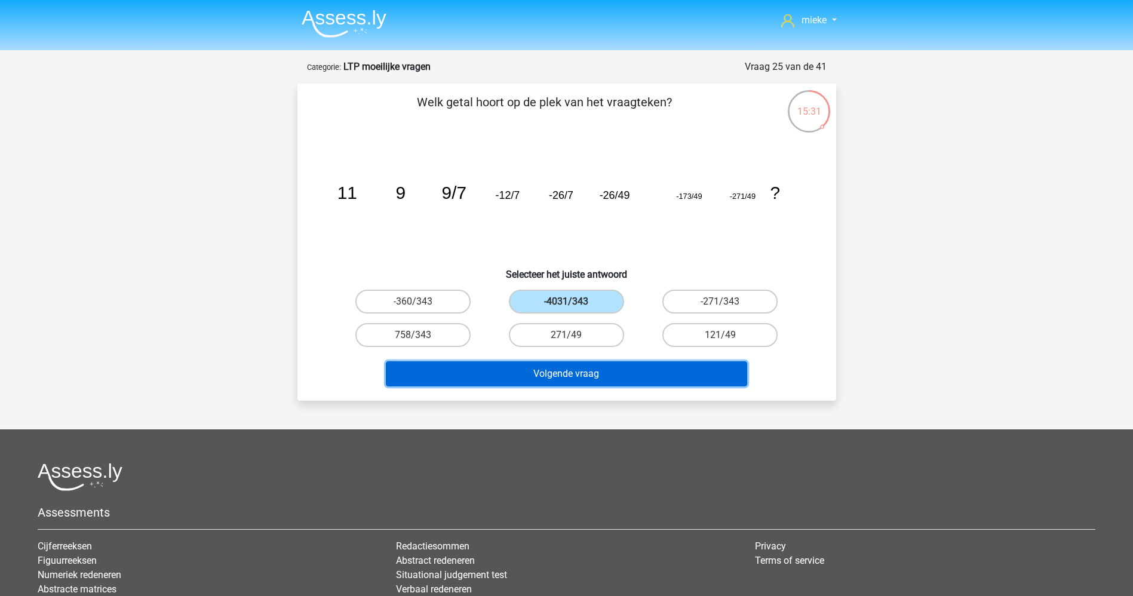
click at [558, 364] on button "Volgende vraag" at bounding box center [566, 373] width 361 height 25
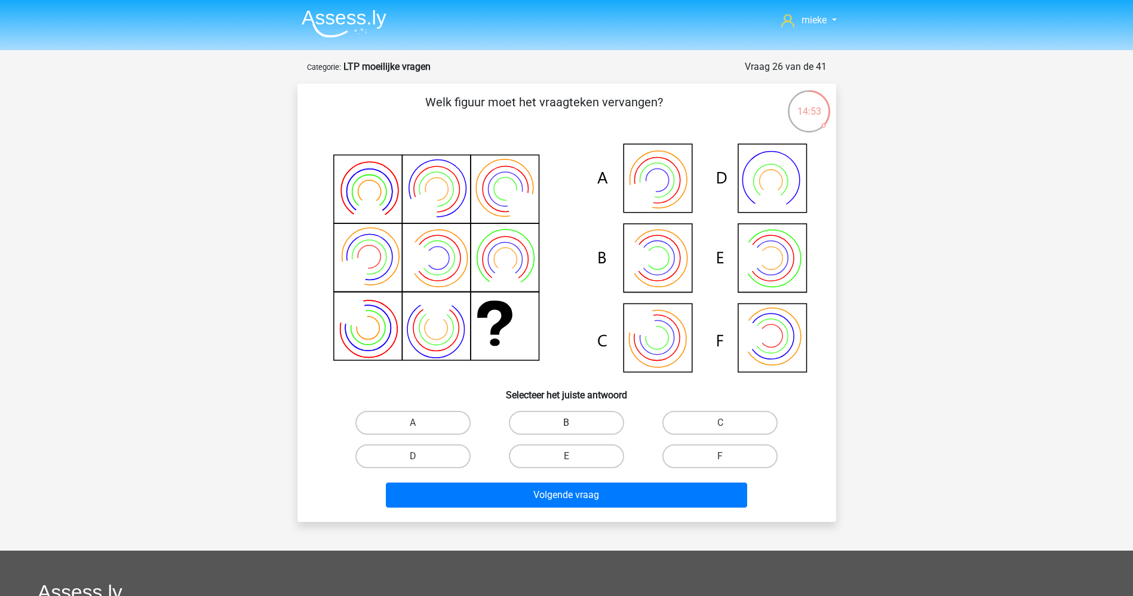
click at [537, 418] on label "B" at bounding box center [566, 423] width 115 height 24
click at [566, 423] on input "B" at bounding box center [570, 427] width 8 height 8
radio input "true"
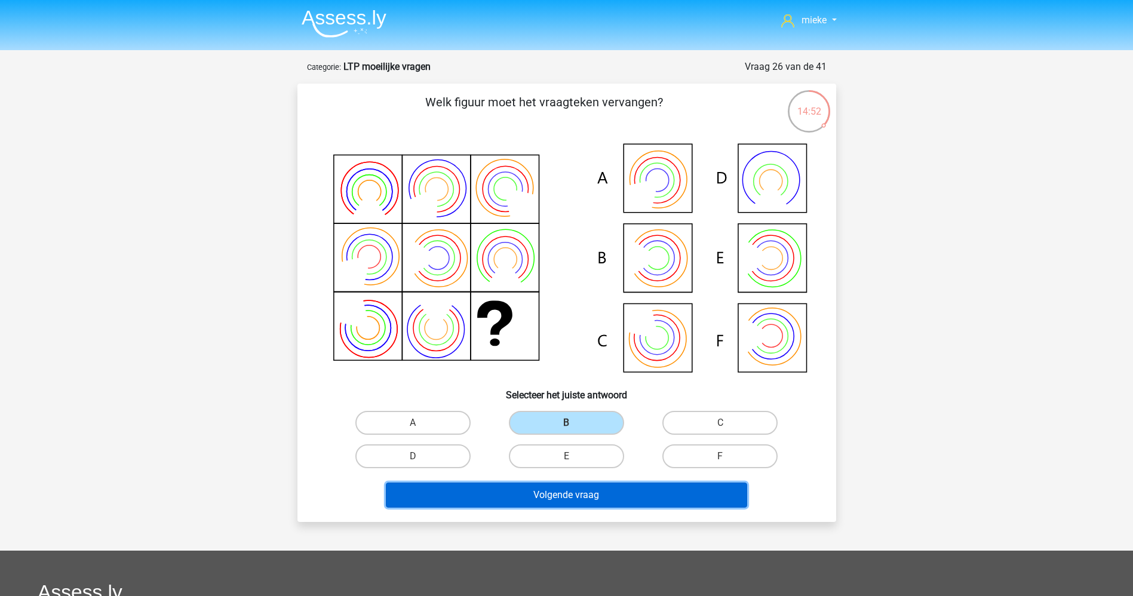
click at [566, 489] on button "Volgende vraag" at bounding box center [566, 495] width 361 height 25
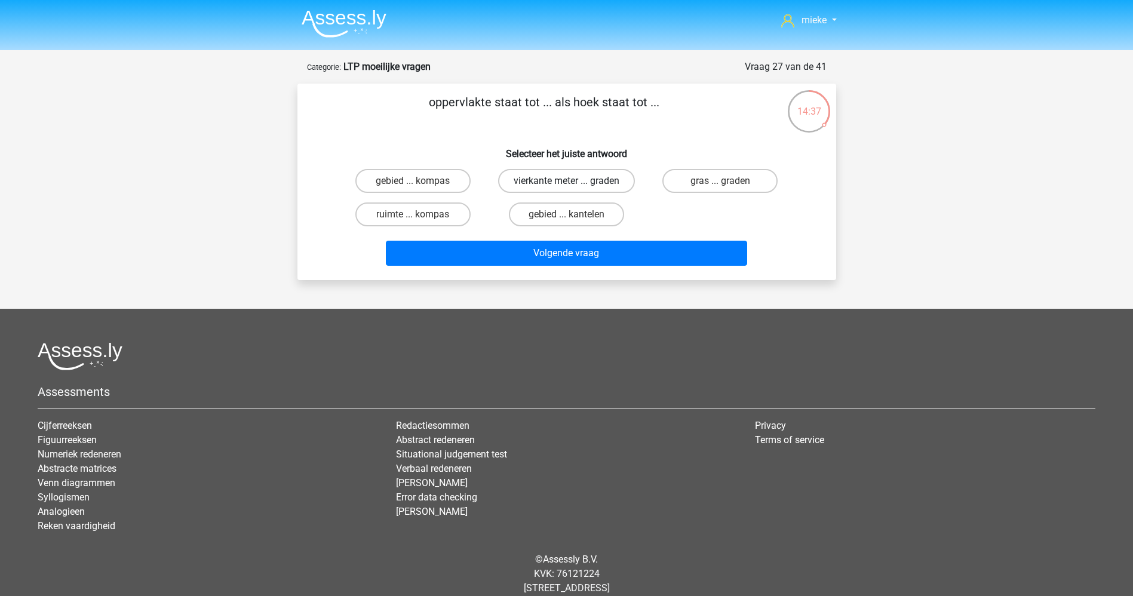
click at [564, 178] on label "vierkante meter ... graden" at bounding box center [566, 181] width 137 height 24
click at [566, 181] on input "vierkante meter ... graden" at bounding box center [570, 185] width 8 height 8
radio input "true"
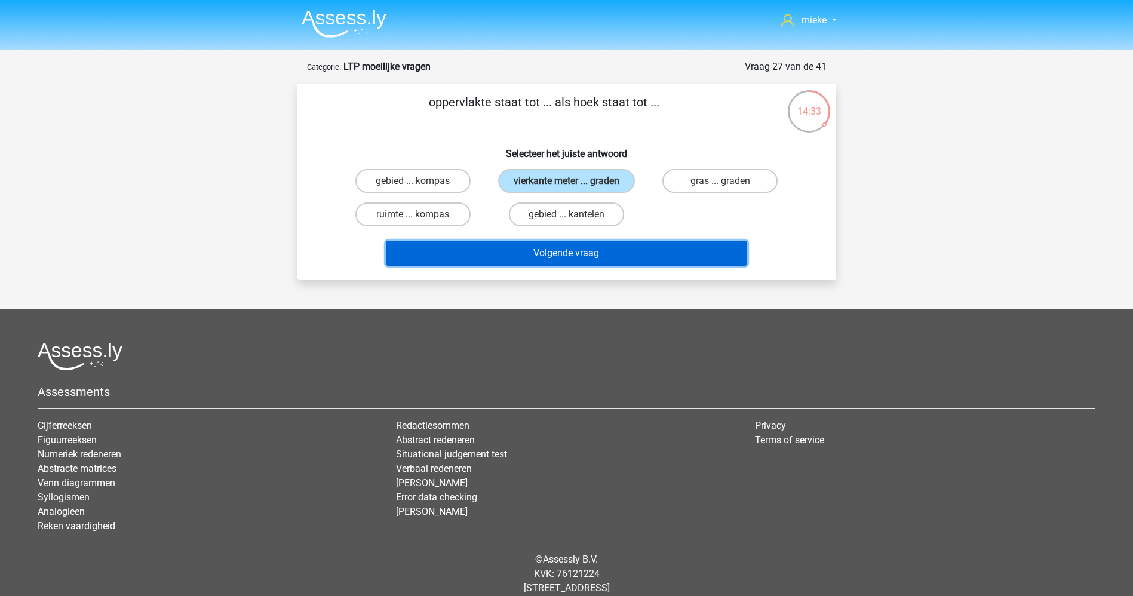
click at [547, 253] on button "Volgende vraag" at bounding box center [566, 253] width 361 height 25
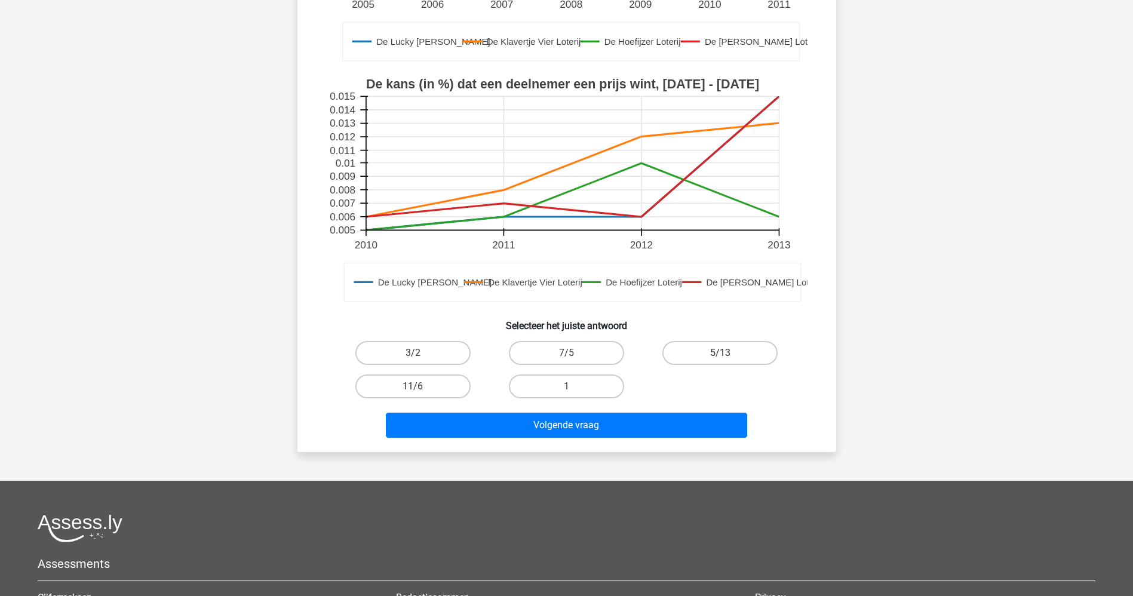
scroll to position [329, 0]
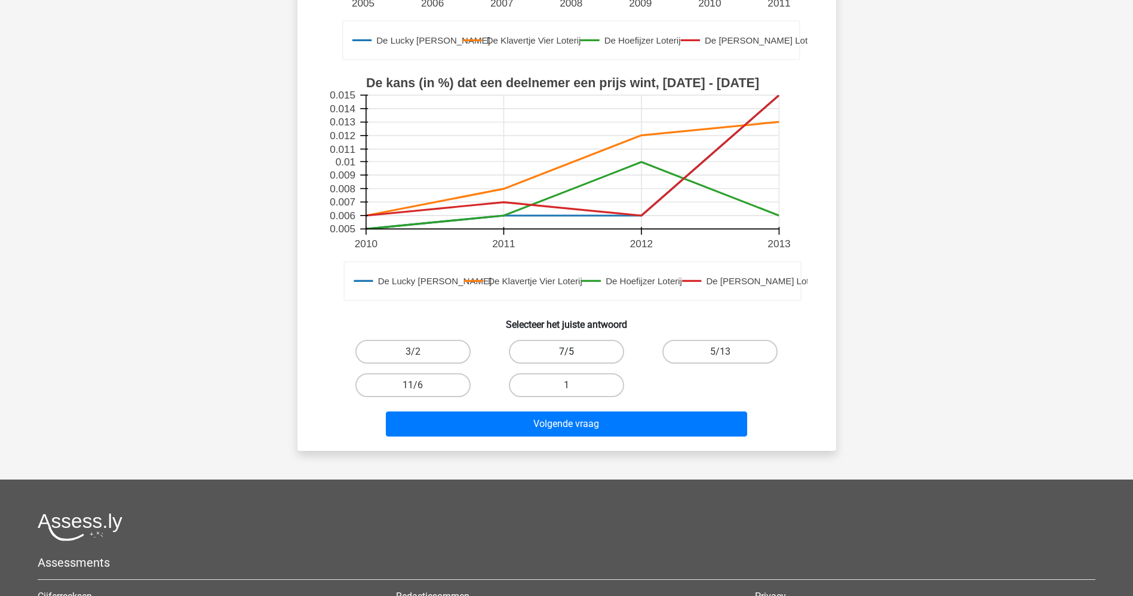
click at [553, 353] on label "7/5" at bounding box center [566, 352] width 115 height 24
click at [566, 353] on input "7/5" at bounding box center [570, 356] width 8 height 8
radio input "true"
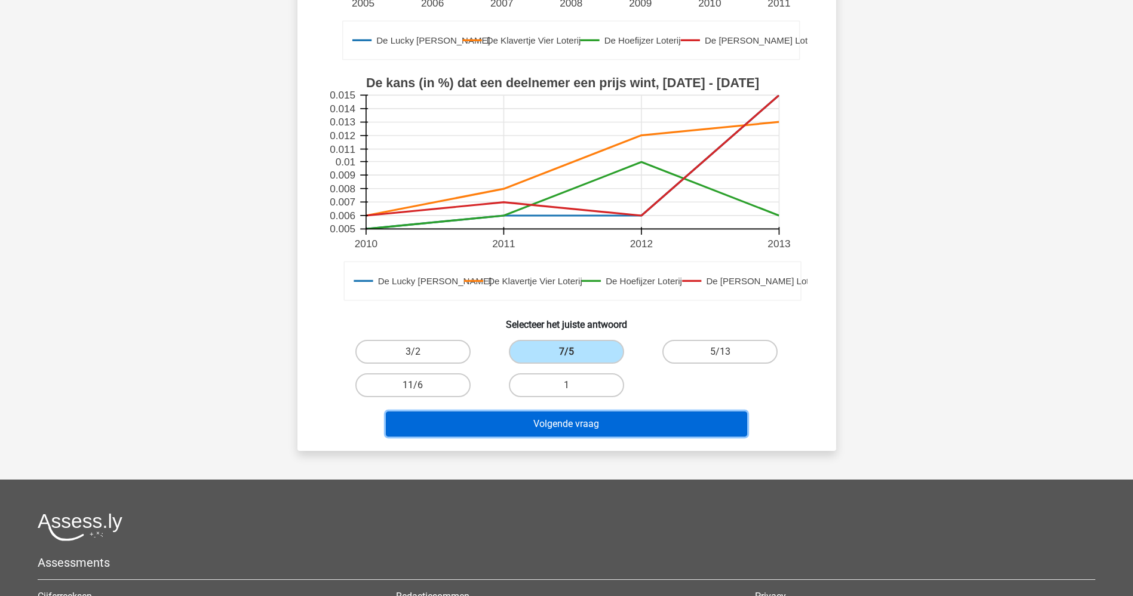
click at [554, 424] on button "Volgende vraag" at bounding box center [566, 424] width 361 height 25
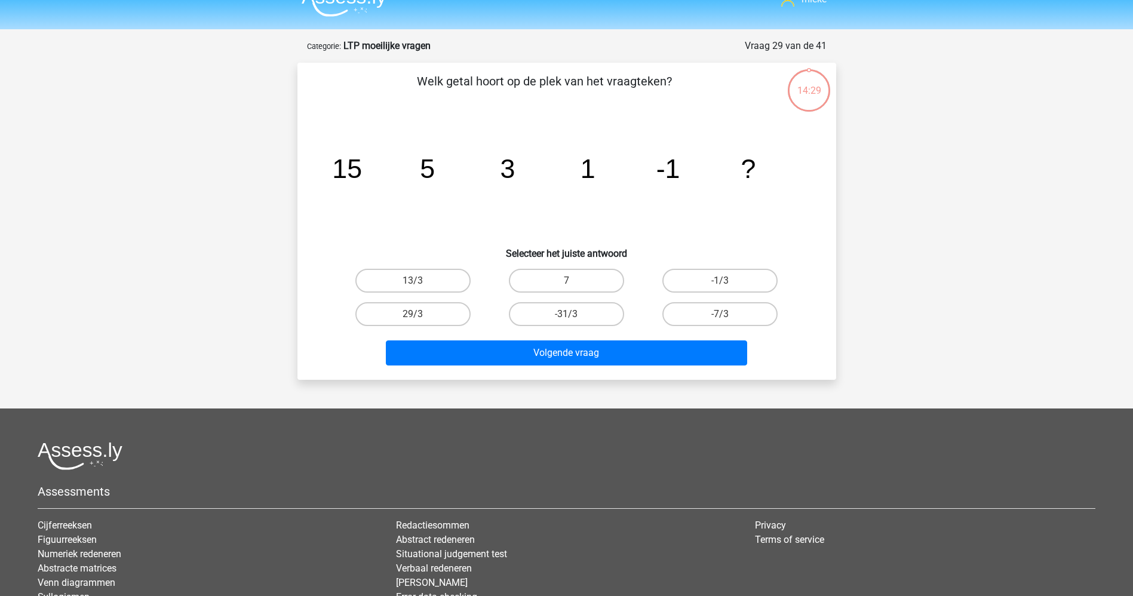
scroll to position [0, 0]
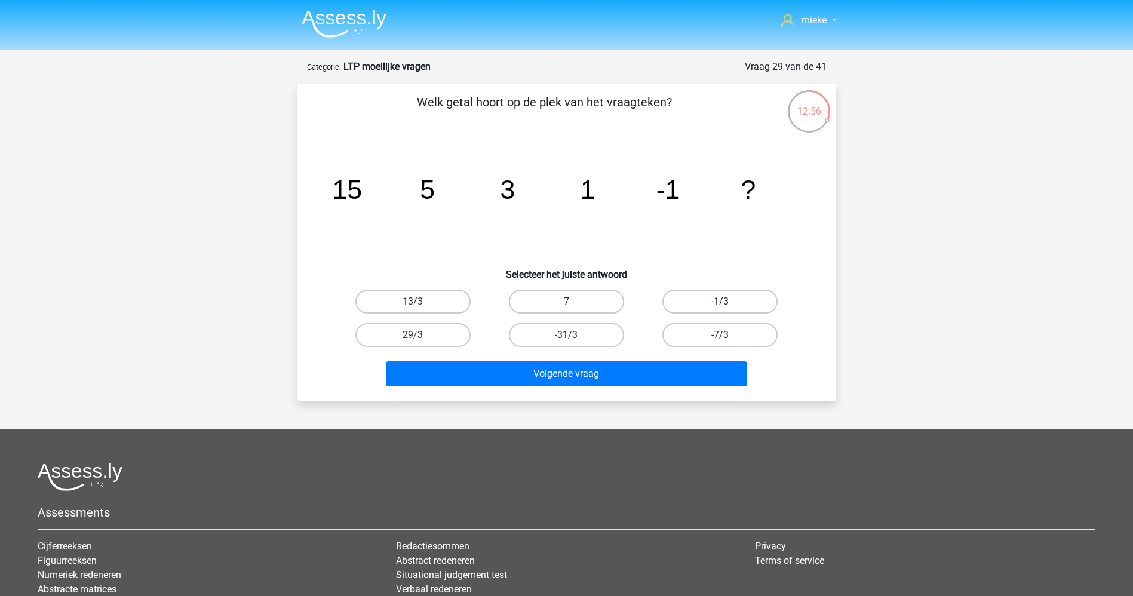
drag, startPoint x: 734, startPoint y: 301, endPoint x: 726, endPoint y: 303, distance: 8.0
click at [733, 300] on label "-1/3" at bounding box center [719, 302] width 115 height 24
click at [728, 302] on input "-1/3" at bounding box center [724, 306] width 8 height 8
radio input "true"
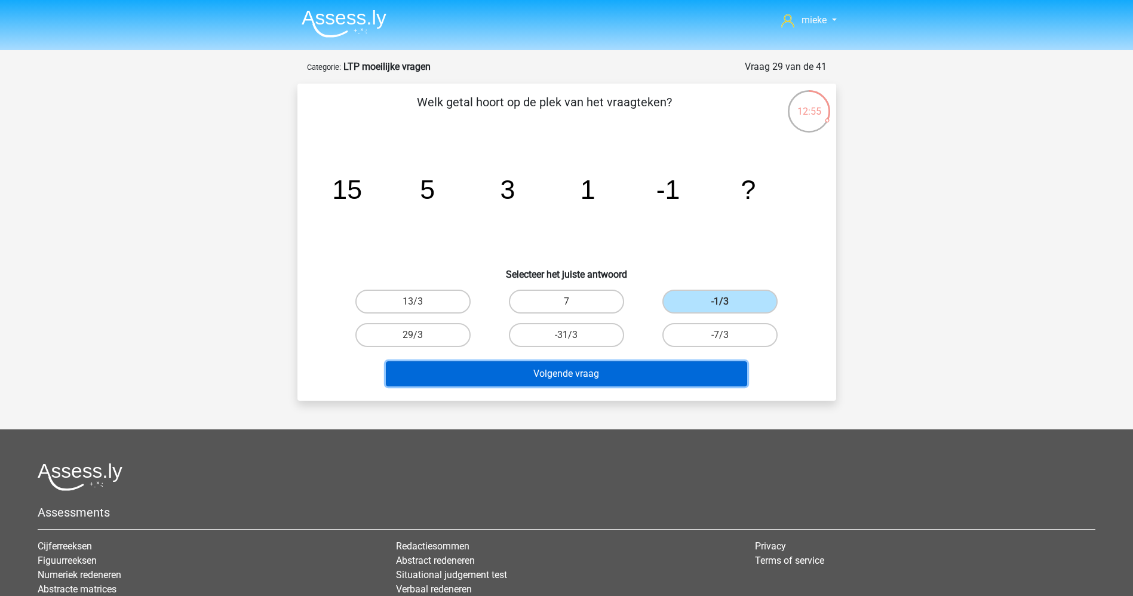
click at [619, 367] on button "Volgende vraag" at bounding box center [566, 373] width 361 height 25
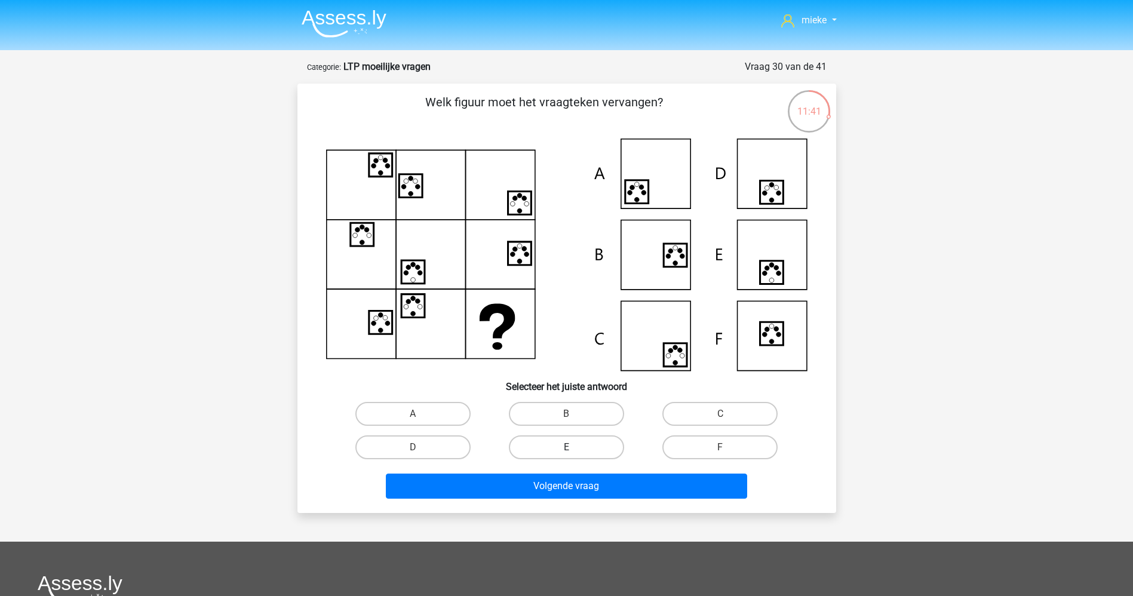
click at [560, 449] on label "E" at bounding box center [566, 447] width 115 height 24
click at [566, 449] on input "E" at bounding box center [570, 451] width 8 height 8
radio input "true"
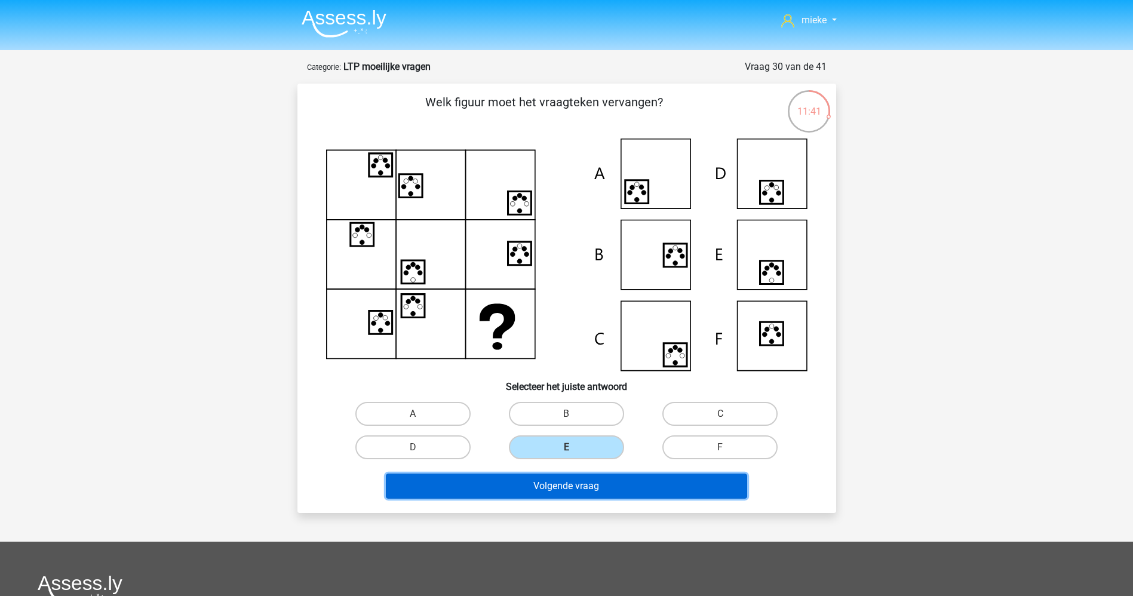
click at [550, 482] on button "Volgende vraag" at bounding box center [566, 486] width 361 height 25
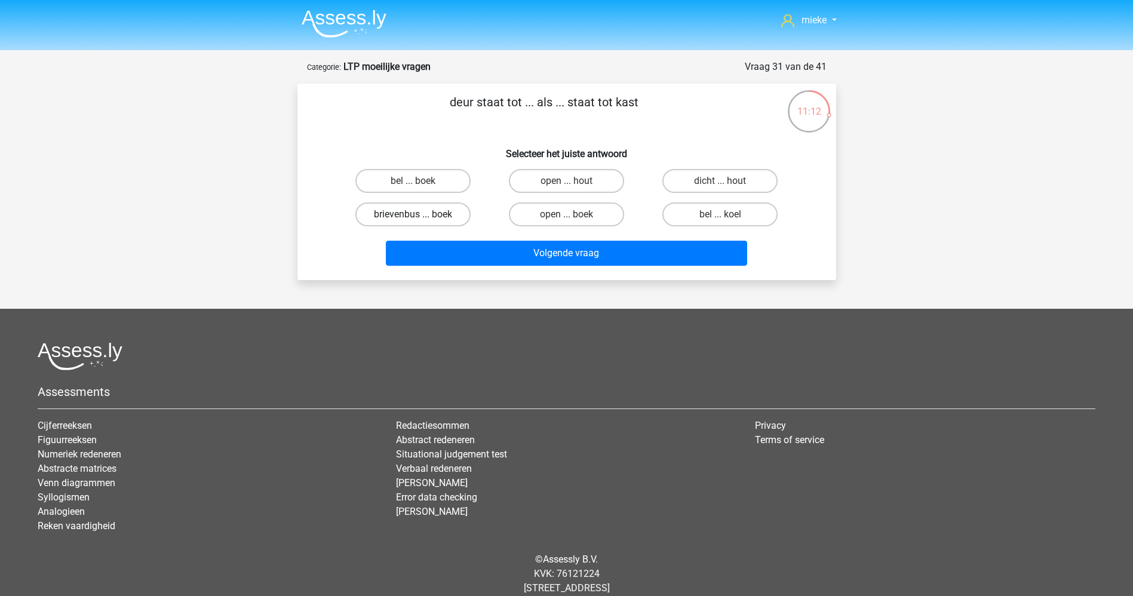
click at [418, 213] on label "brievenbus ... boek" at bounding box center [412, 215] width 115 height 24
click at [418, 214] on input "brievenbus ... boek" at bounding box center [417, 218] width 8 height 8
radio input "true"
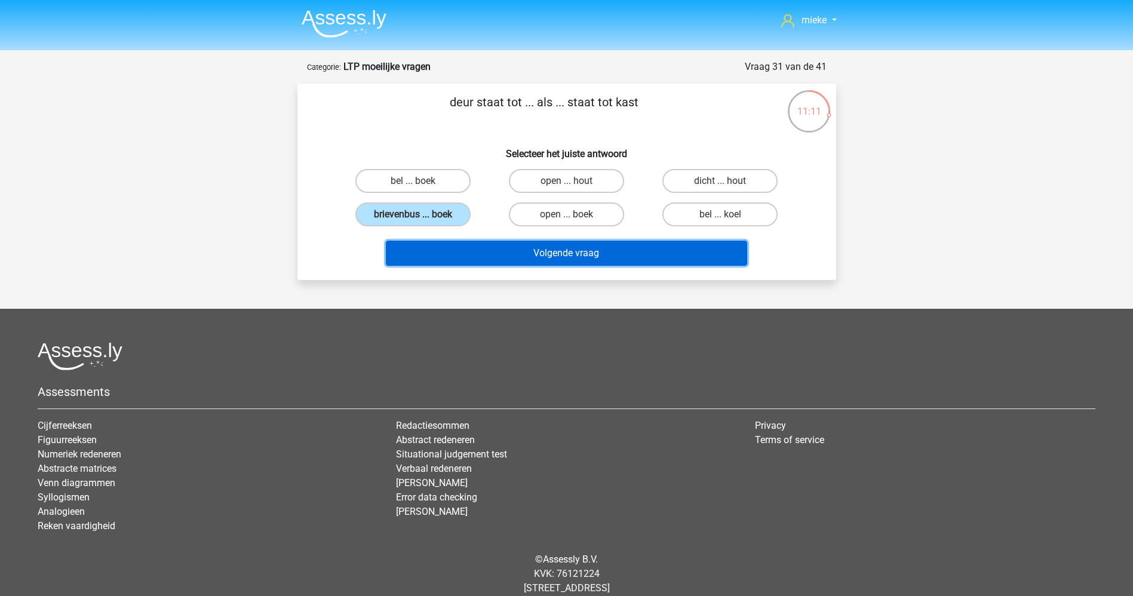
click at [486, 247] on button "Volgende vraag" at bounding box center [566, 253] width 361 height 25
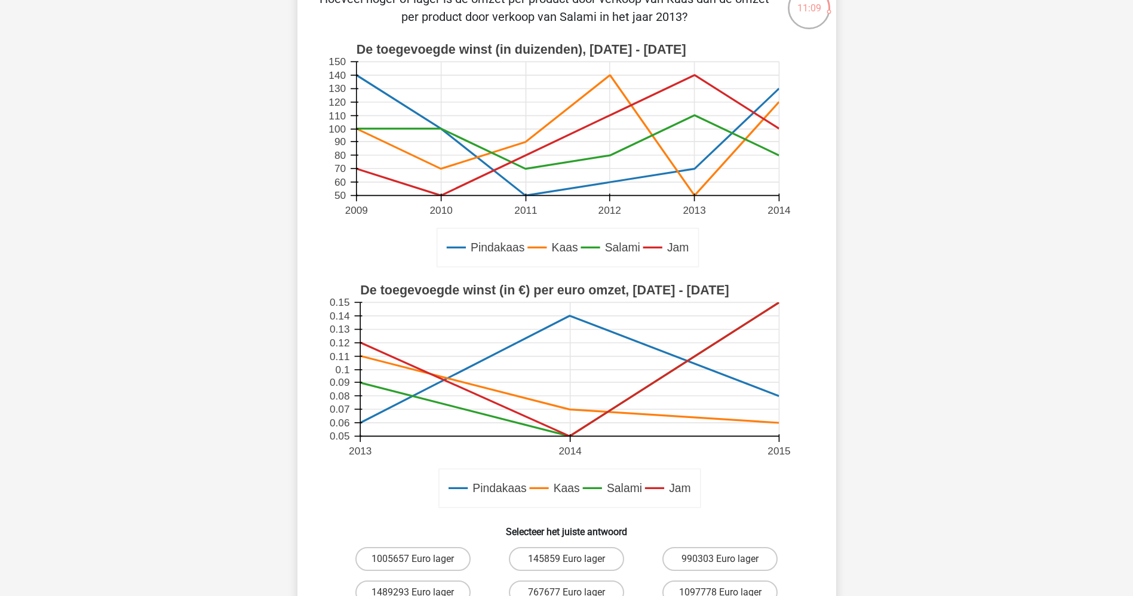
scroll to position [358, 0]
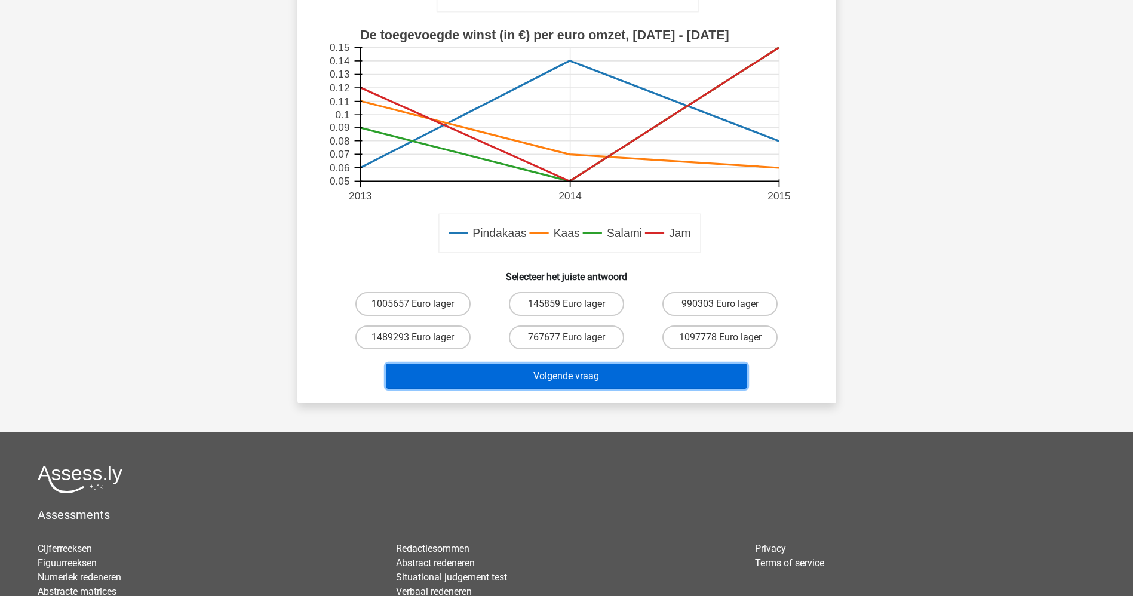
click at [527, 375] on button "Volgende vraag" at bounding box center [566, 376] width 361 height 25
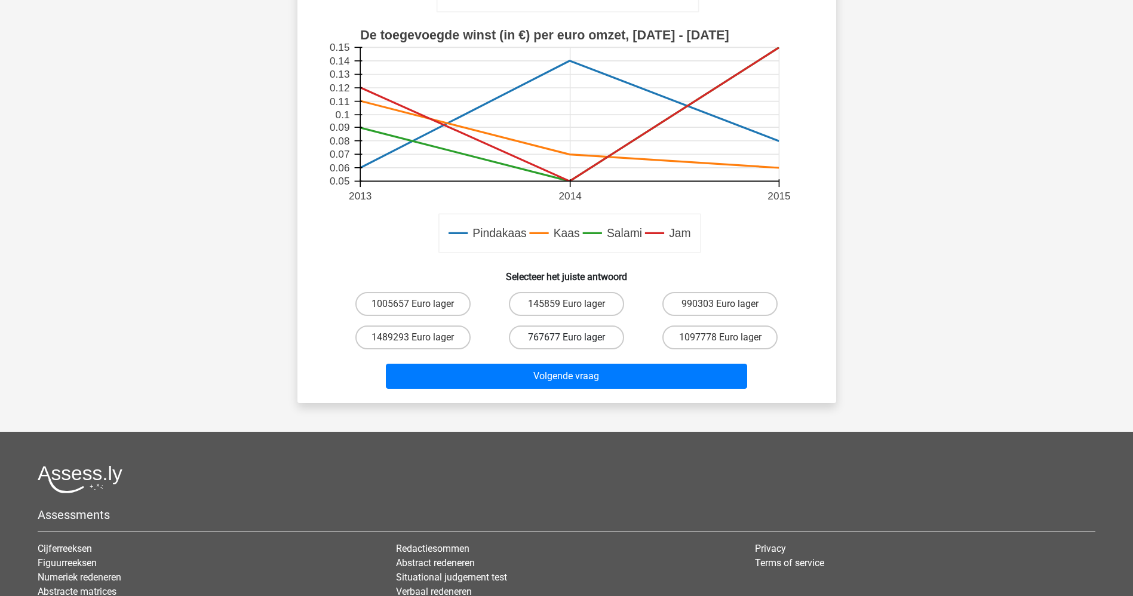
click at [544, 340] on label "767677 Euro lager" at bounding box center [566, 338] width 115 height 24
click at [566, 340] on input "767677 Euro lager" at bounding box center [570, 342] width 8 height 8
radio input "true"
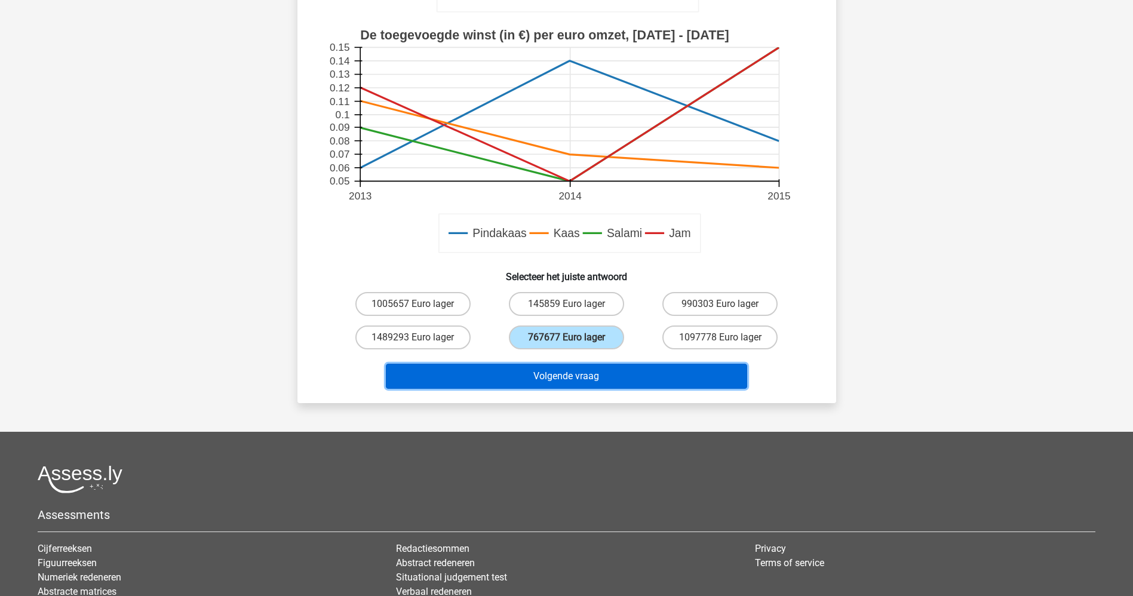
click at [555, 383] on button "Volgende vraag" at bounding box center [566, 376] width 361 height 25
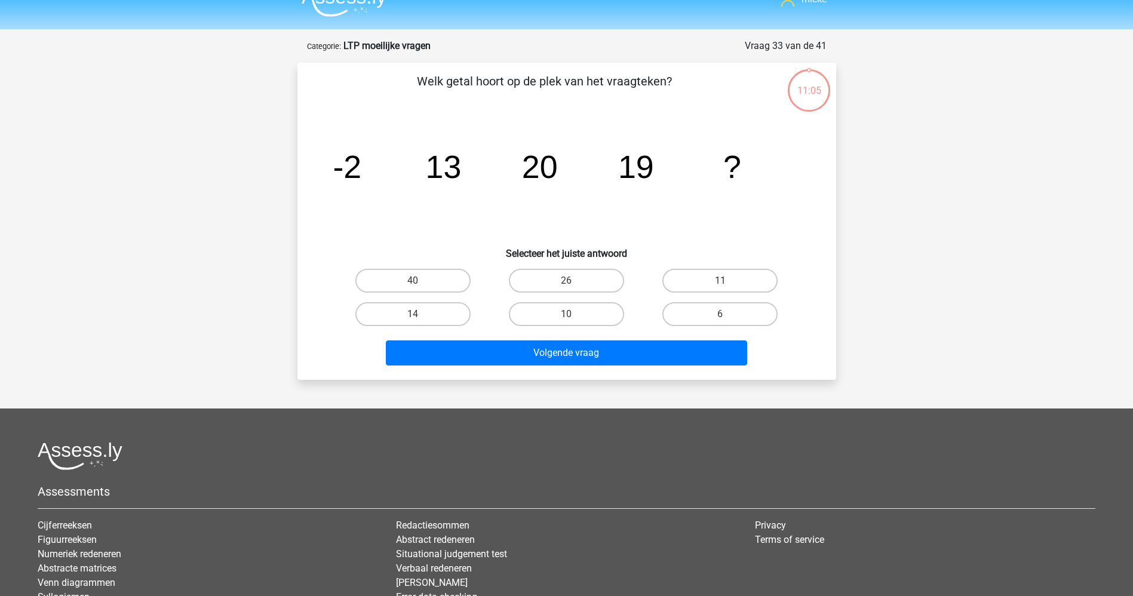
scroll to position [0, 0]
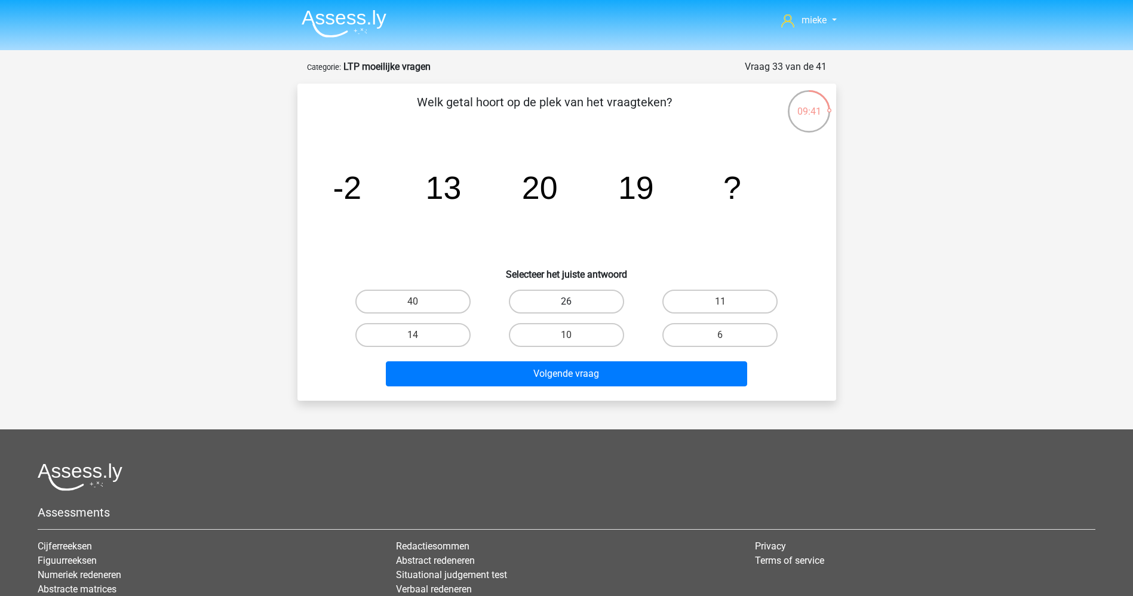
click at [567, 300] on label "26" at bounding box center [566, 302] width 115 height 24
click at [567, 302] on input "26" at bounding box center [570, 306] width 8 height 8
radio input "true"
click at [423, 297] on label "40" at bounding box center [412, 302] width 115 height 24
click at [421, 302] on input "40" at bounding box center [417, 306] width 8 height 8
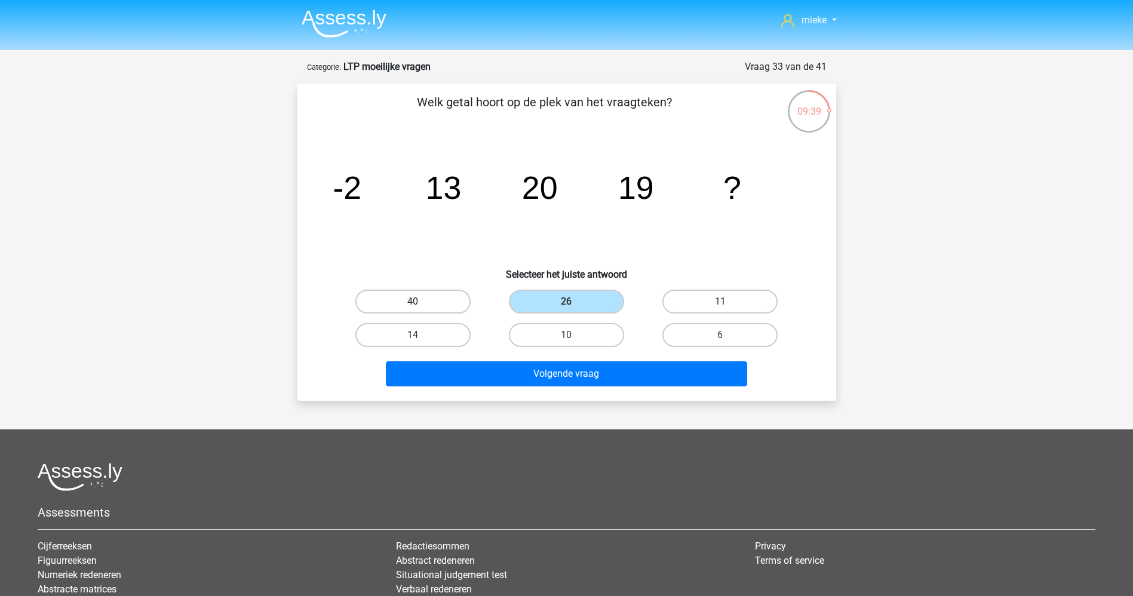
radio input "true"
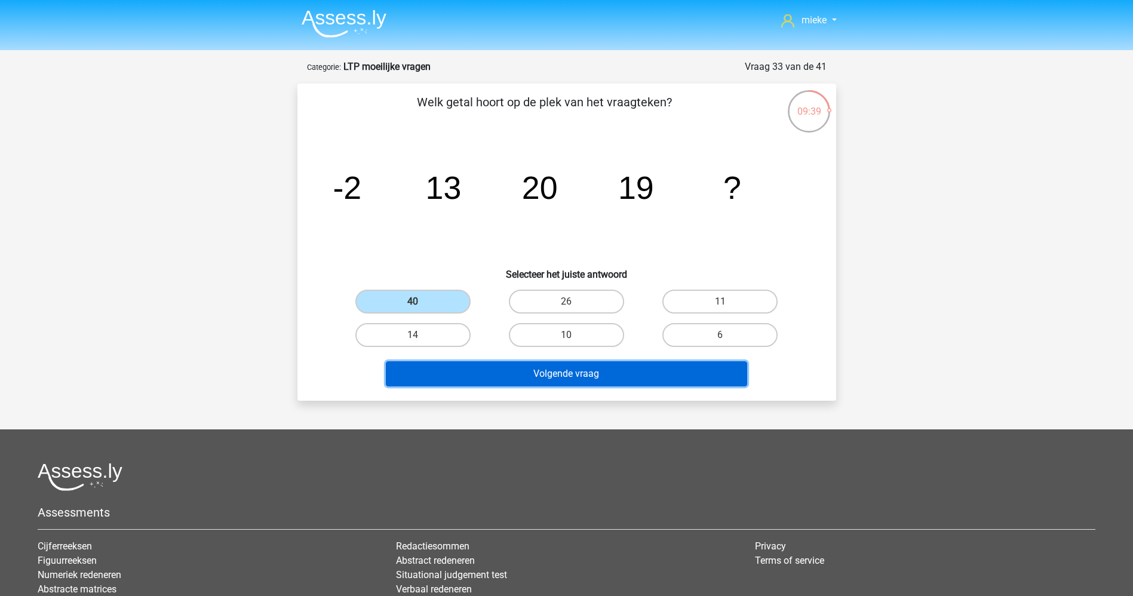
click at [541, 381] on button "Volgende vraag" at bounding box center [566, 373] width 361 height 25
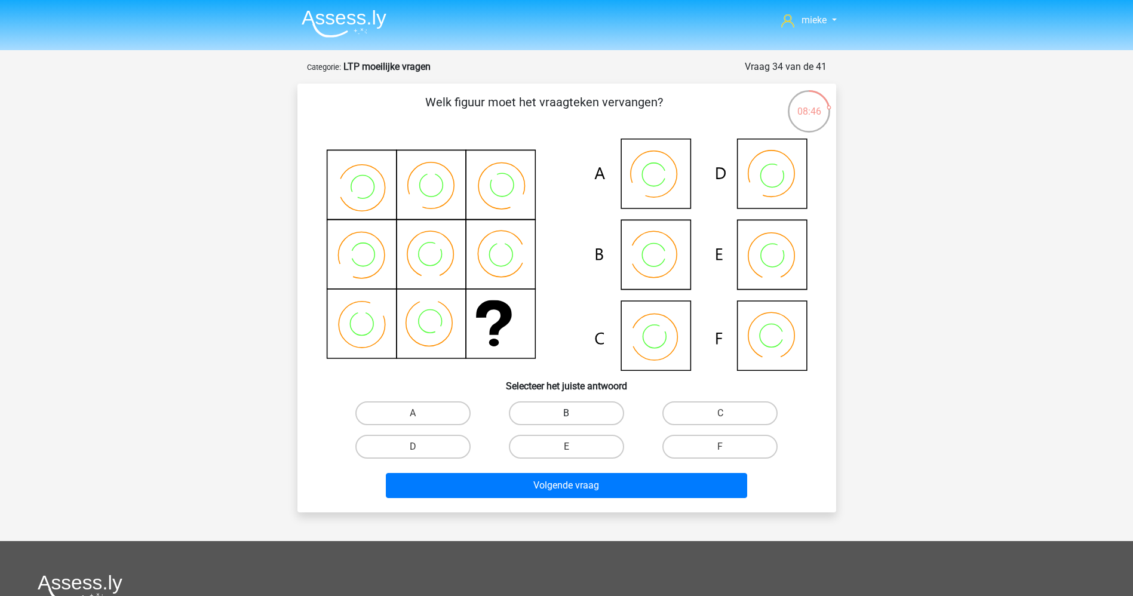
click at [566, 409] on label "B" at bounding box center [566, 413] width 115 height 24
click at [566, 413] on input "B" at bounding box center [570, 417] width 8 height 8
radio input "true"
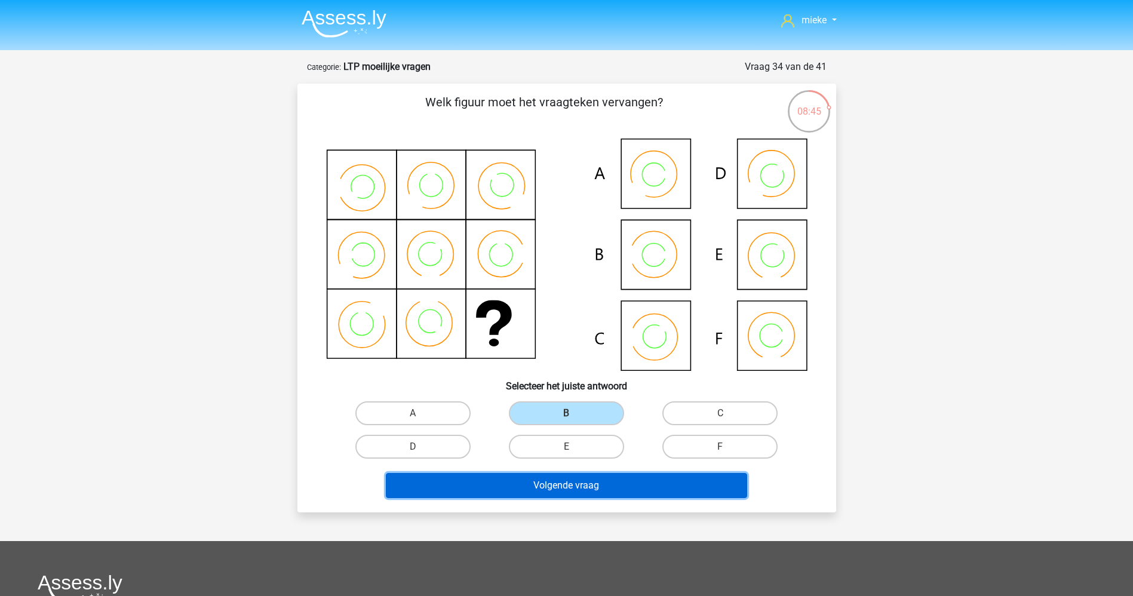
click at [545, 485] on button "Volgende vraag" at bounding box center [566, 485] width 361 height 25
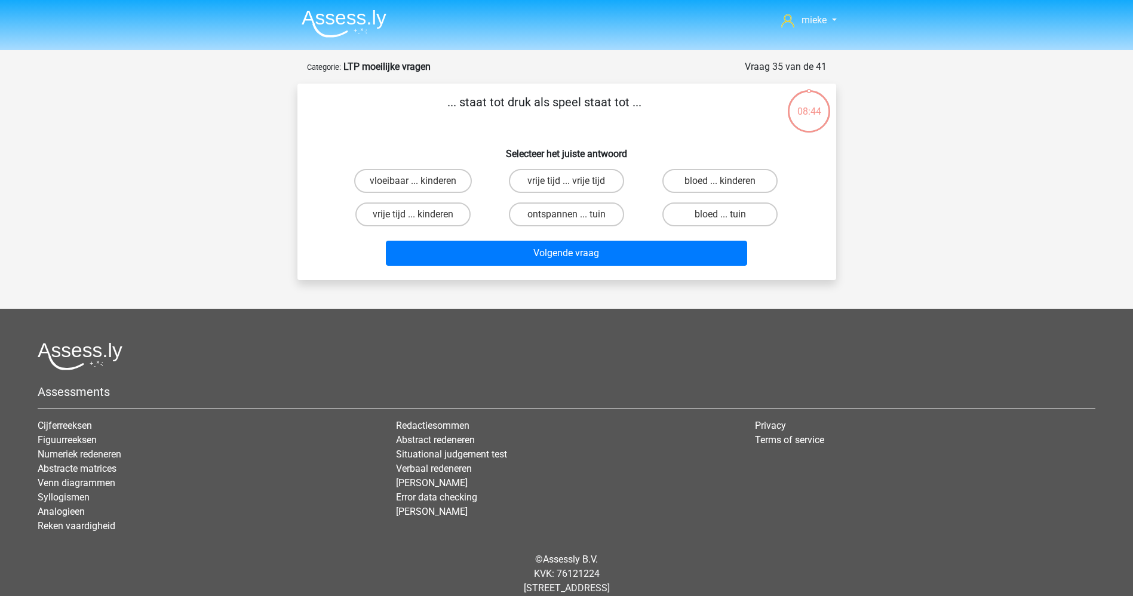
scroll to position [28, 0]
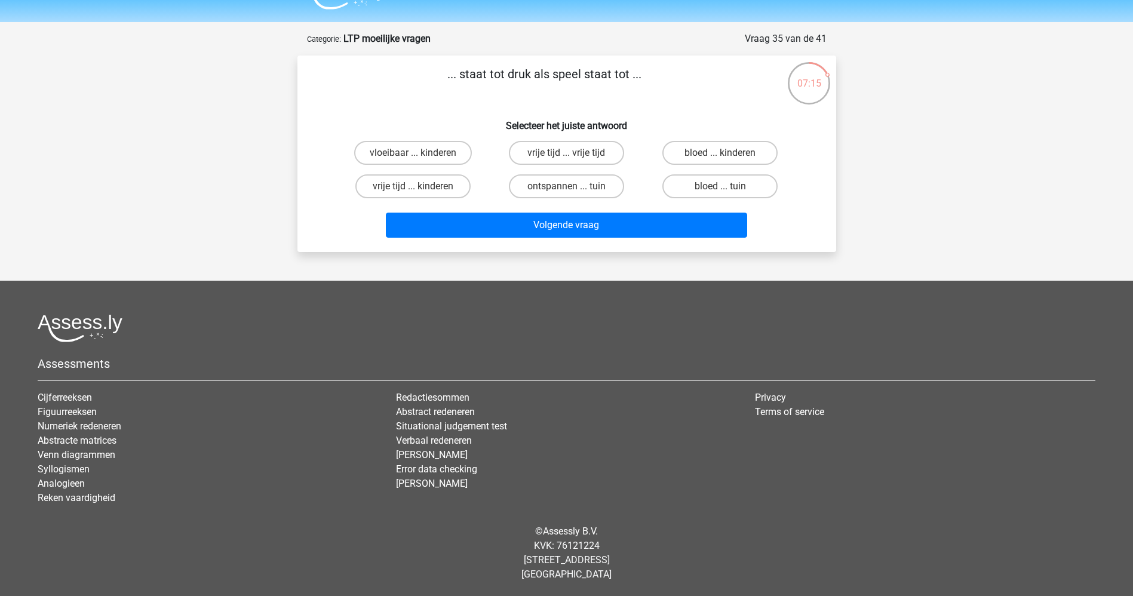
drag, startPoint x: 408, startPoint y: 182, endPoint x: 450, endPoint y: 204, distance: 47.8
click at [415, 188] on div "vrije tijd ... kinderen" at bounding box center [413, 186] width 144 height 24
click at [433, 191] on label "vrije tijd ... kinderen" at bounding box center [412, 186] width 115 height 24
click at [421, 191] on input "vrije tijd ... kinderen" at bounding box center [417, 190] width 8 height 8
radio input "true"
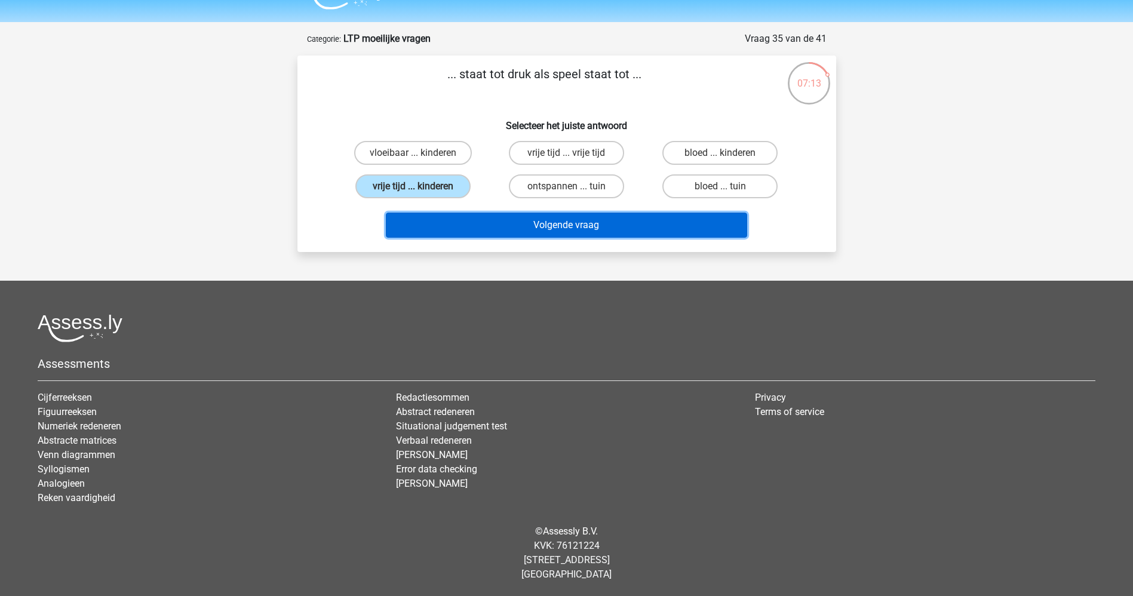
click at [524, 222] on button "Volgende vraag" at bounding box center [566, 225] width 361 height 25
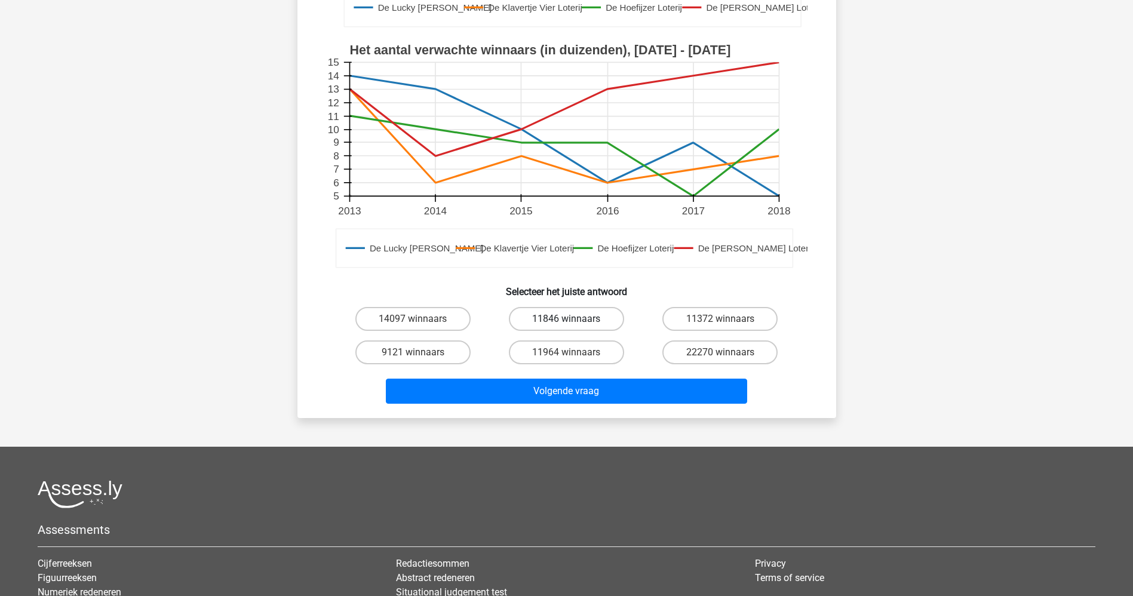
scroll to position [418, 0]
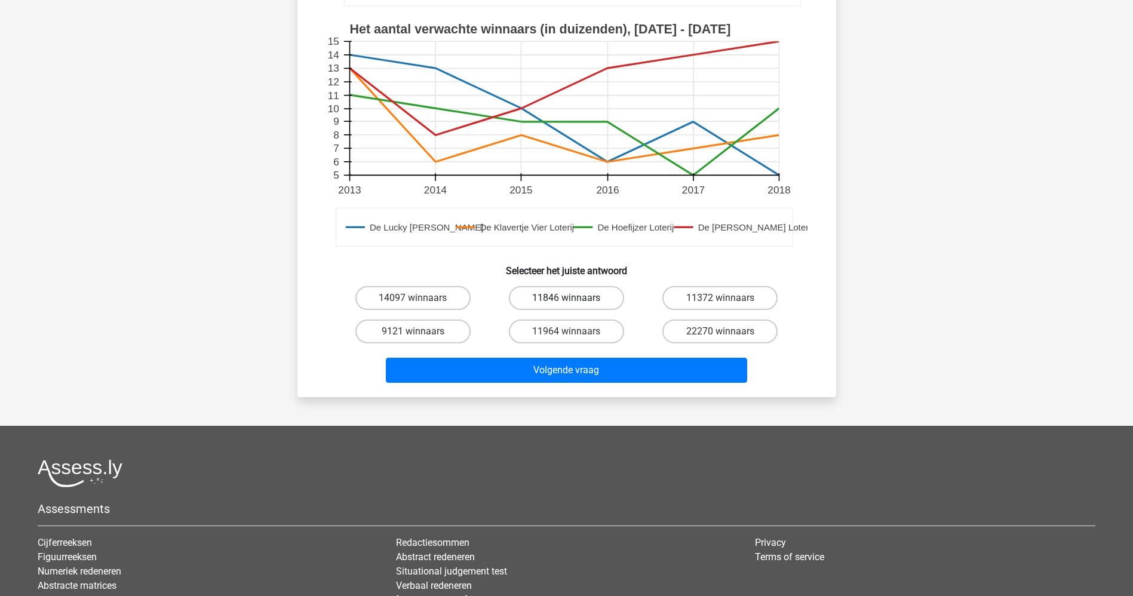
click at [576, 302] on label "11846 winnaars" at bounding box center [566, 298] width 115 height 24
click at [574, 302] on input "11846 winnaars" at bounding box center [570, 302] width 8 height 8
radio input "true"
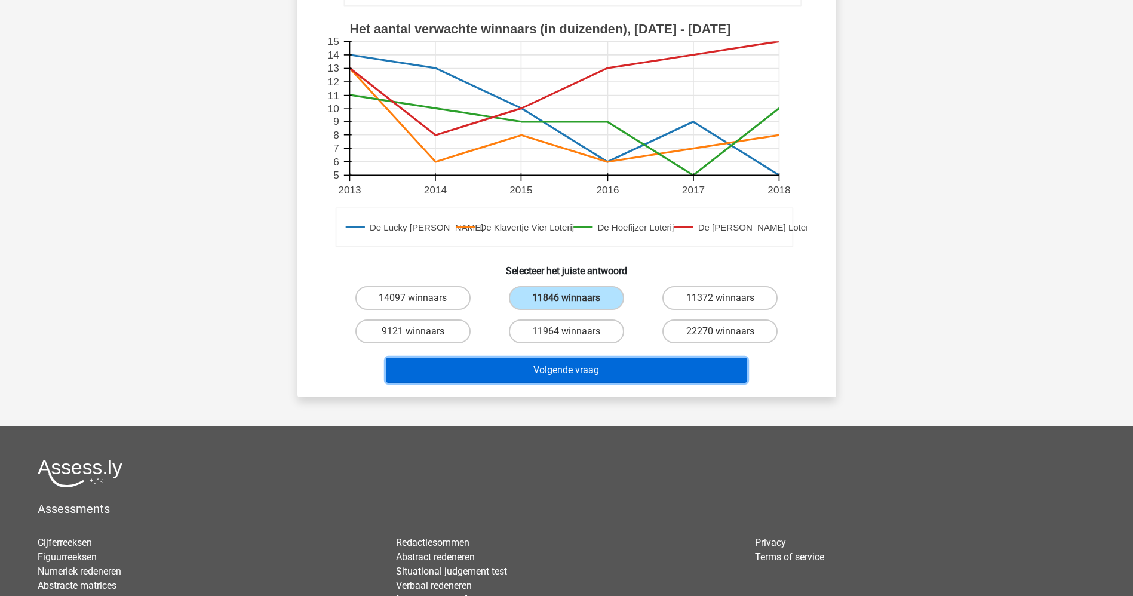
click at [564, 370] on button "Volgende vraag" at bounding box center [566, 370] width 361 height 25
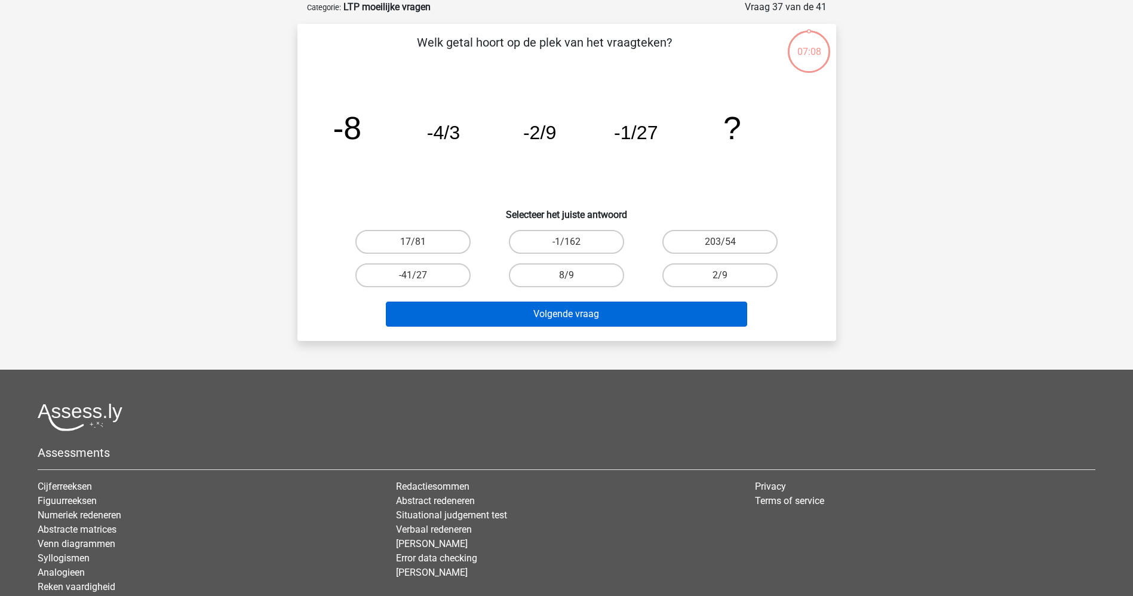
scroll to position [0, 0]
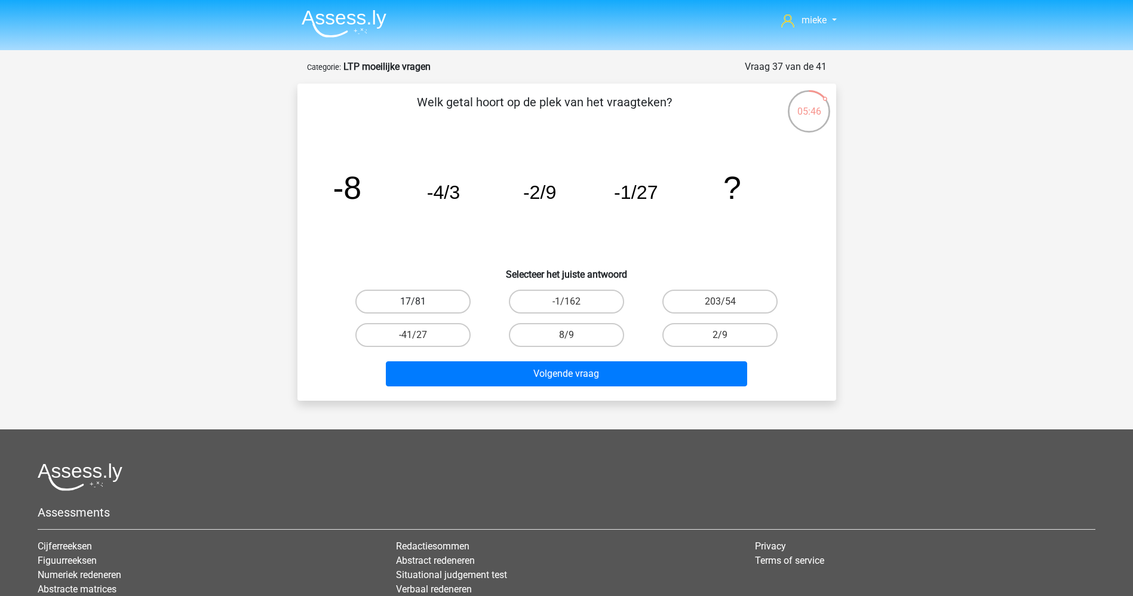
click at [412, 298] on label "17/81" at bounding box center [412, 302] width 115 height 24
click at [413, 302] on input "17/81" at bounding box center [417, 306] width 8 height 8
radio input "true"
drag, startPoint x: 700, startPoint y: 327, endPoint x: 682, endPoint y: 336, distance: 20.6
click at [695, 331] on label "2/9" at bounding box center [719, 335] width 115 height 24
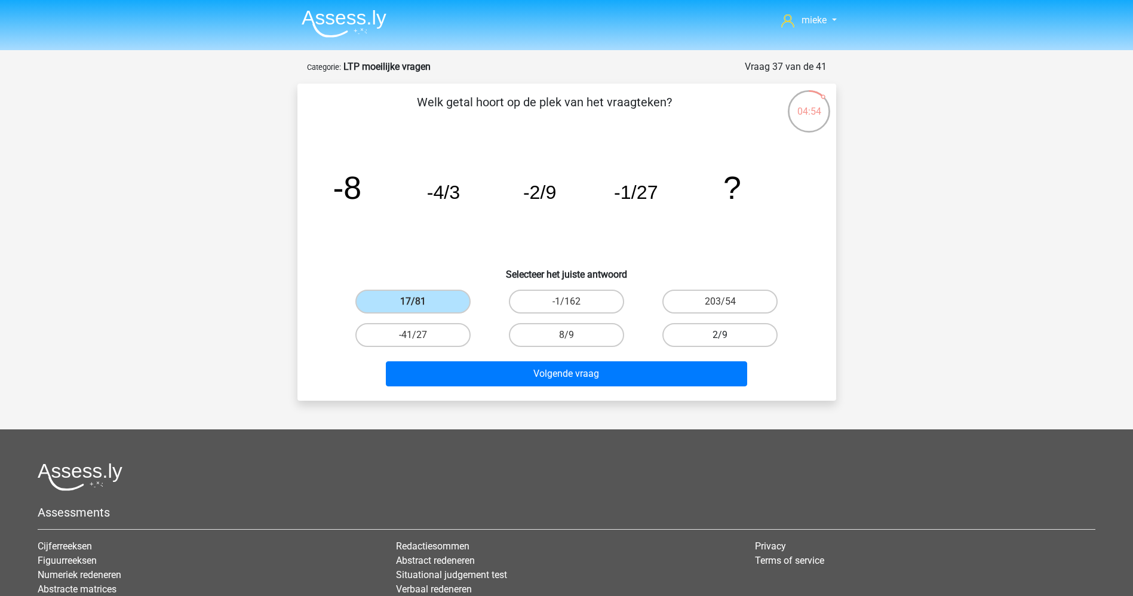
click at [720, 335] on input "2/9" at bounding box center [724, 339] width 8 height 8
radio input "true"
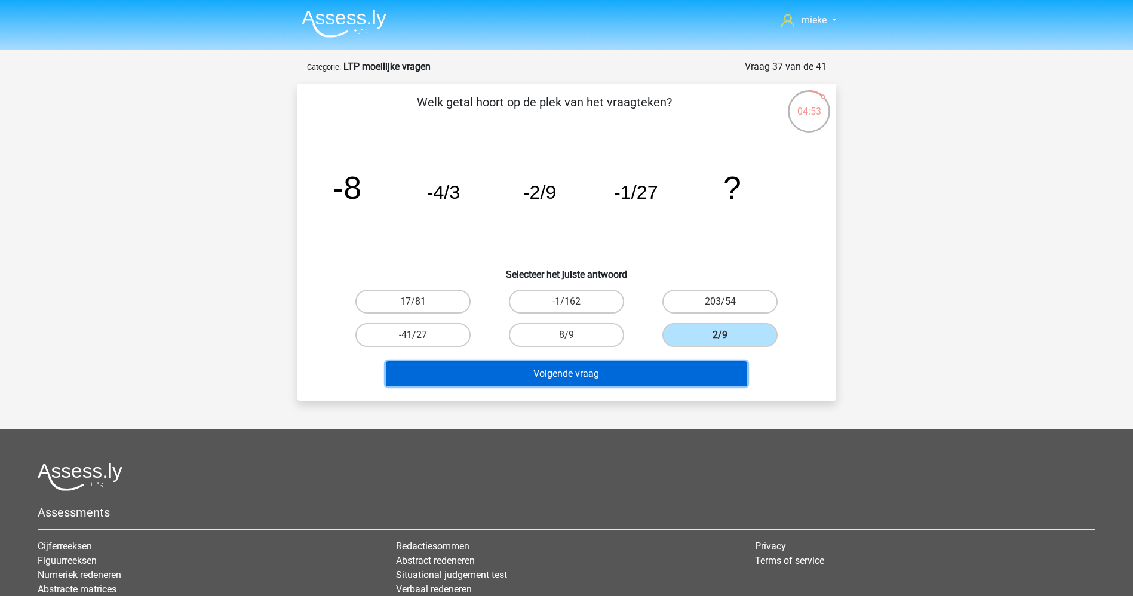
click at [605, 373] on button "Volgende vraag" at bounding box center [566, 373] width 361 height 25
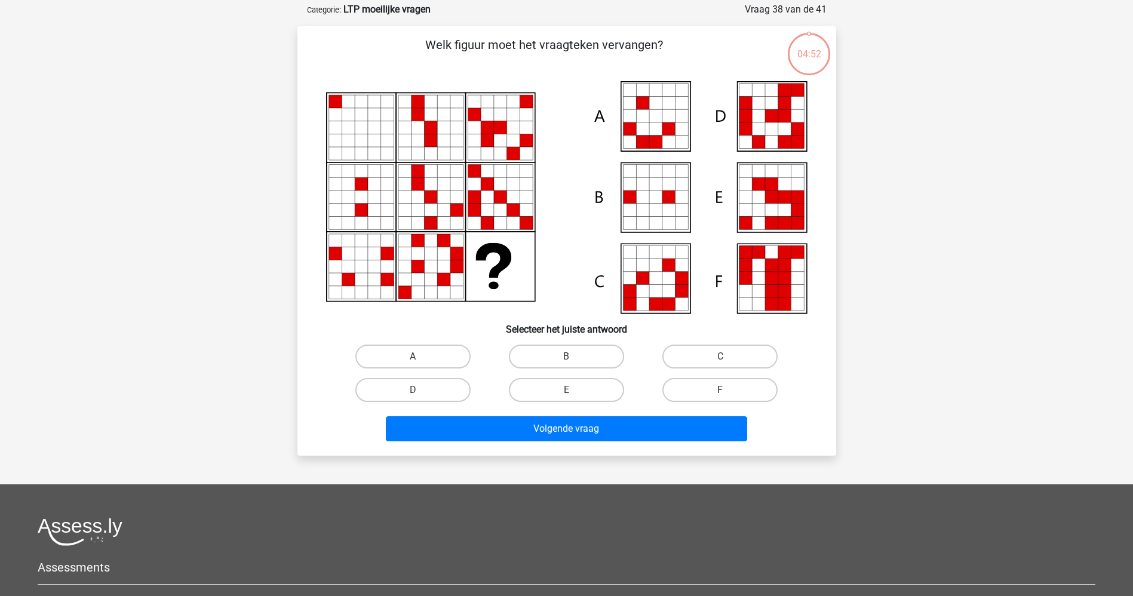
scroll to position [60, 0]
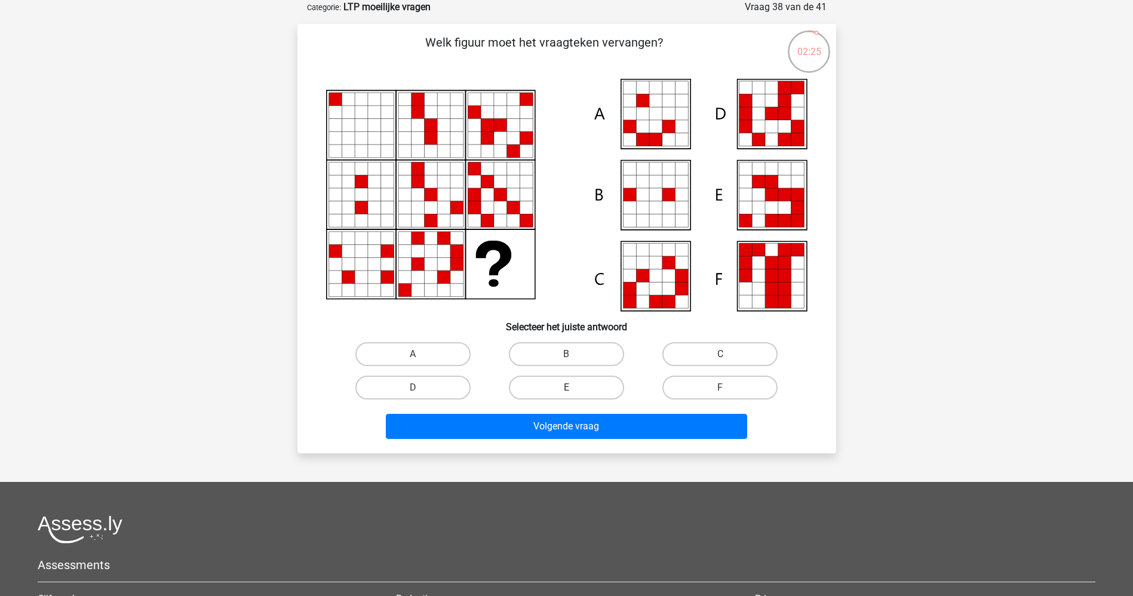
click at [540, 376] on label "E" at bounding box center [566, 388] width 115 height 24
click at [566, 388] on input "E" at bounding box center [570, 392] width 8 height 8
radio input "true"
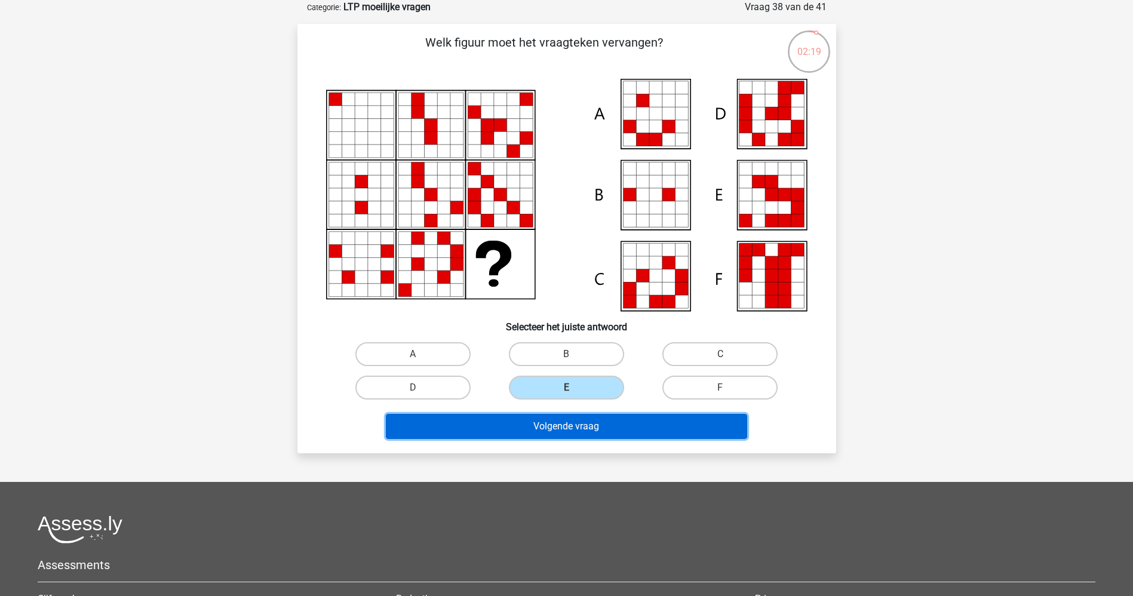
click at [572, 435] on button "Volgende vraag" at bounding box center [566, 426] width 361 height 25
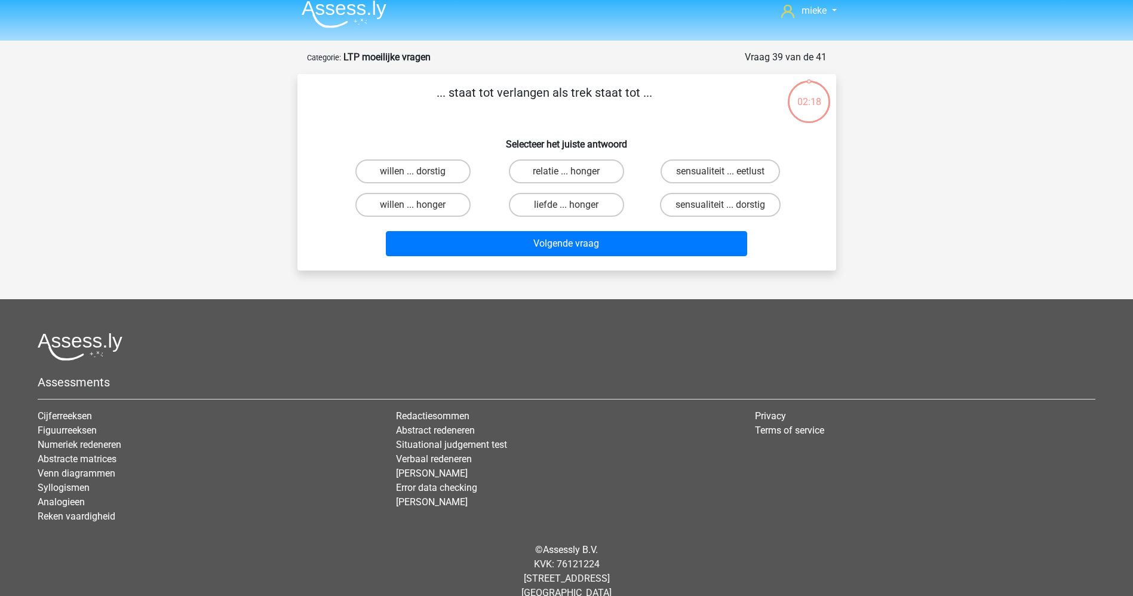
scroll to position [0, 0]
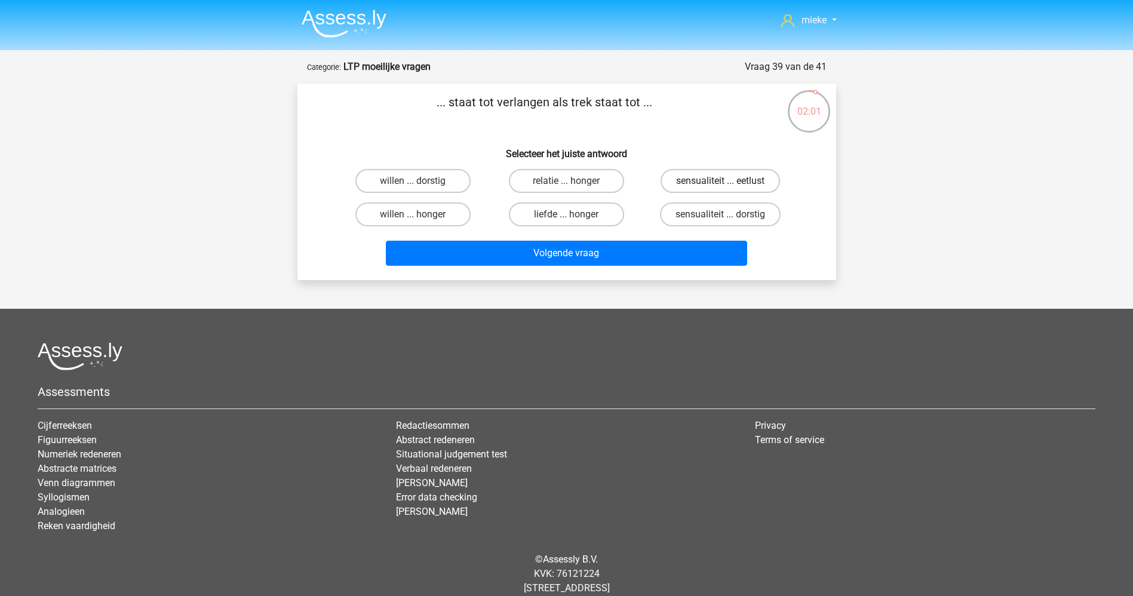
click at [680, 175] on label "sensualiteit ... eetlust" at bounding box center [720, 181] width 119 height 24
click at [720, 181] on input "sensualiteit ... eetlust" at bounding box center [724, 185] width 8 height 8
radio input "true"
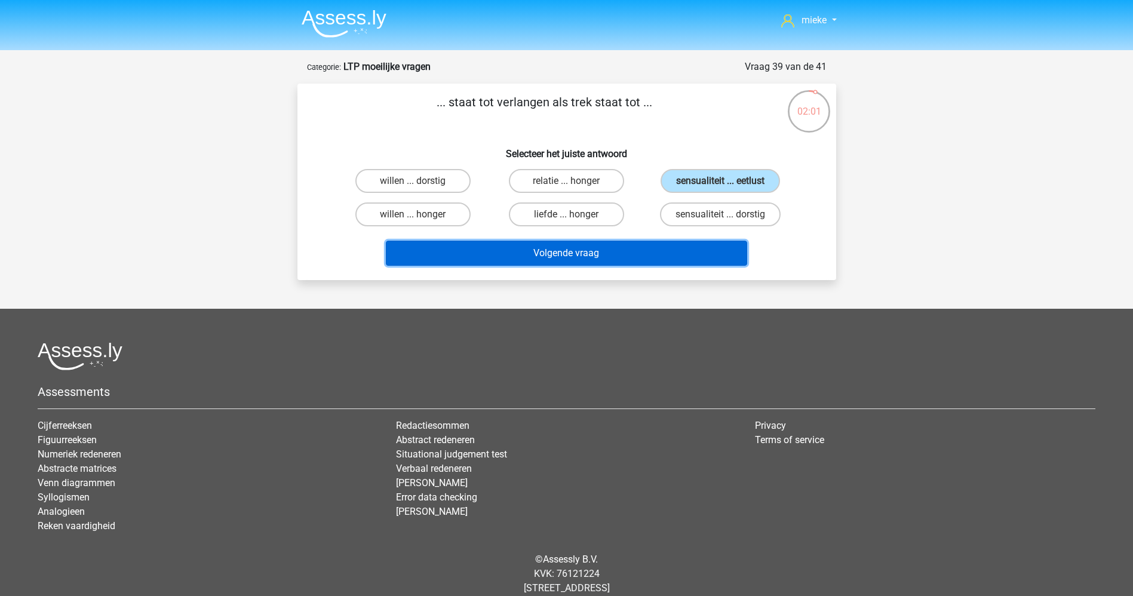
click at [589, 247] on button "Volgende vraag" at bounding box center [566, 253] width 361 height 25
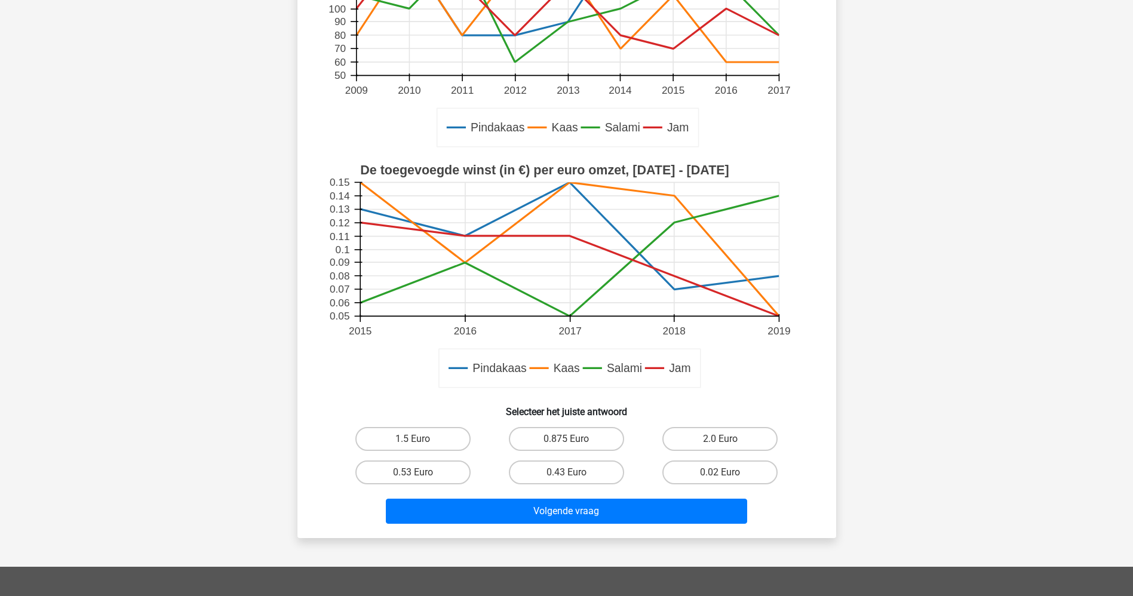
scroll to position [418, 0]
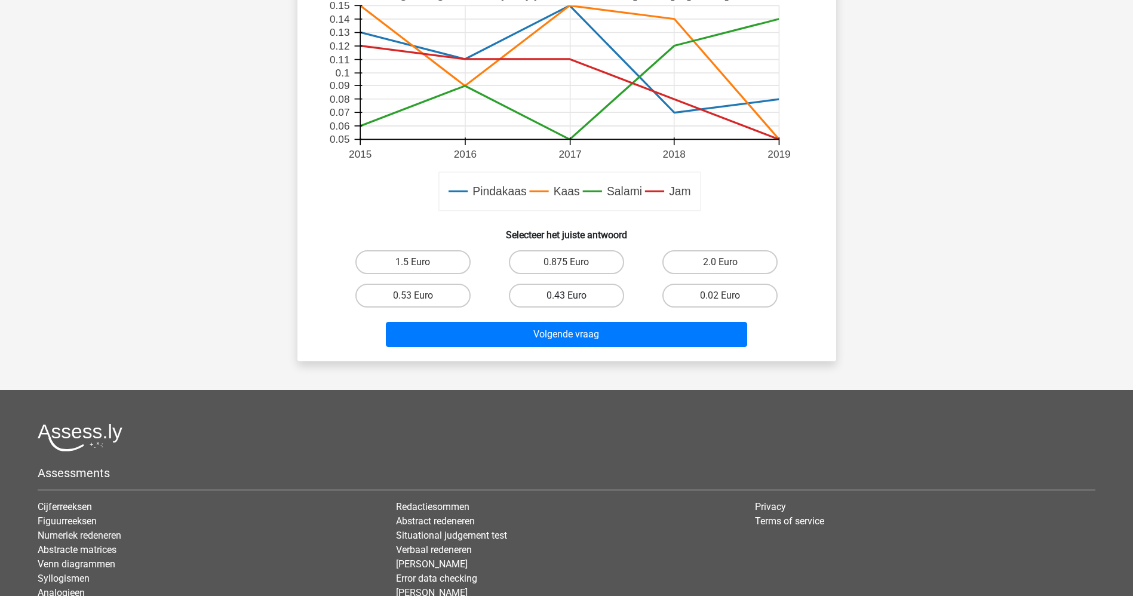
drag, startPoint x: 556, startPoint y: 289, endPoint x: 556, endPoint y: 303, distance: 14.3
click at [556, 290] on label "0.43 Euro" at bounding box center [566, 296] width 115 height 24
click at [566, 296] on input "0.43 Euro" at bounding box center [570, 300] width 8 height 8
radio input "true"
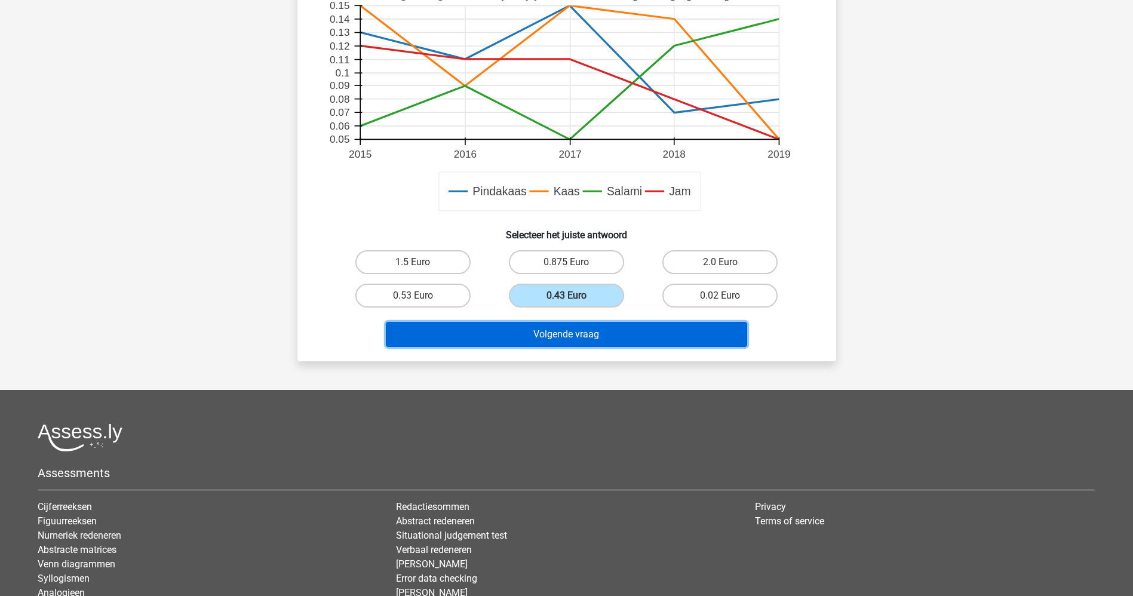
click at [550, 330] on button "Volgende vraag" at bounding box center [566, 334] width 361 height 25
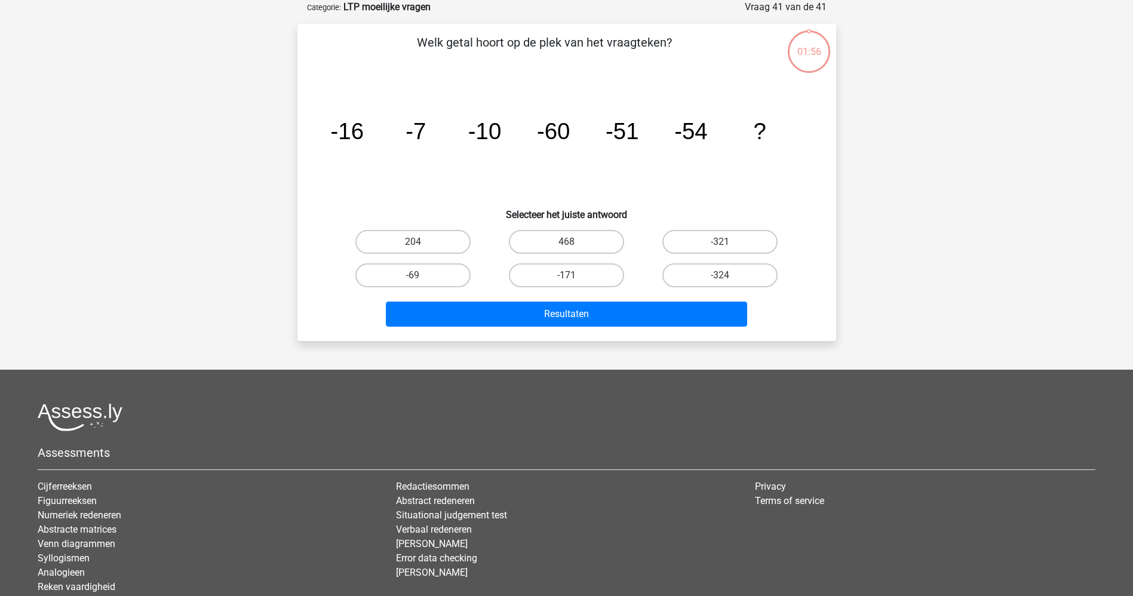
scroll to position [0, 0]
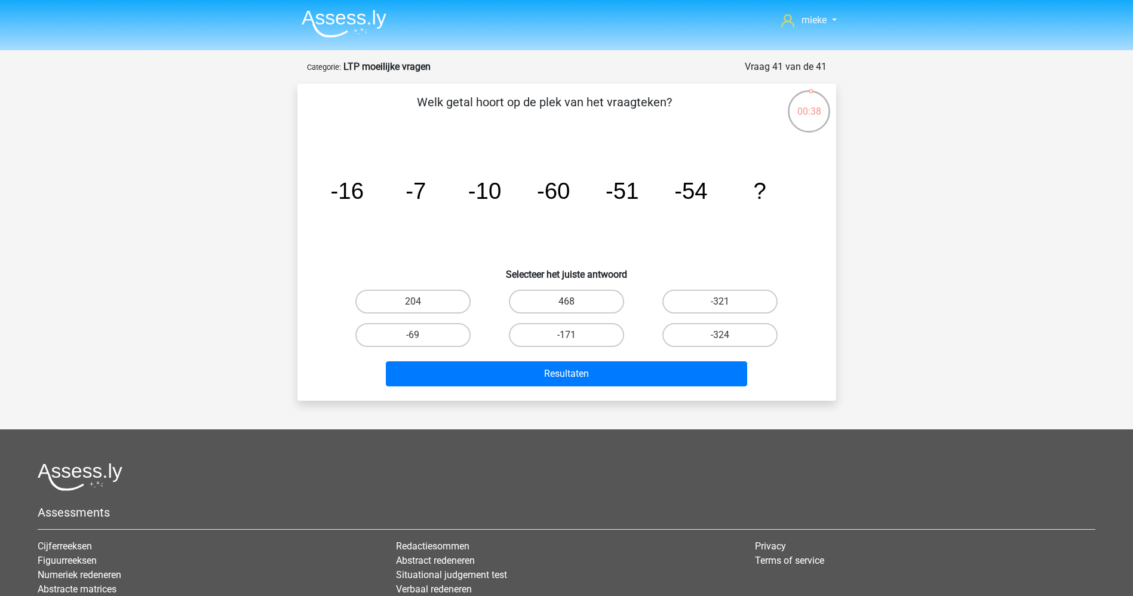
click at [421, 335] on input "-69" at bounding box center [417, 339] width 8 height 8
radio input "true"
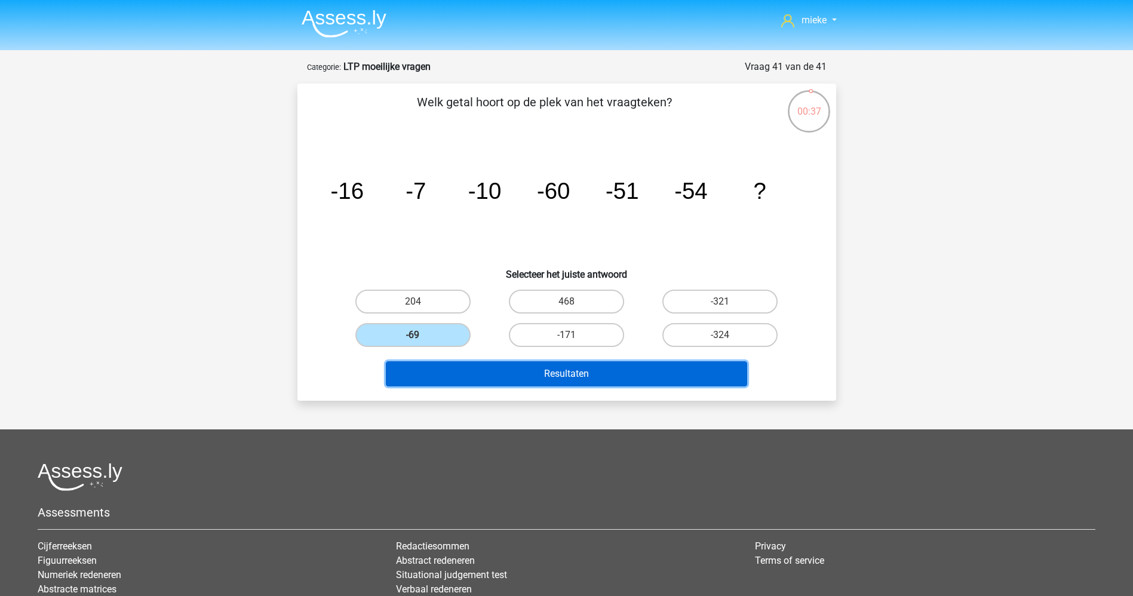
click at [526, 374] on button "Resultaten" at bounding box center [566, 373] width 361 height 25
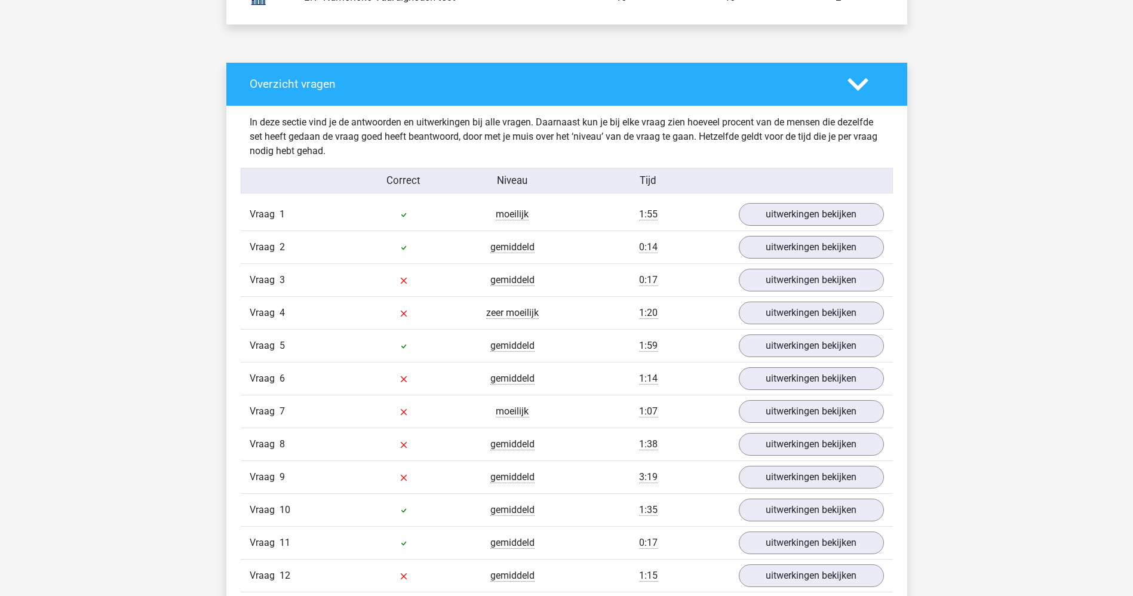
scroll to position [986, 0]
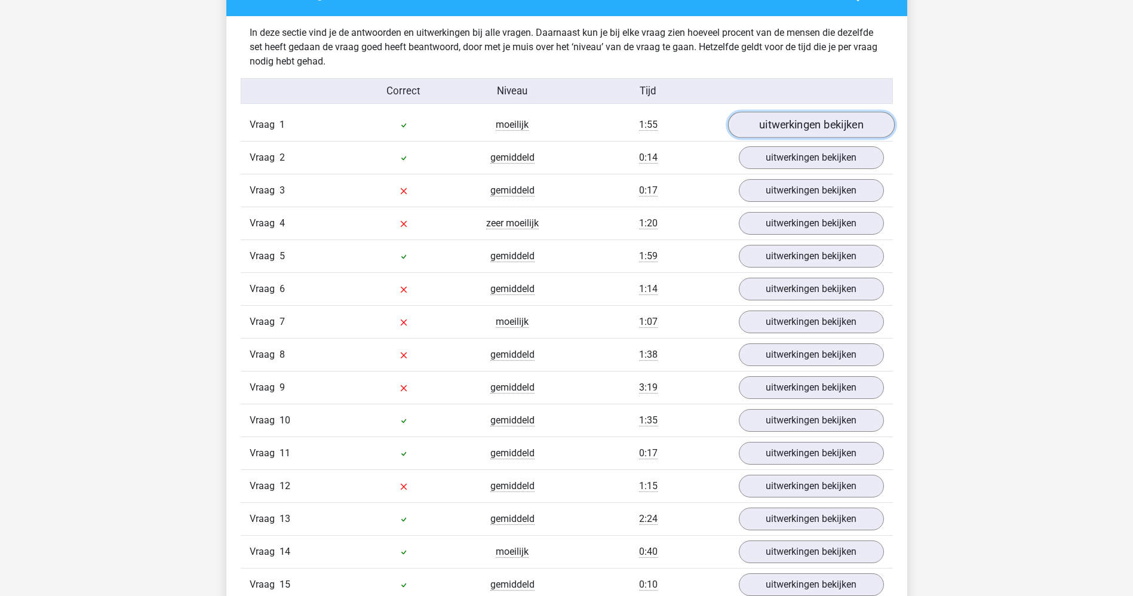
click at [797, 127] on link "uitwerkingen bekijken" at bounding box center [811, 125] width 167 height 26
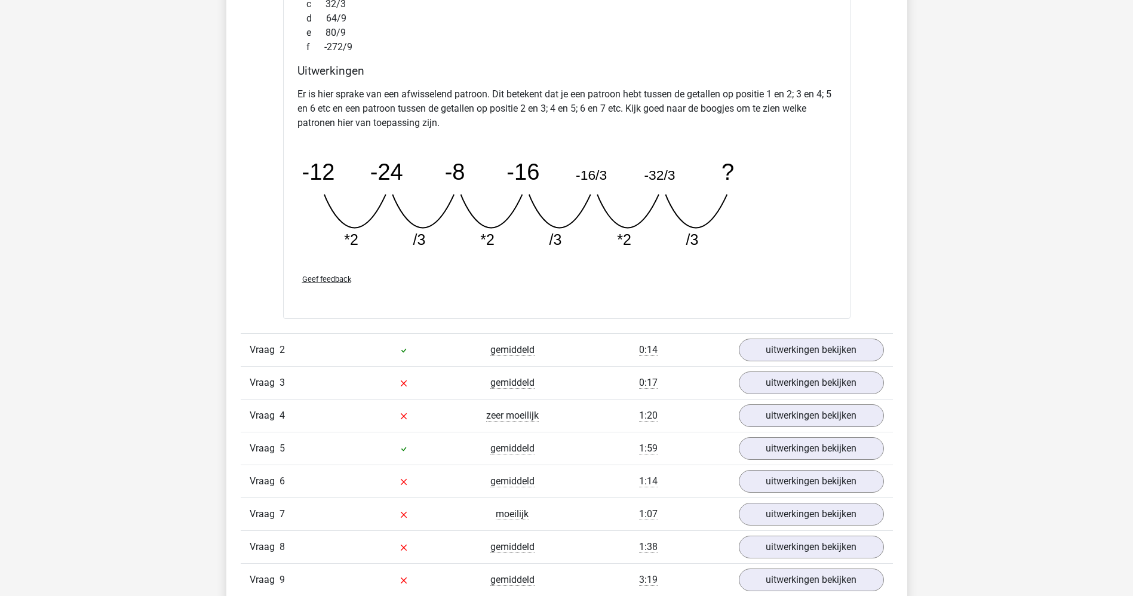
scroll to position [1434, 0]
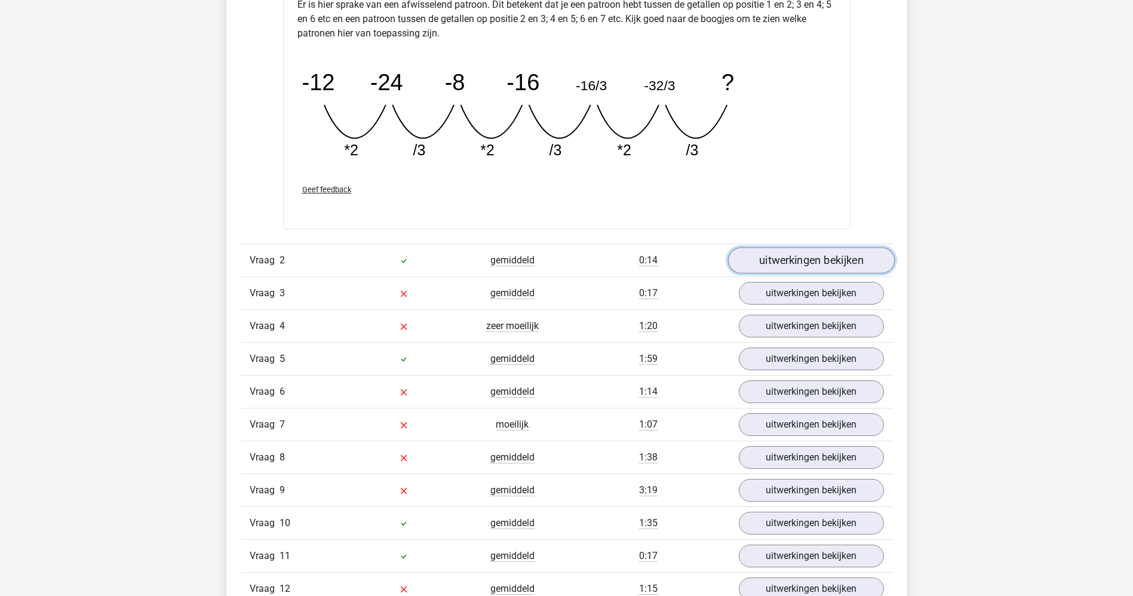
click at [786, 266] on link "uitwerkingen bekijken" at bounding box center [811, 260] width 167 height 26
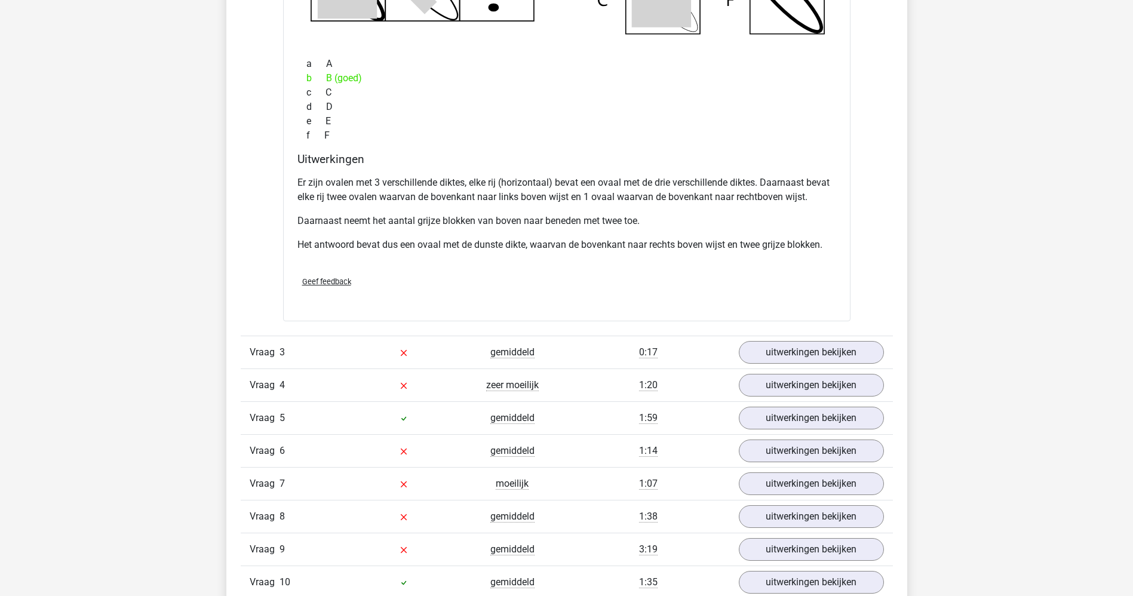
scroll to position [2061, 0]
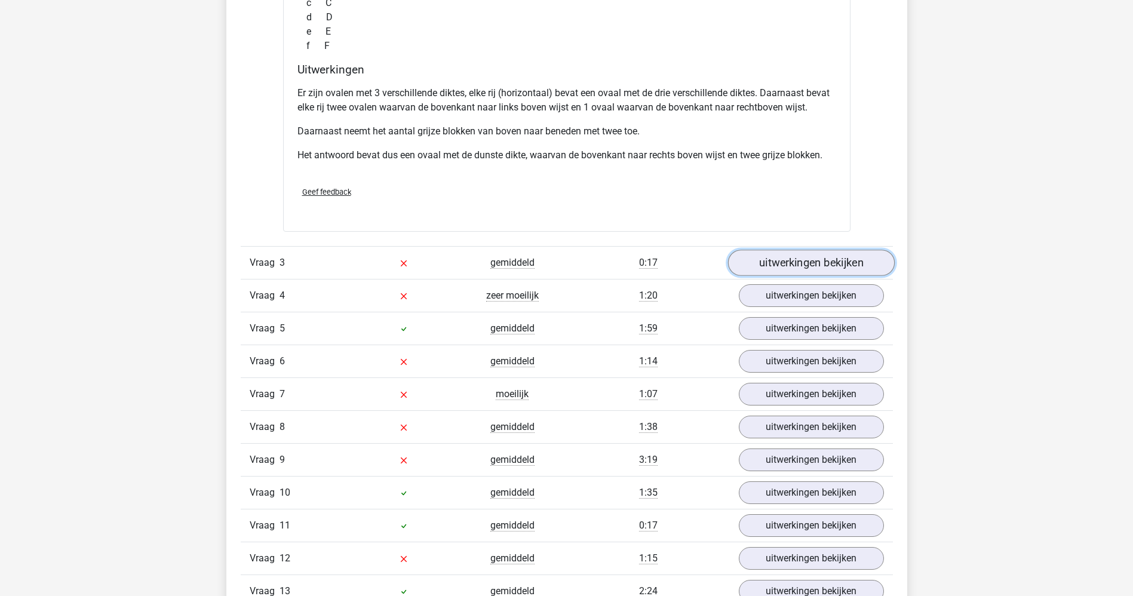
click at [785, 265] on link "uitwerkingen bekijken" at bounding box center [811, 263] width 167 height 26
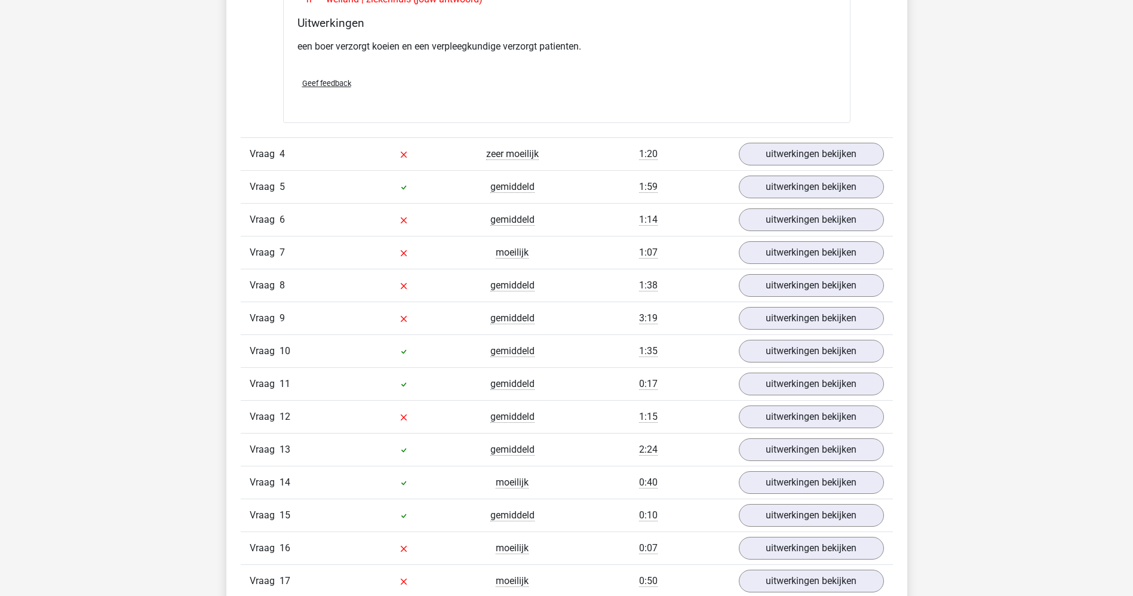
scroll to position [2509, 0]
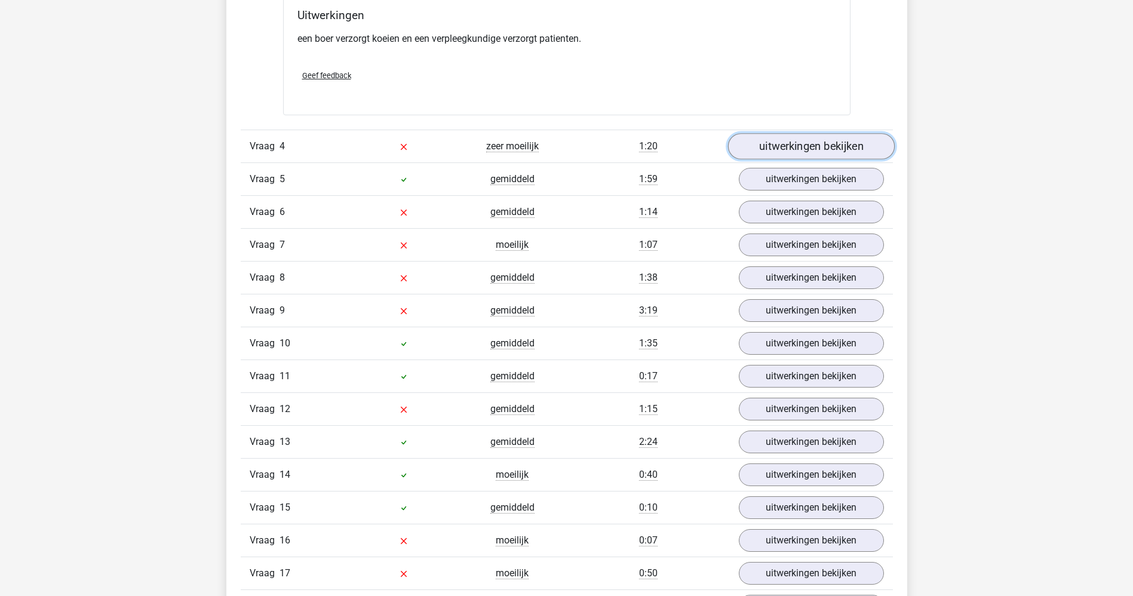
click at [784, 143] on link "uitwerkingen bekijken" at bounding box center [811, 146] width 167 height 26
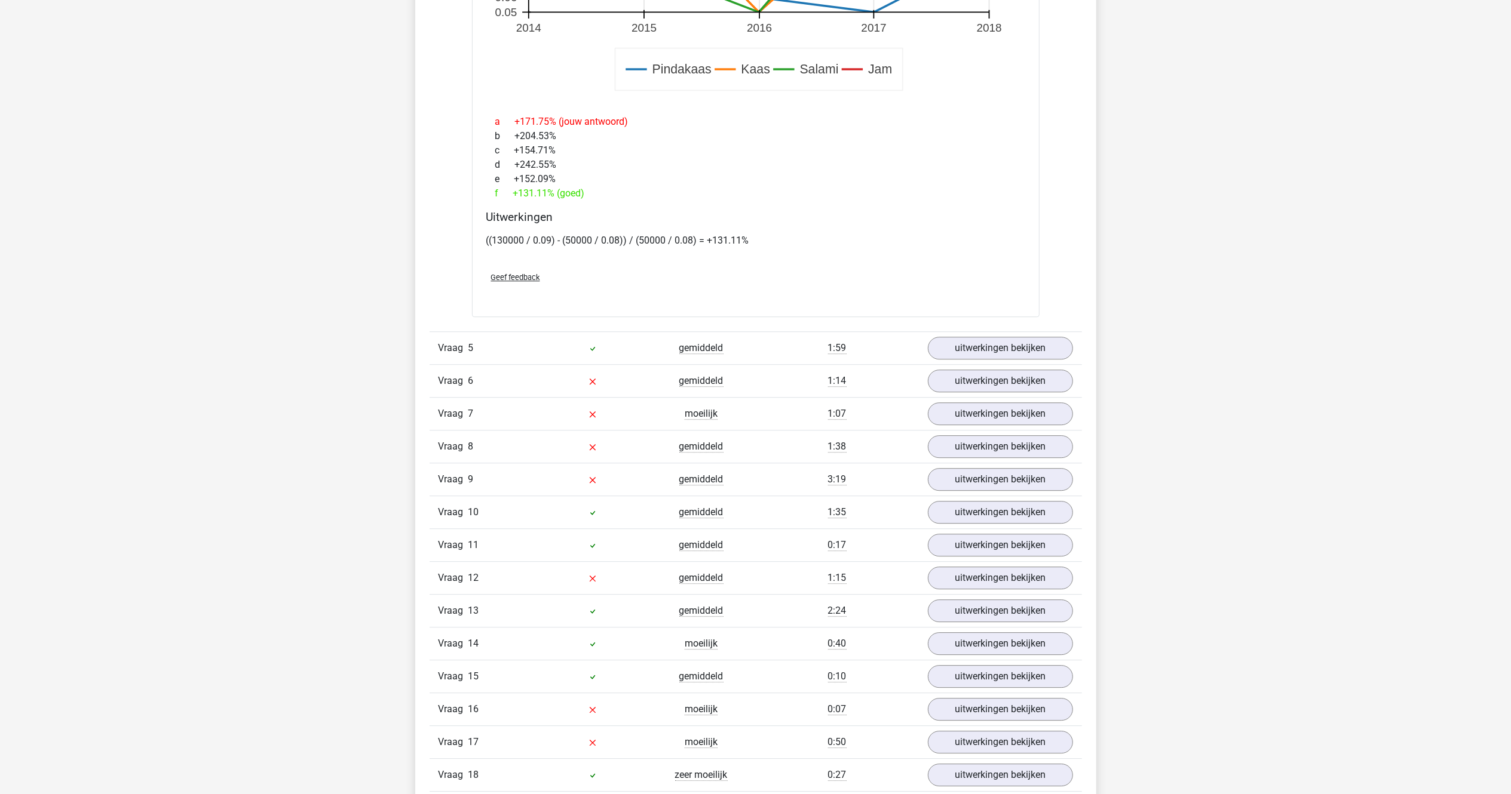
scroll to position [3166, 0]
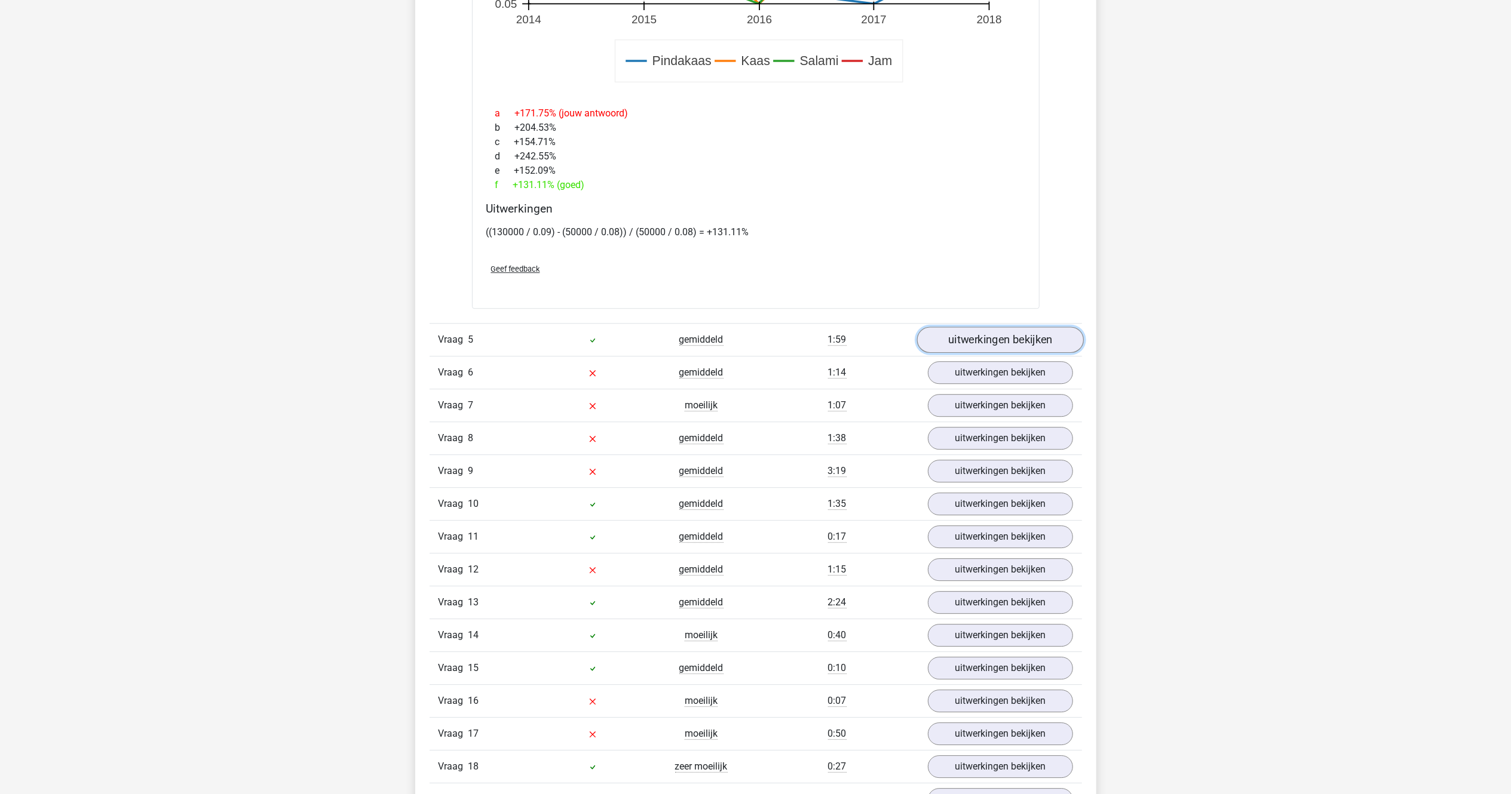
click at [982, 339] on link "uitwerkingen bekijken" at bounding box center [999, 340] width 167 height 26
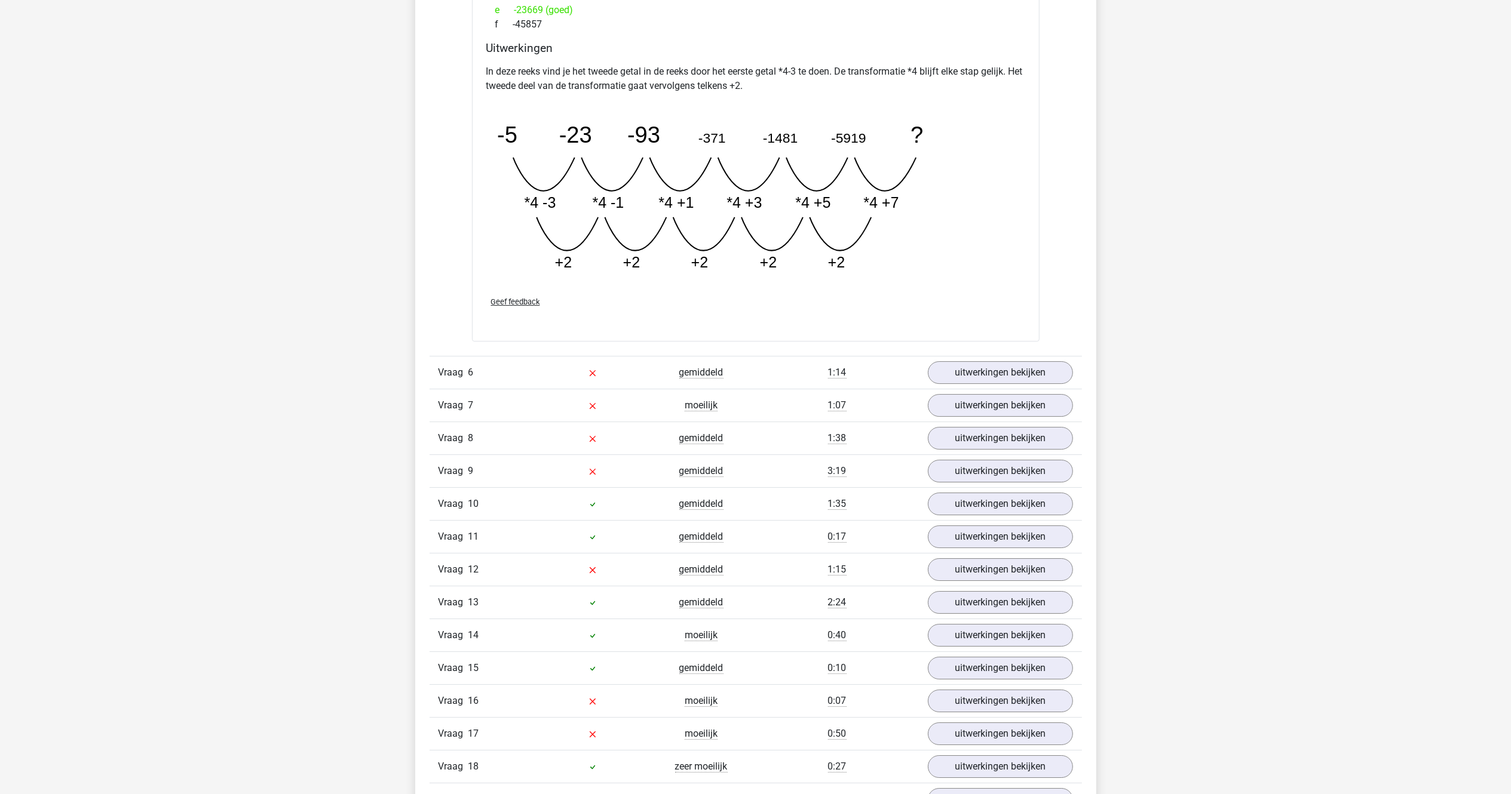
scroll to position [3763, 0]
click at [959, 377] on link "uitwerkingen bekijken" at bounding box center [999, 371] width 167 height 26
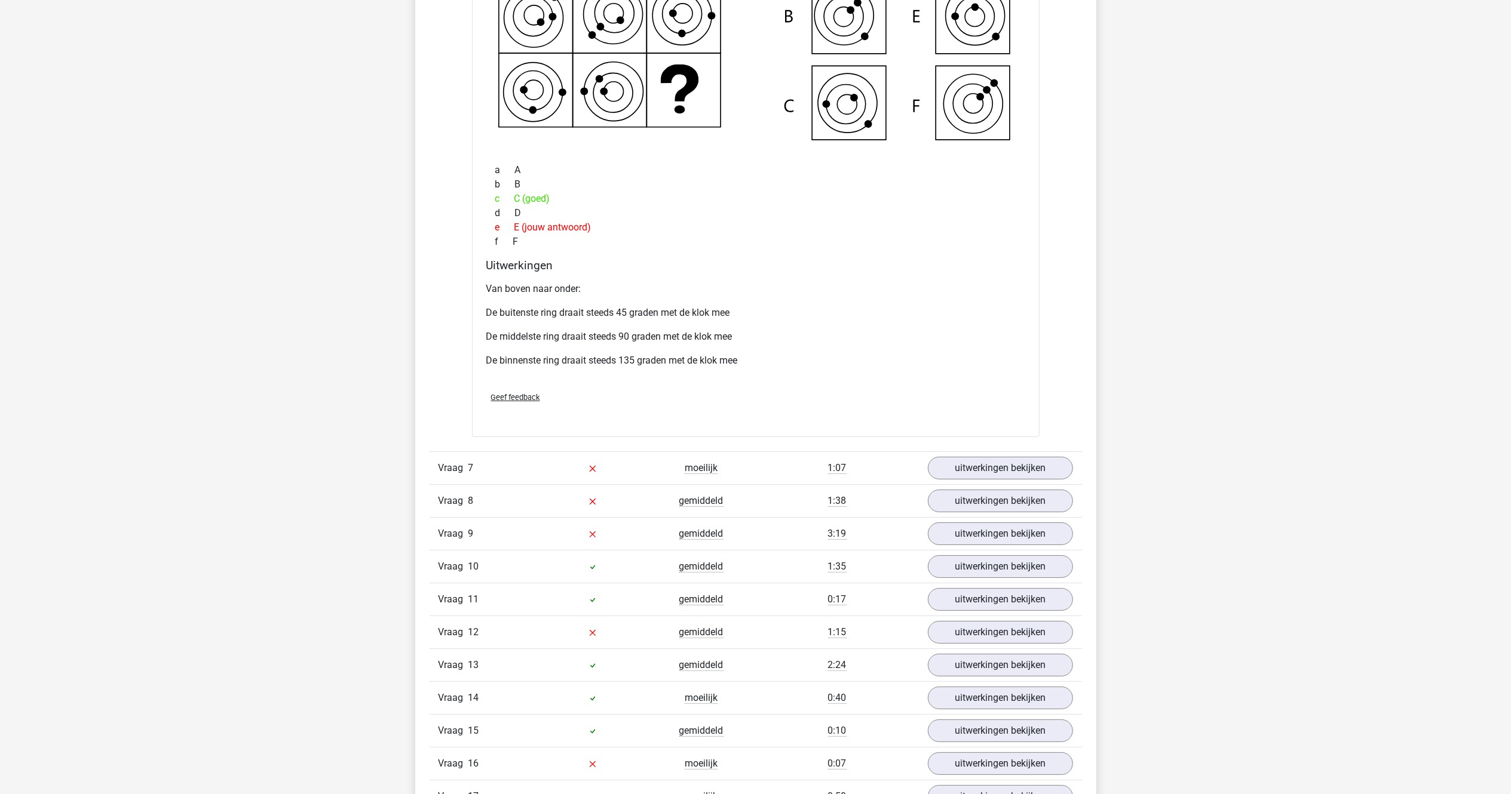
scroll to position [4361, 0]
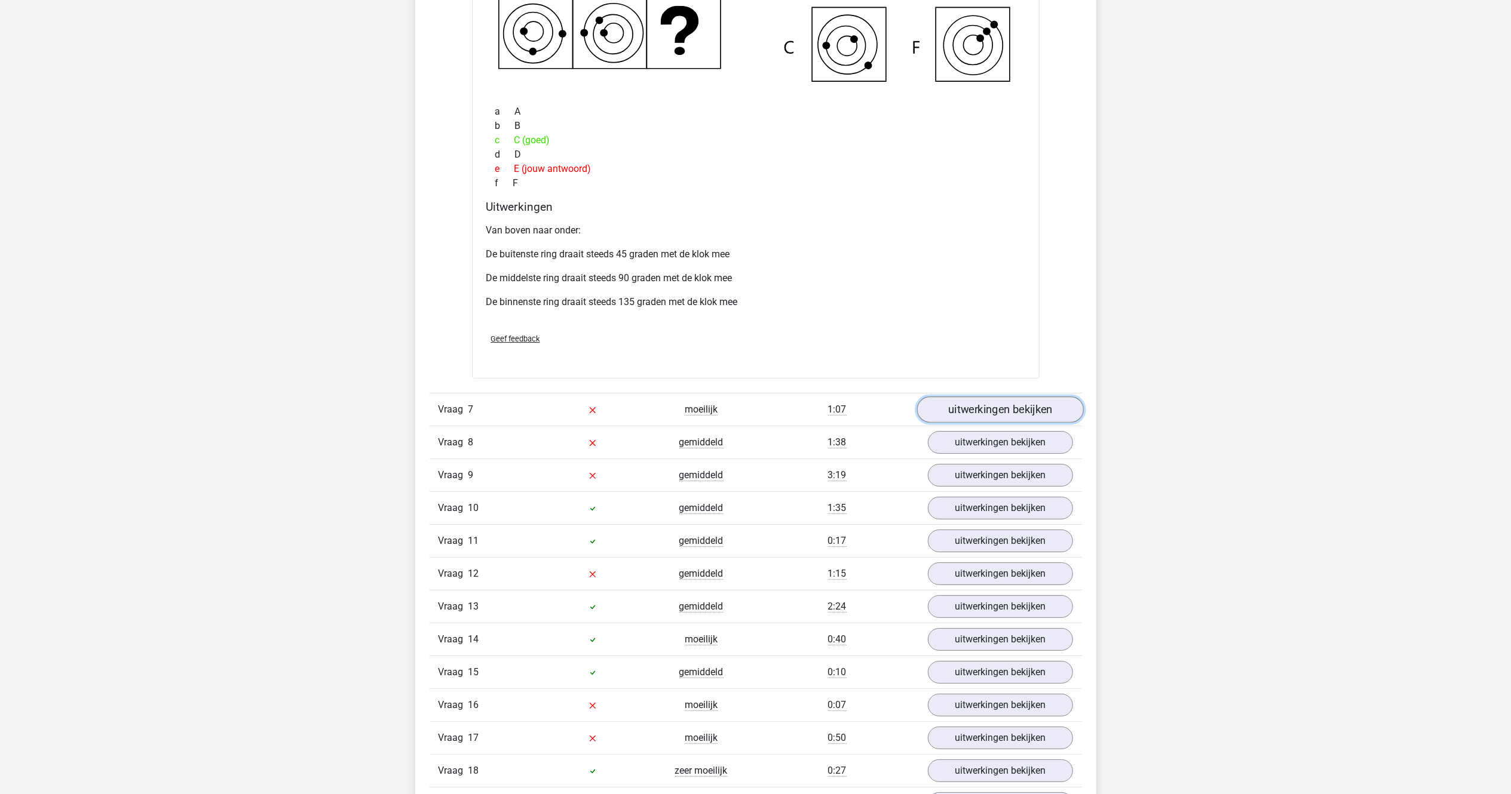
click at [968, 406] on link "uitwerkingen bekijken" at bounding box center [999, 410] width 167 height 26
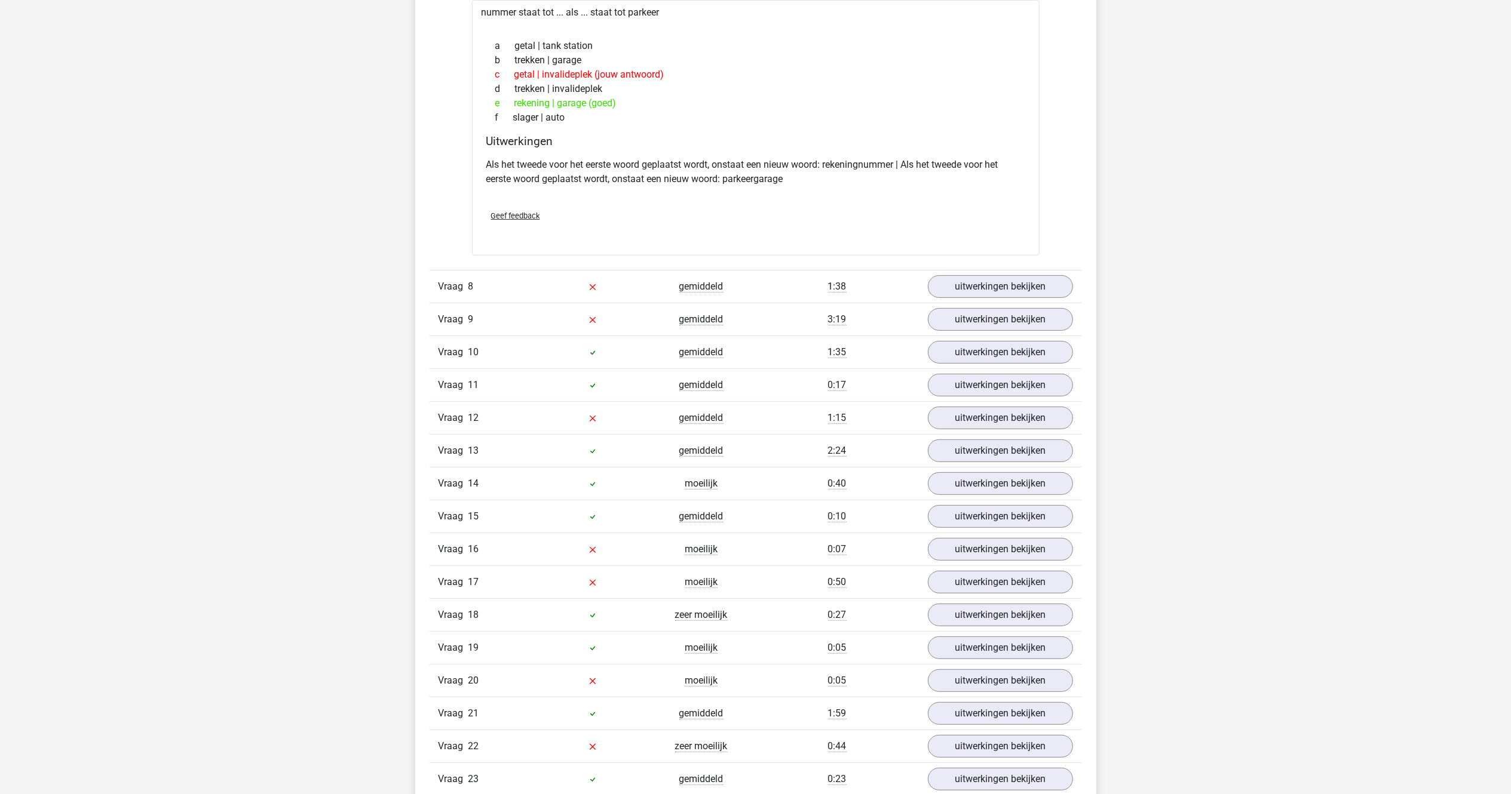
scroll to position [4839, 0]
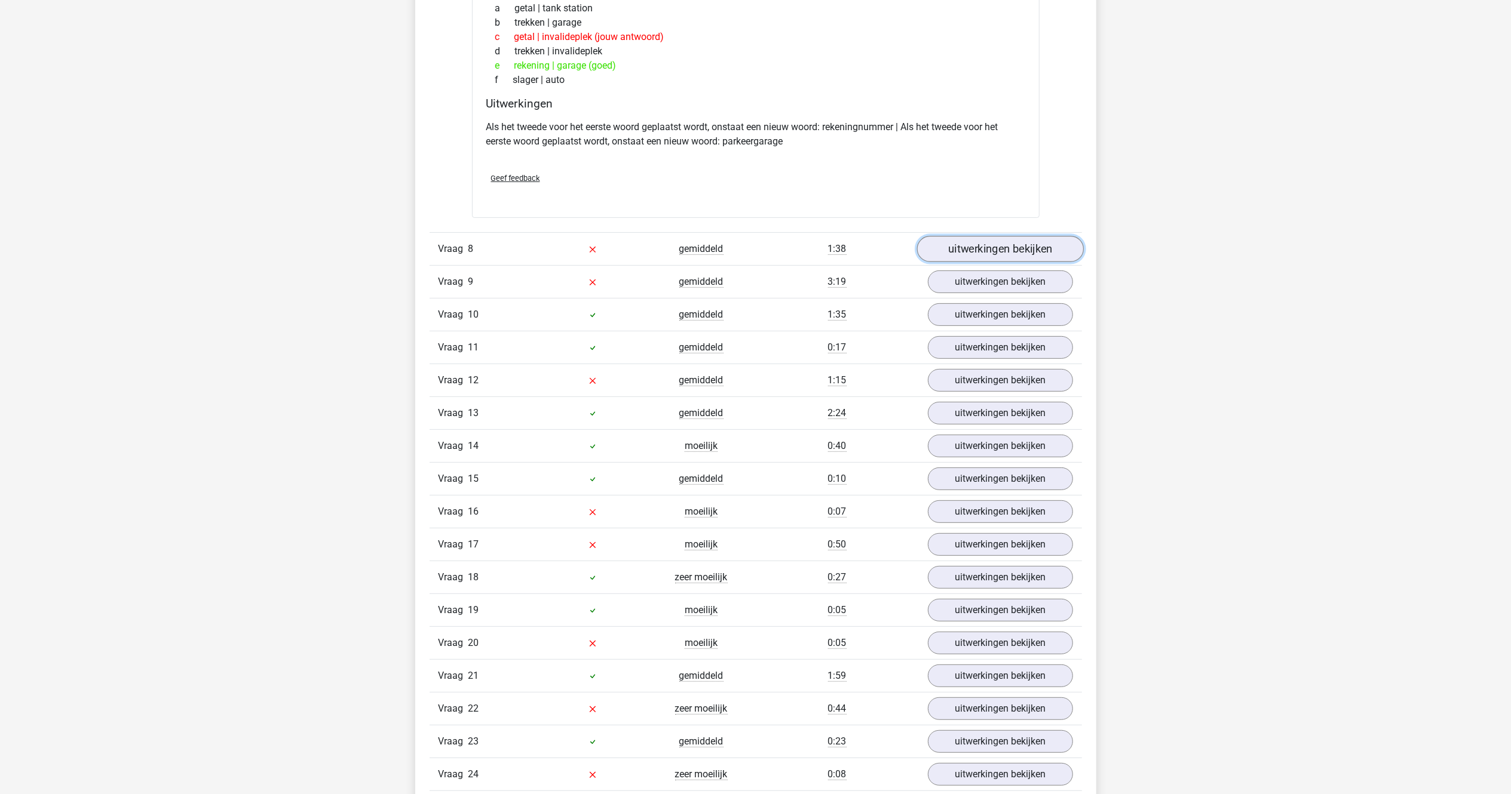
click at [992, 247] on link "uitwerkingen bekijken" at bounding box center [999, 249] width 167 height 26
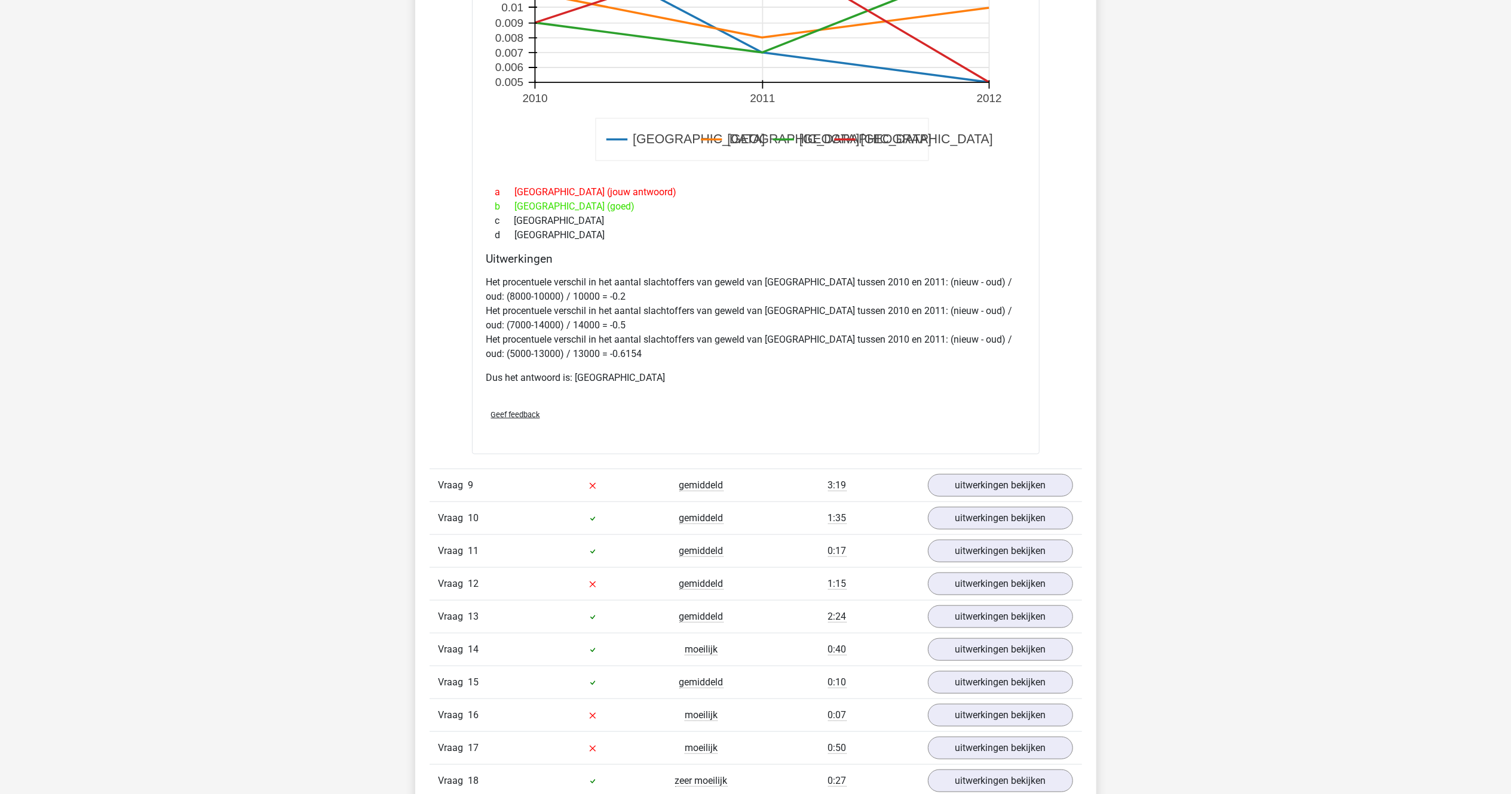
scroll to position [5675, 0]
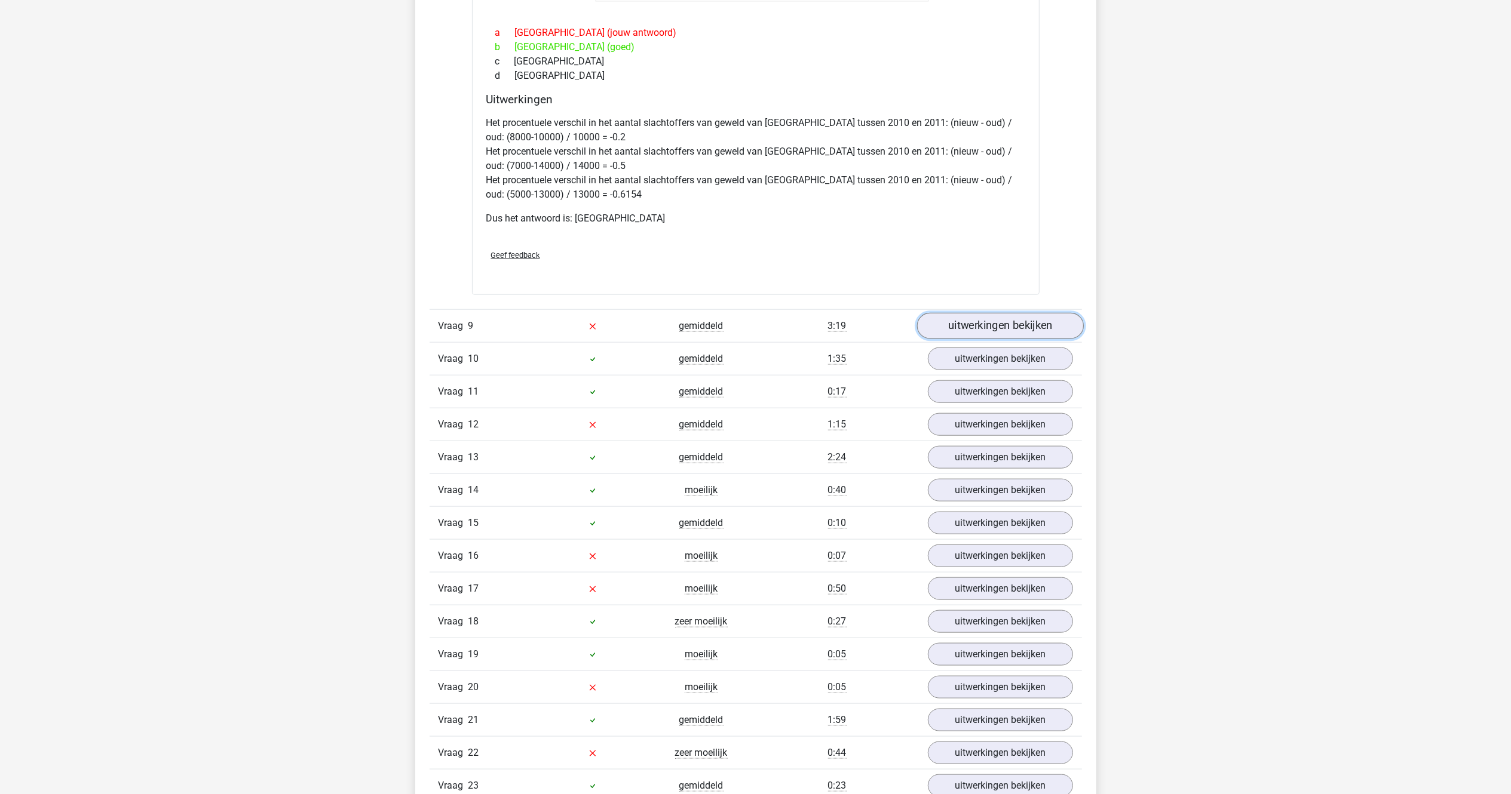
click at [978, 336] on link "uitwerkingen bekijken" at bounding box center [999, 326] width 167 height 26
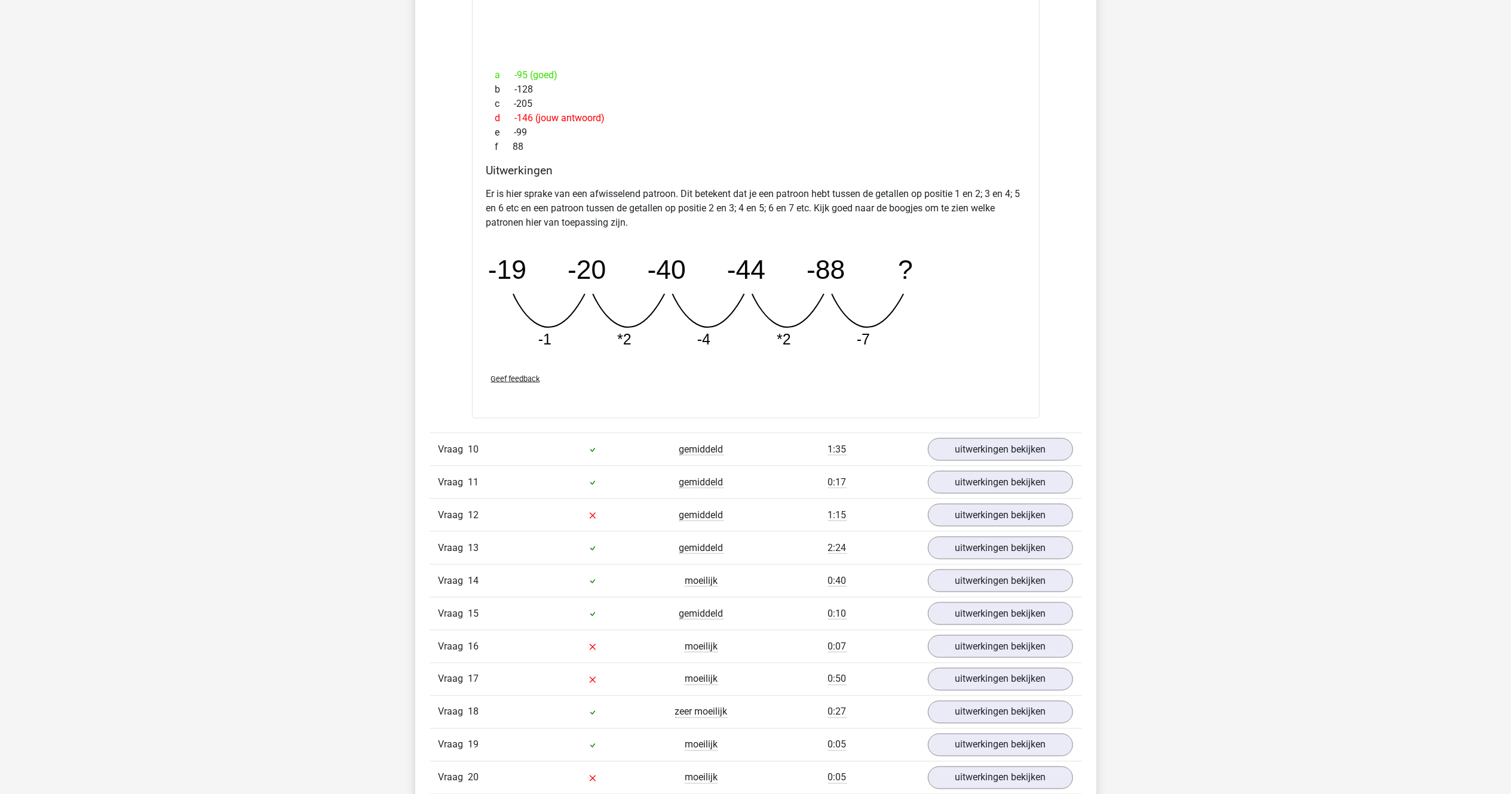
scroll to position [6153, 0]
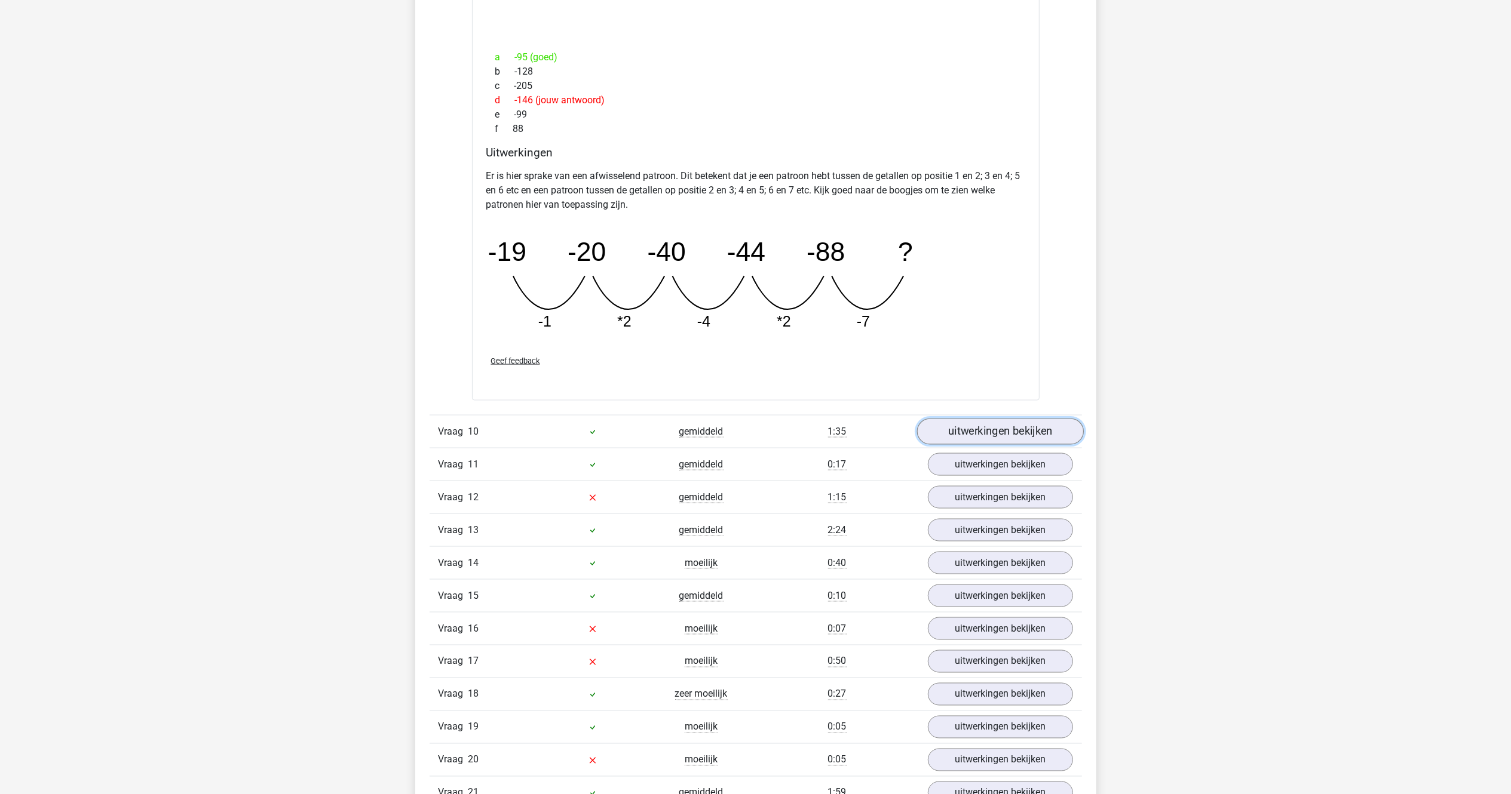
click at [973, 441] on link "uitwerkingen bekijken" at bounding box center [999, 432] width 167 height 26
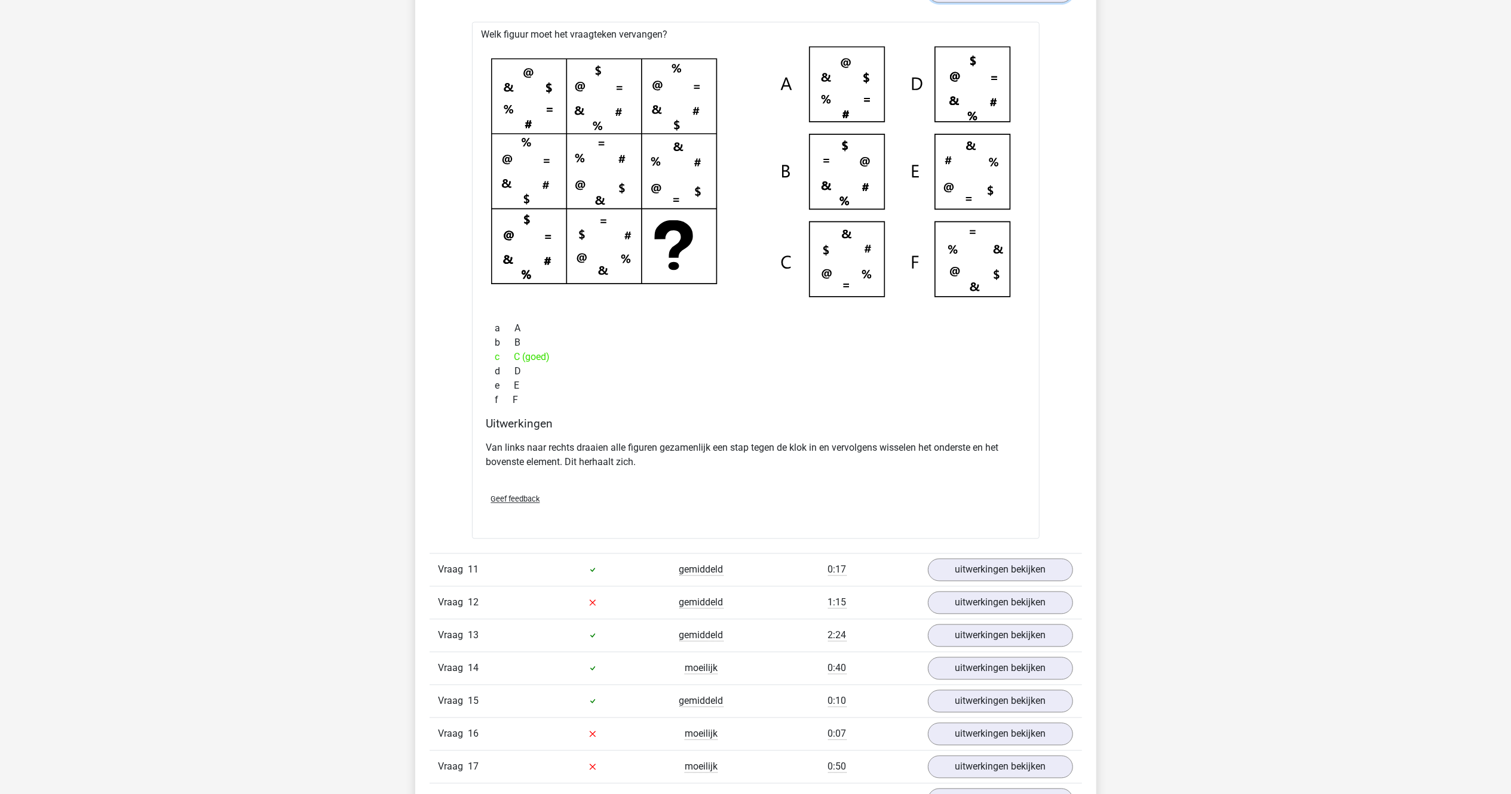
scroll to position [6631, 0]
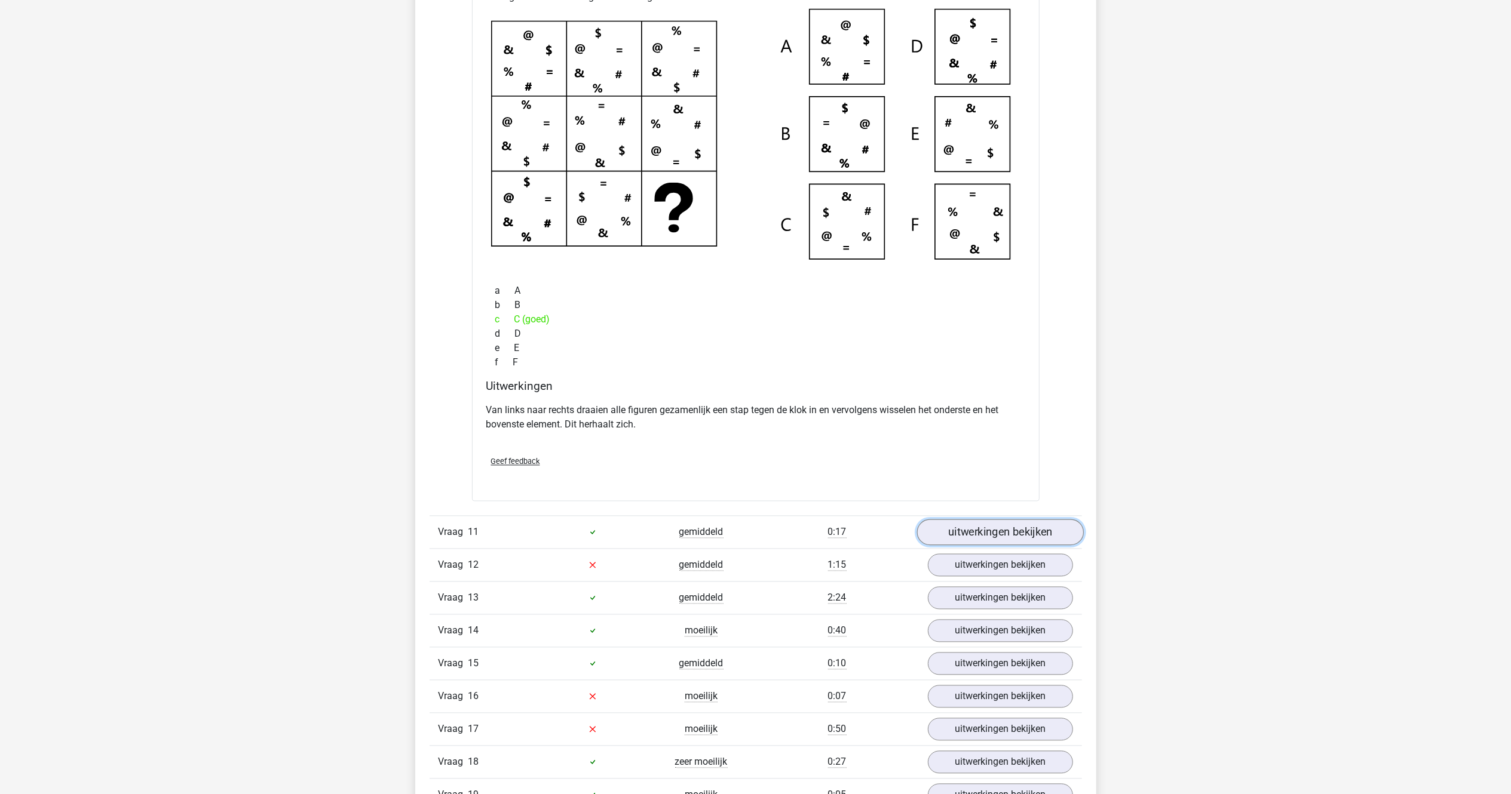
click at [980, 539] on link "uitwerkingen bekijken" at bounding box center [999, 533] width 167 height 26
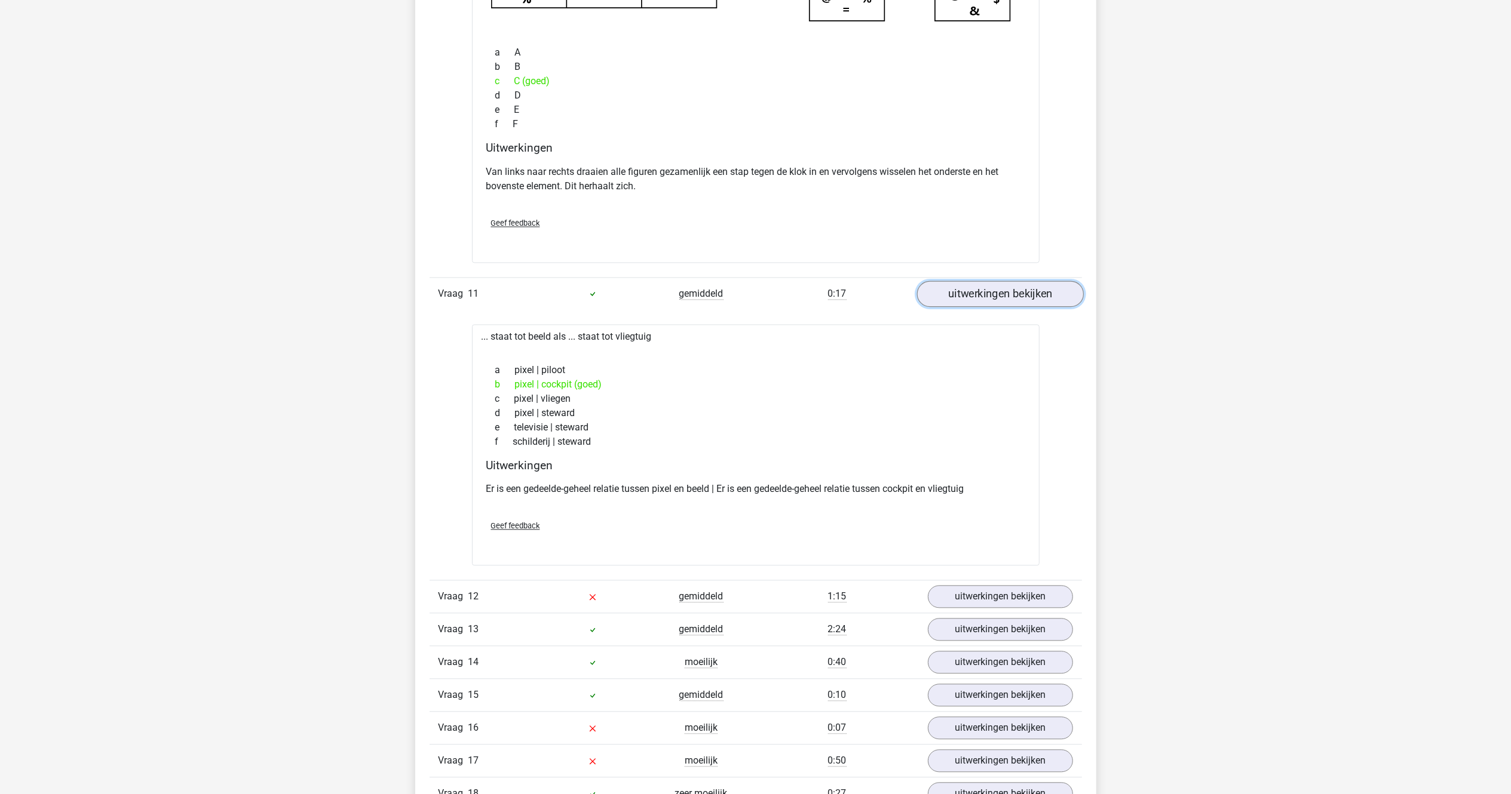
scroll to position [6989, 0]
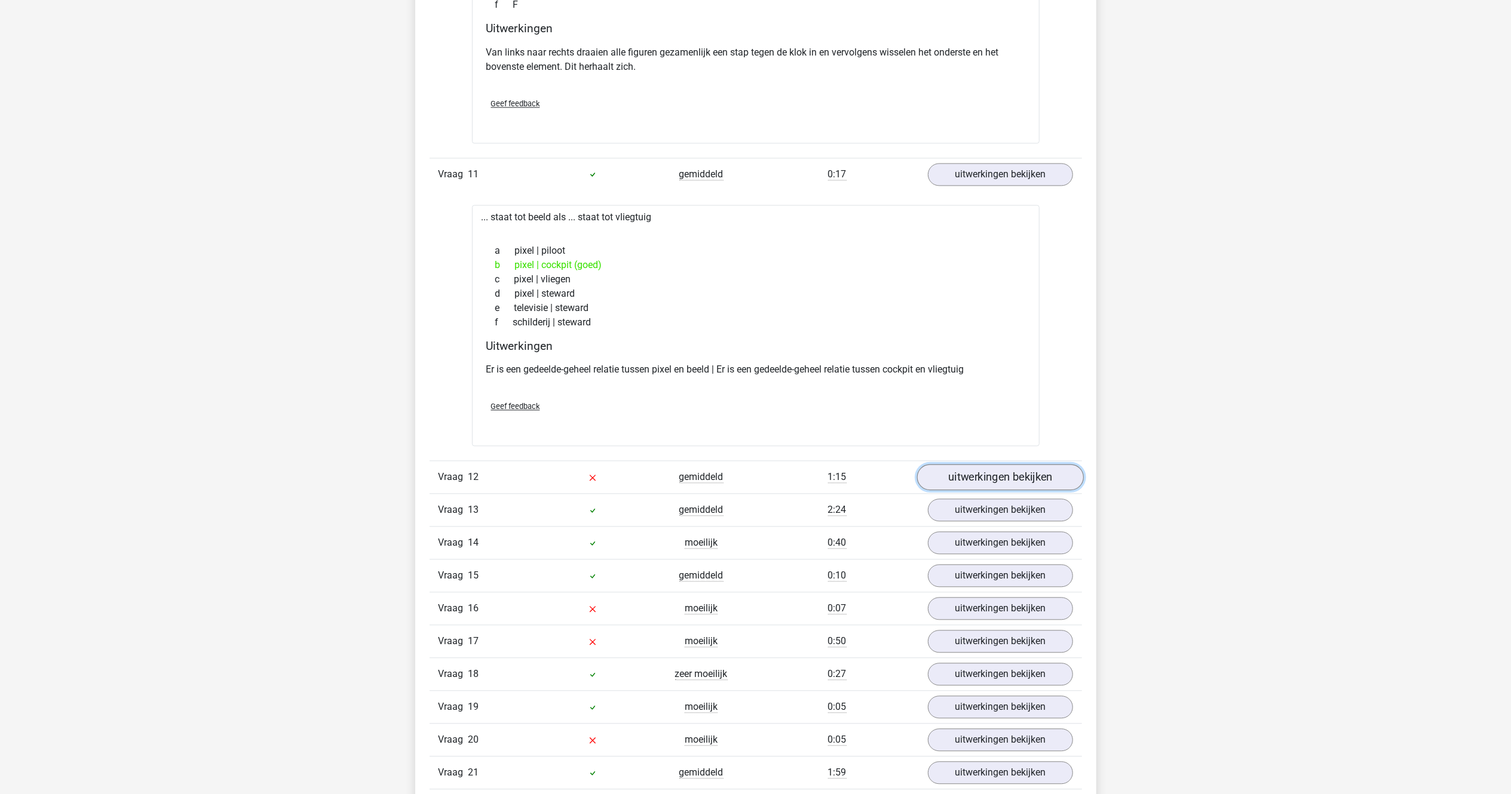
click at [984, 490] on link "uitwerkingen bekijken" at bounding box center [999, 477] width 167 height 26
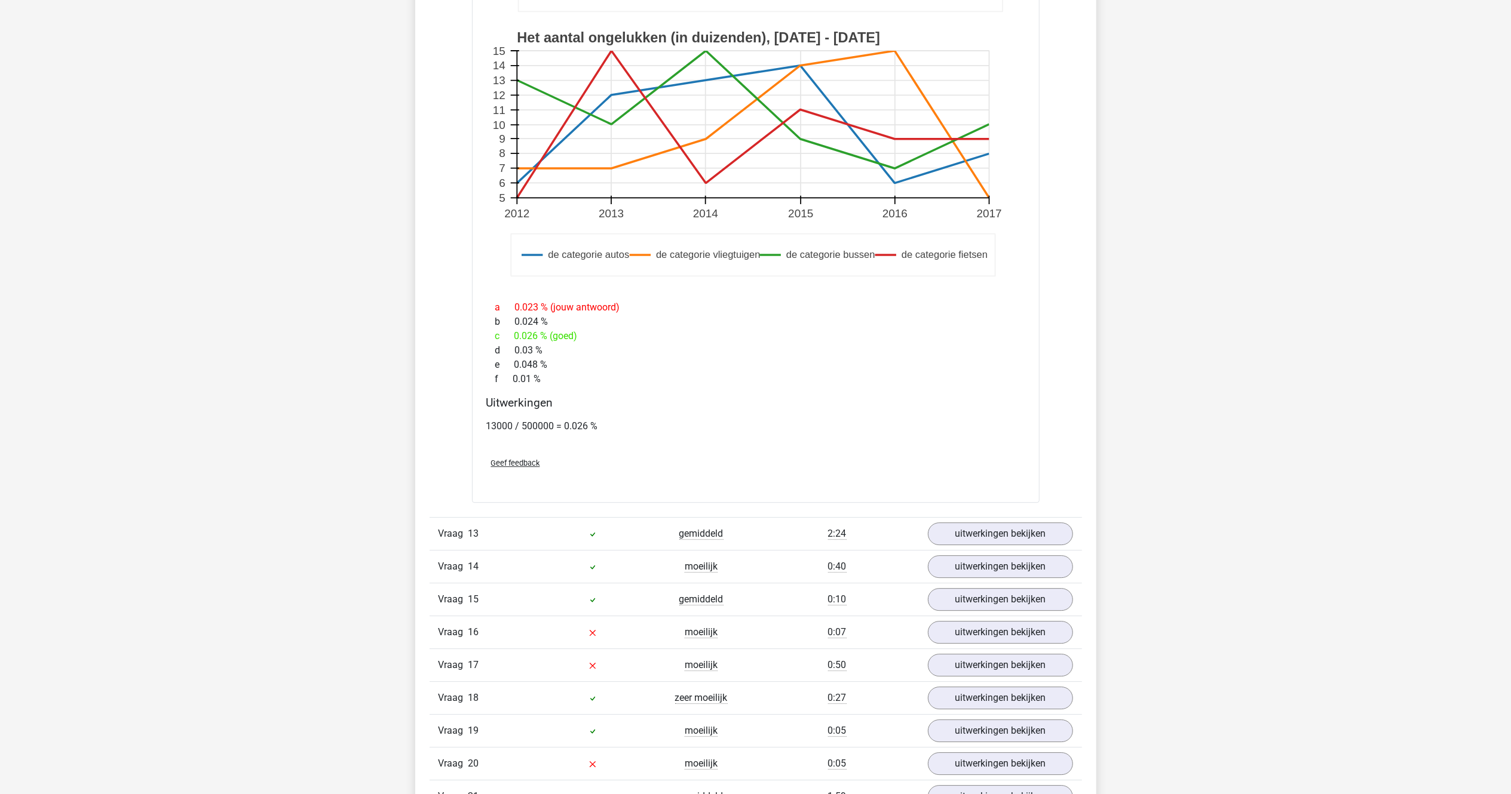
scroll to position [7826, 0]
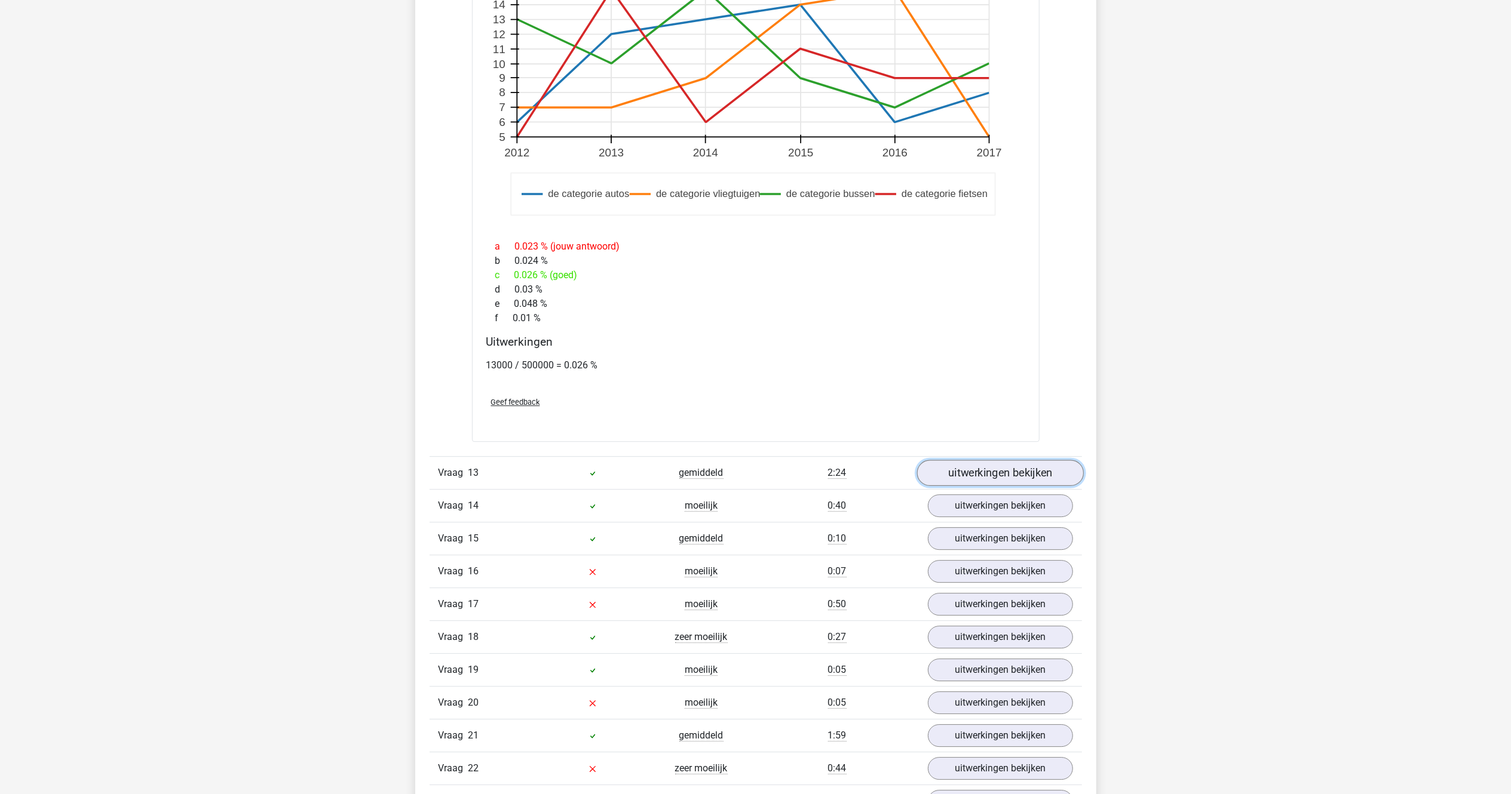
click at [976, 486] on link "uitwerkingen bekijken" at bounding box center [999, 473] width 167 height 26
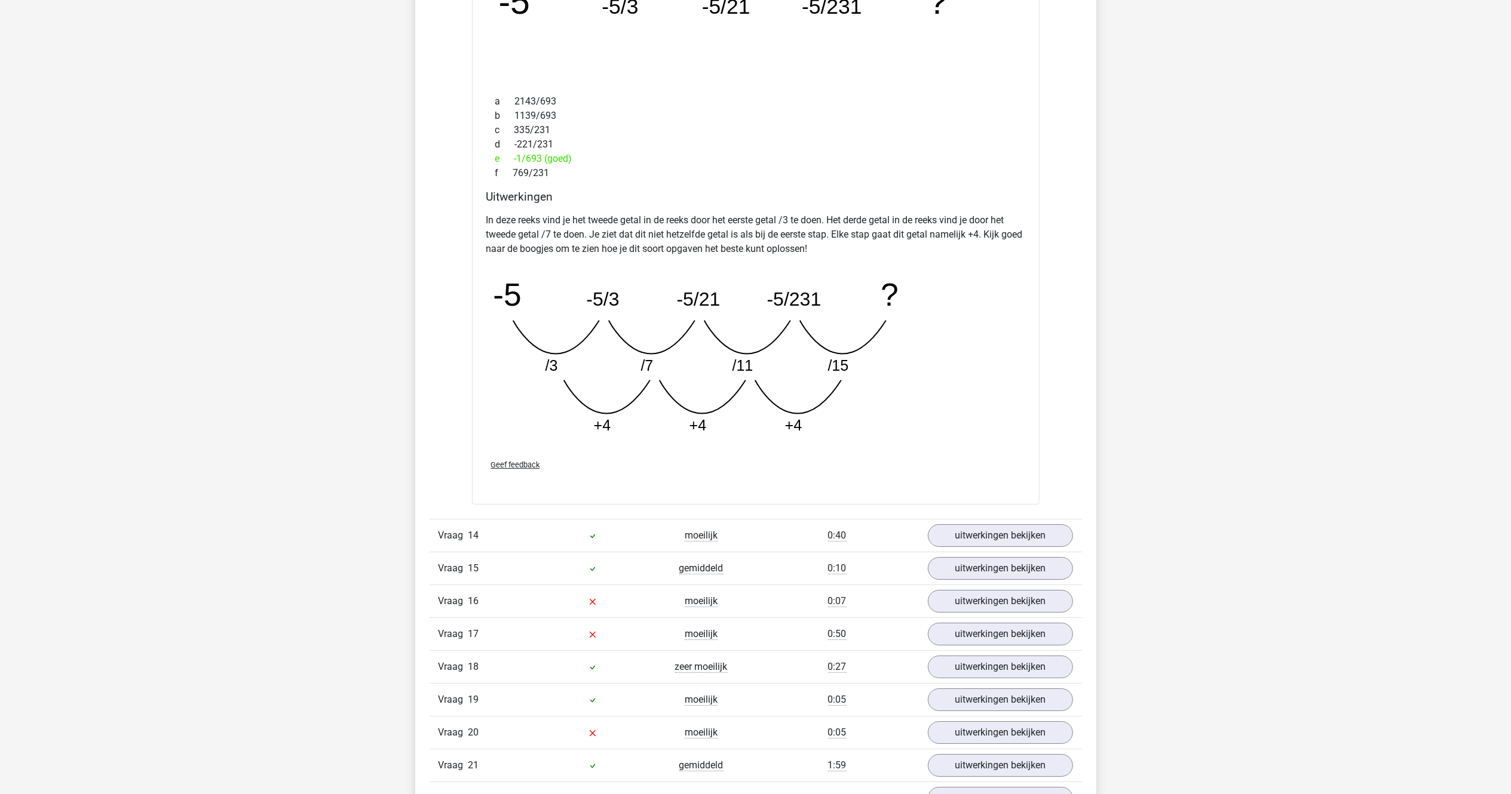
scroll to position [8423, 0]
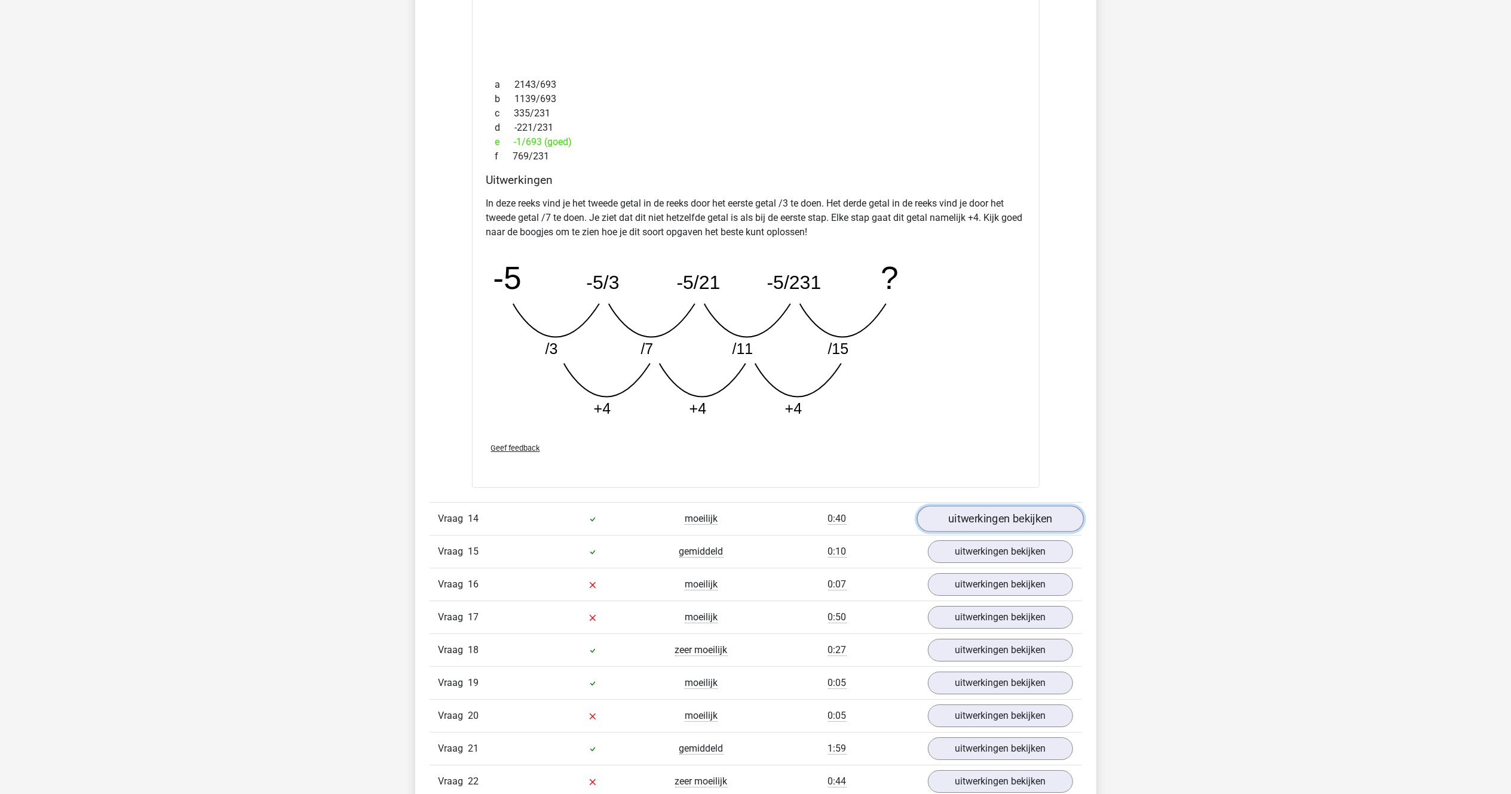
click at [947, 529] on link "uitwerkingen bekijken" at bounding box center [999, 519] width 167 height 26
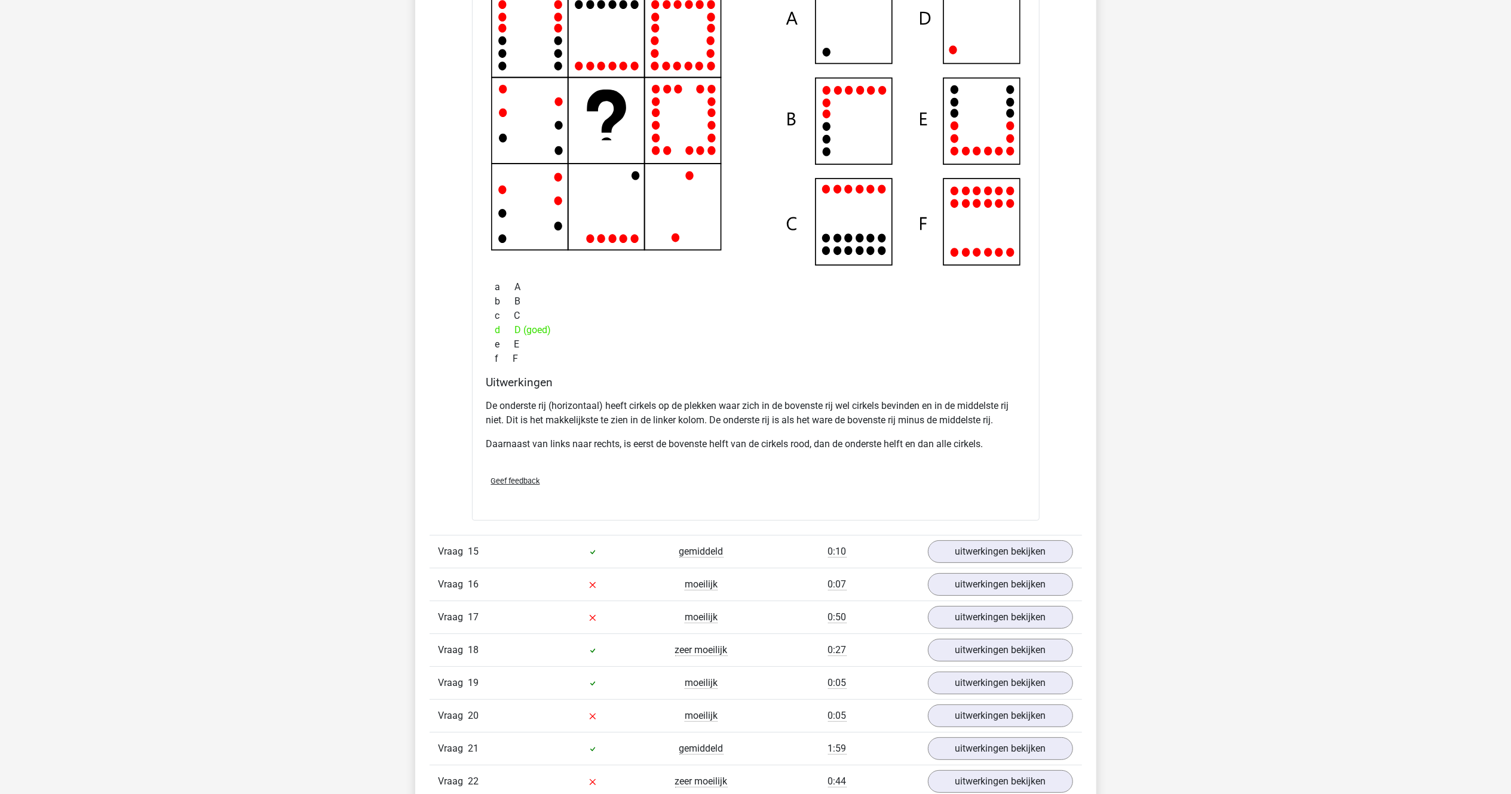
scroll to position [9140, 0]
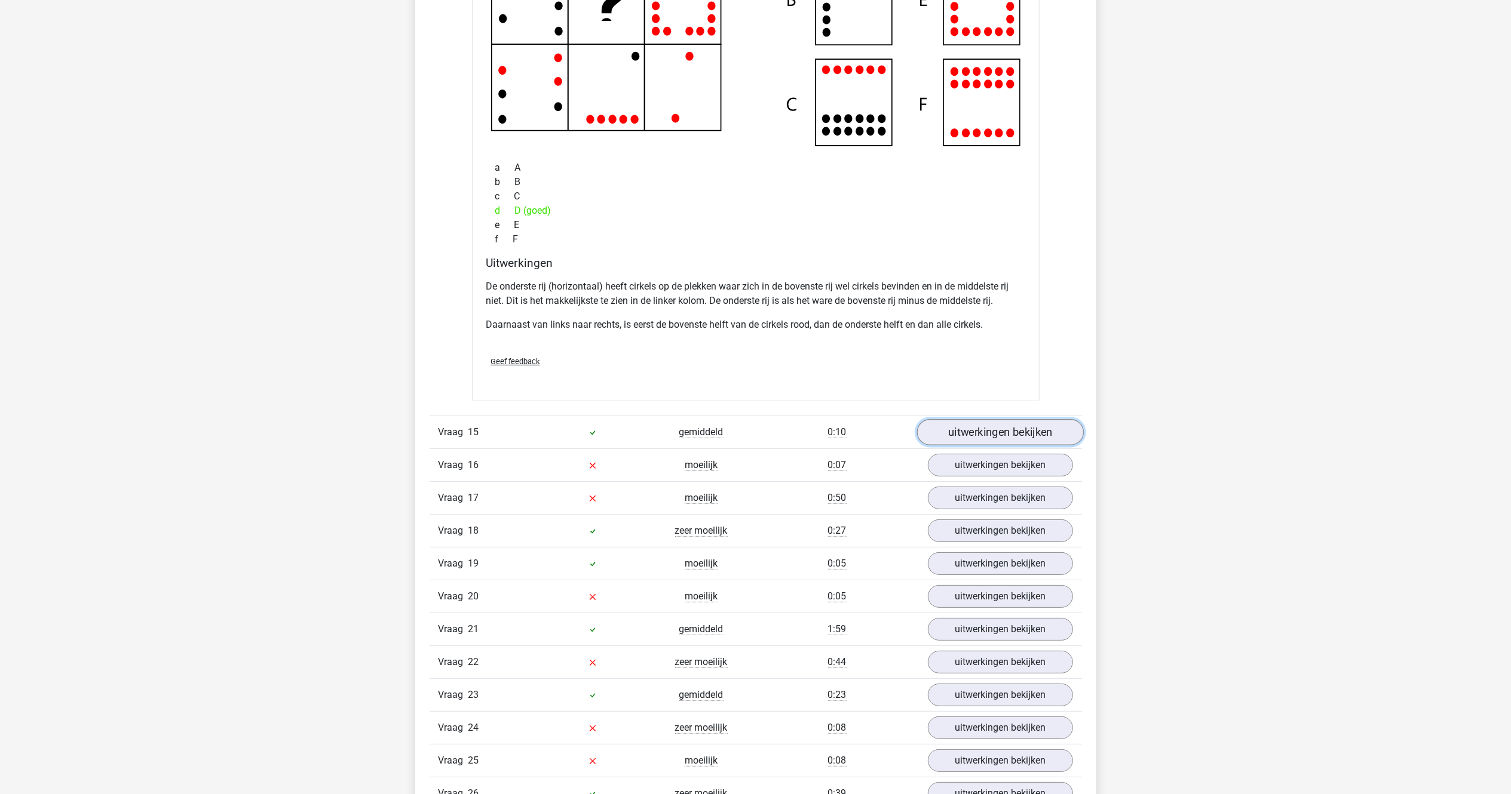
click at [975, 446] on link "uitwerkingen bekijken" at bounding box center [999, 432] width 167 height 26
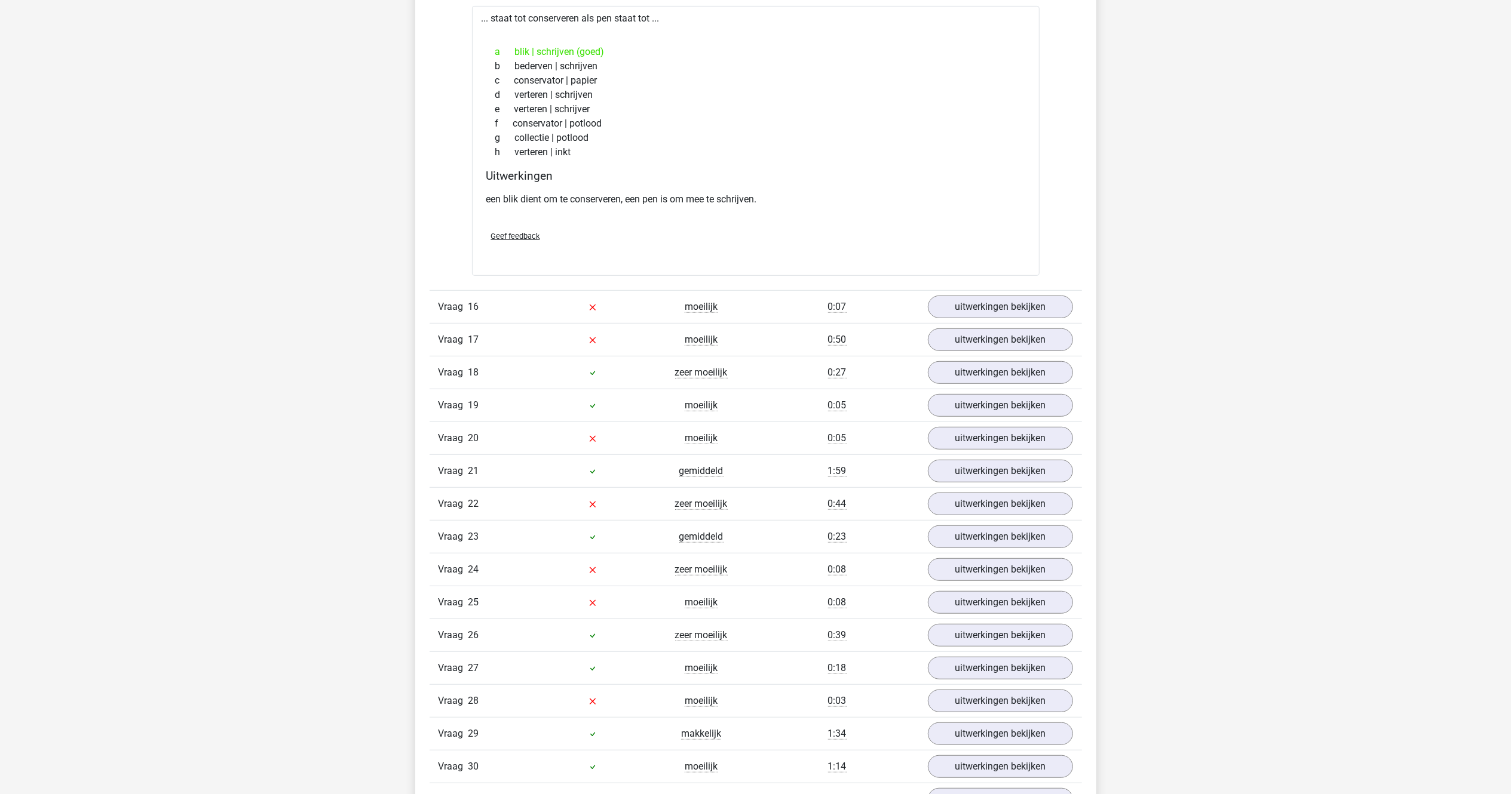
scroll to position [9618, 0]
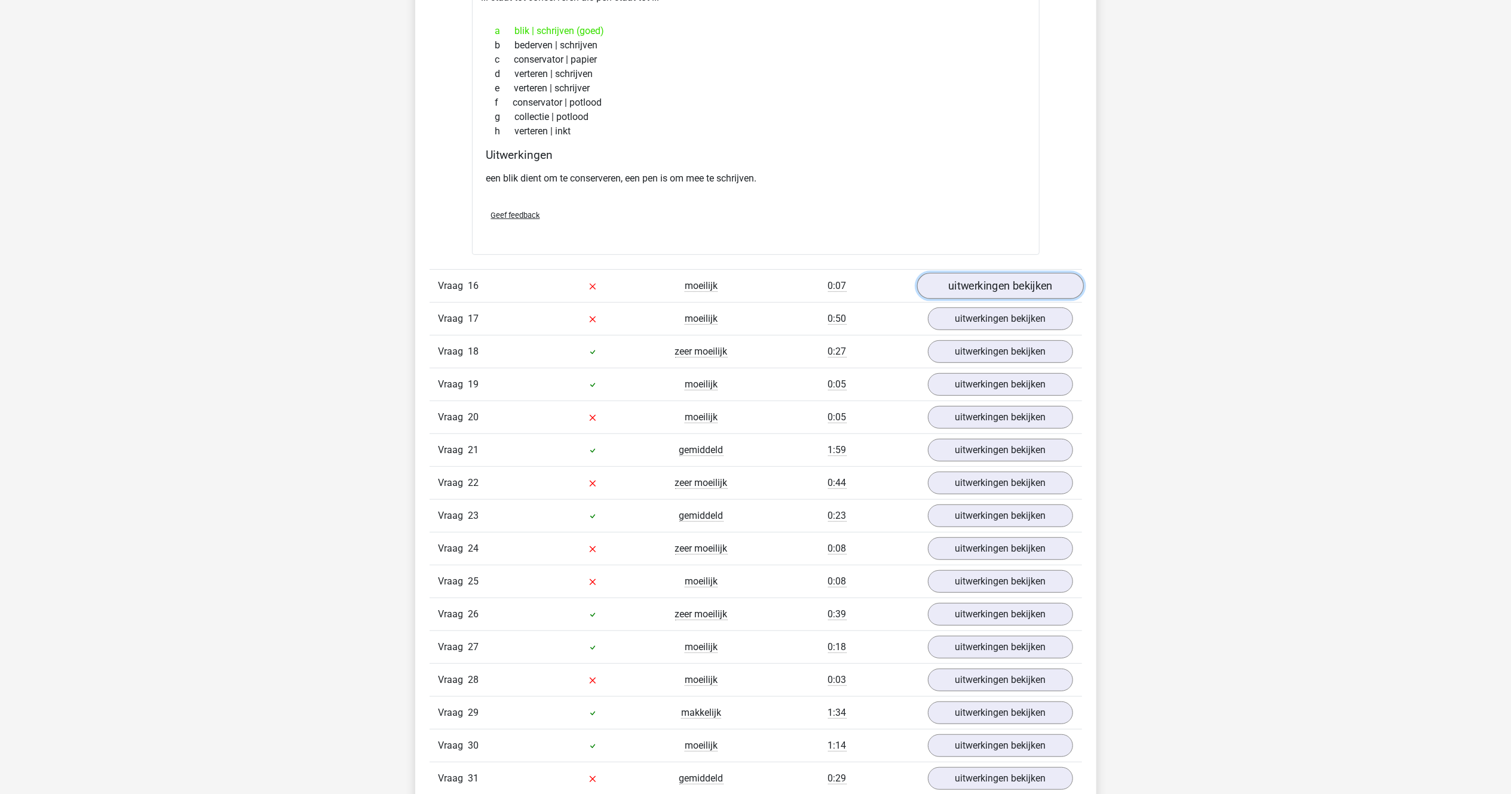
click at [961, 299] on link "uitwerkingen bekijken" at bounding box center [999, 286] width 167 height 26
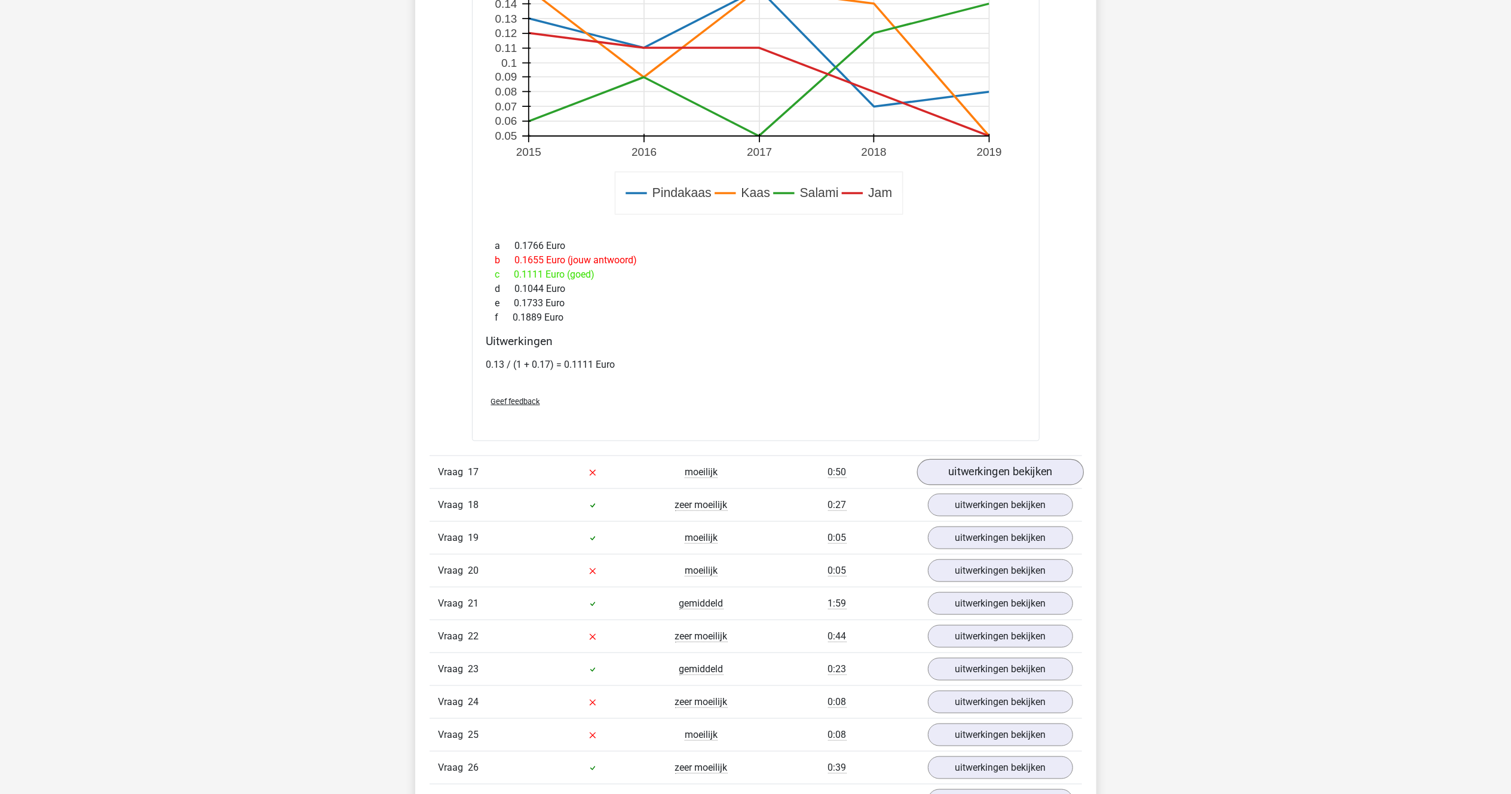
scroll to position [10334, 0]
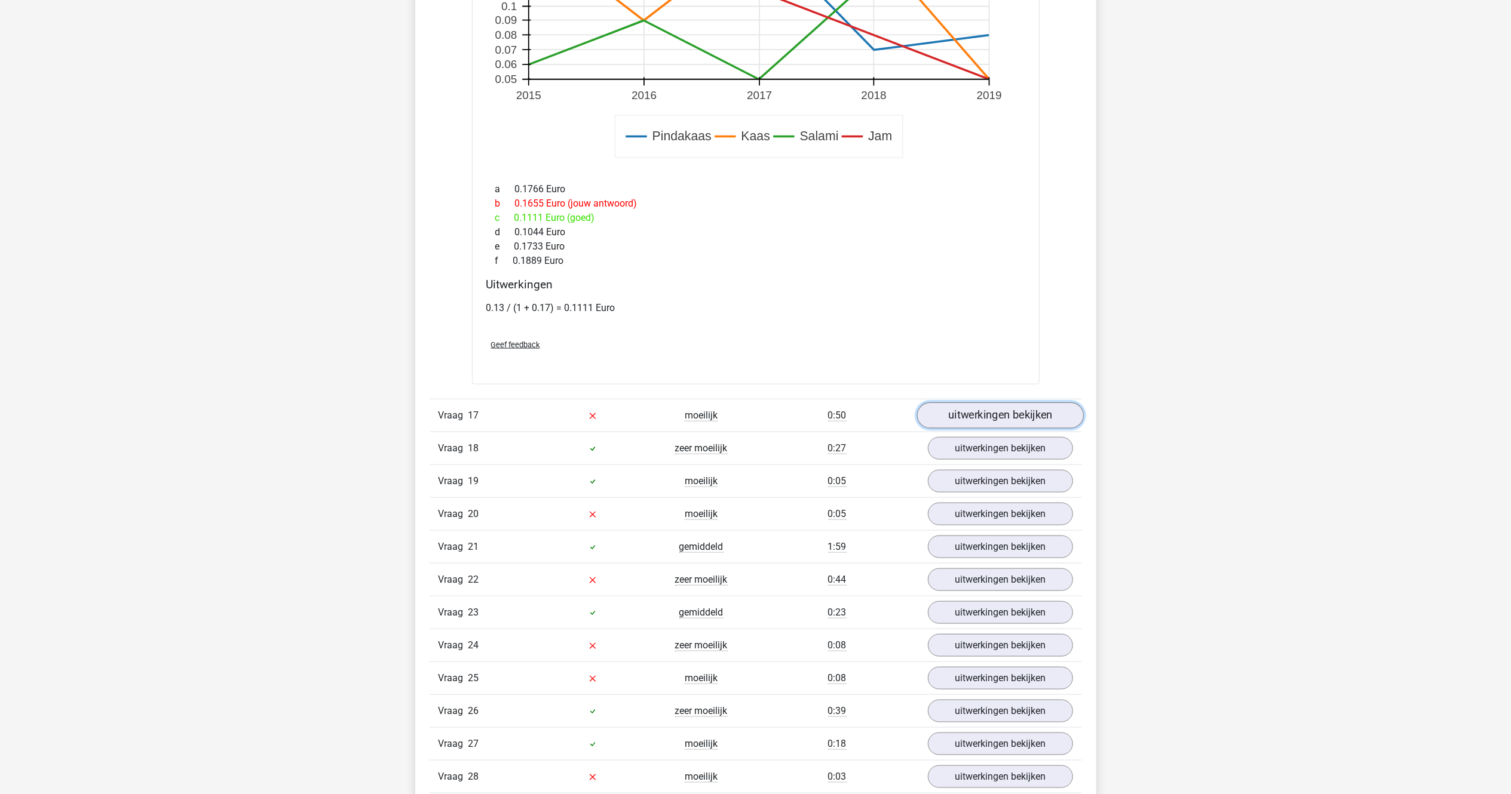
click at [956, 429] on link "uitwerkingen bekijken" at bounding box center [999, 416] width 167 height 26
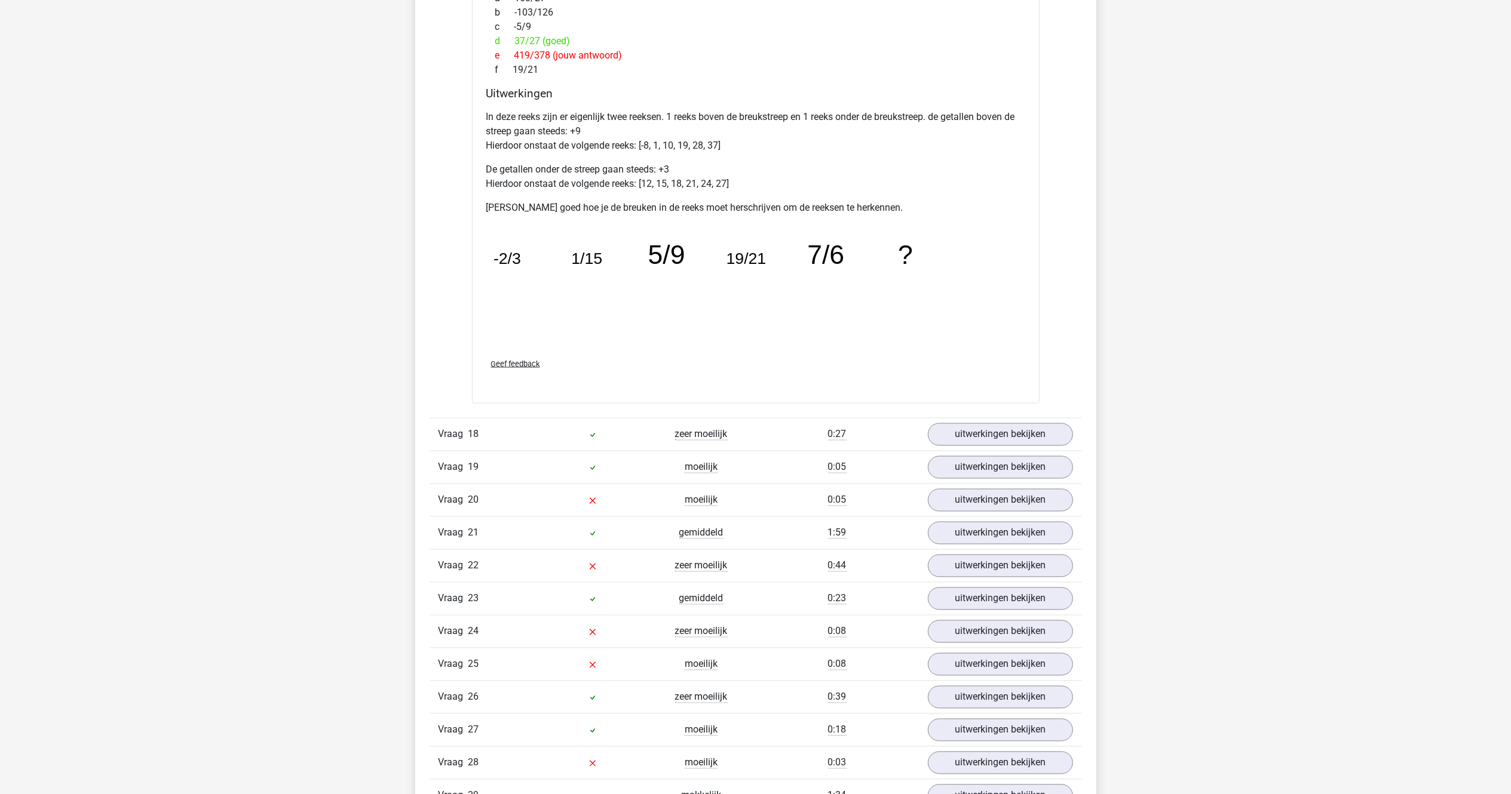
scroll to position [11051, 0]
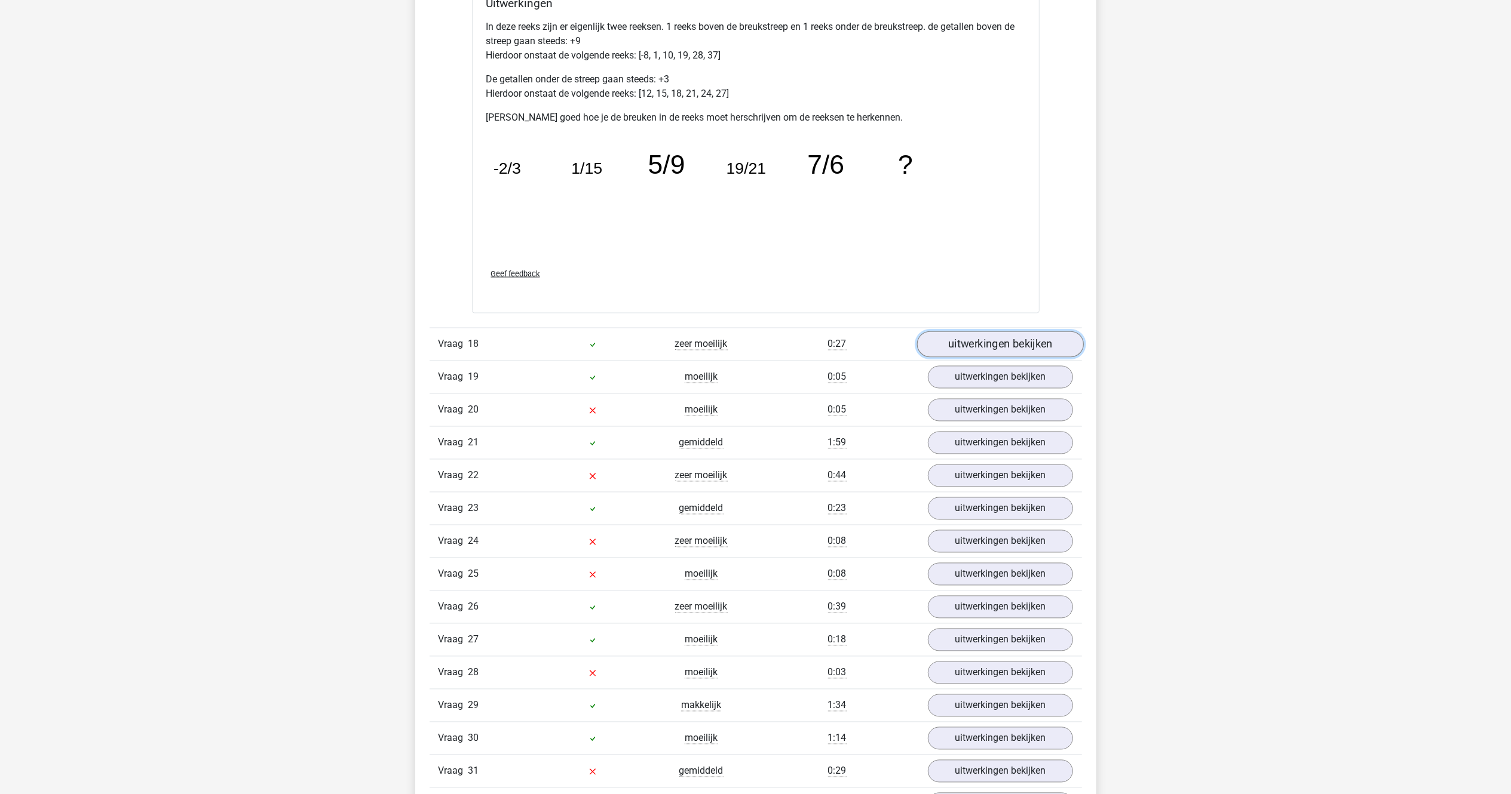
click at [964, 358] on link "uitwerkingen bekijken" at bounding box center [999, 345] width 167 height 26
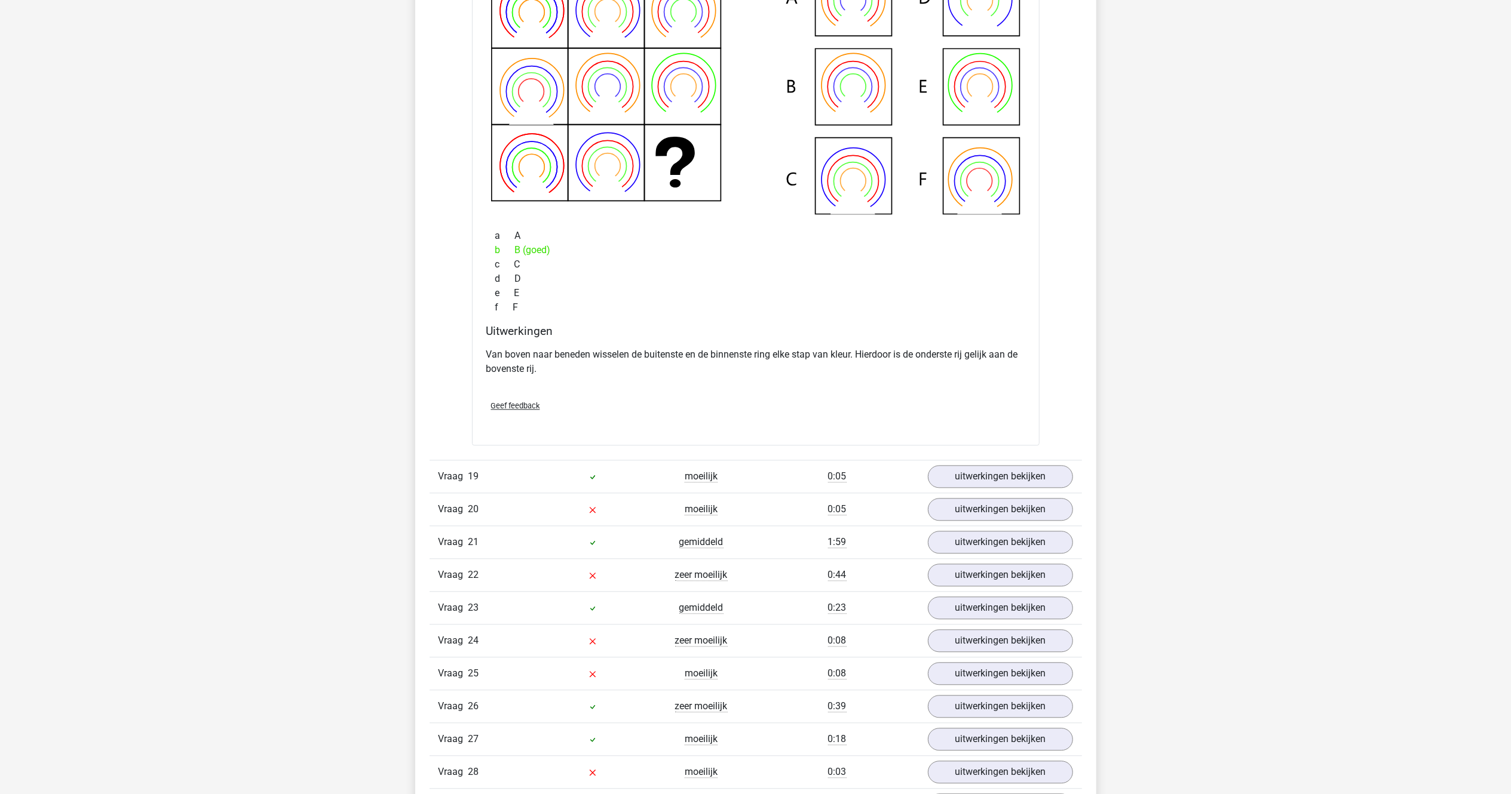
scroll to position [11529, 0]
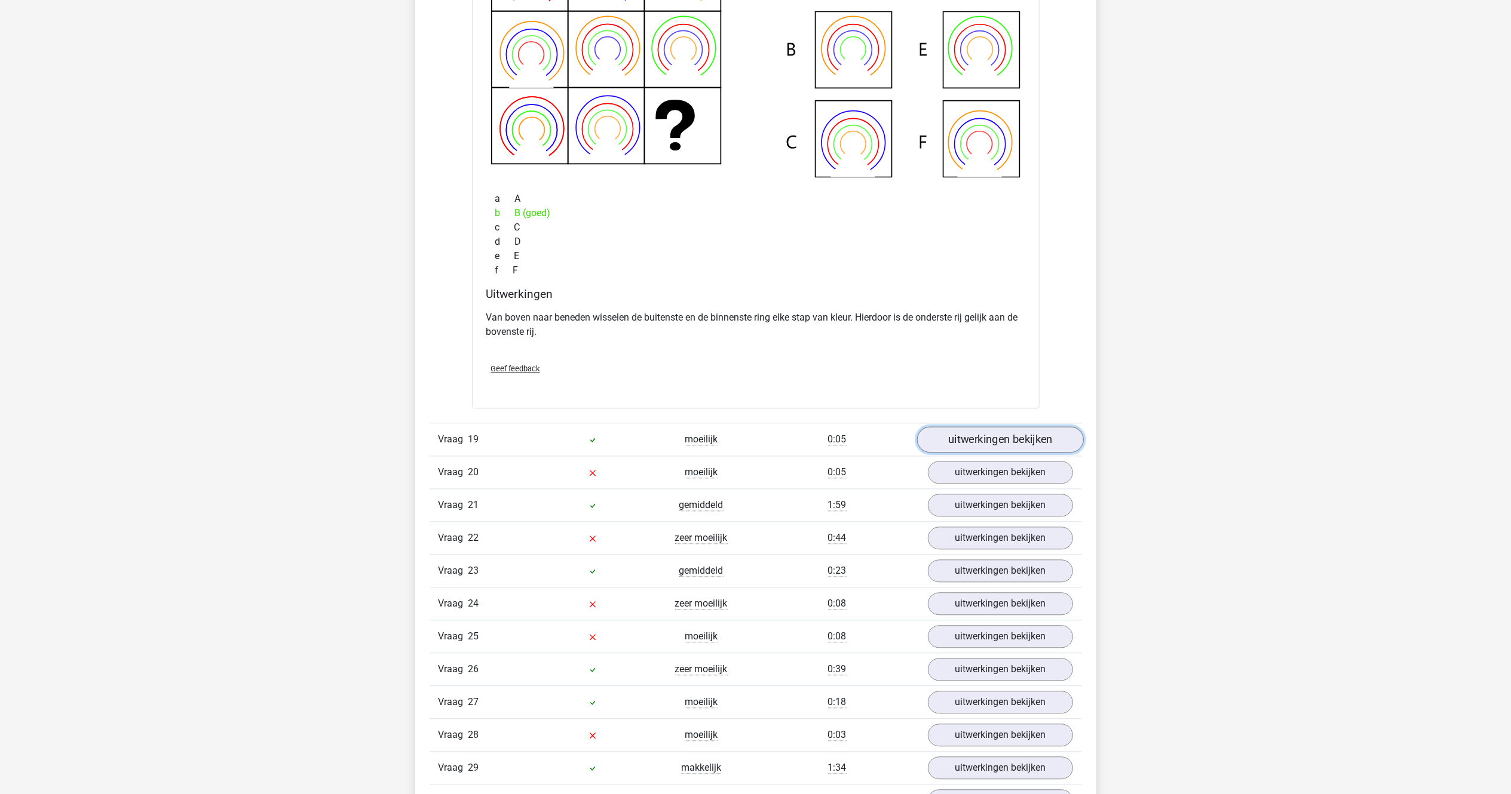
click at [949, 449] on link "uitwerkingen bekijken" at bounding box center [999, 440] width 167 height 26
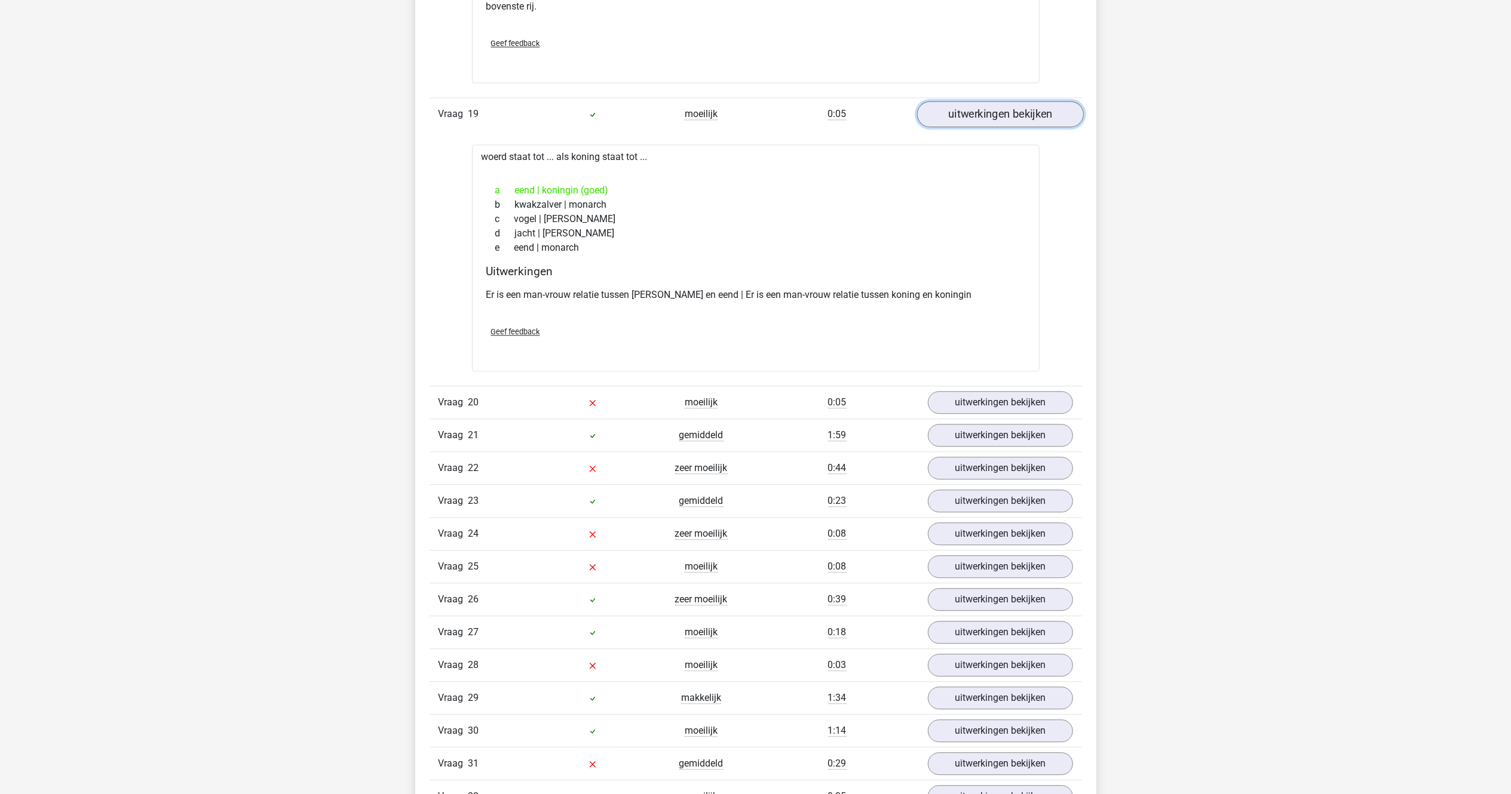
scroll to position [11888, 0]
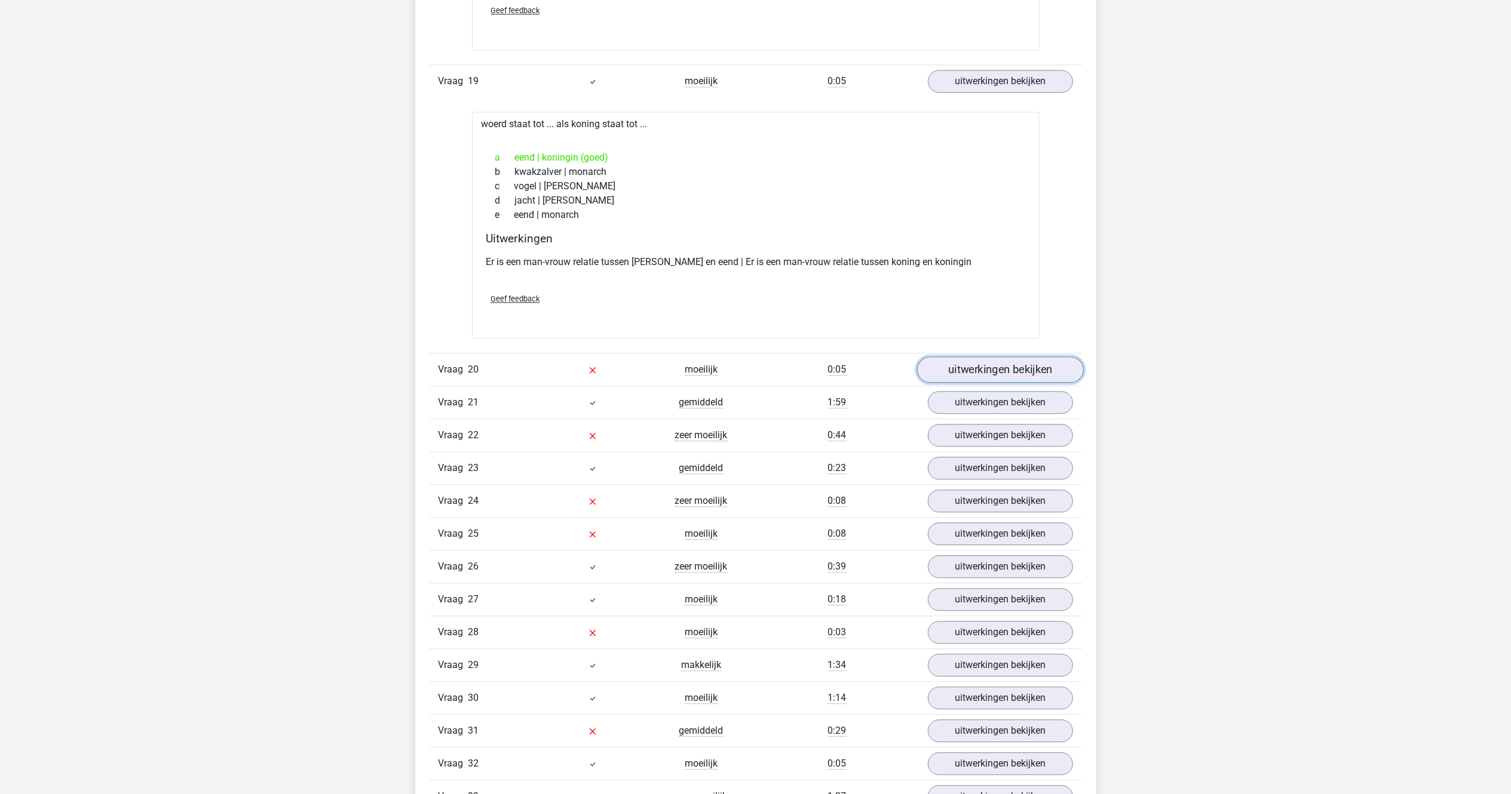
click at [966, 384] on link "uitwerkingen bekijken" at bounding box center [999, 370] width 167 height 26
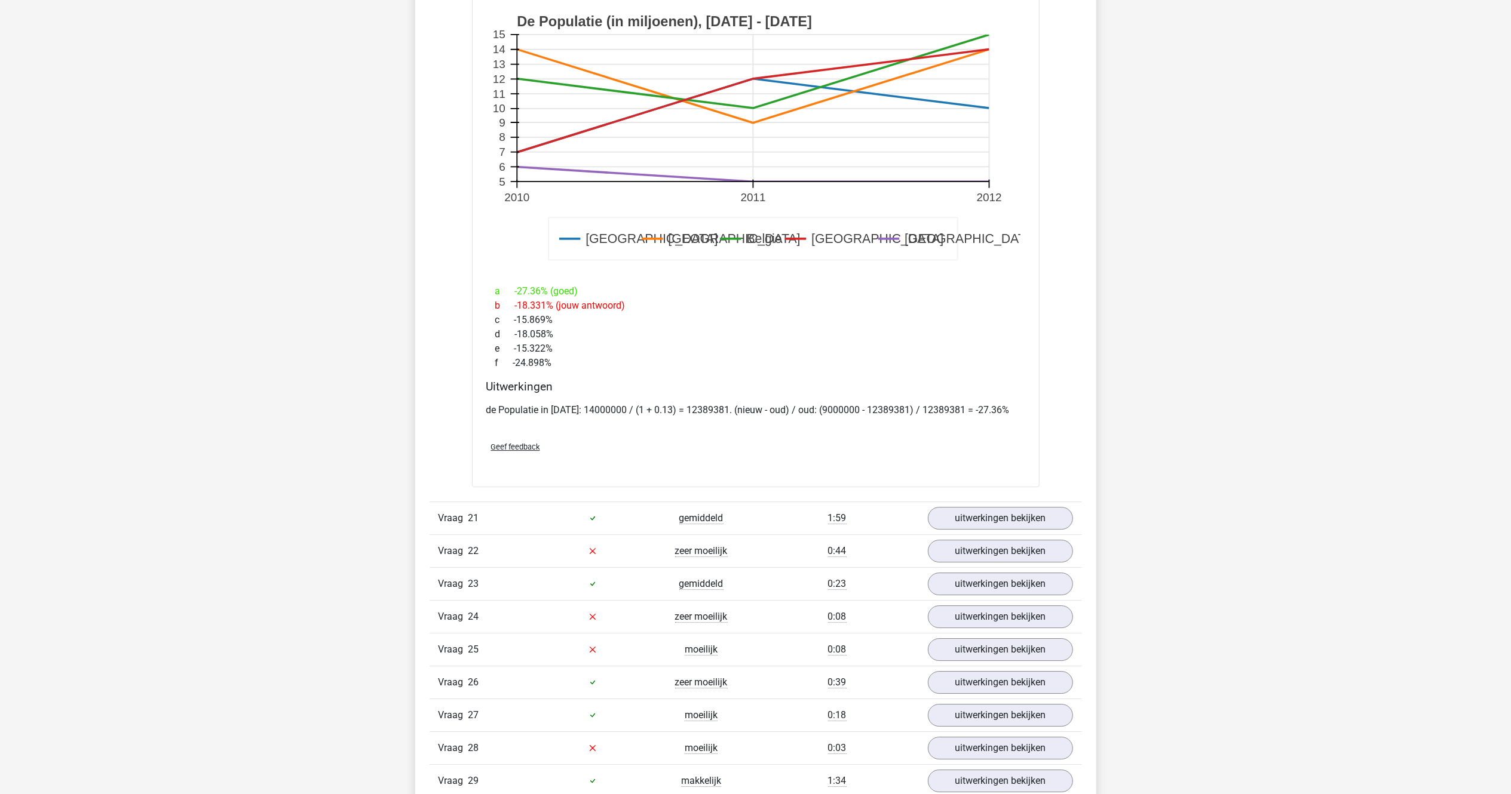
scroll to position [12724, 0]
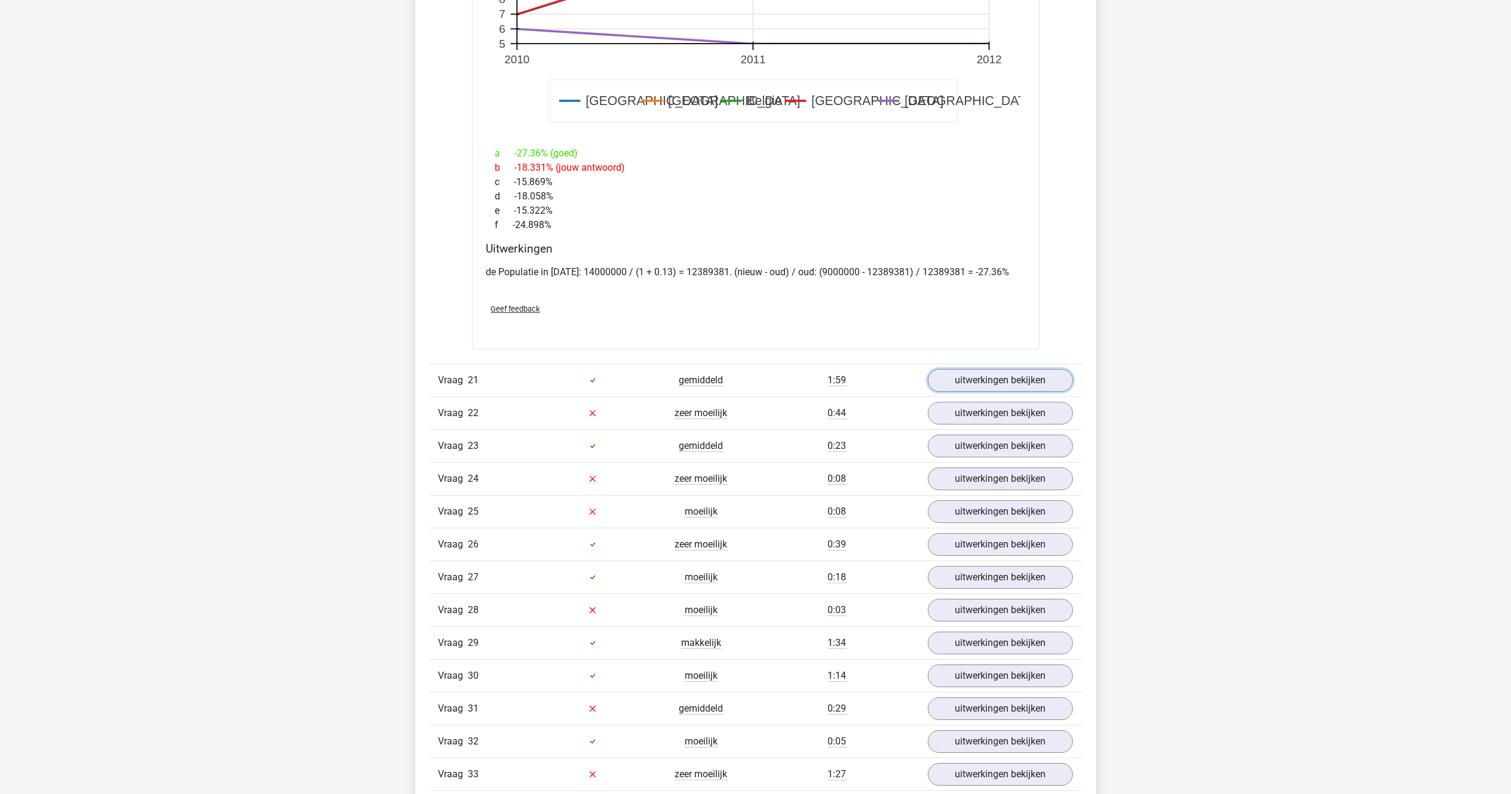
click at [966, 391] on link "uitwerkingen bekijken" at bounding box center [1000, 380] width 145 height 23
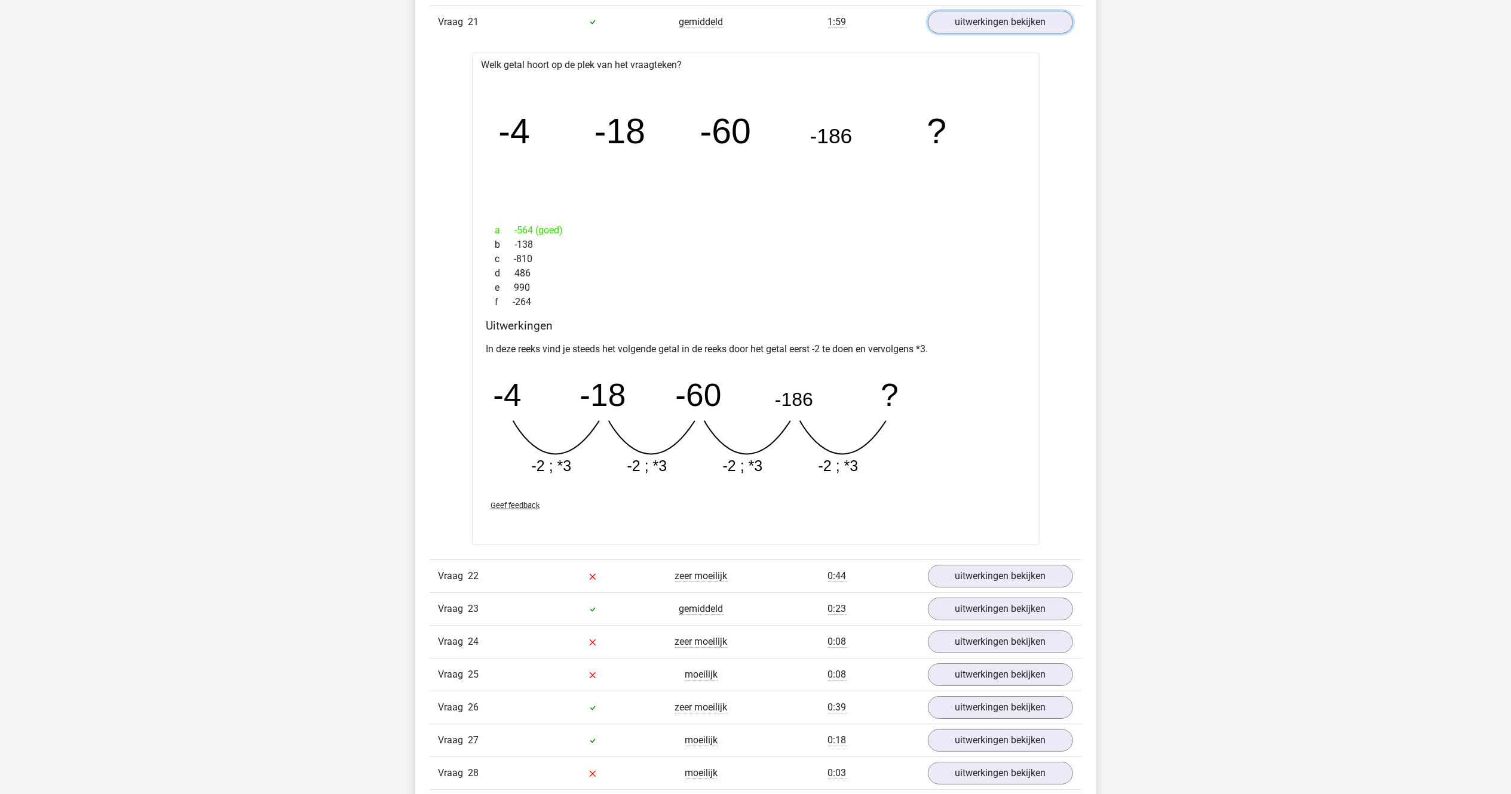
scroll to position [13202, 0]
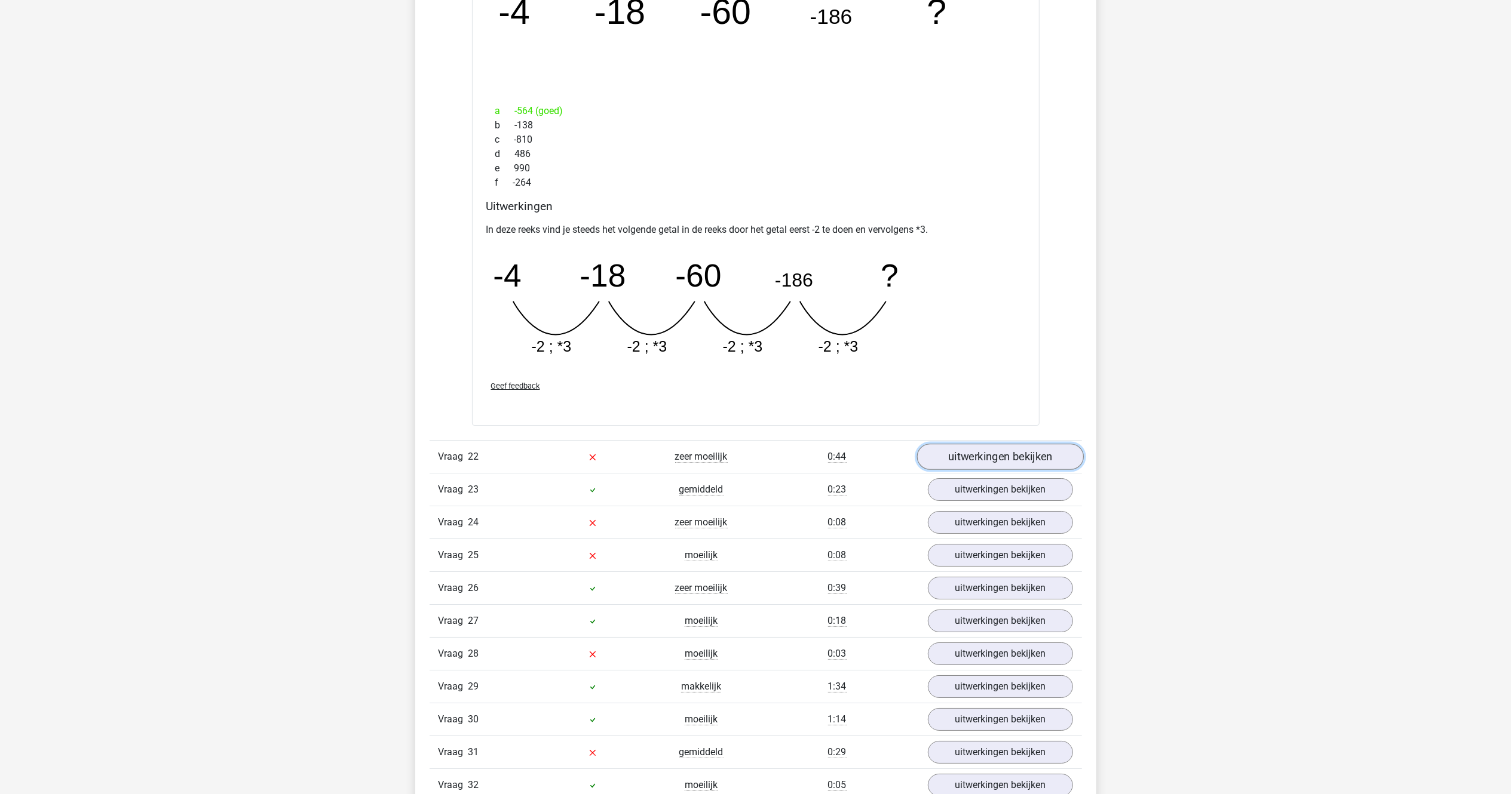
click at [964, 470] on link "uitwerkingen bekijken" at bounding box center [999, 457] width 167 height 26
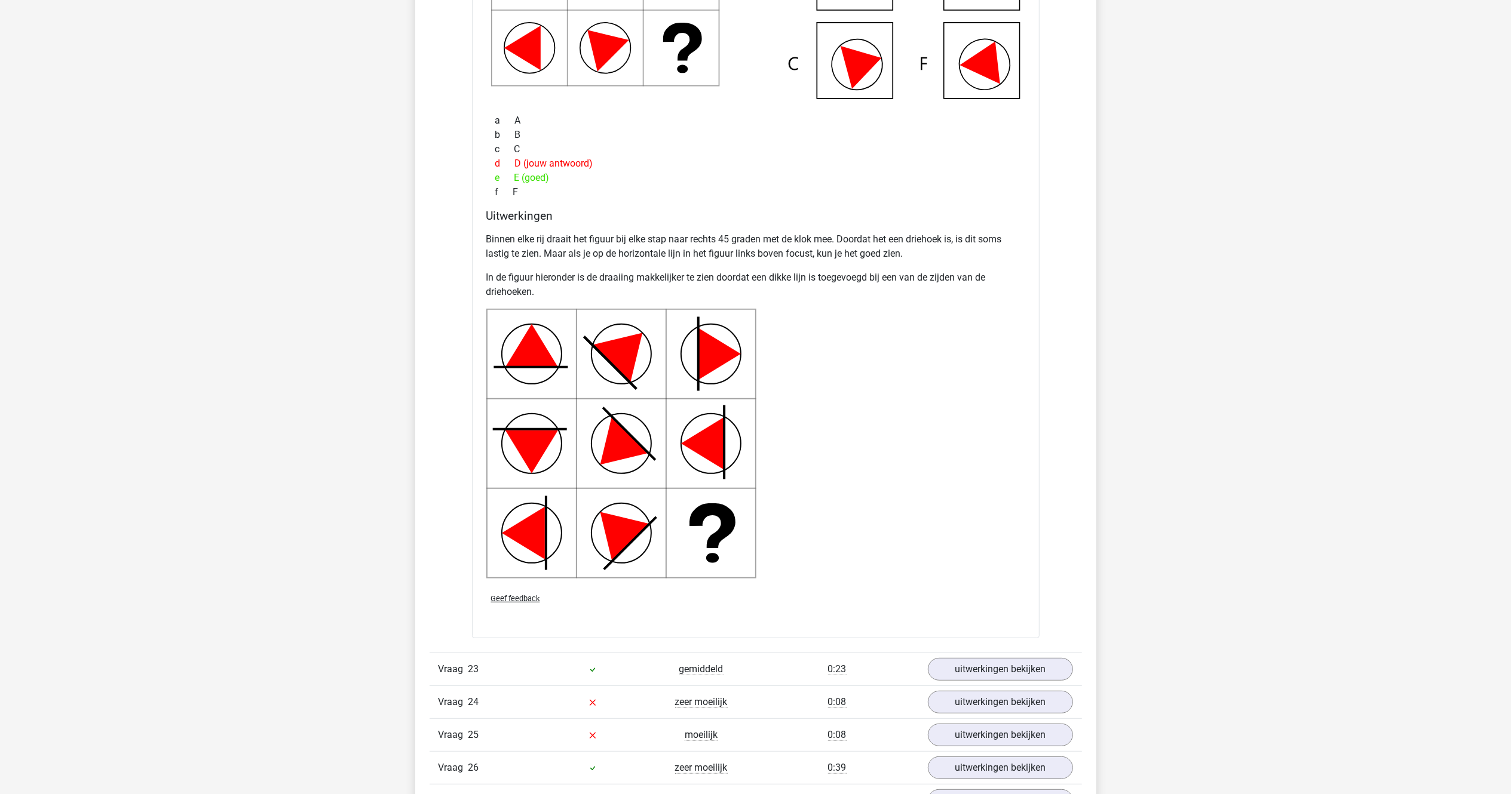
scroll to position [14038, 0]
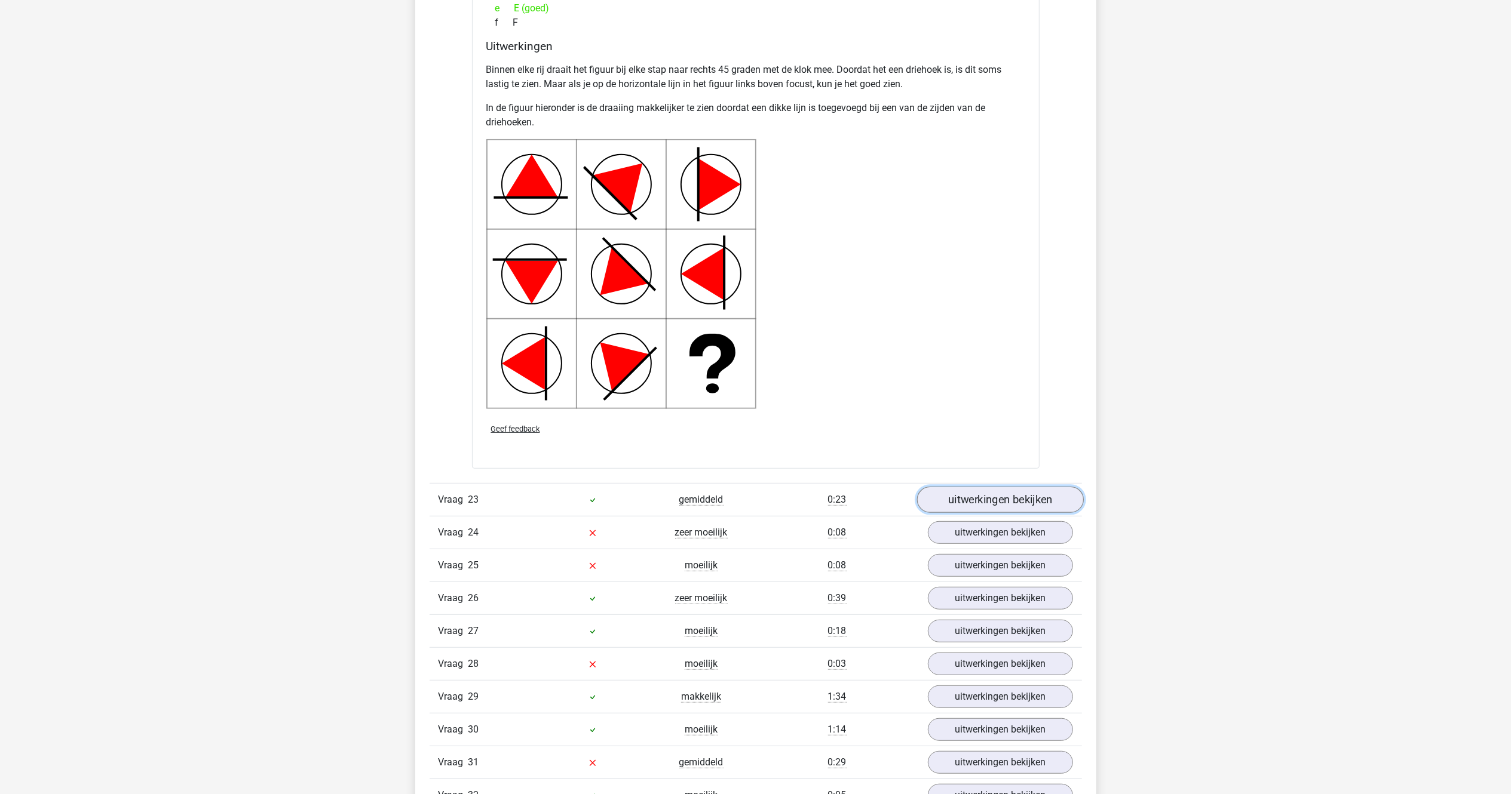
click at [958, 514] on link "uitwerkingen bekijken" at bounding box center [999, 500] width 167 height 26
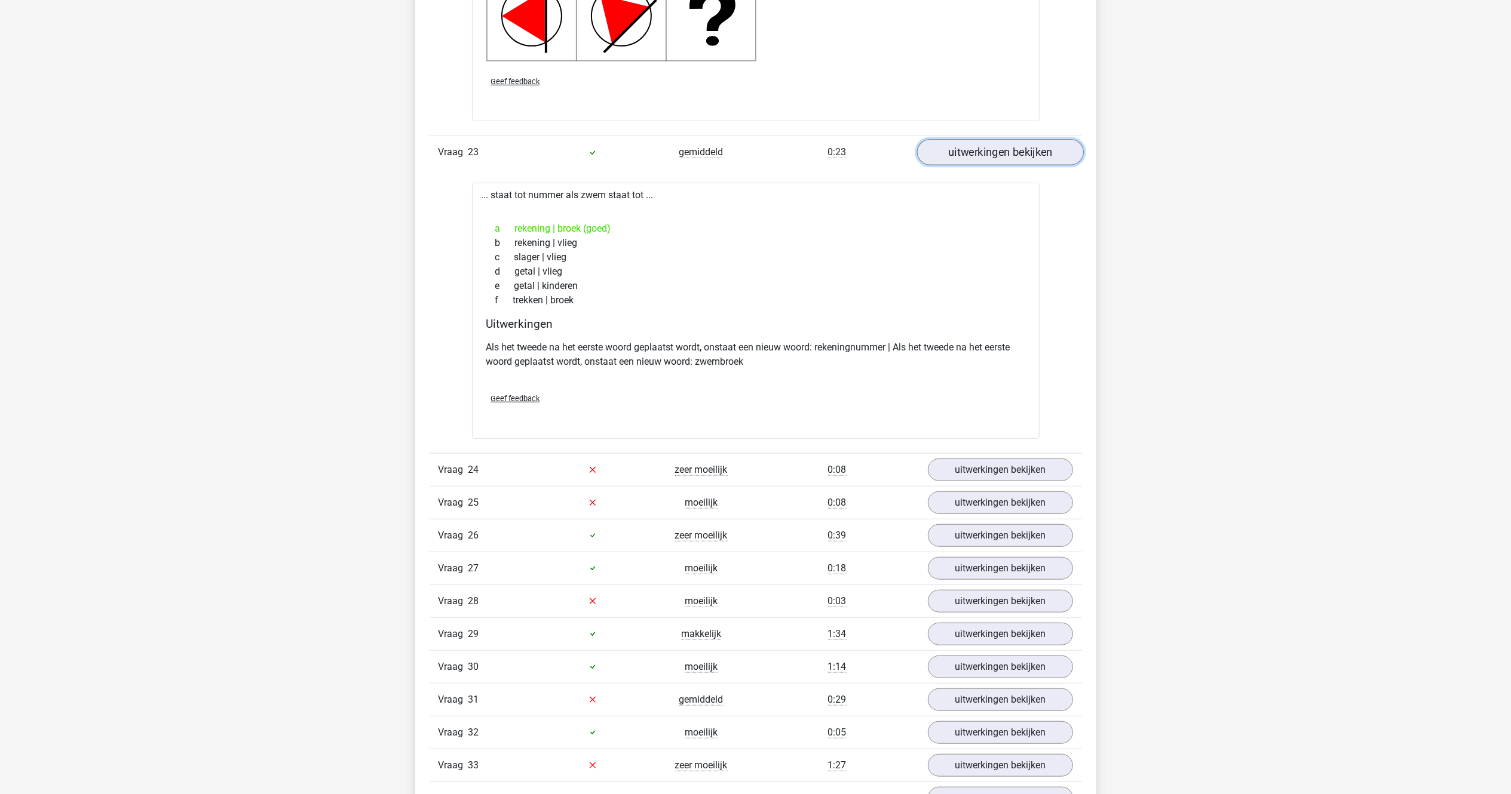
scroll to position [14397, 0]
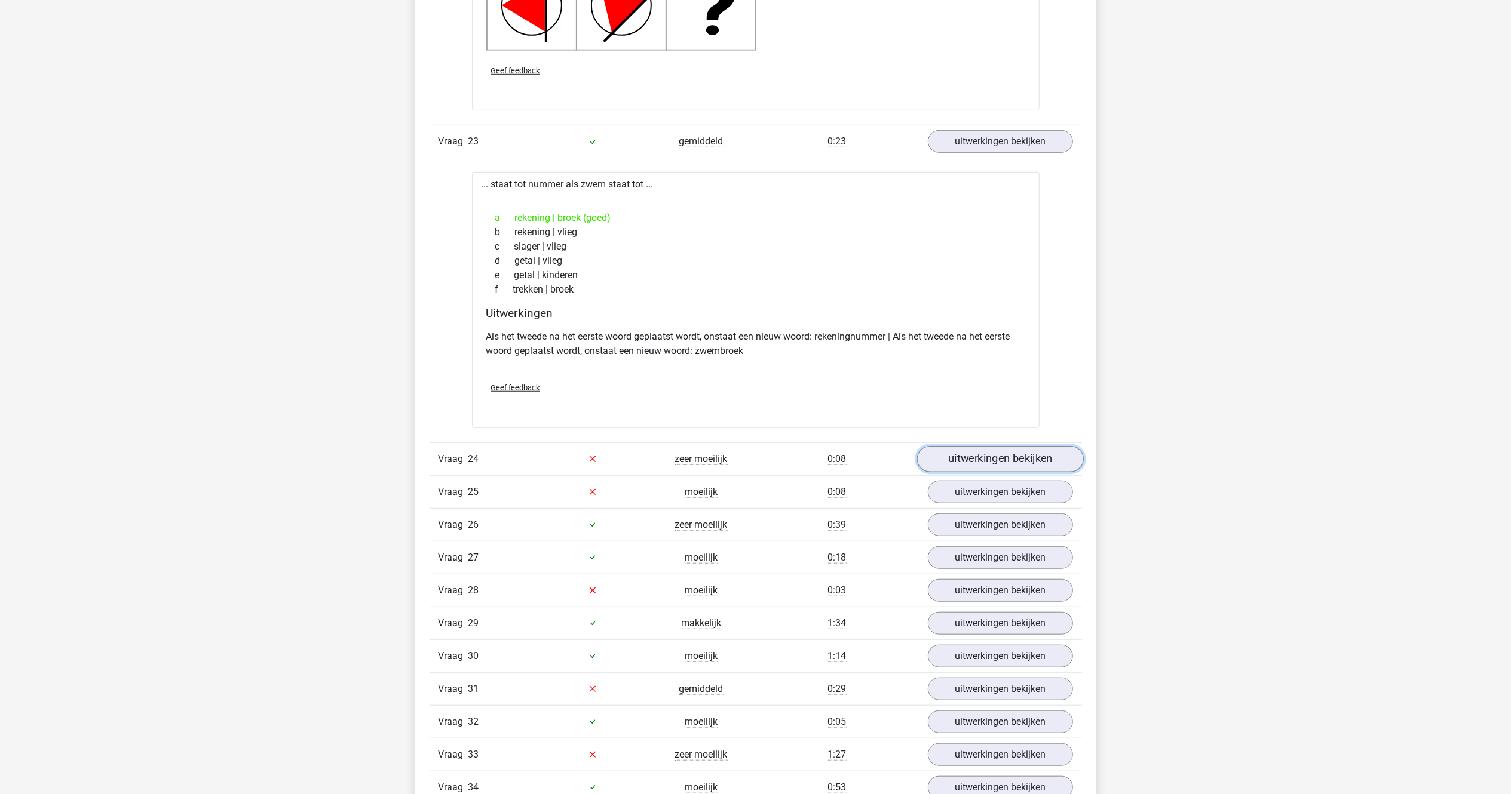
click at [968, 473] on link "uitwerkingen bekijken" at bounding box center [999, 459] width 167 height 26
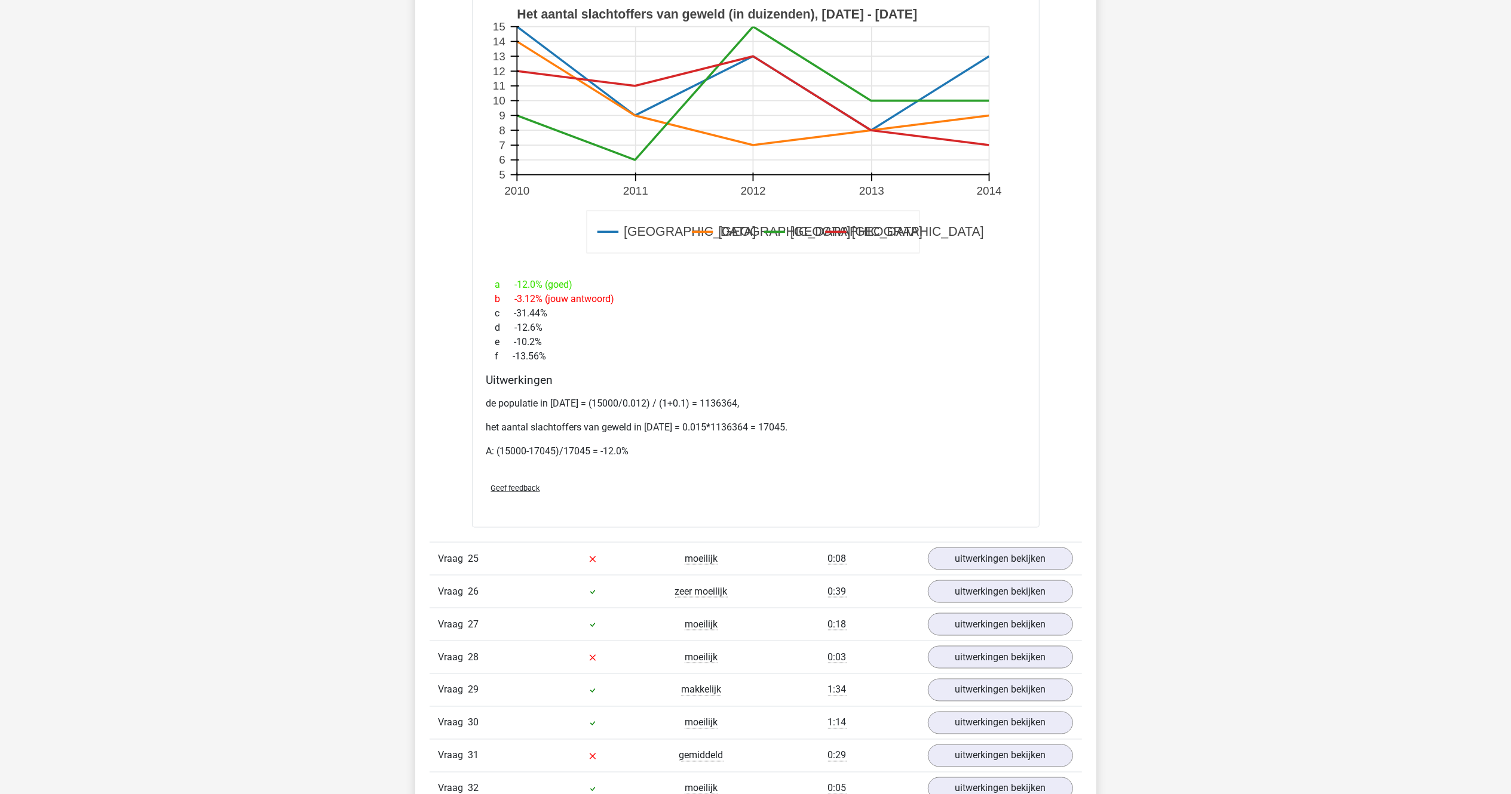
scroll to position [15233, 0]
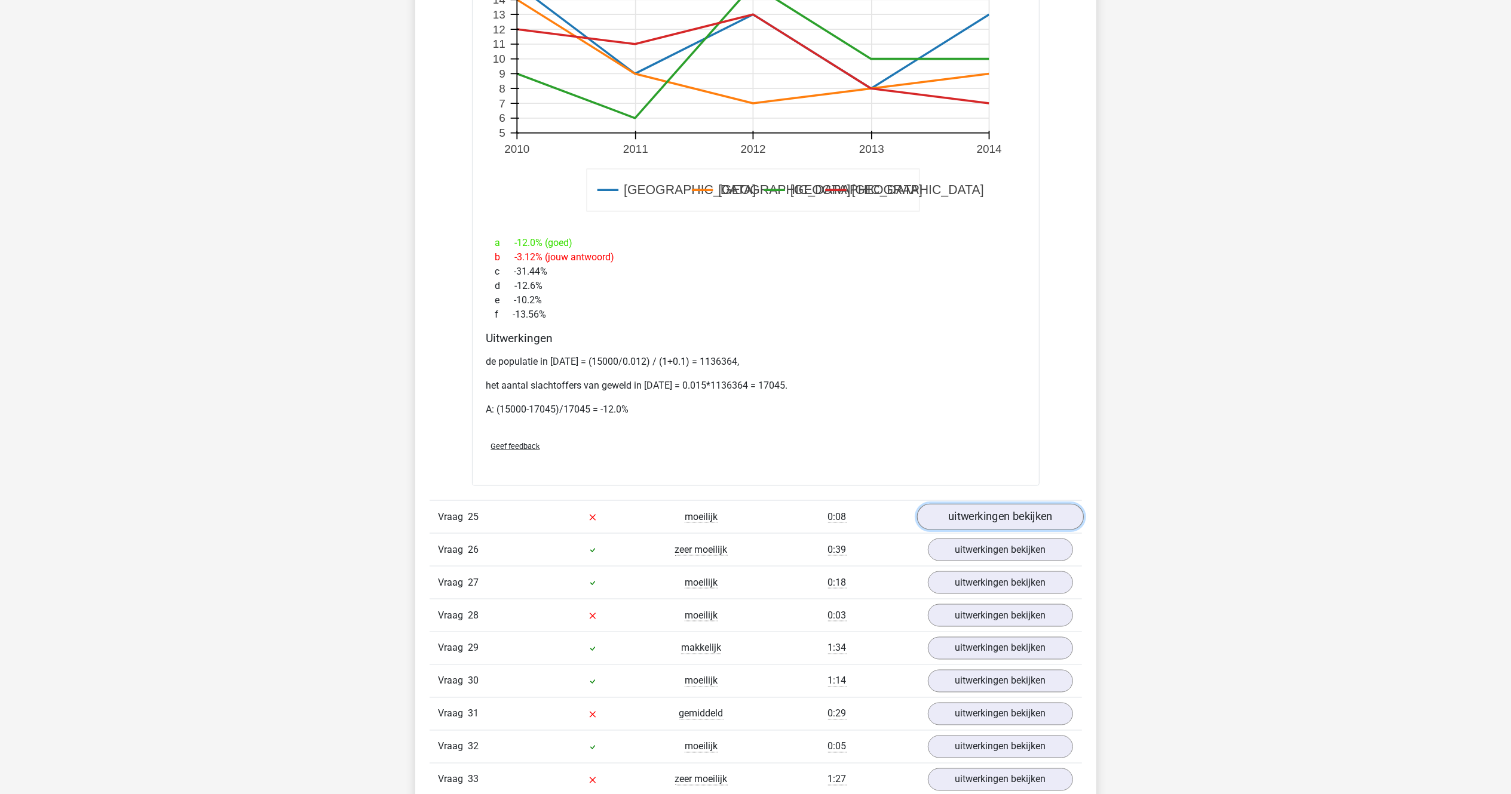
click at [954, 530] on link "uitwerkingen bekijken" at bounding box center [999, 517] width 167 height 26
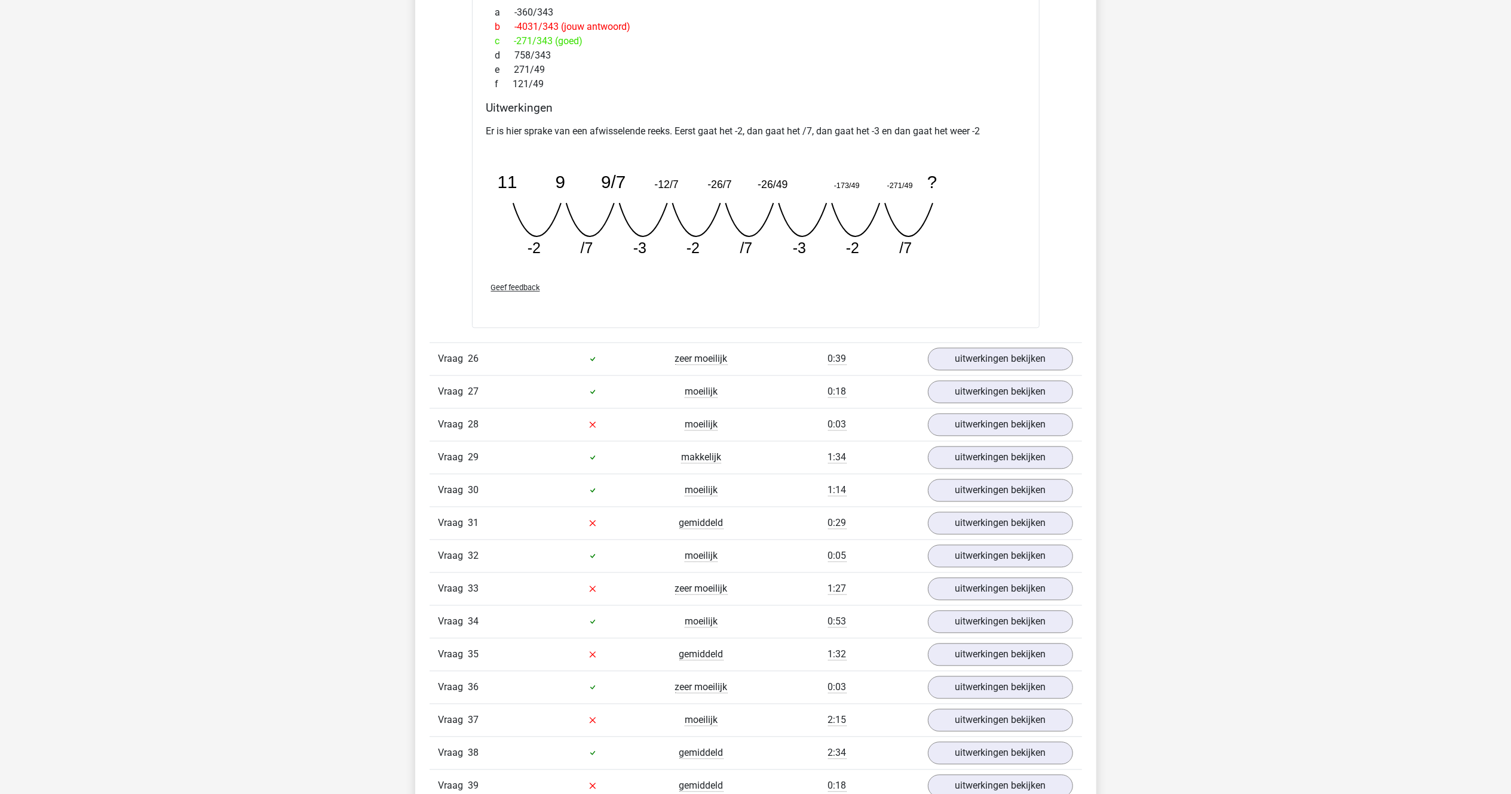
scroll to position [15950, 0]
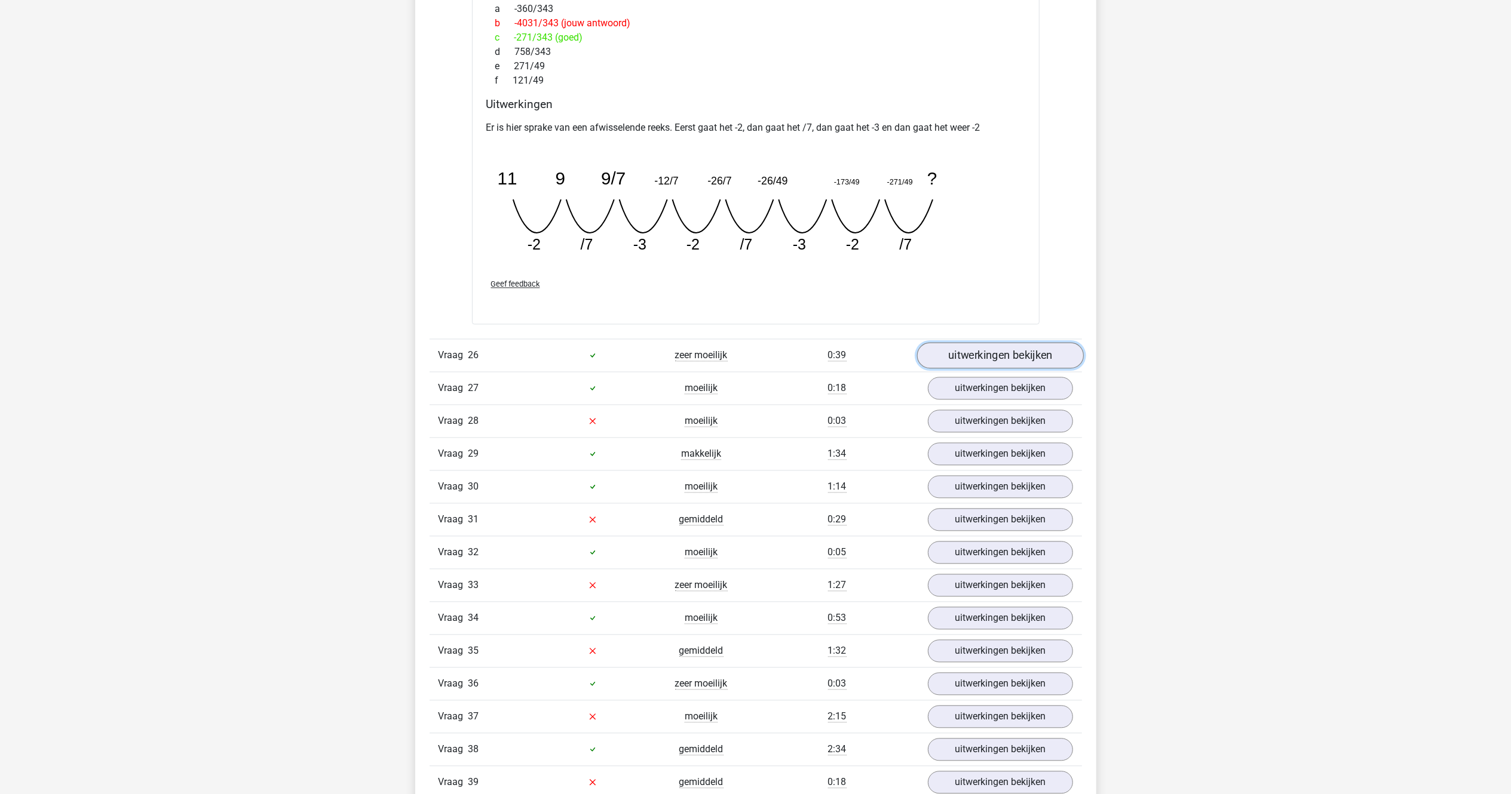
click at [961, 369] on link "uitwerkingen bekijken" at bounding box center [999, 355] width 167 height 26
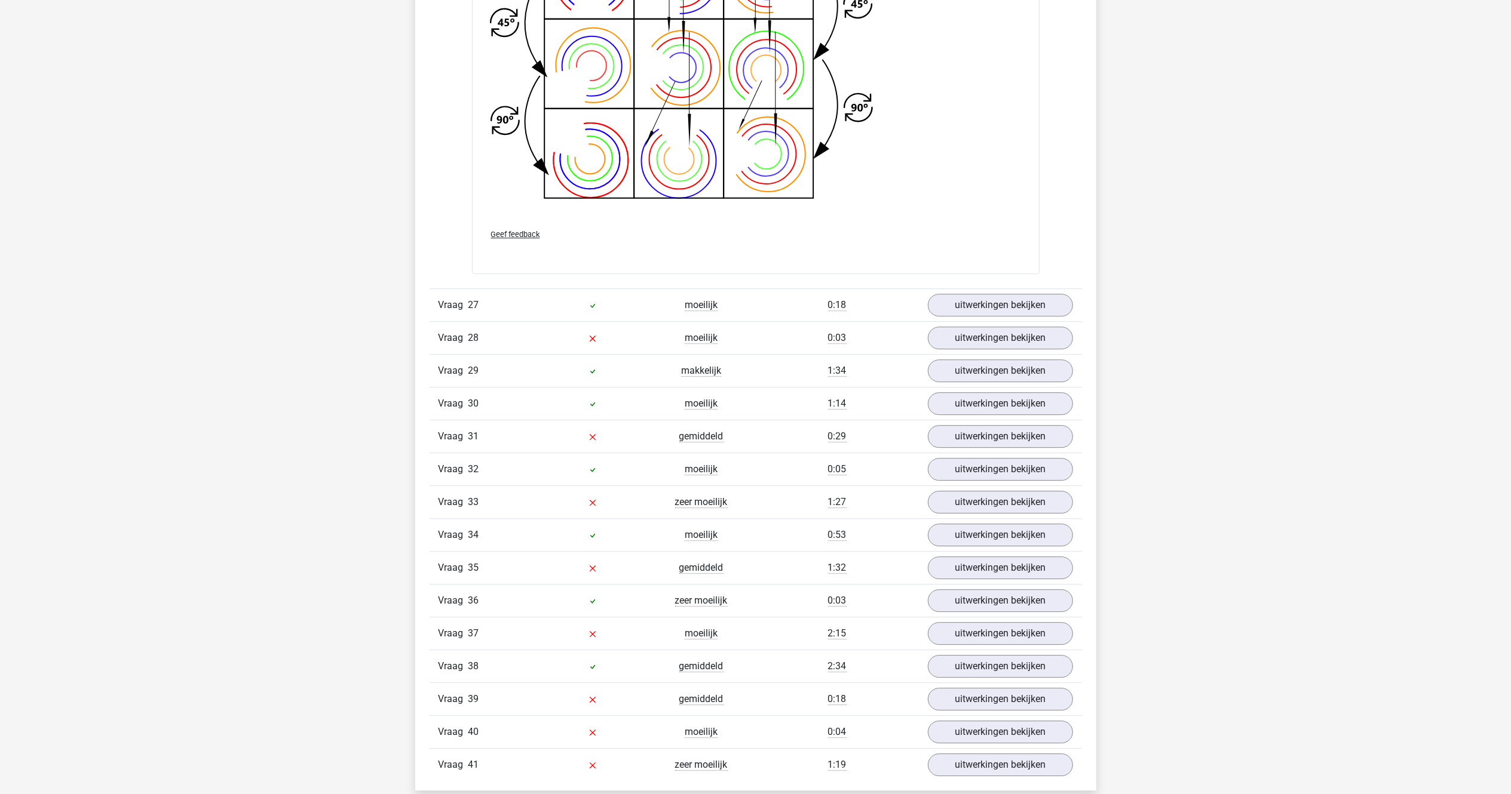
scroll to position [16906, 0]
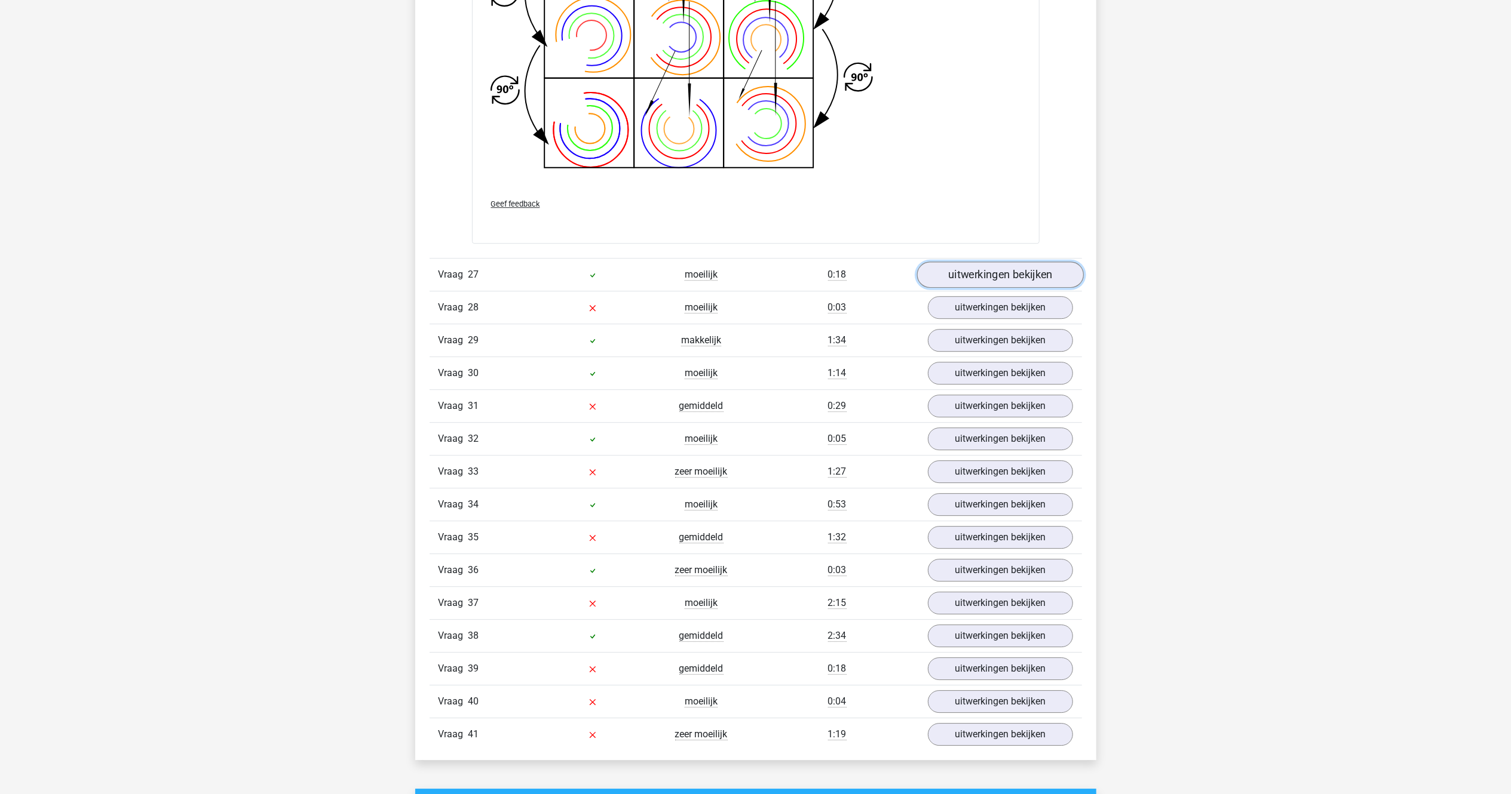
click at [955, 288] on link "uitwerkingen bekijken" at bounding box center [999, 275] width 167 height 26
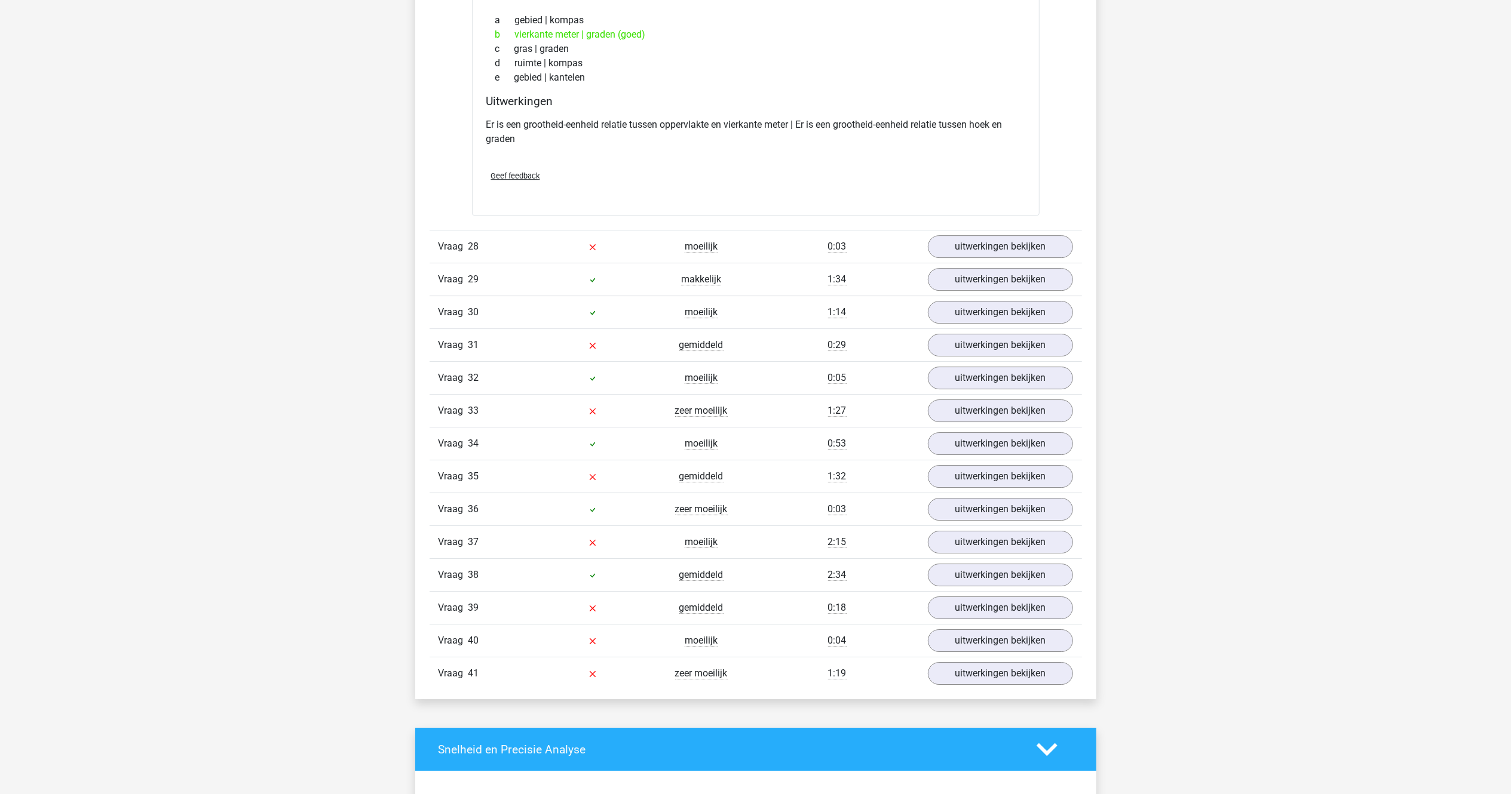
scroll to position [17264, 0]
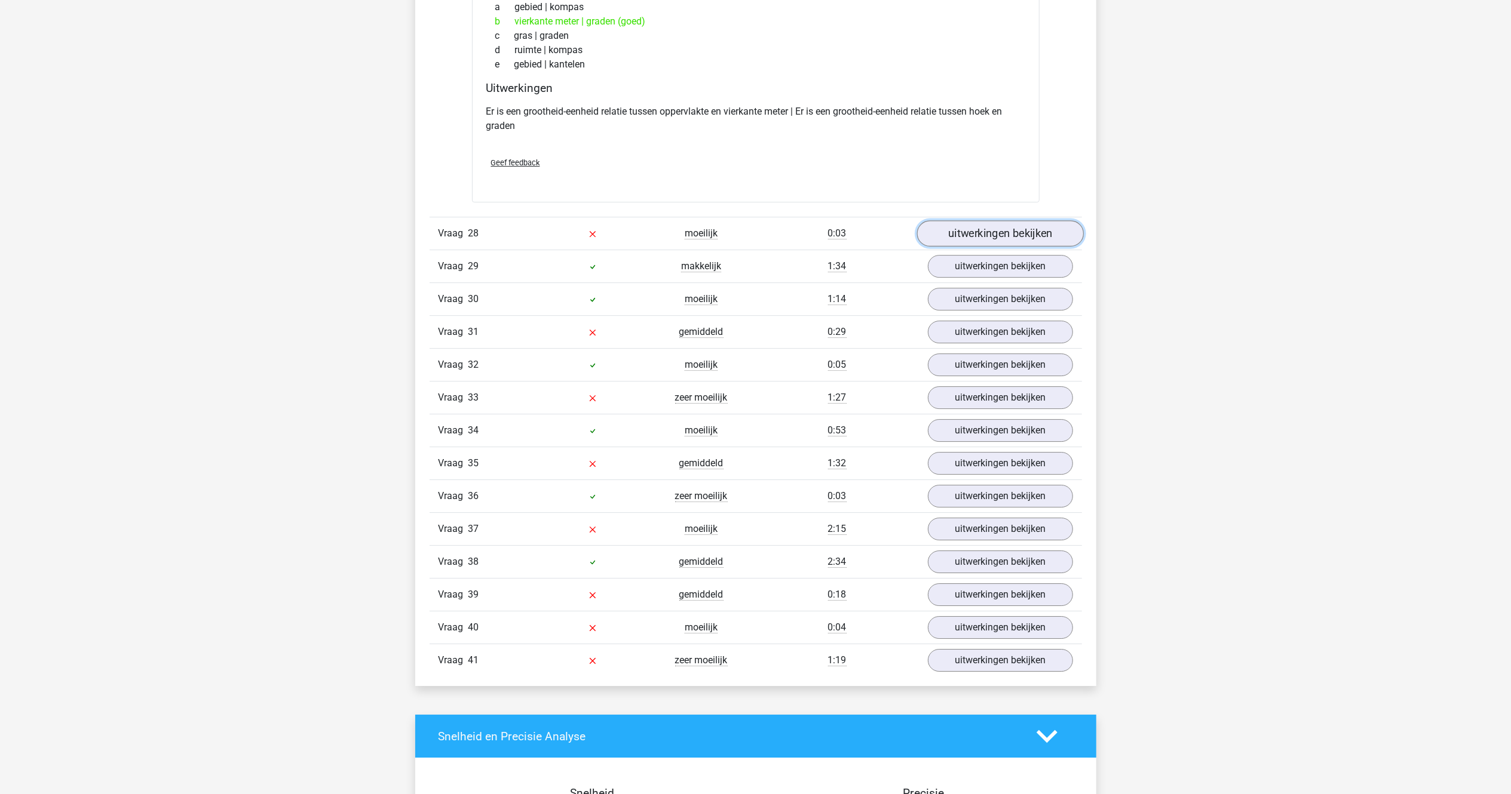
click at [964, 247] on link "uitwerkingen bekijken" at bounding box center [999, 233] width 167 height 26
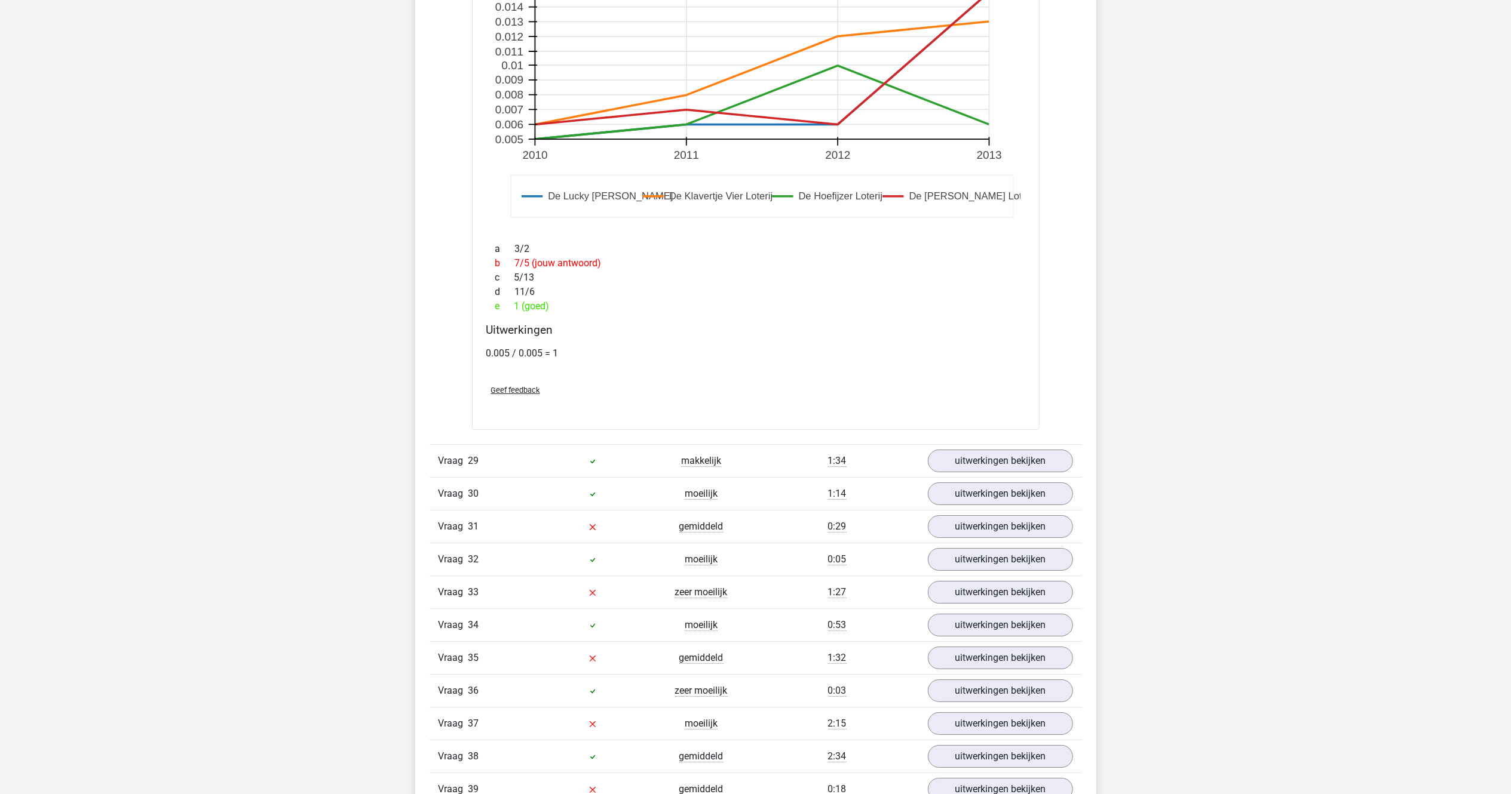
scroll to position [17981, 0]
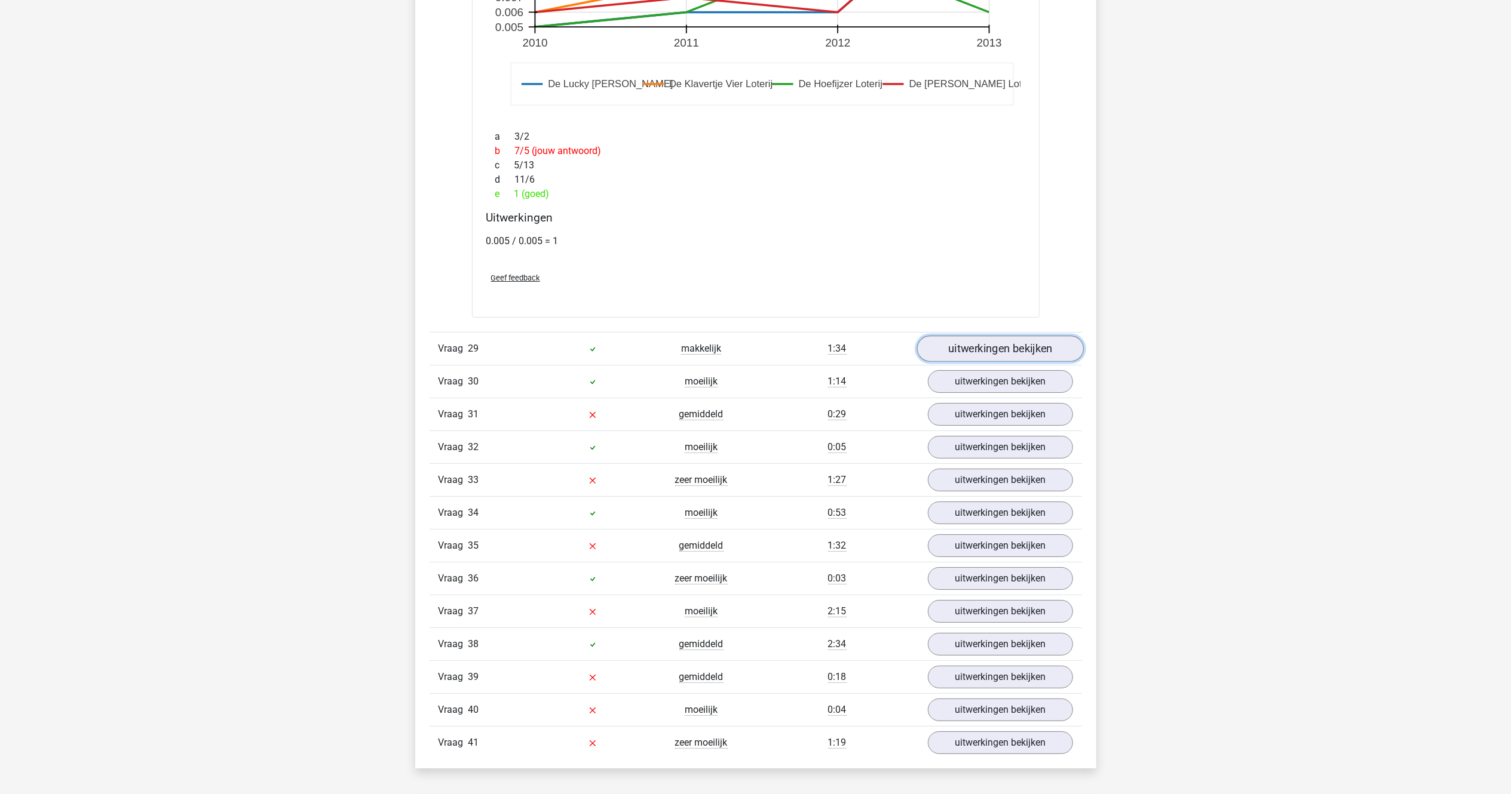
click at [956, 363] on link "uitwerkingen bekijken" at bounding box center [999, 349] width 167 height 26
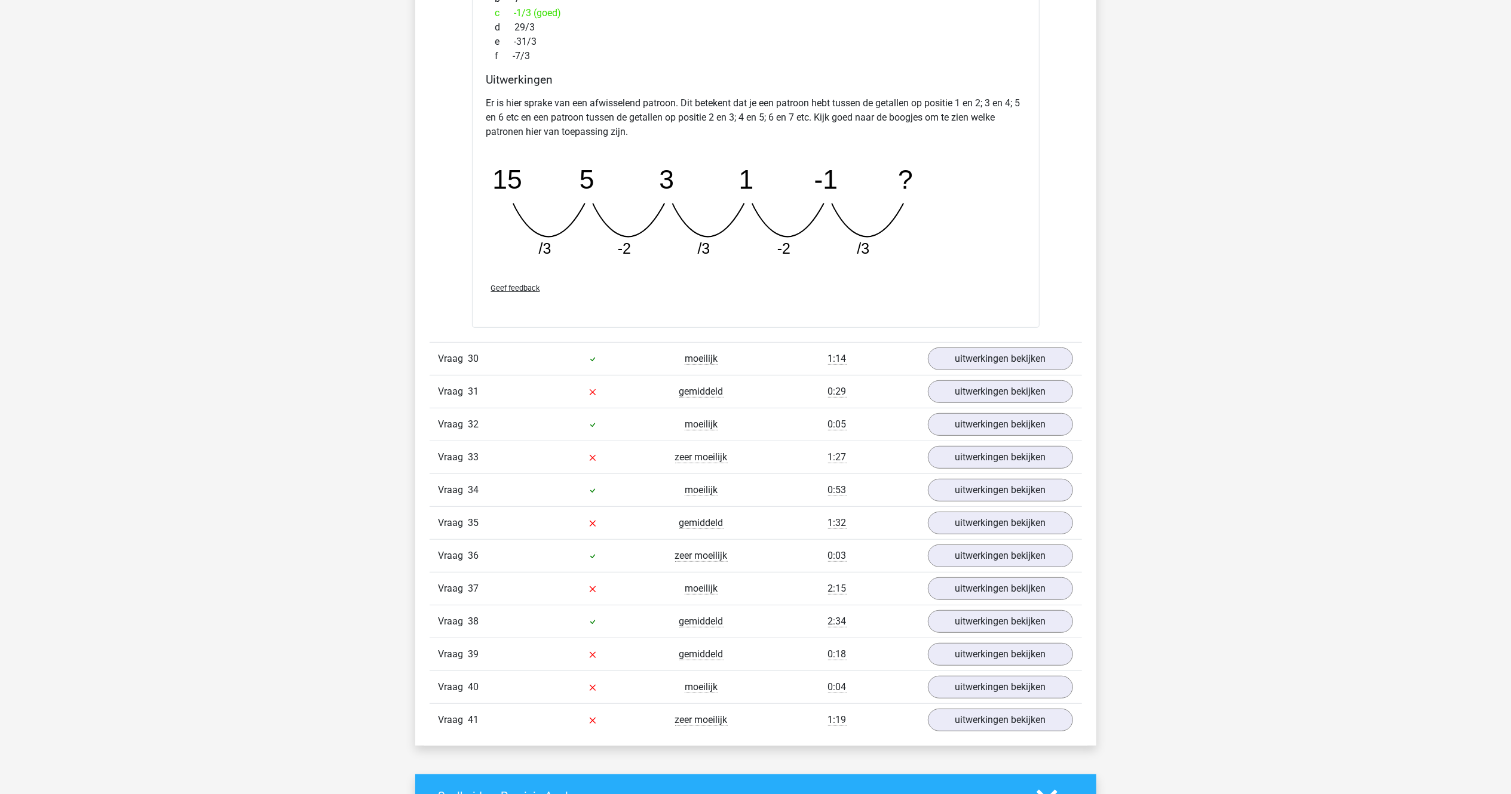
scroll to position [18578, 0]
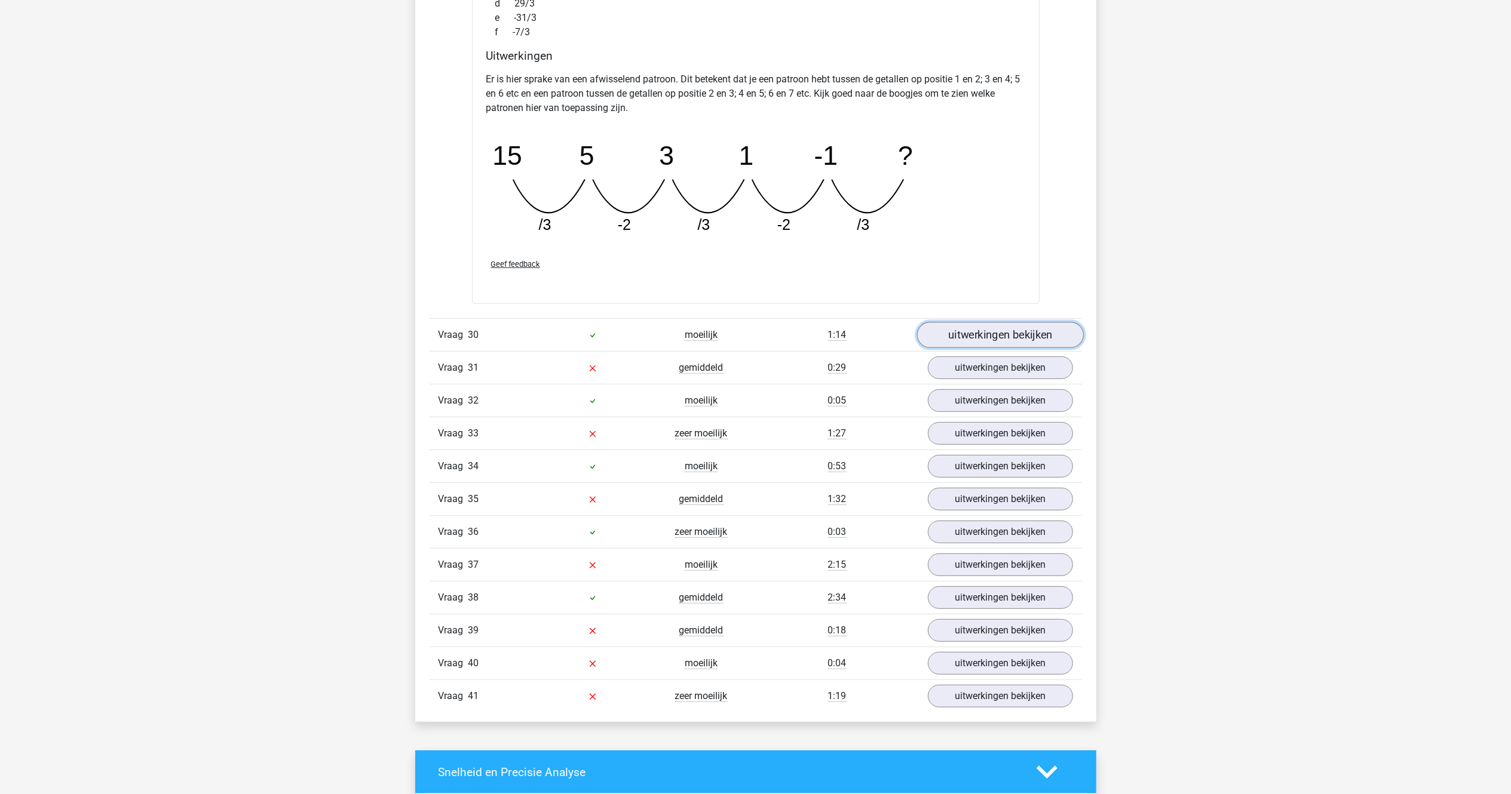
click at [963, 348] on link "uitwerkingen bekijken" at bounding box center [999, 335] width 167 height 26
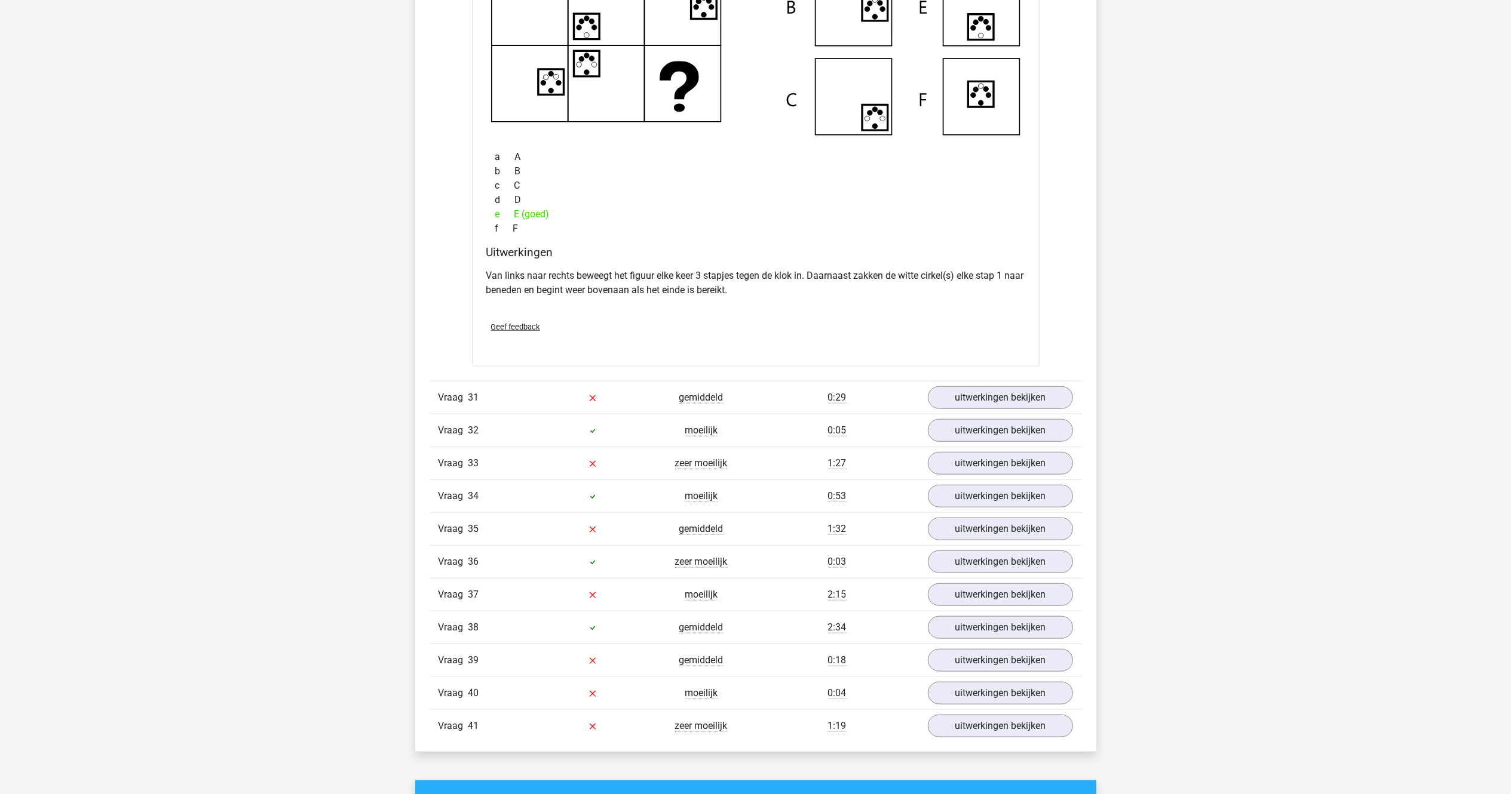
scroll to position [19176, 0]
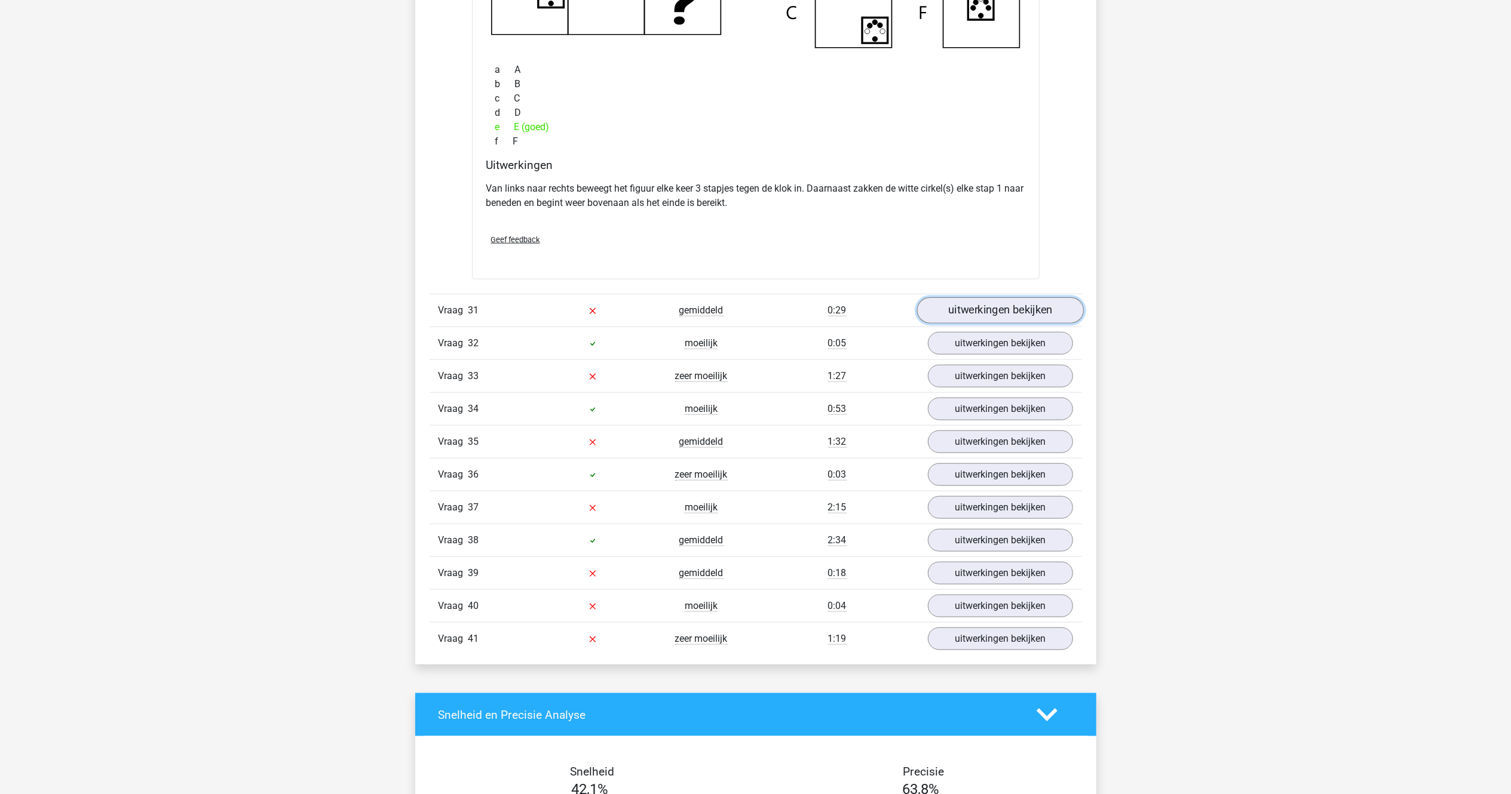
click at [968, 324] on link "uitwerkingen bekijken" at bounding box center [999, 311] width 167 height 26
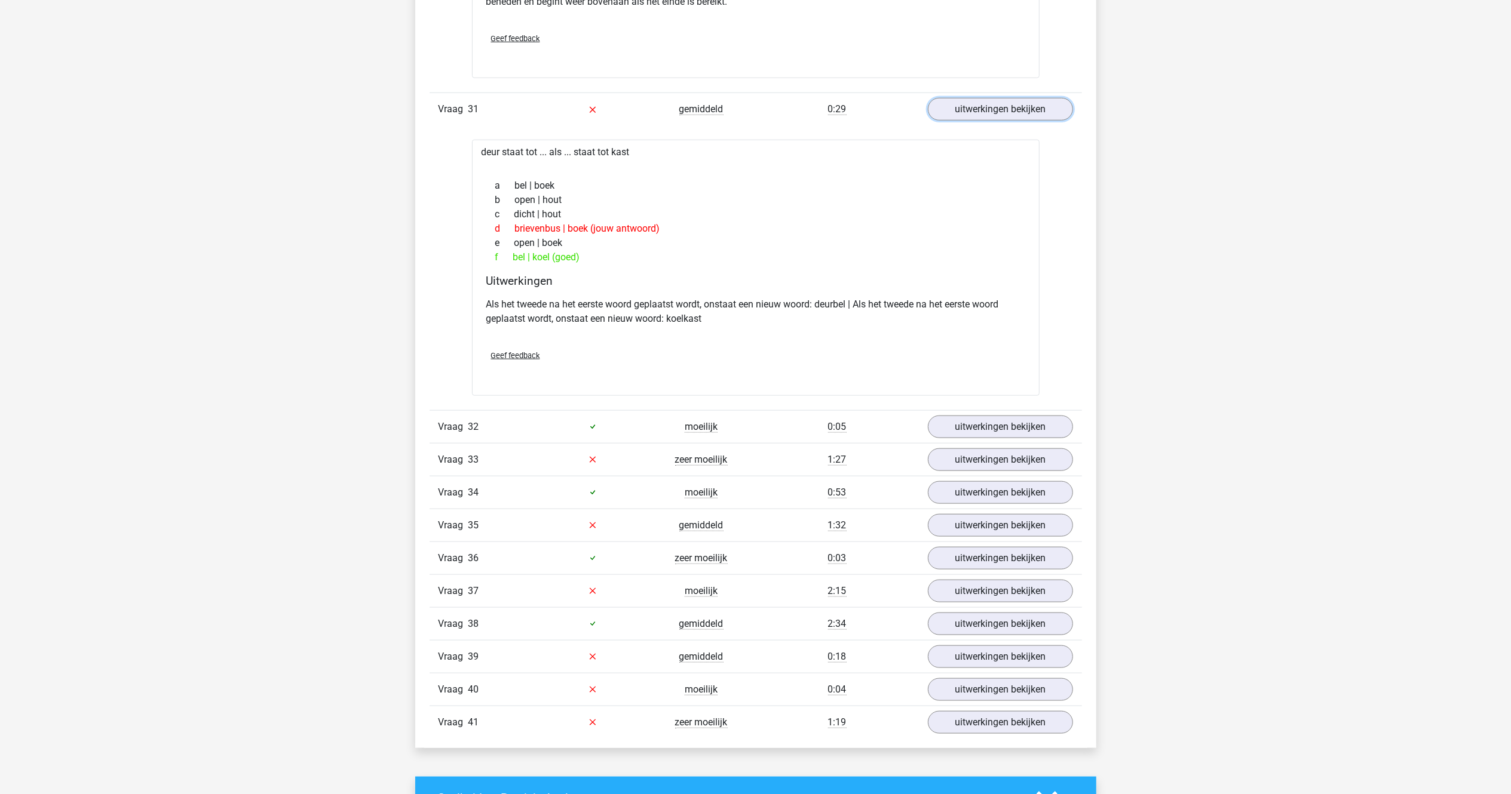
scroll to position [19414, 0]
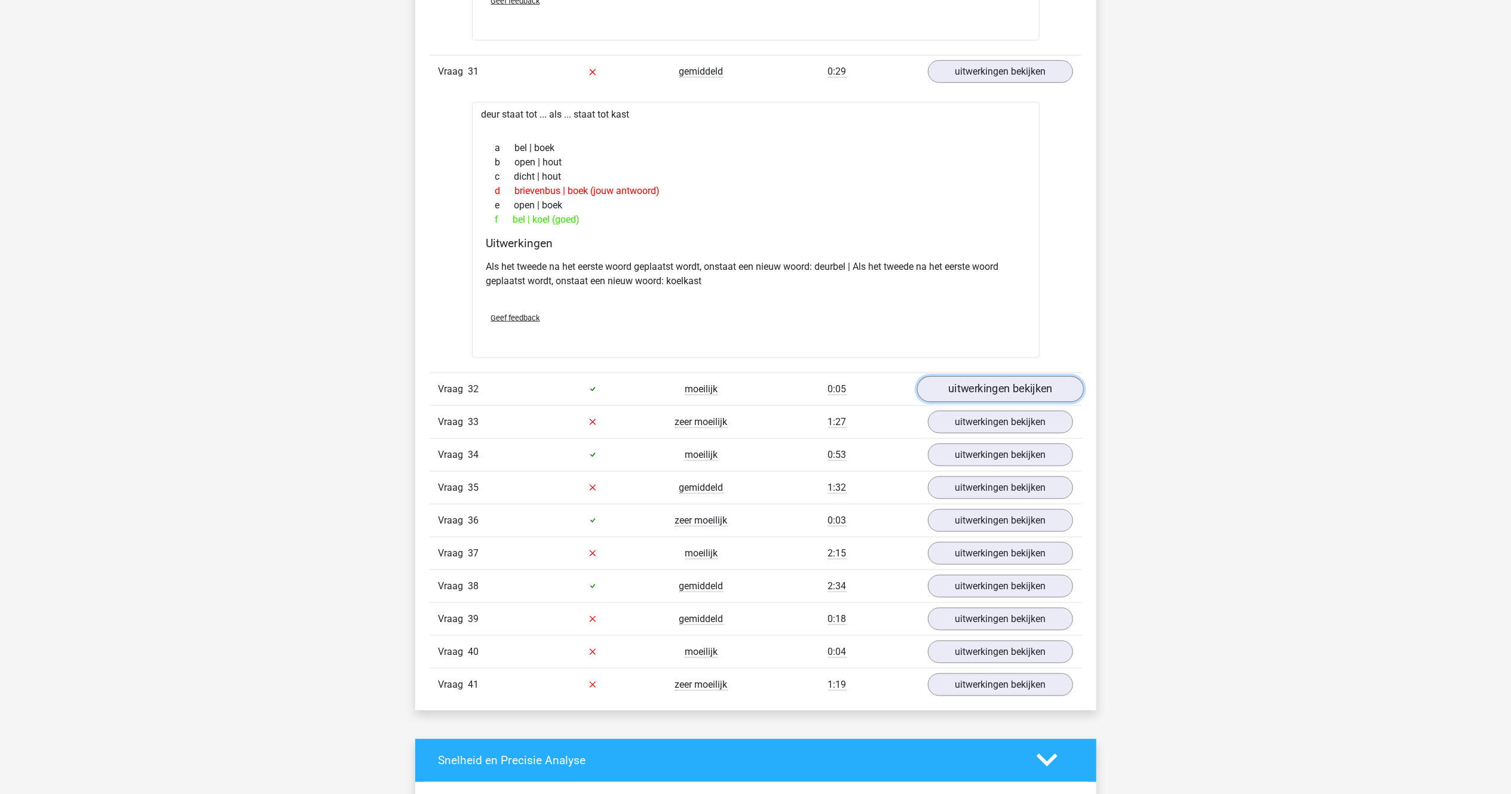
click at [962, 403] on link "uitwerkingen bekijken" at bounding box center [999, 389] width 167 height 26
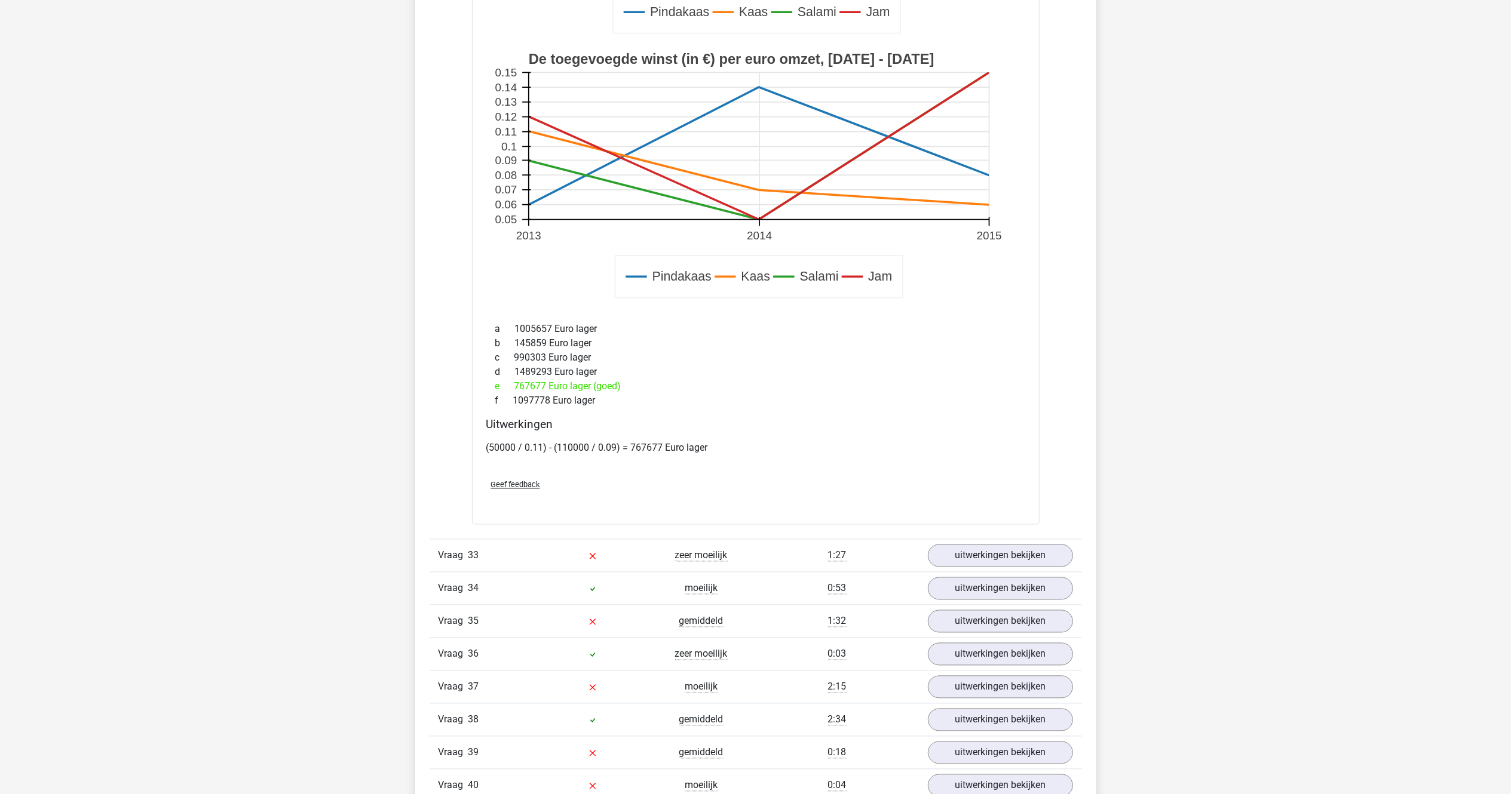
scroll to position [20131, 0]
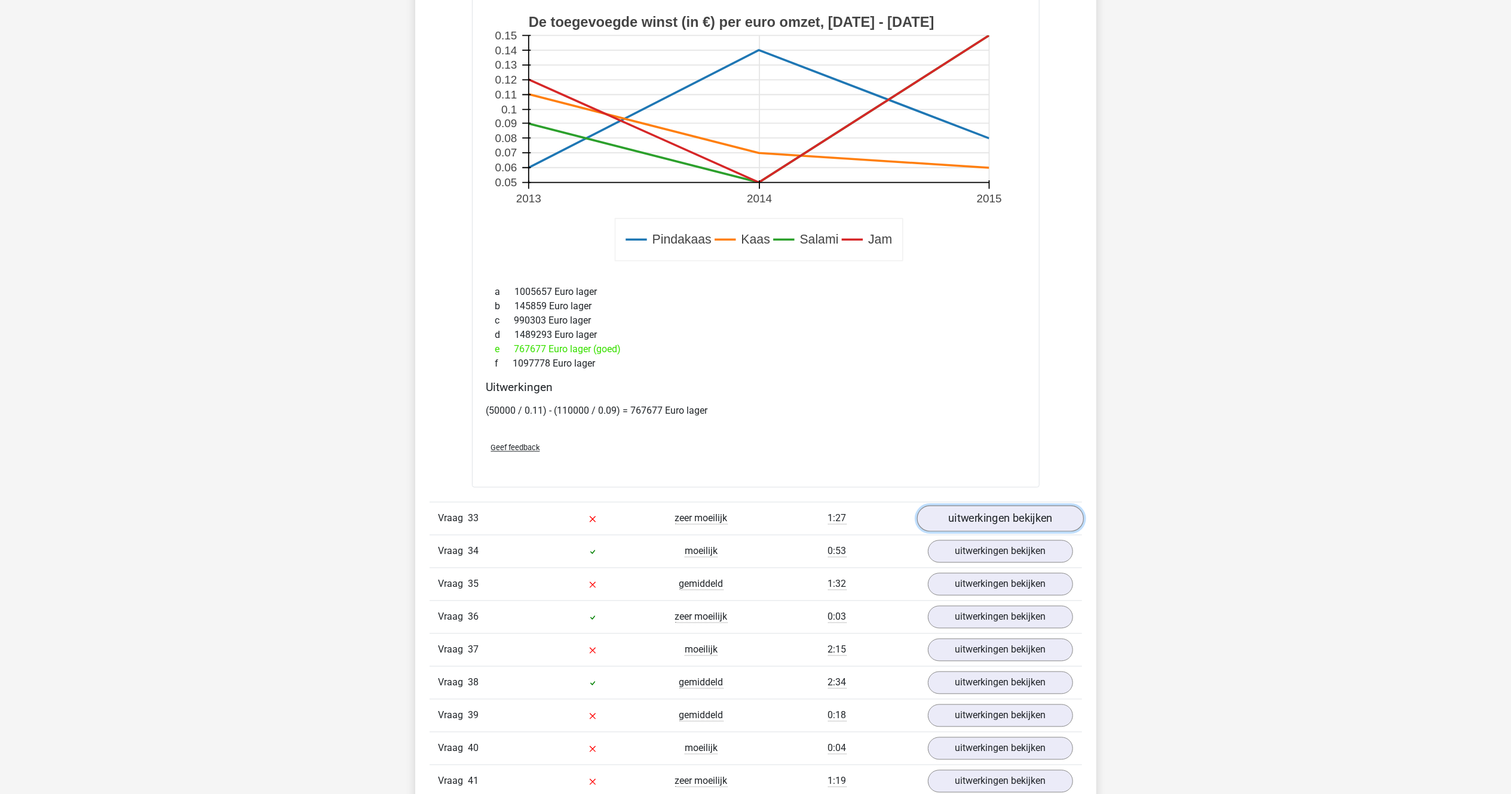
click at [959, 532] on link "uitwerkingen bekijken" at bounding box center [999, 519] width 167 height 26
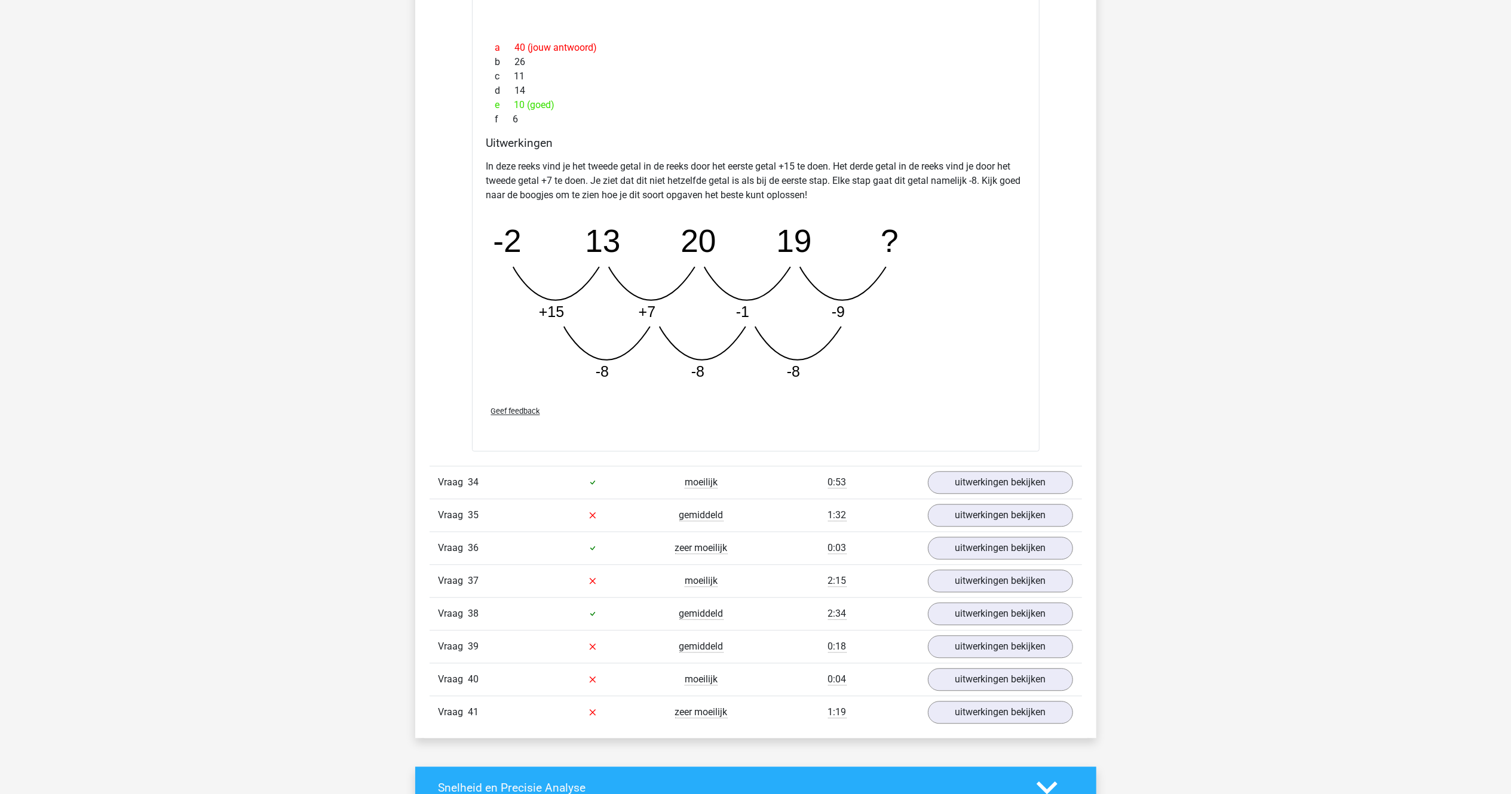
scroll to position [20968, 0]
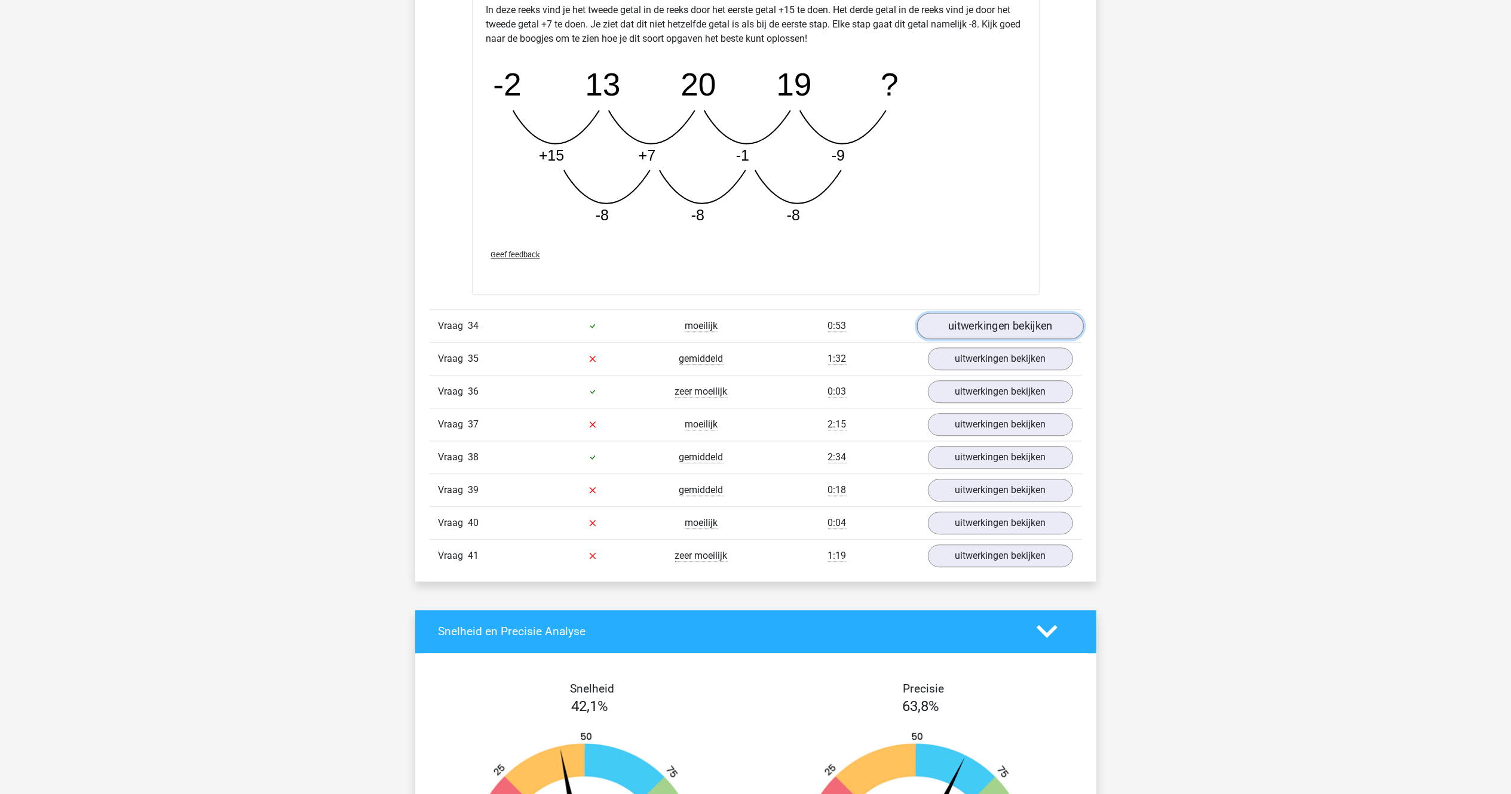
click at [984, 339] on link "uitwerkingen bekijken" at bounding box center [999, 326] width 167 height 26
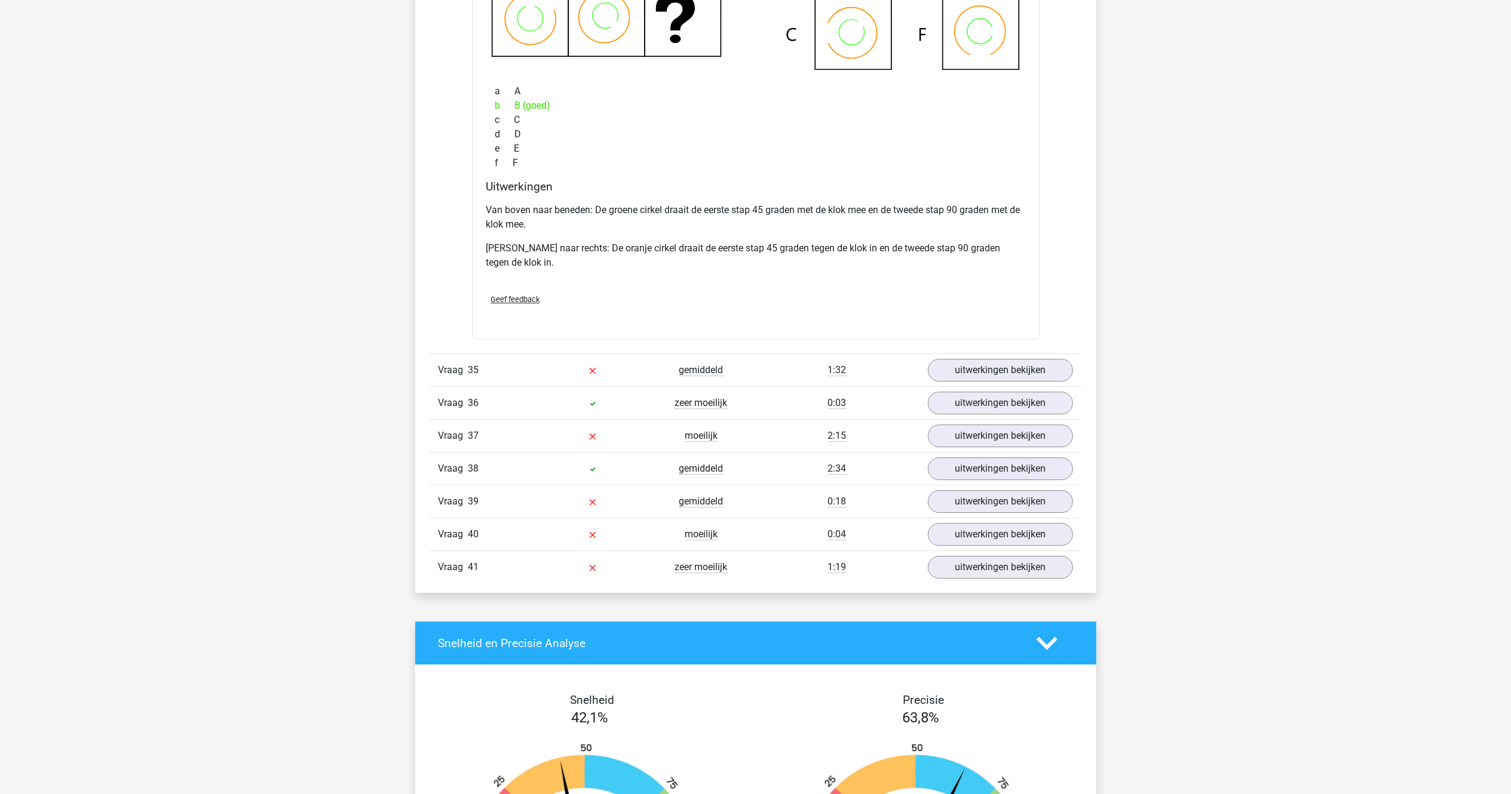
scroll to position [21565, 0]
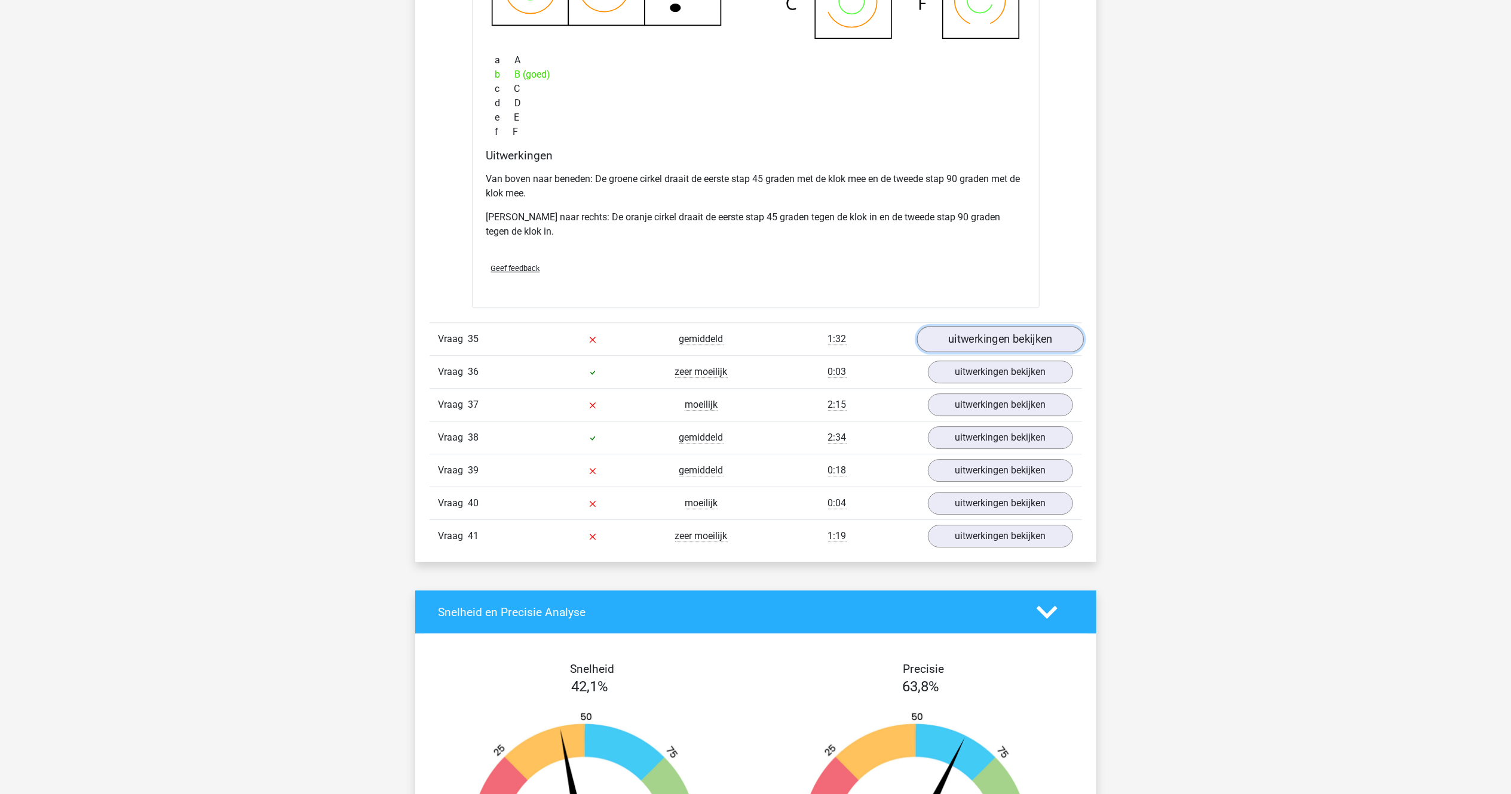
click at [964, 353] on link "uitwerkingen bekijken" at bounding box center [999, 340] width 167 height 26
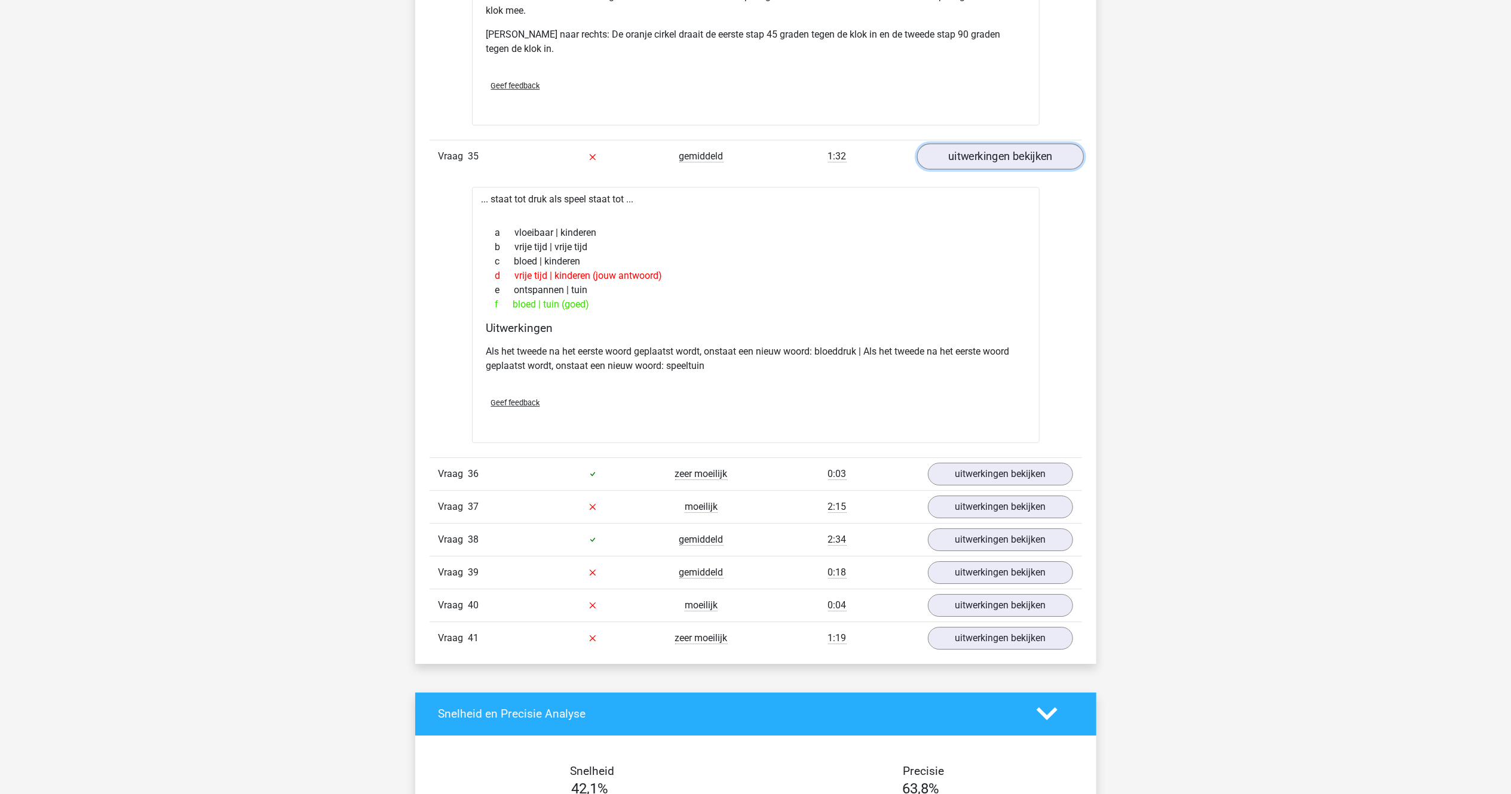
scroll to position [21804, 0]
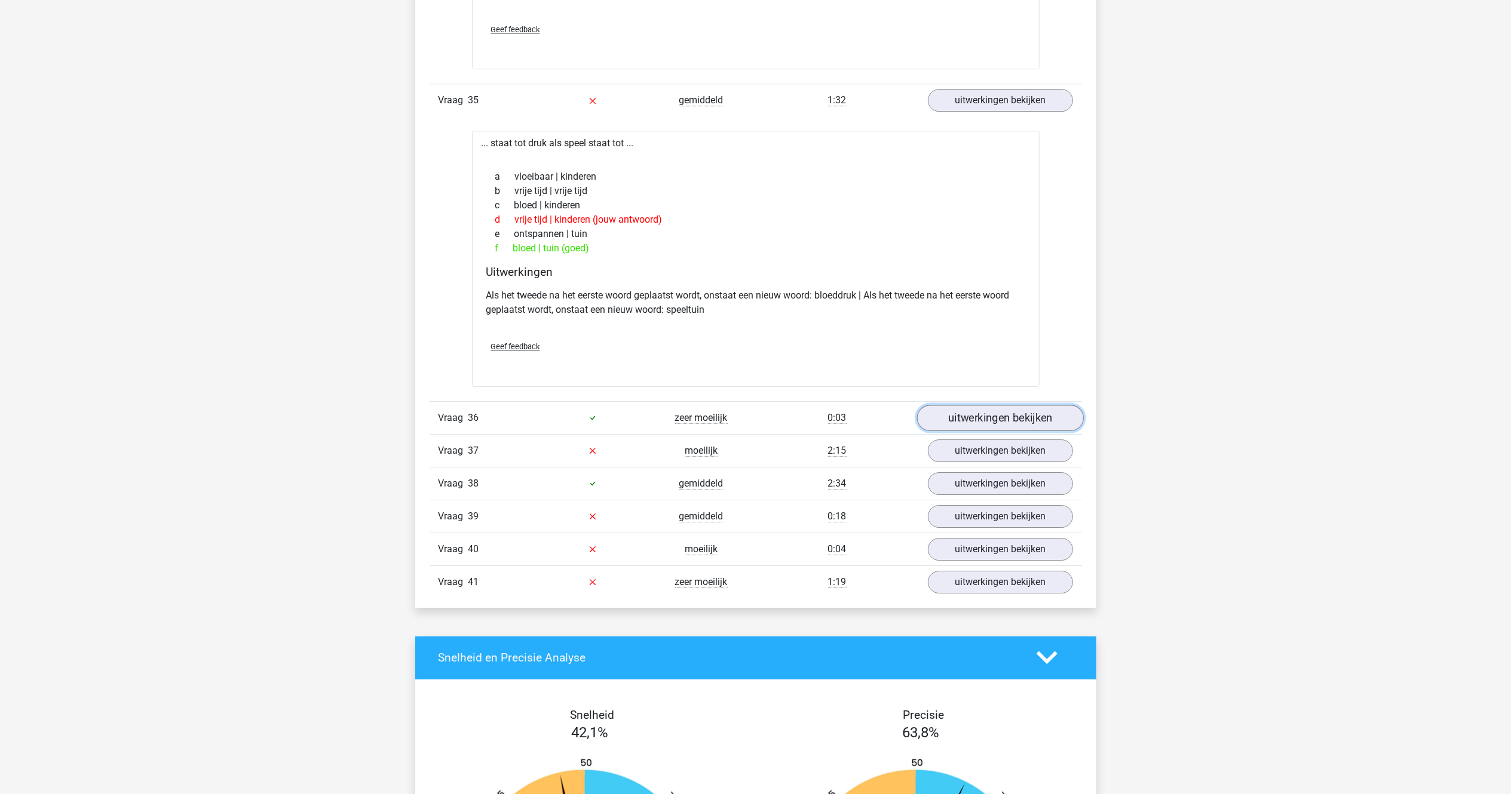
click at [949, 431] on link "uitwerkingen bekijken" at bounding box center [999, 418] width 167 height 26
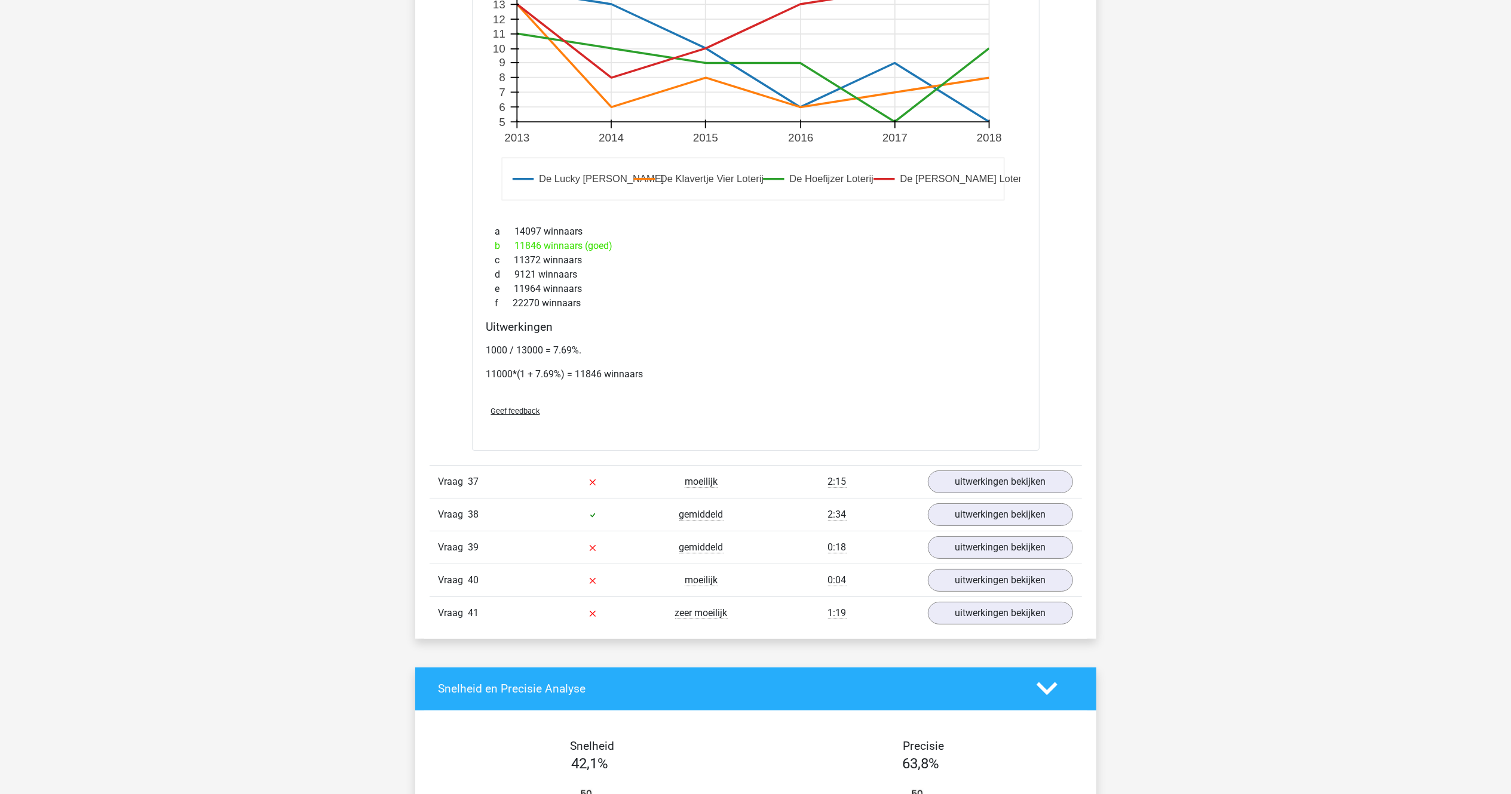
scroll to position [22640, 0]
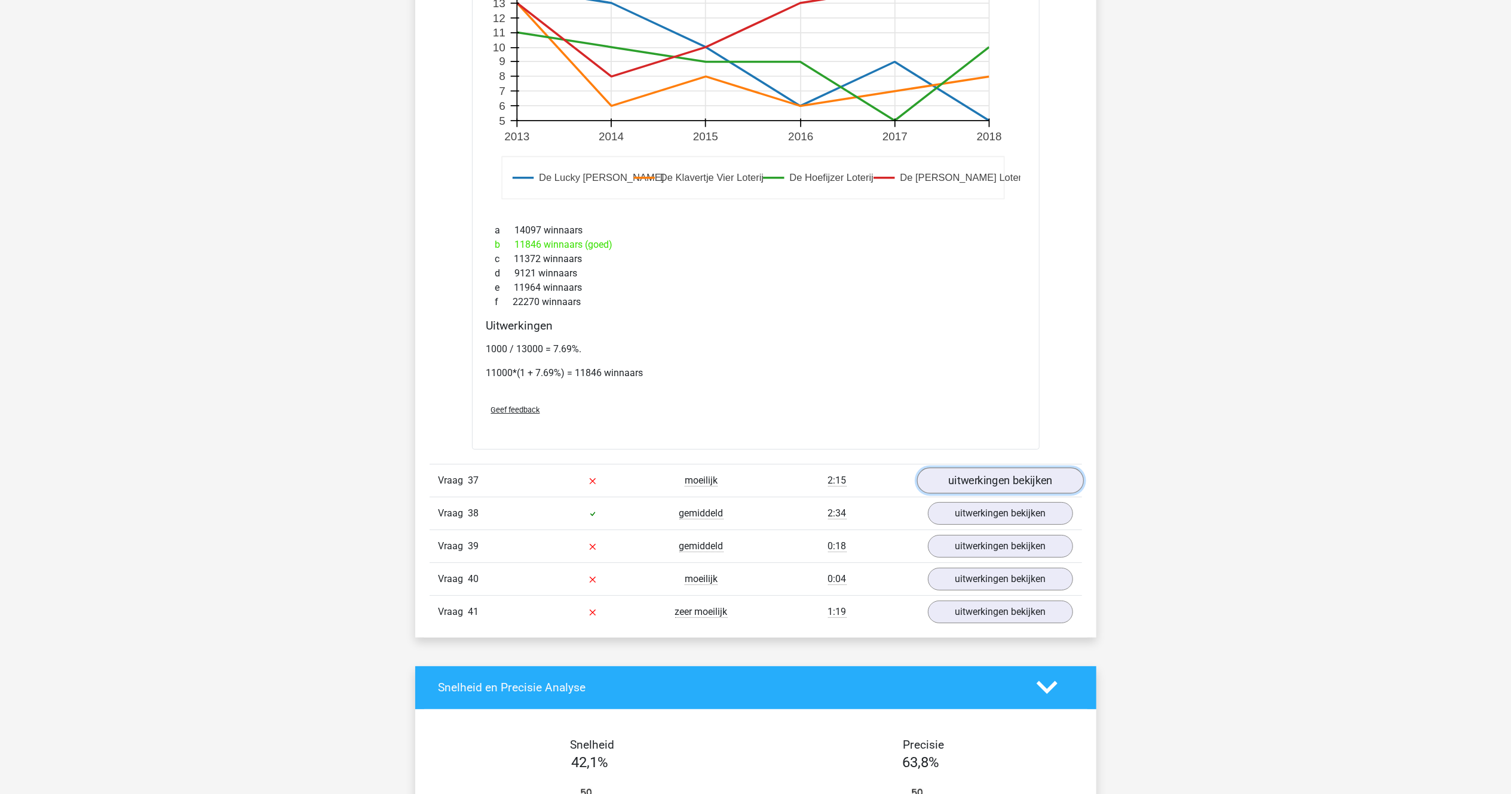
click at [962, 492] on link "uitwerkingen bekijken" at bounding box center [999, 481] width 167 height 26
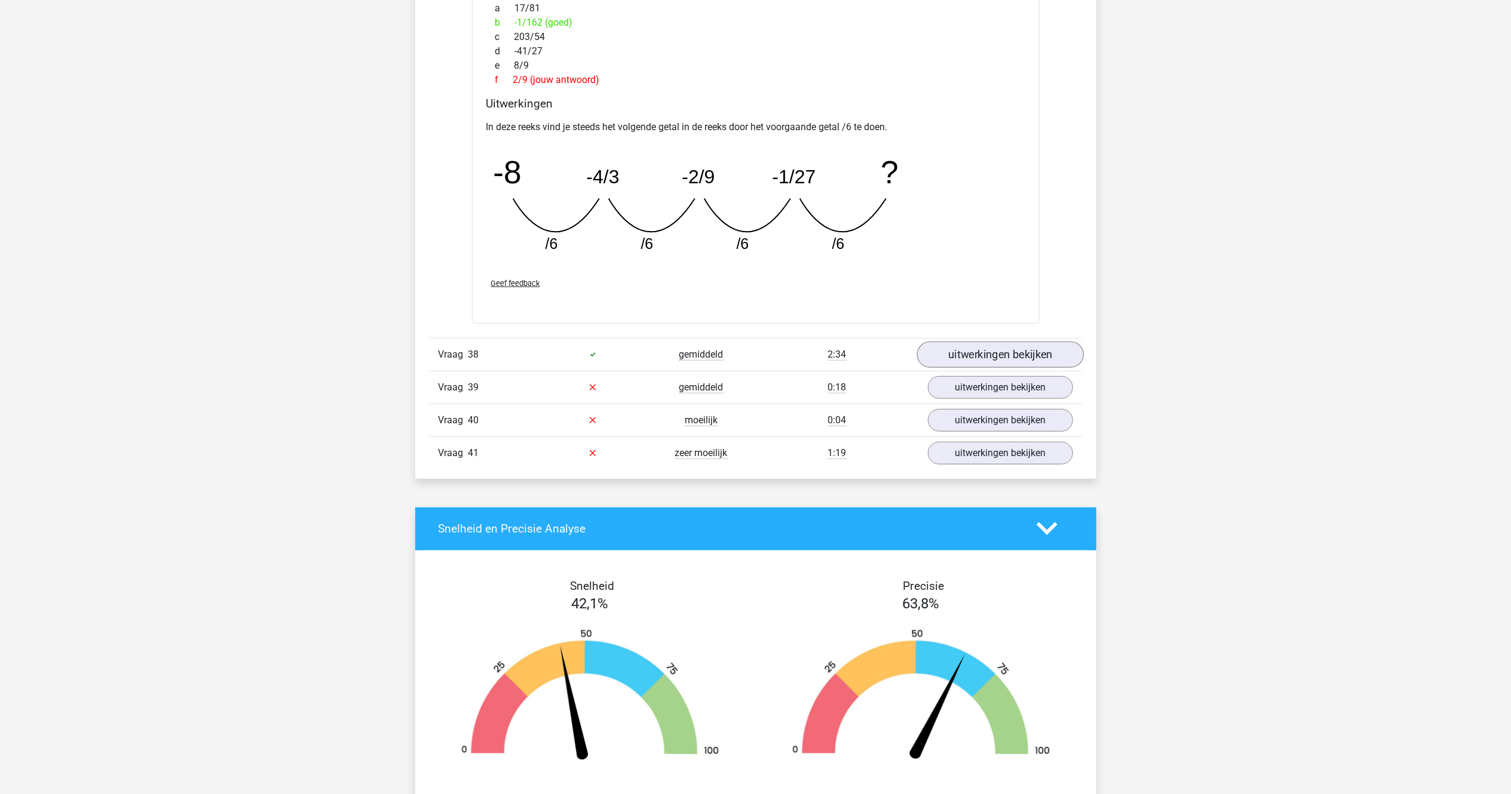
scroll to position [23357, 0]
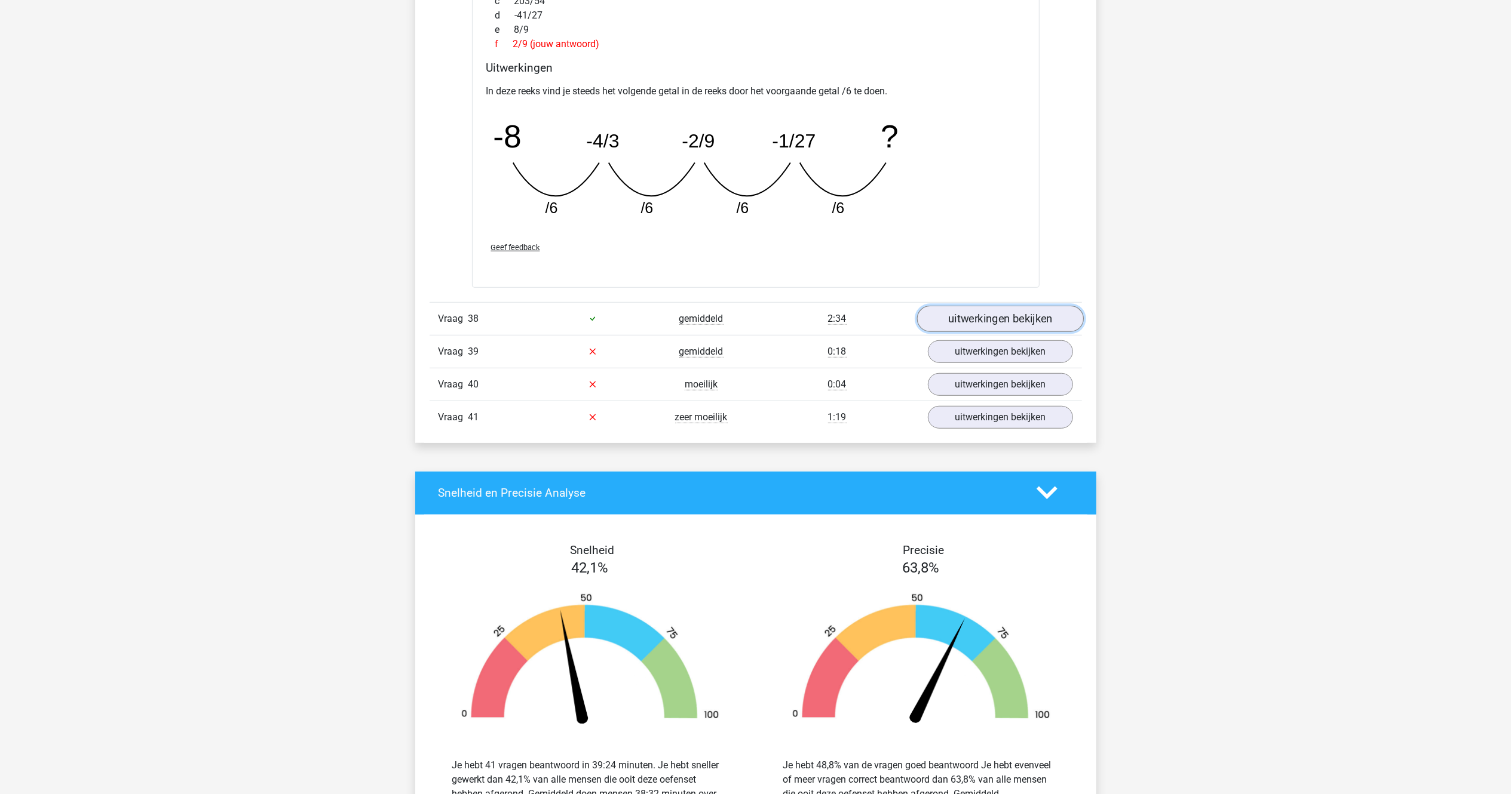
click at [970, 332] on link "uitwerkingen bekijken" at bounding box center [999, 319] width 167 height 26
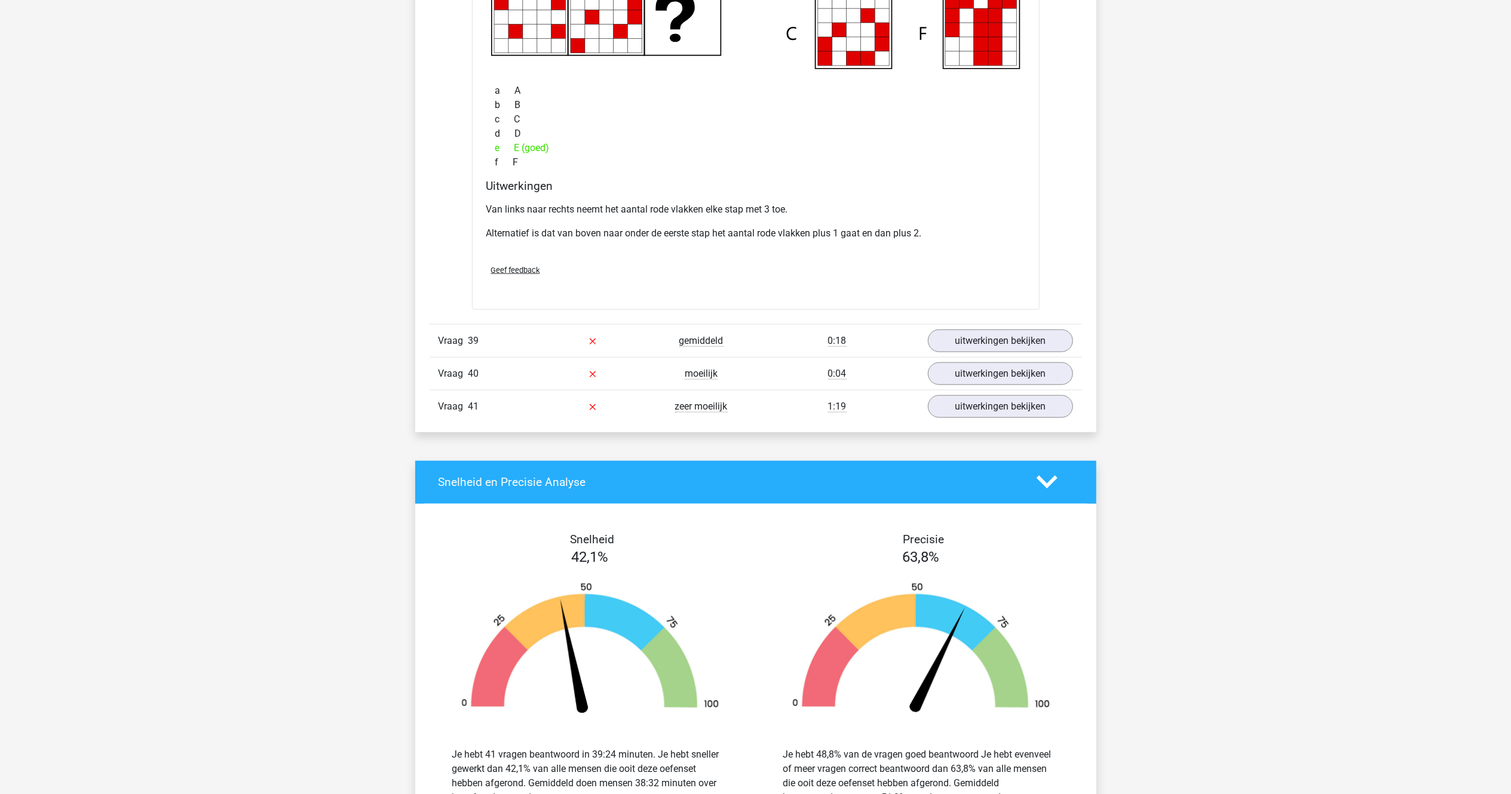
scroll to position [23954, 0]
